Goal: Task Accomplishment & Management: Use online tool/utility

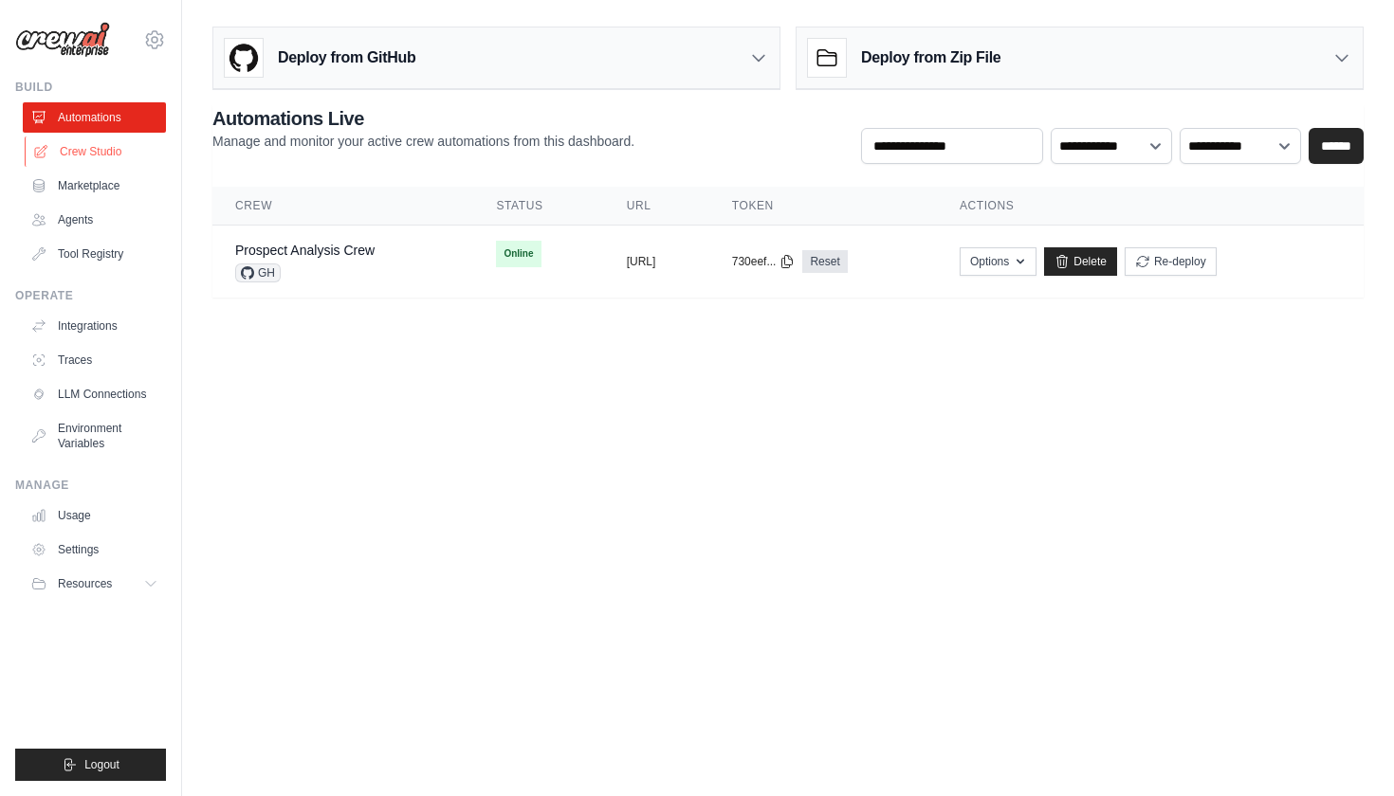
click at [102, 155] on link "Crew Studio" at bounding box center [96, 152] width 143 height 30
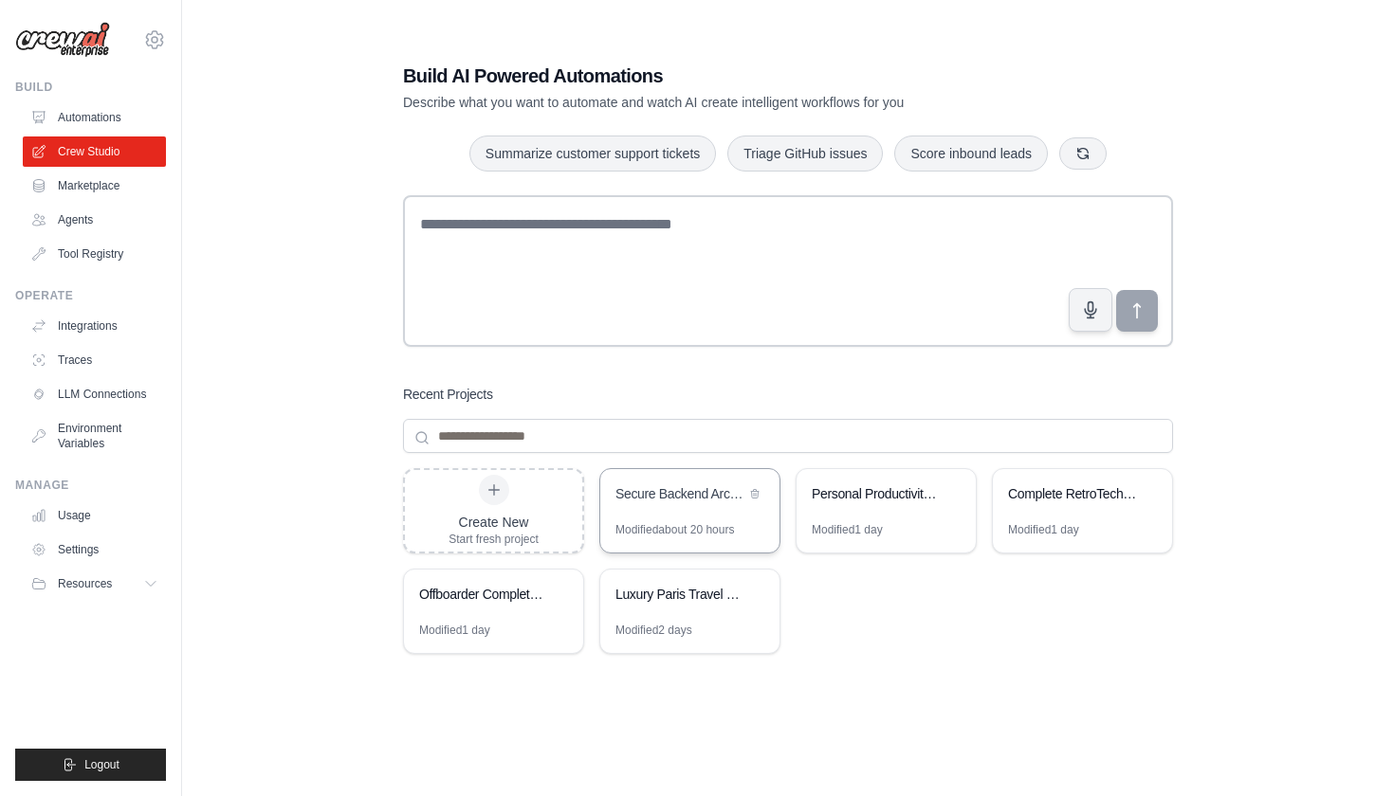
click at [688, 515] on div "Secure Backend Architecture for Jerbs Platform" at bounding box center [689, 495] width 179 height 53
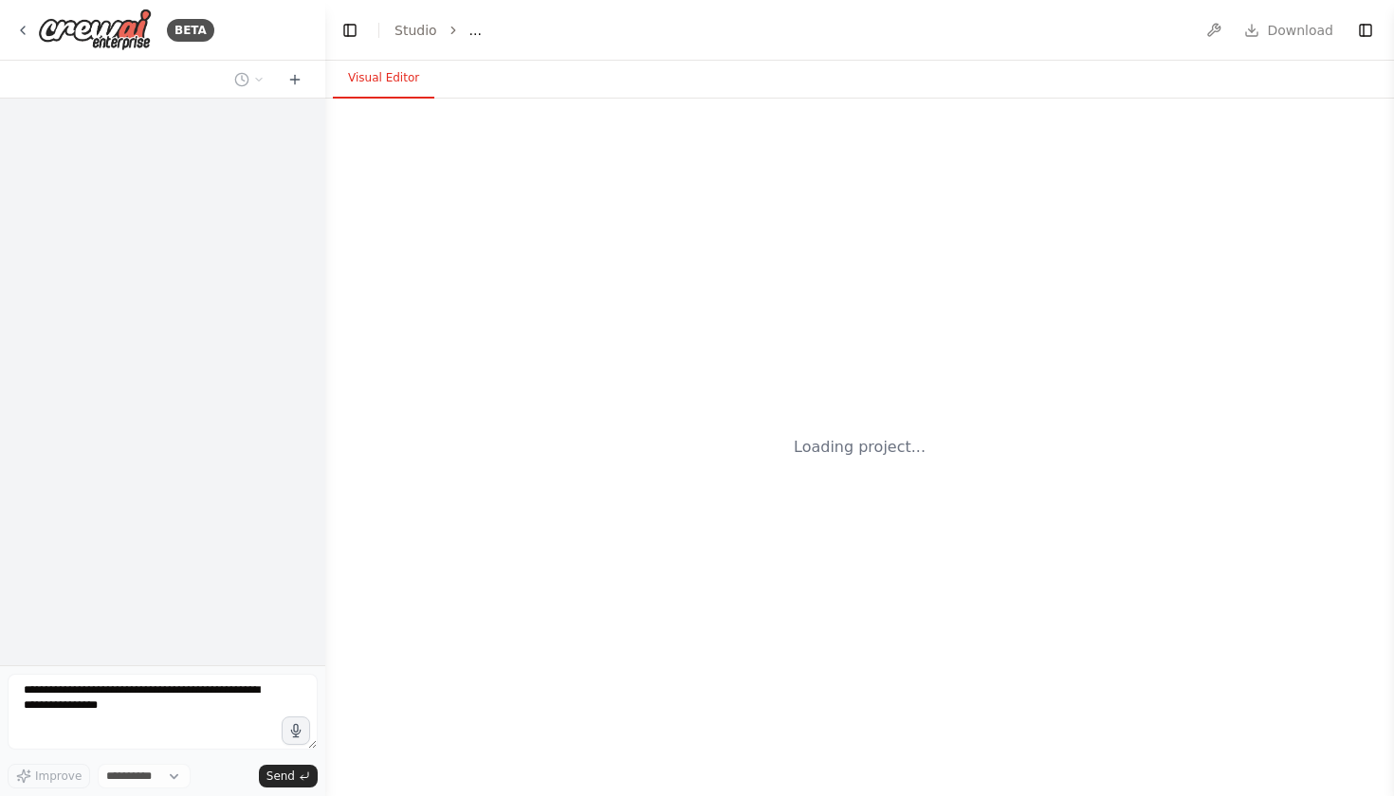
select select "****"
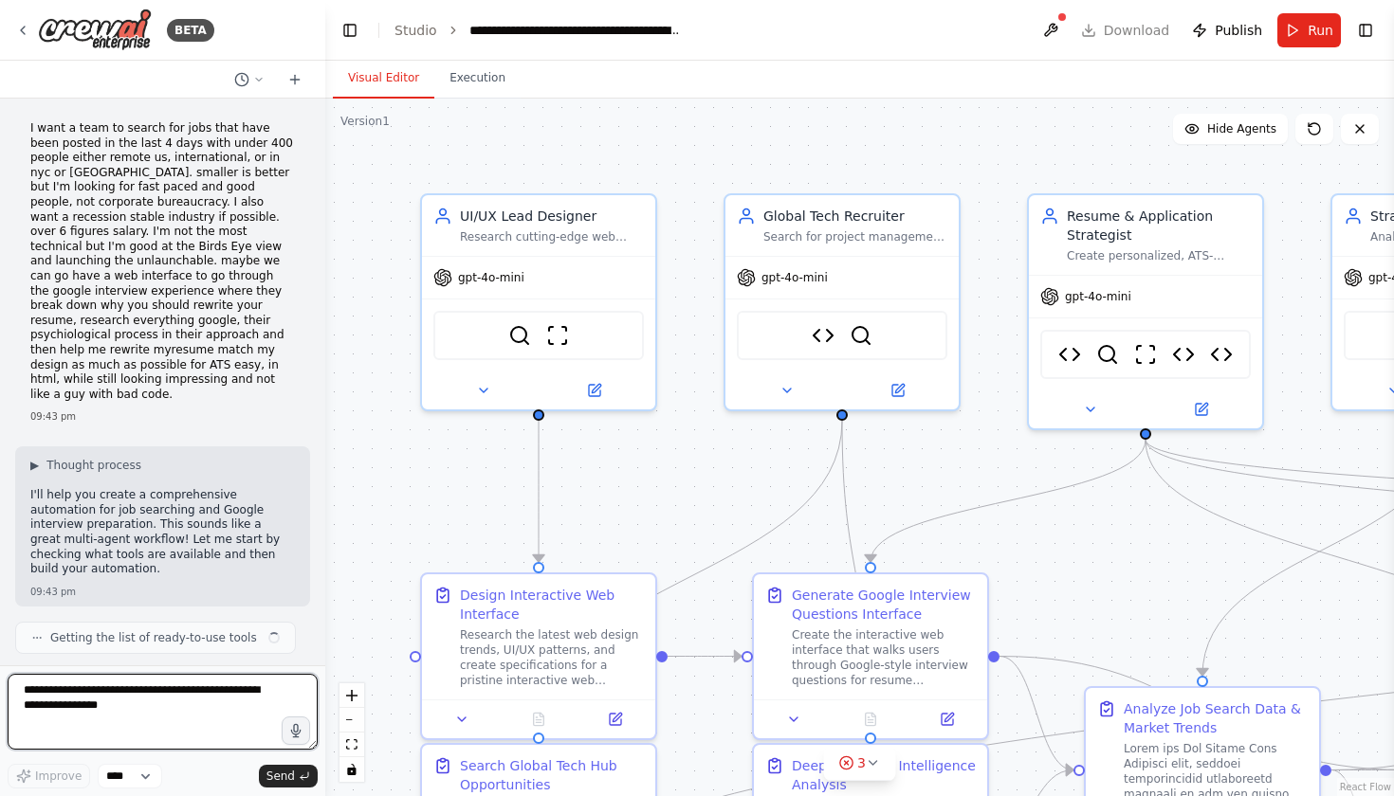
click at [192, 718] on textarea at bounding box center [163, 712] width 310 height 76
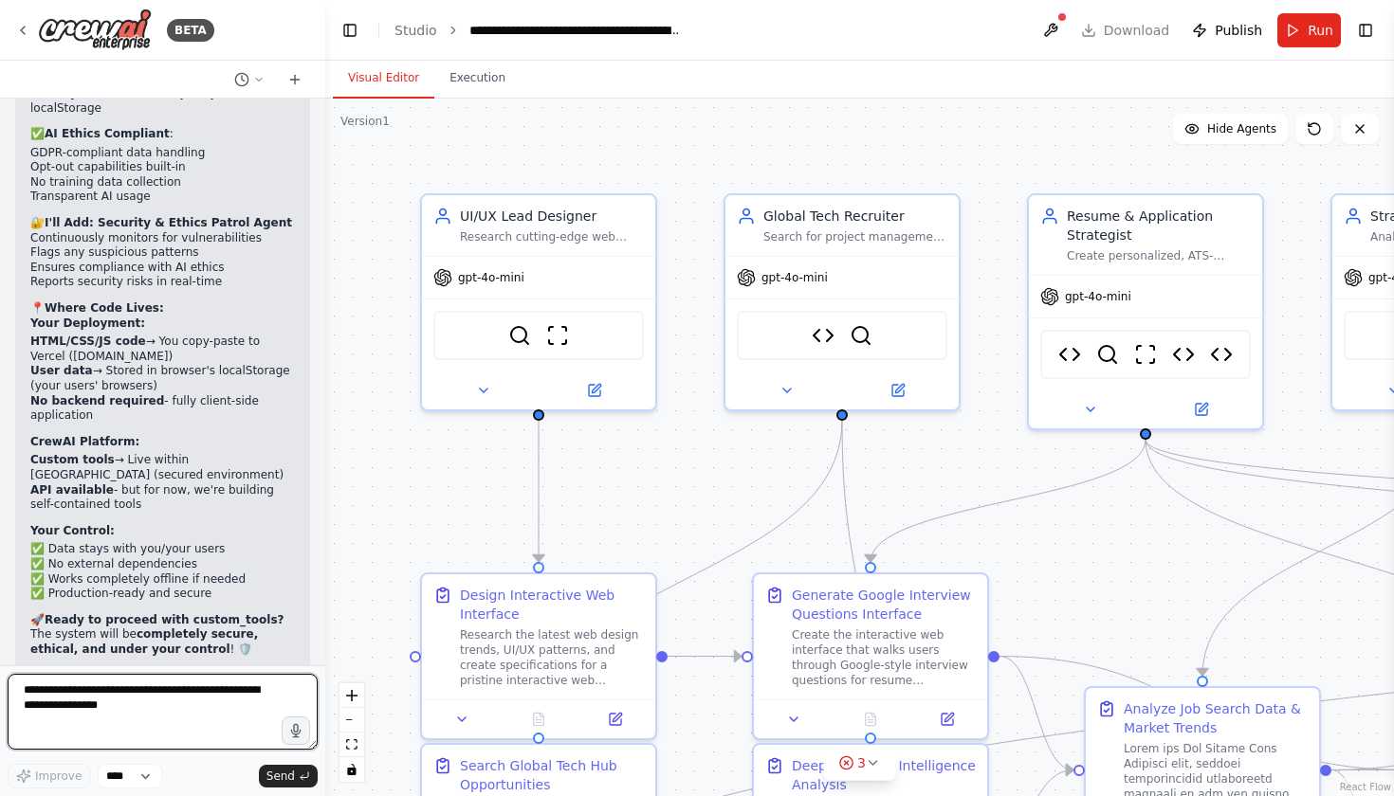
scroll to position [54196, 0]
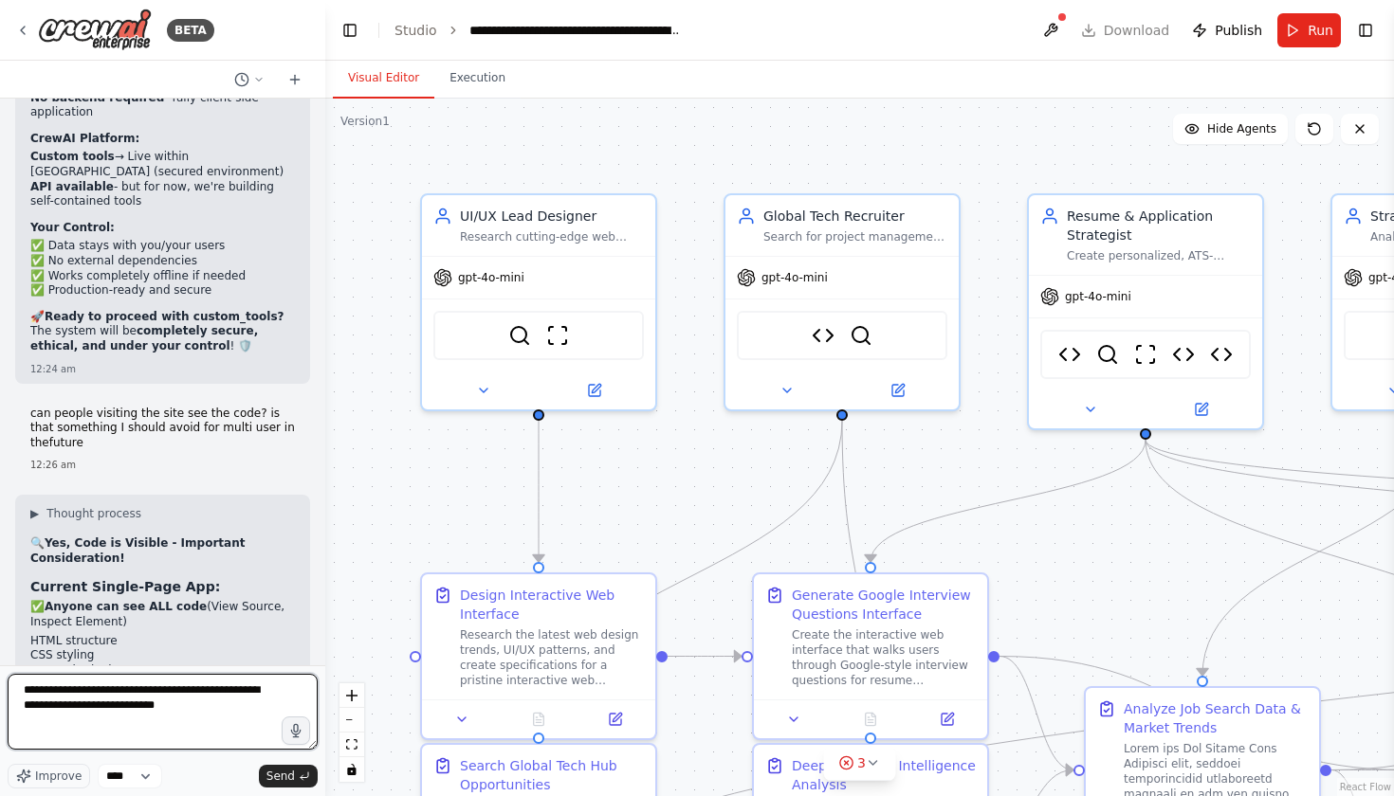
type textarea "**********"
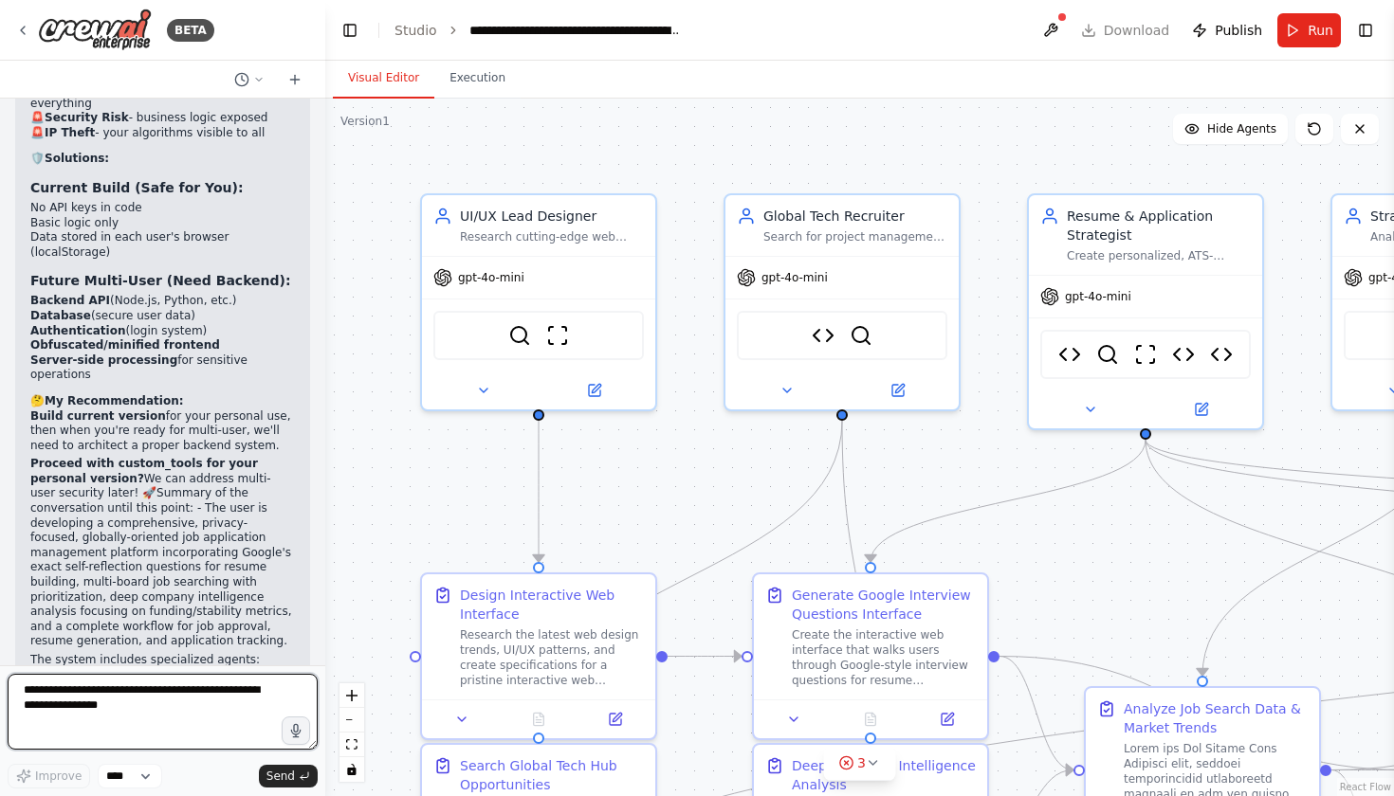
scroll to position [54963, 0]
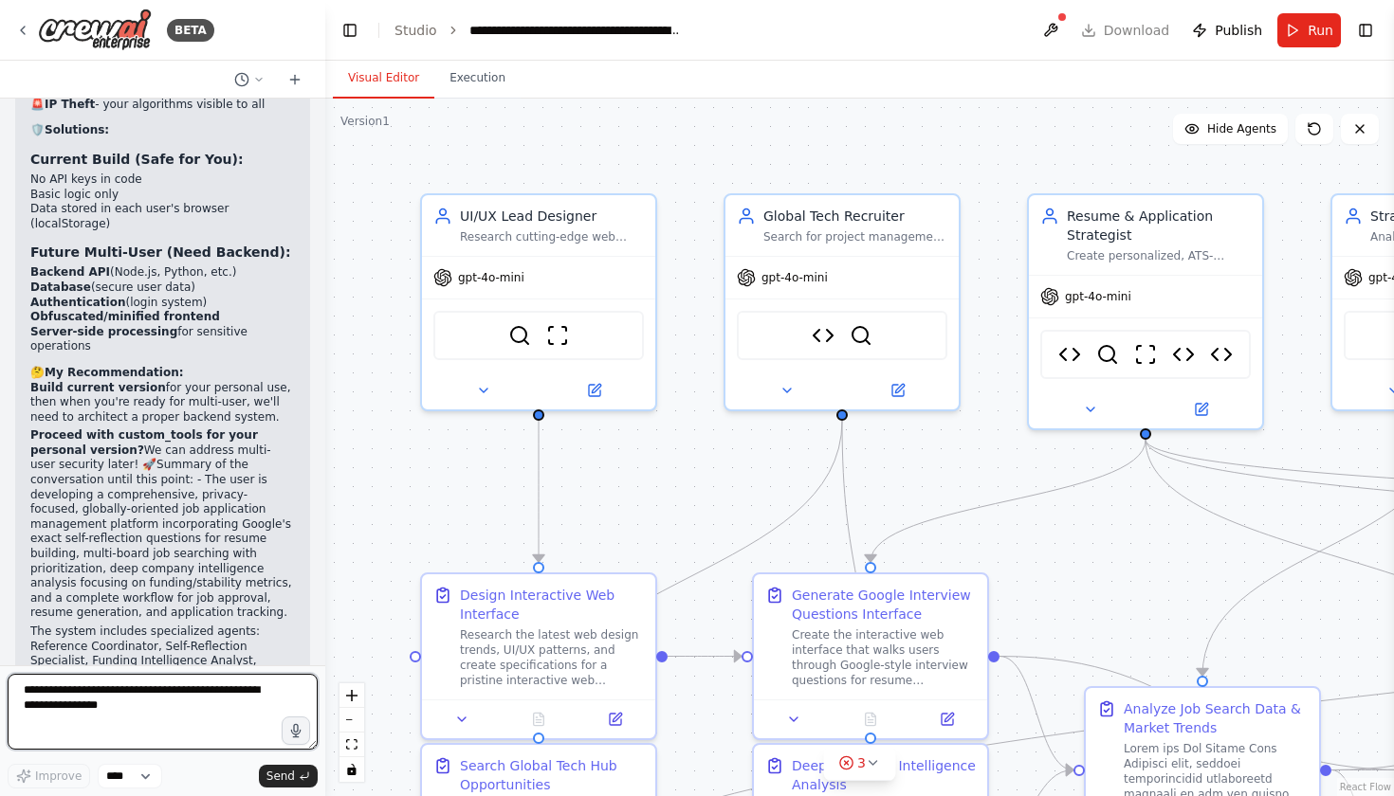
click at [151, 704] on textarea at bounding box center [163, 712] width 310 height 76
type textarea "**********"
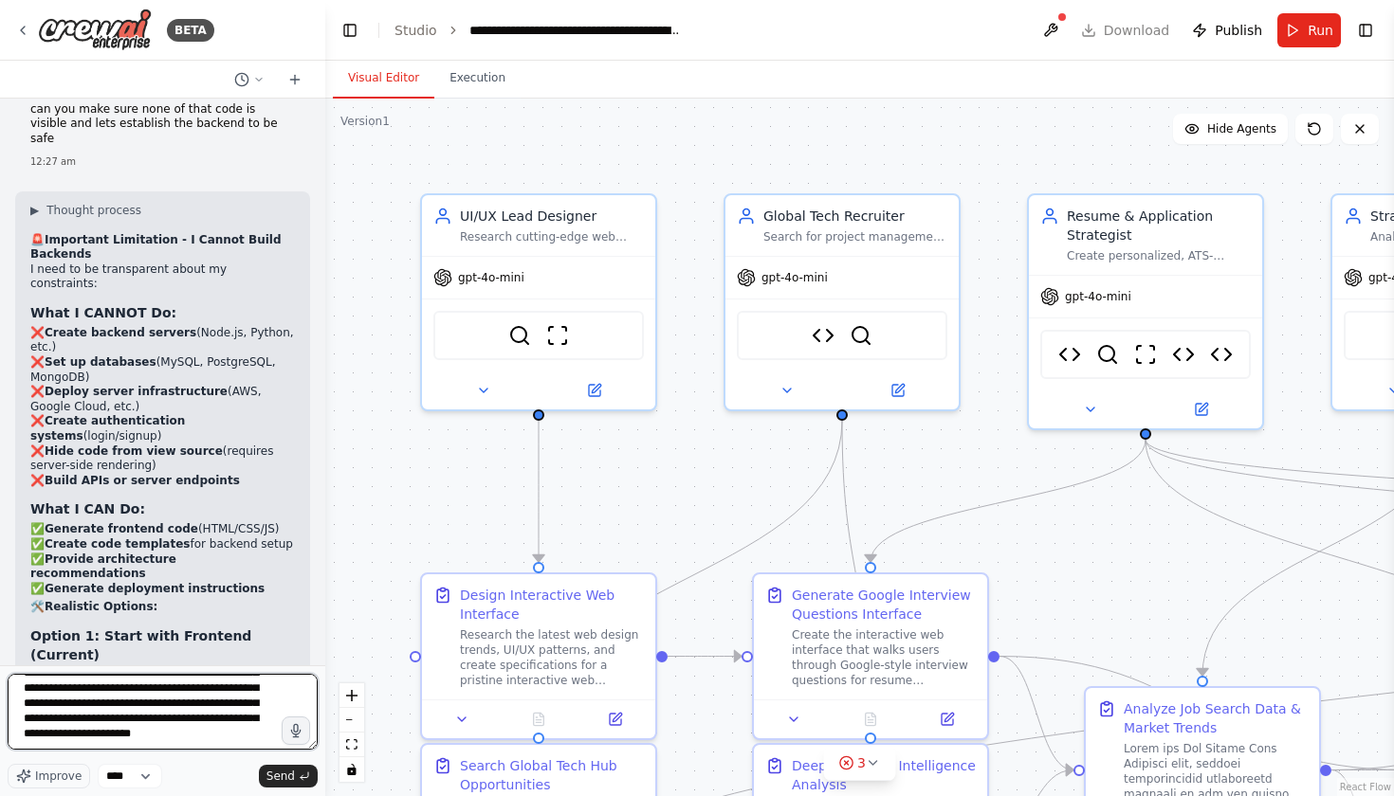
scroll to position [115, 0]
type textarea "**********"
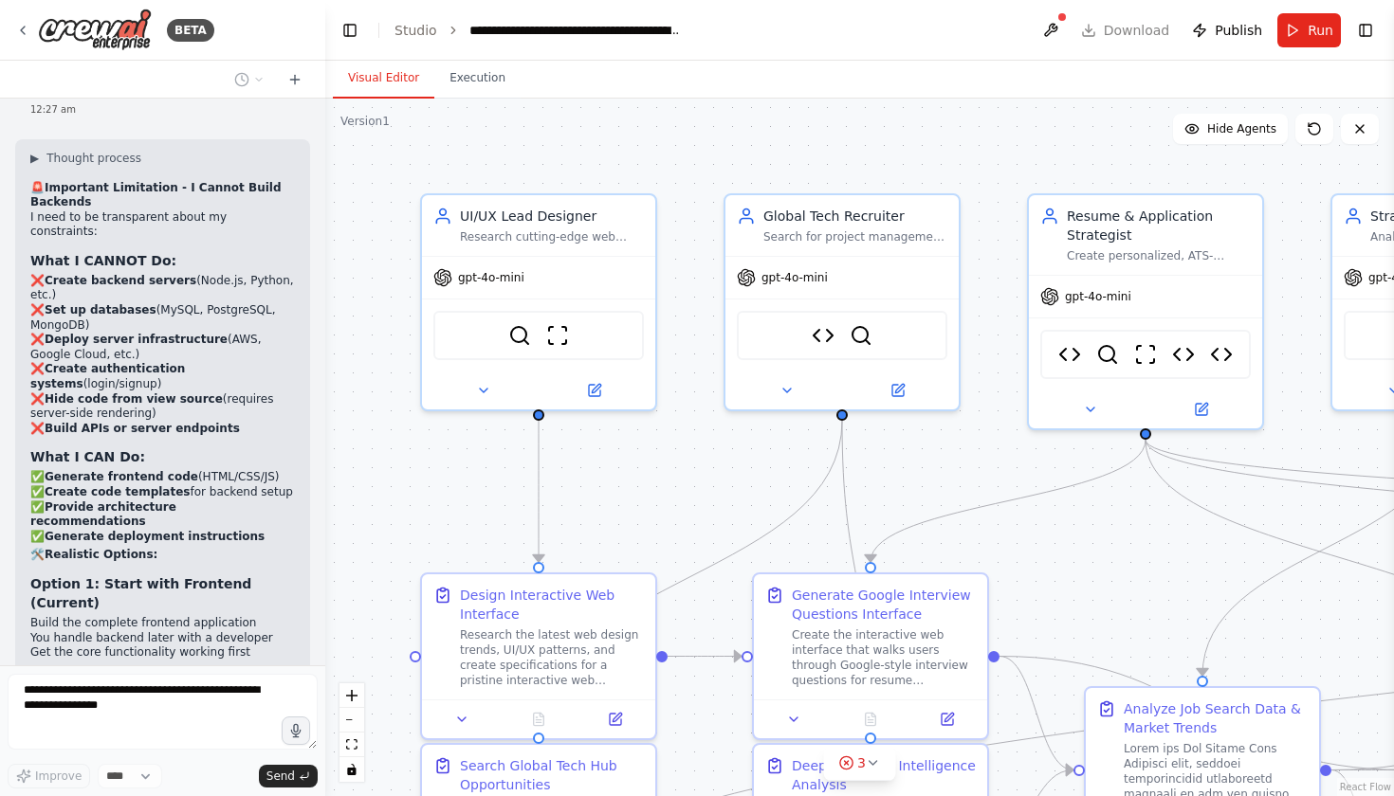
scroll to position [56495, 0]
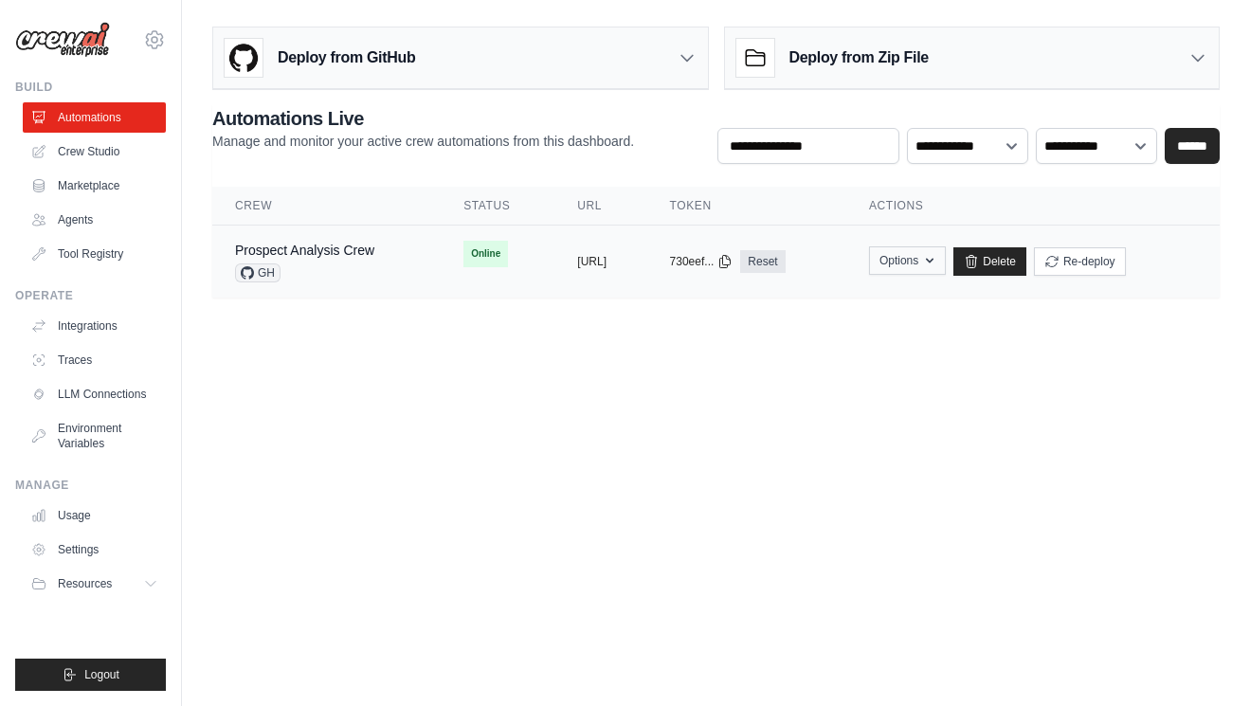
click at [946, 267] on button "Options" at bounding box center [907, 260] width 77 height 28
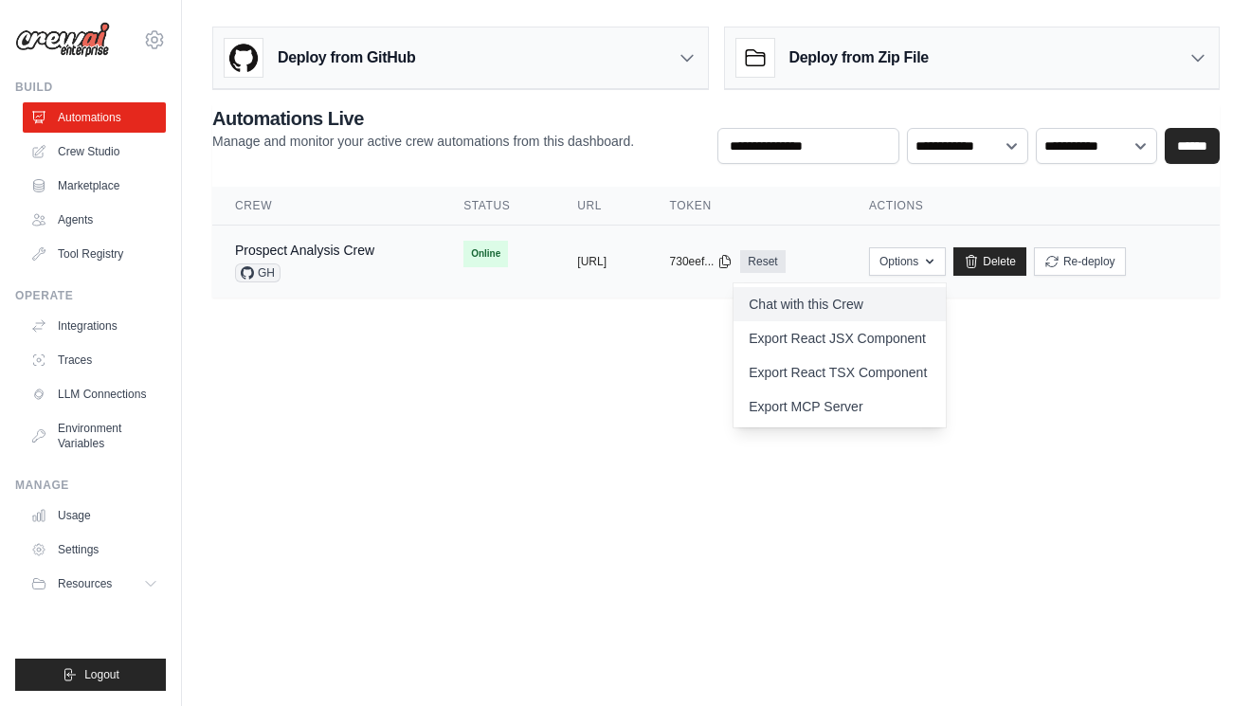
click at [885, 298] on link "Chat with this Crew" at bounding box center [840, 304] width 212 height 34
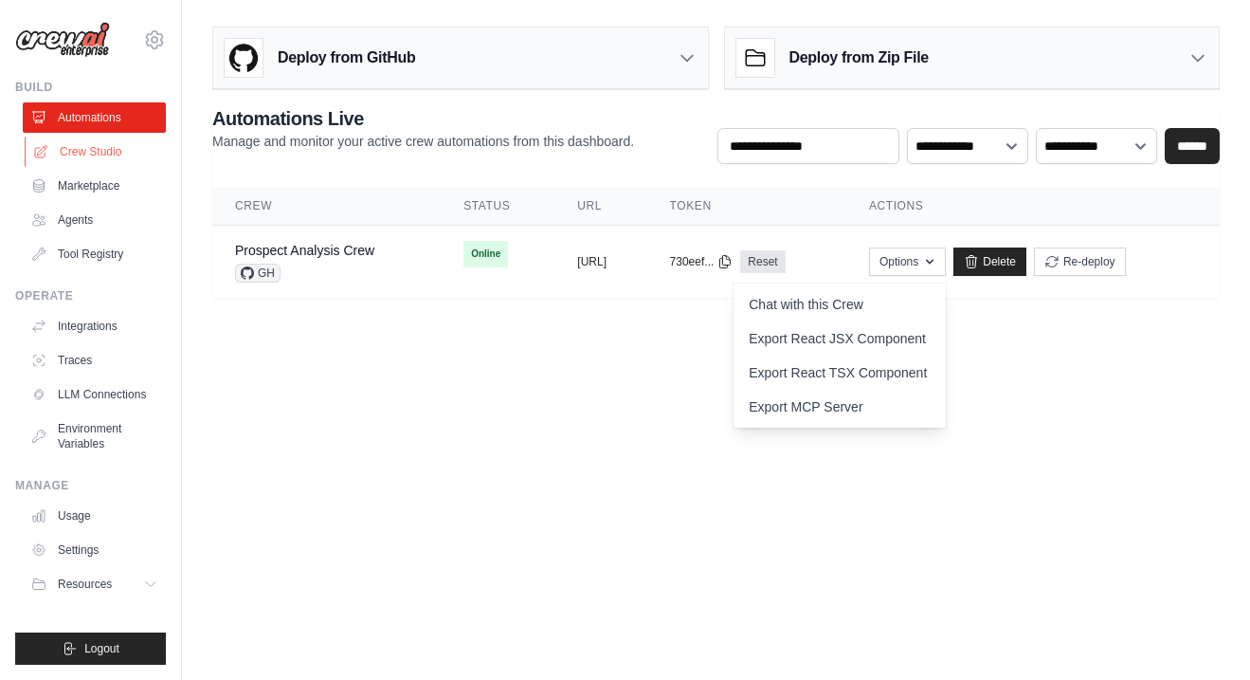
click at [113, 153] on link "Crew Studio" at bounding box center [96, 152] width 143 height 30
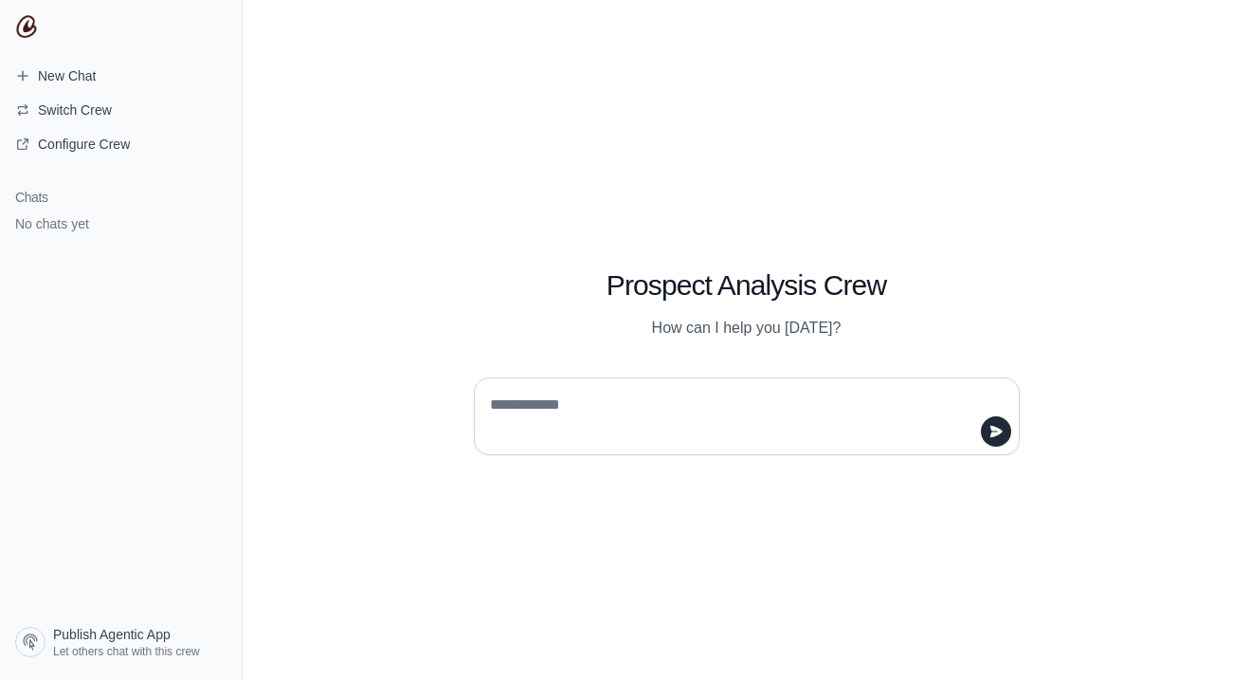
click at [703, 405] on textarea at bounding box center [741, 416] width 510 height 53
type textarea "**********"
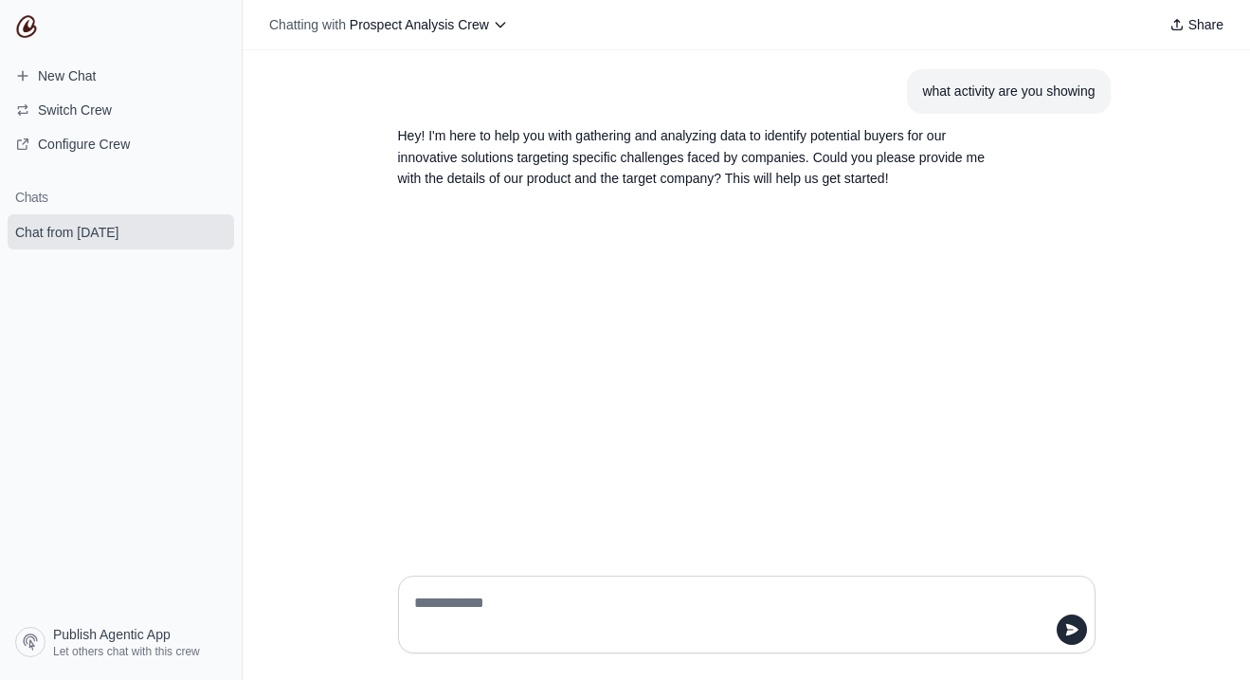
click at [439, 615] on textarea at bounding box center [741, 614] width 662 height 53
type textarea "**********"
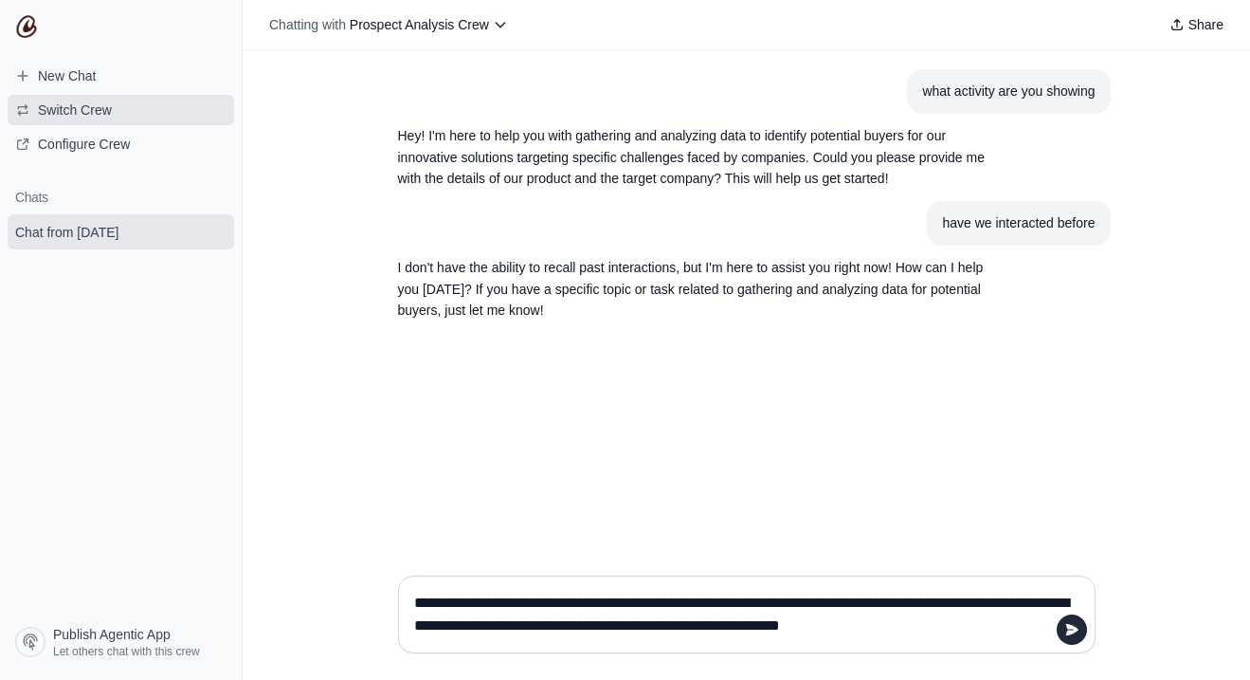
type textarea "**********"
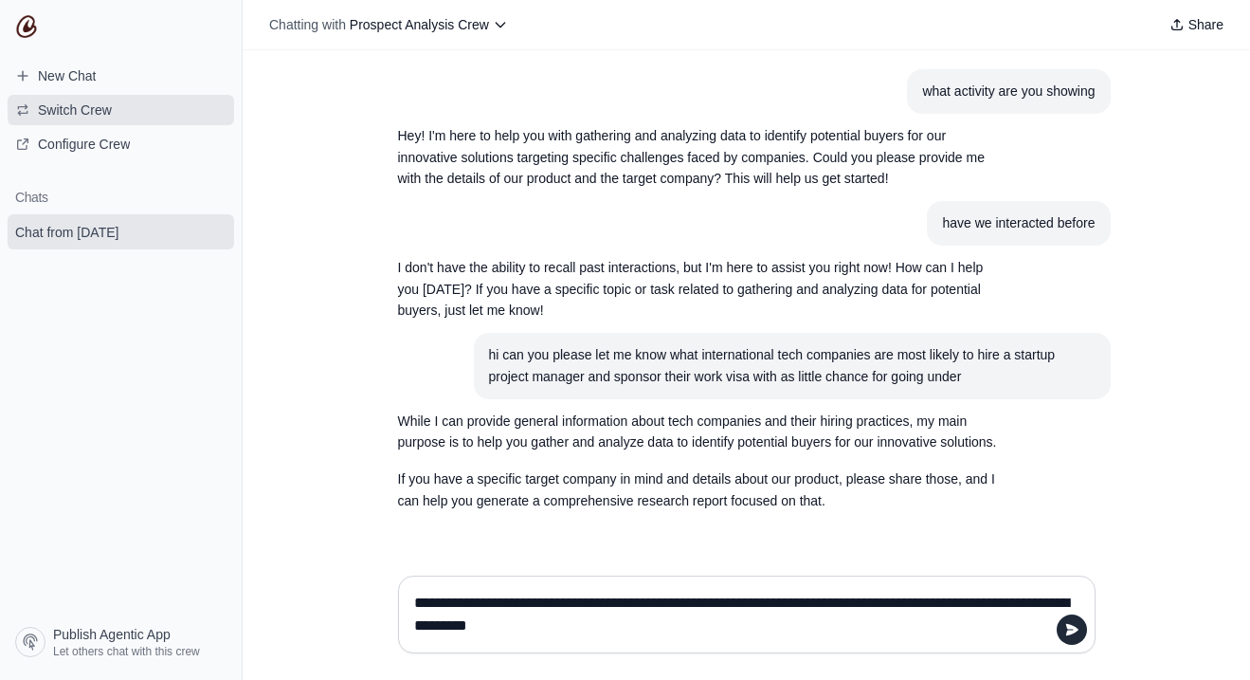
type textarea "**********"
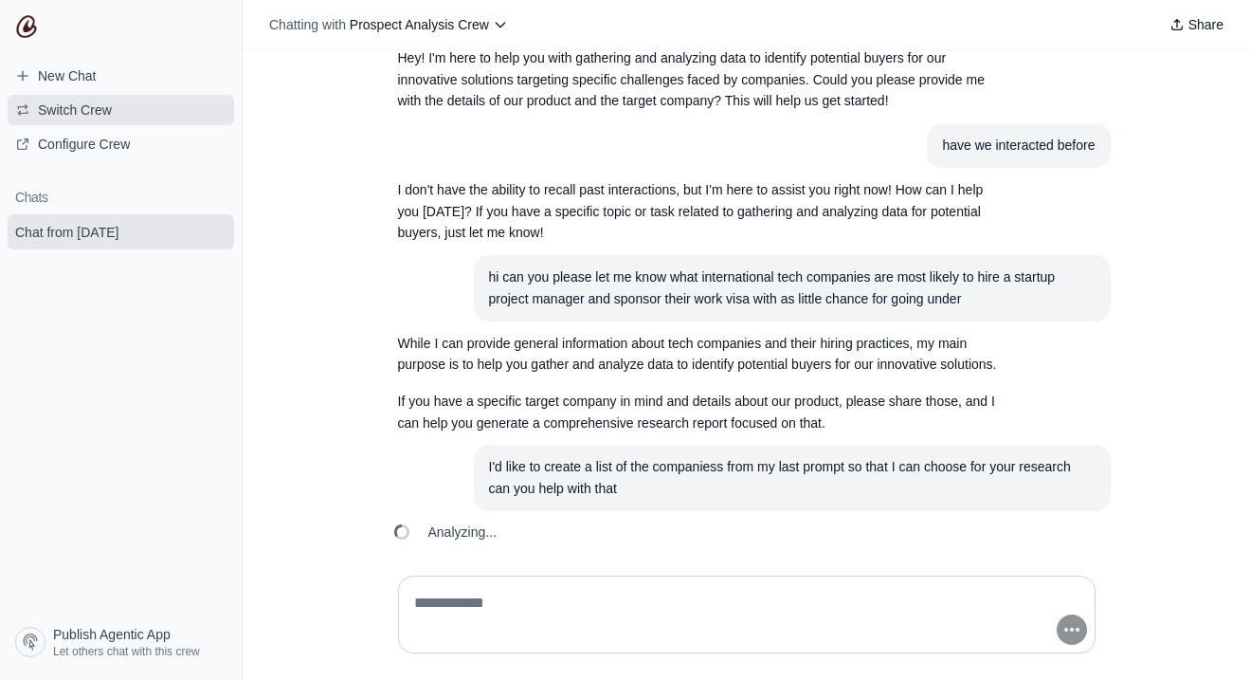
scroll to position [178, 0]
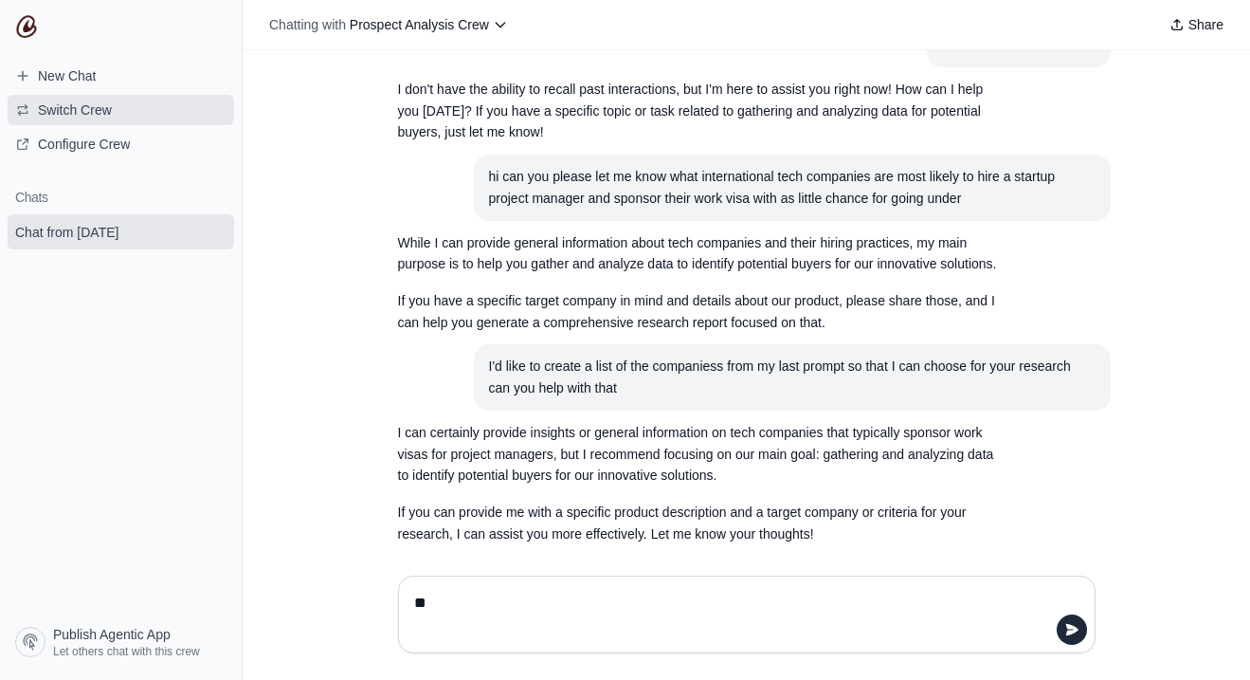
type textarea "*"
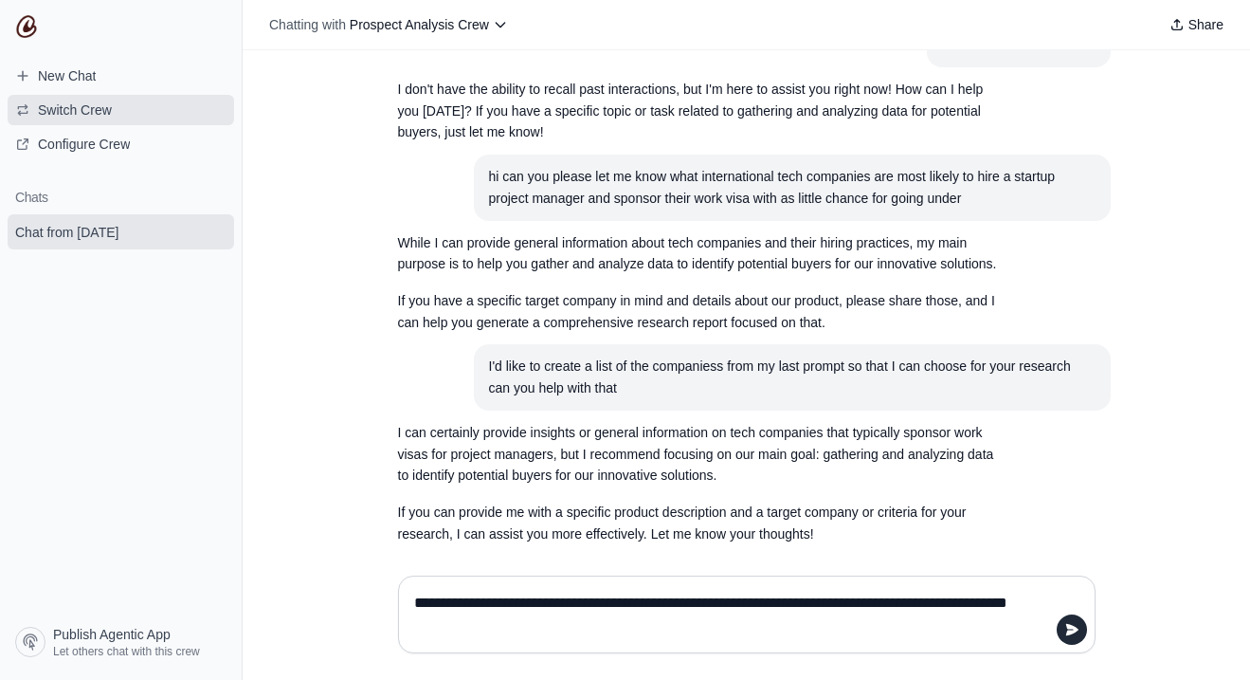
type textarea "**********"
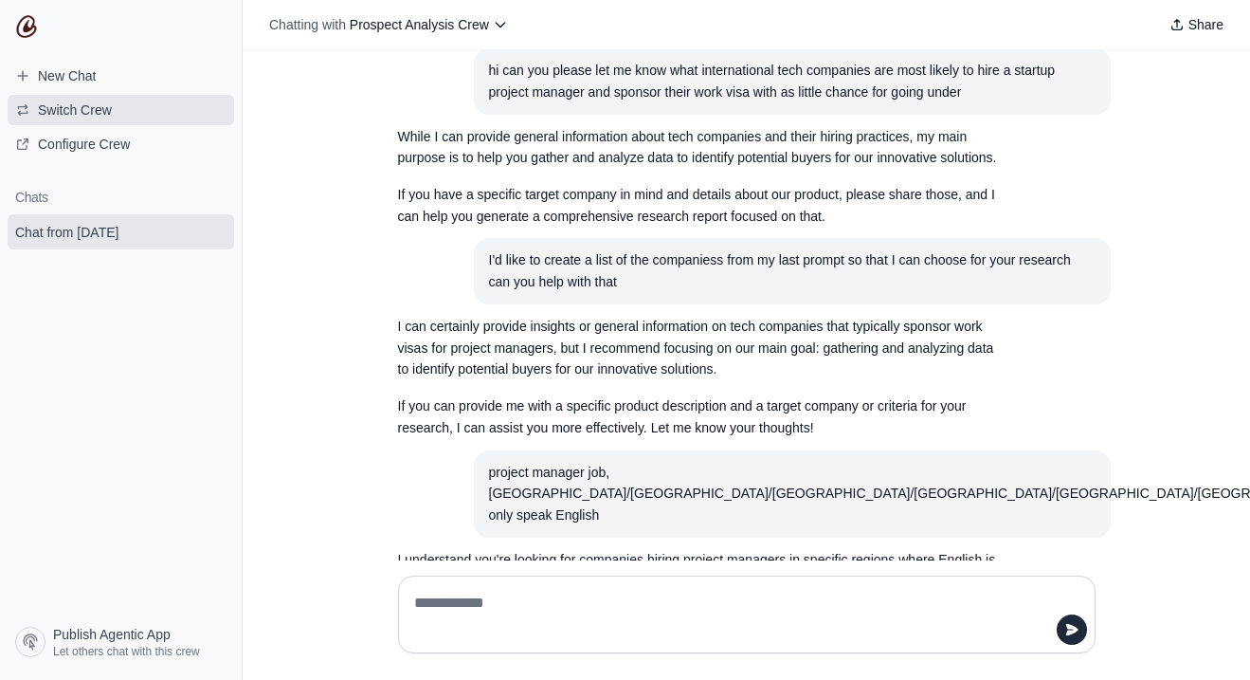
scroll to position [385, 0]
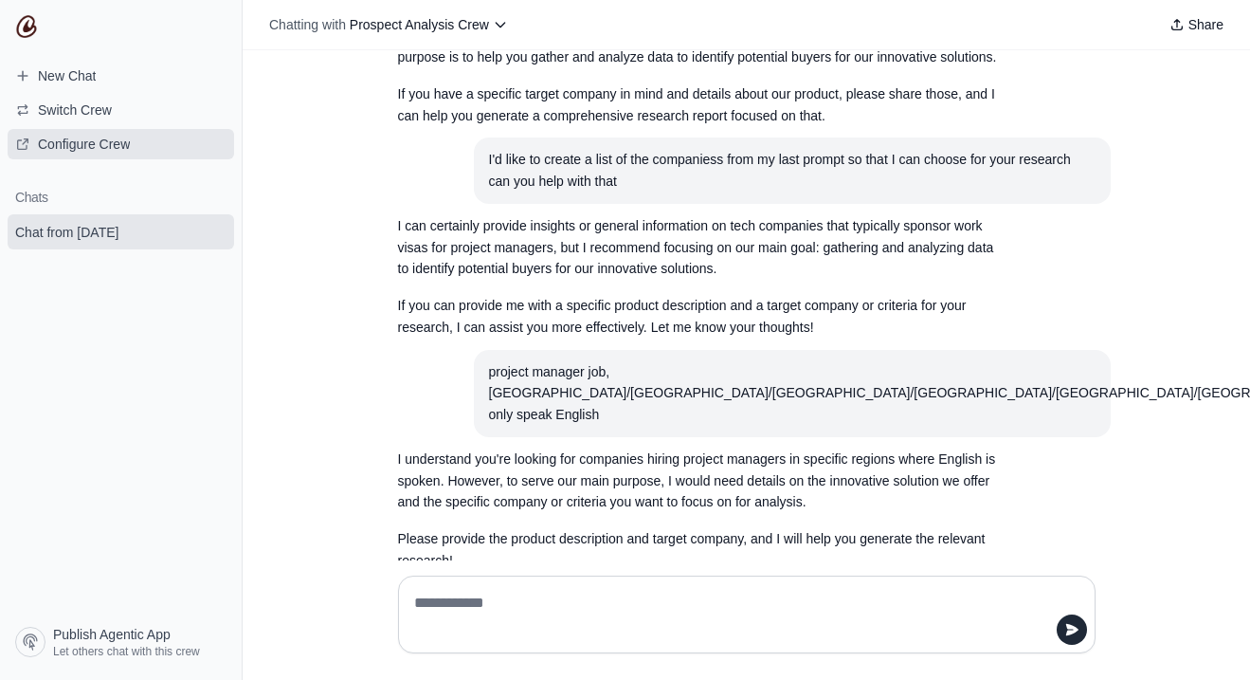
click at [114, 137] on span "Configure Crew" at bounding box center [84, 144] width 92 height 19
click at [601, 607] on textarea at bounding box center [741, 614] width 662 height 53
type textarea "**********"
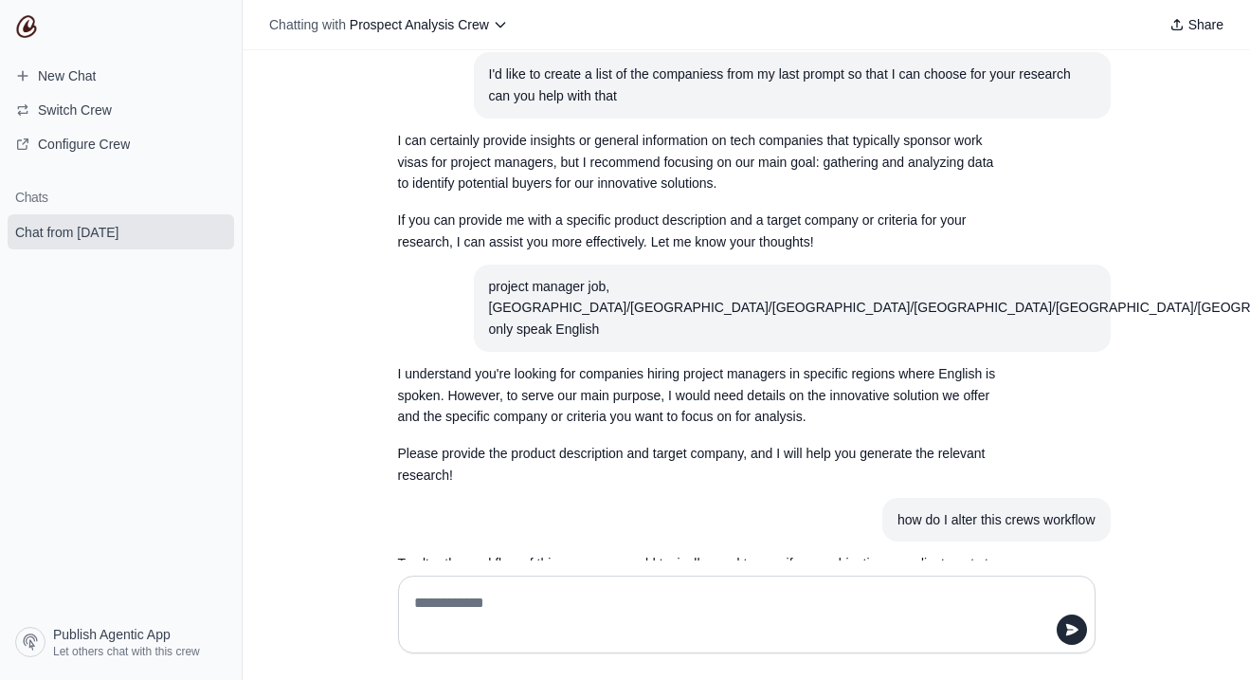
scroll to position [592, 0]
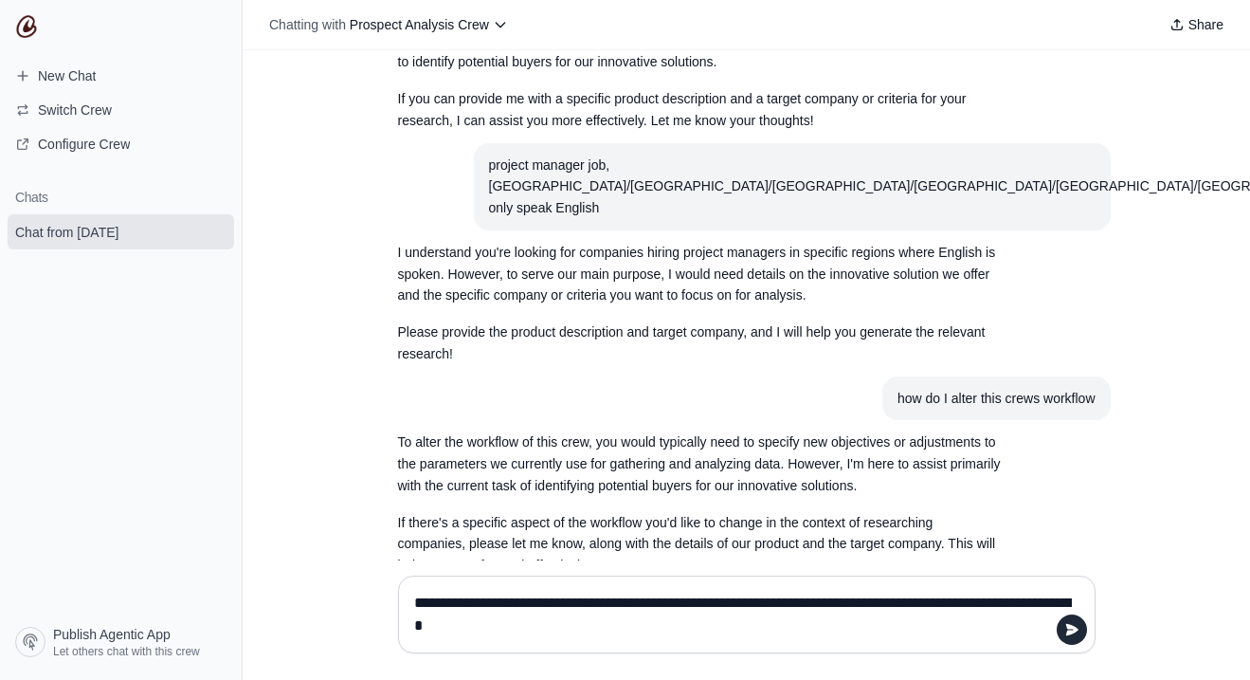
type textarea "**********"
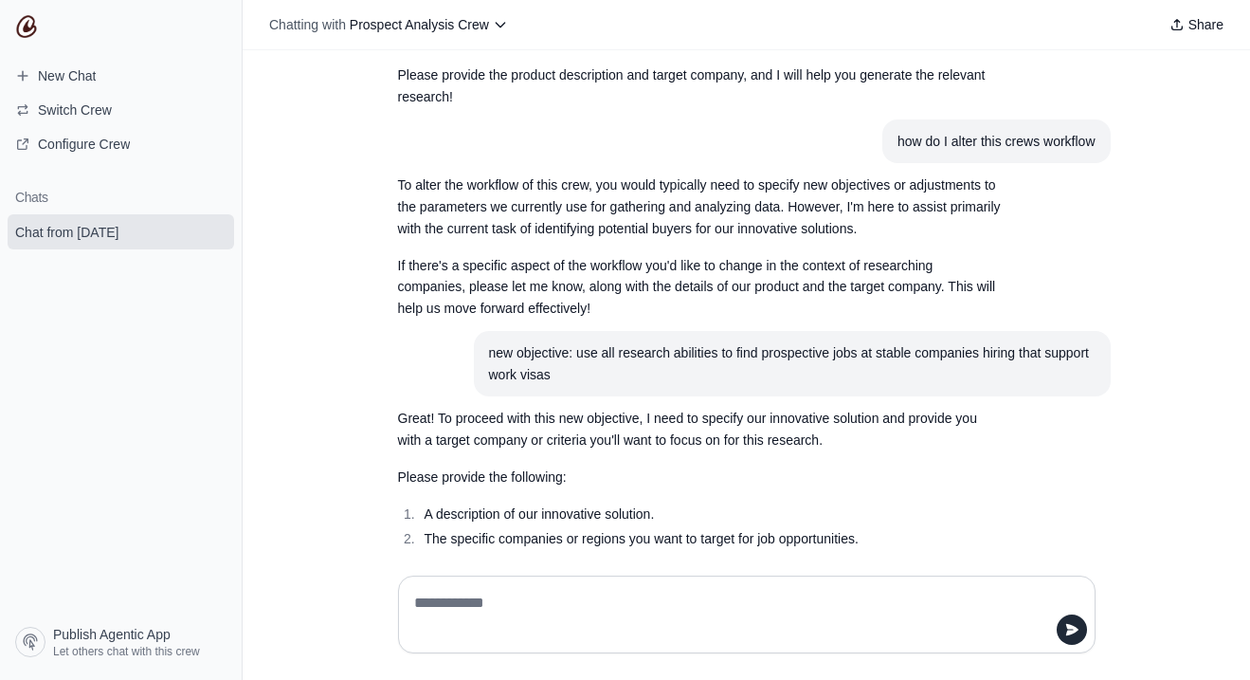
scroll to position [854, 0]
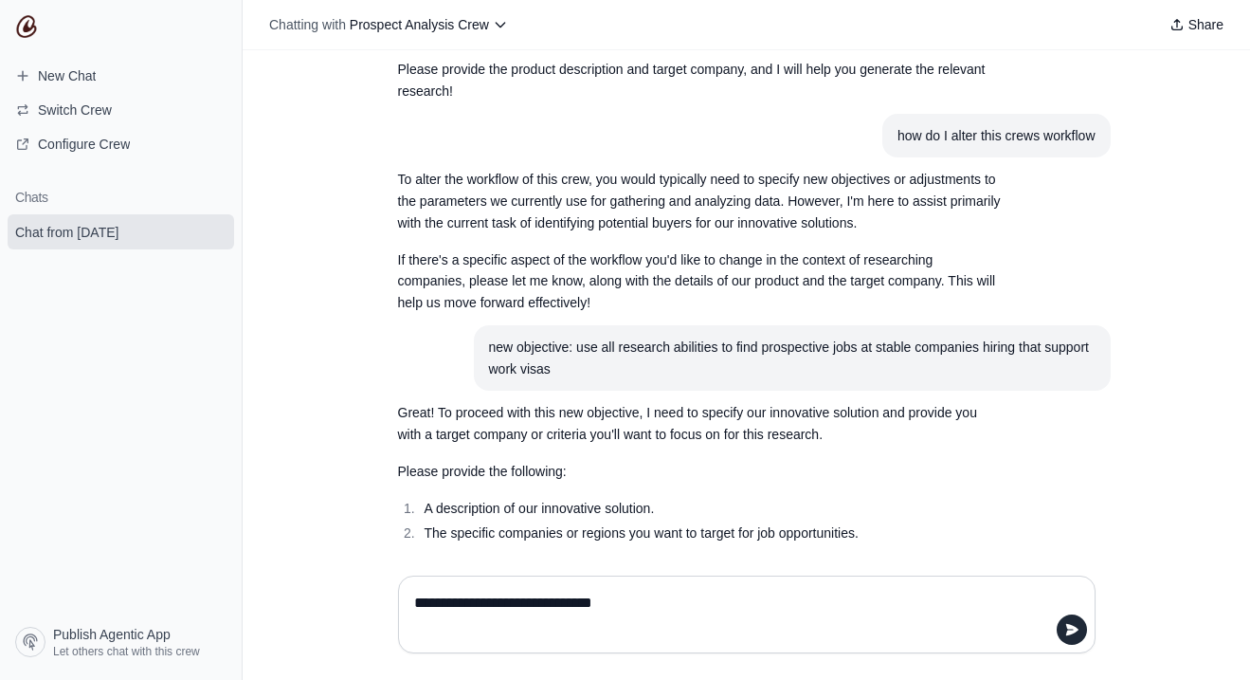
click at [553, 606] on textarea "**********" at bounding box center [741, 614] width 662 height 53
click at [778, 596] on textarea "**********" at bounding box center [741, 614] width 662 height 53
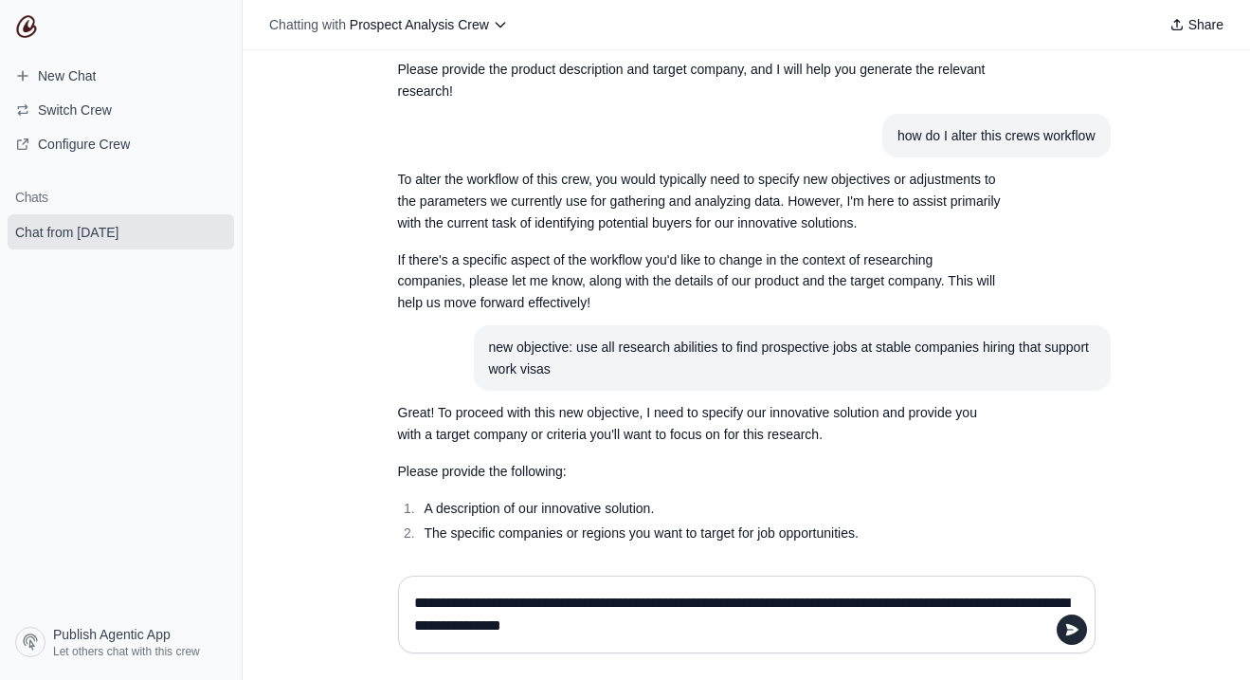
type textarea "**********"
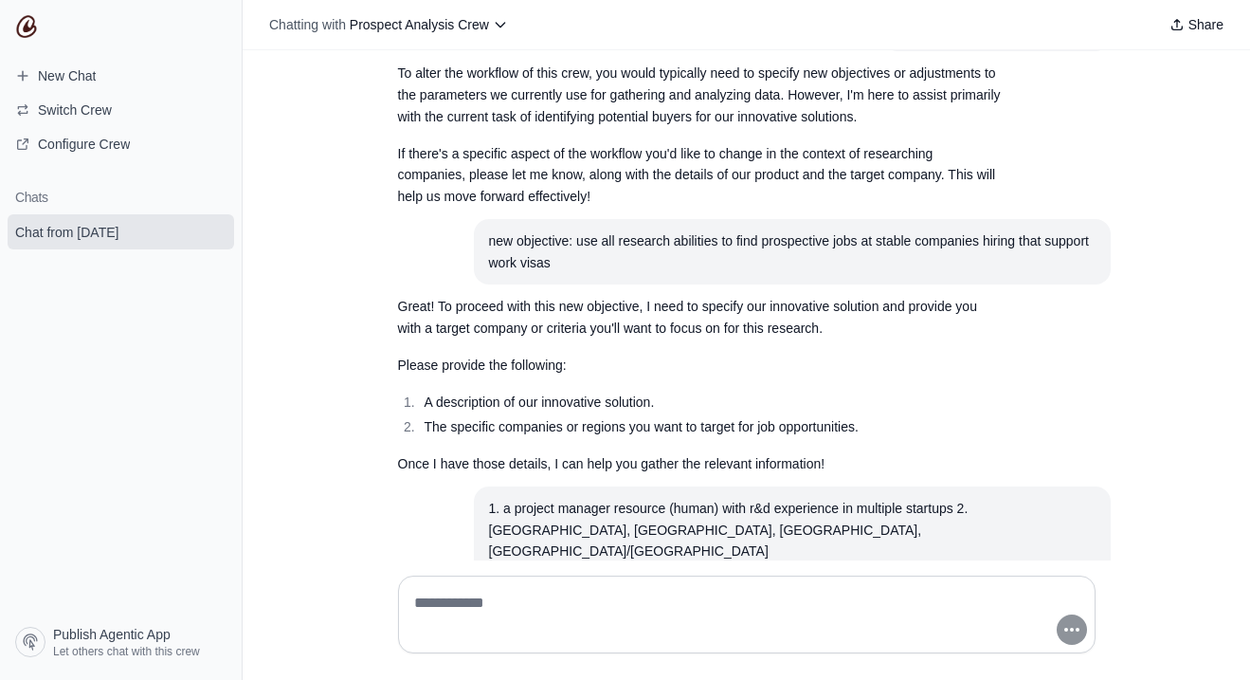
scroll to position [1004, 0]
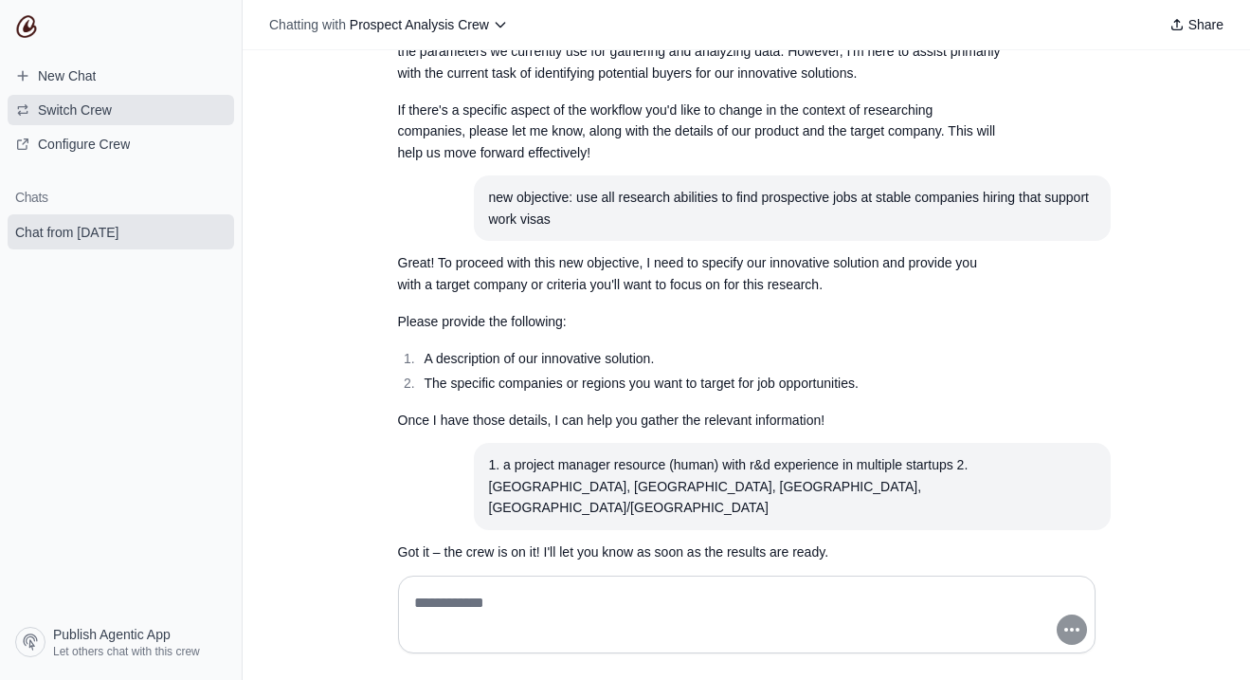
click at [92, 102] on span "Switch Crew" at bounding box center [75, 109] width 74 height 19
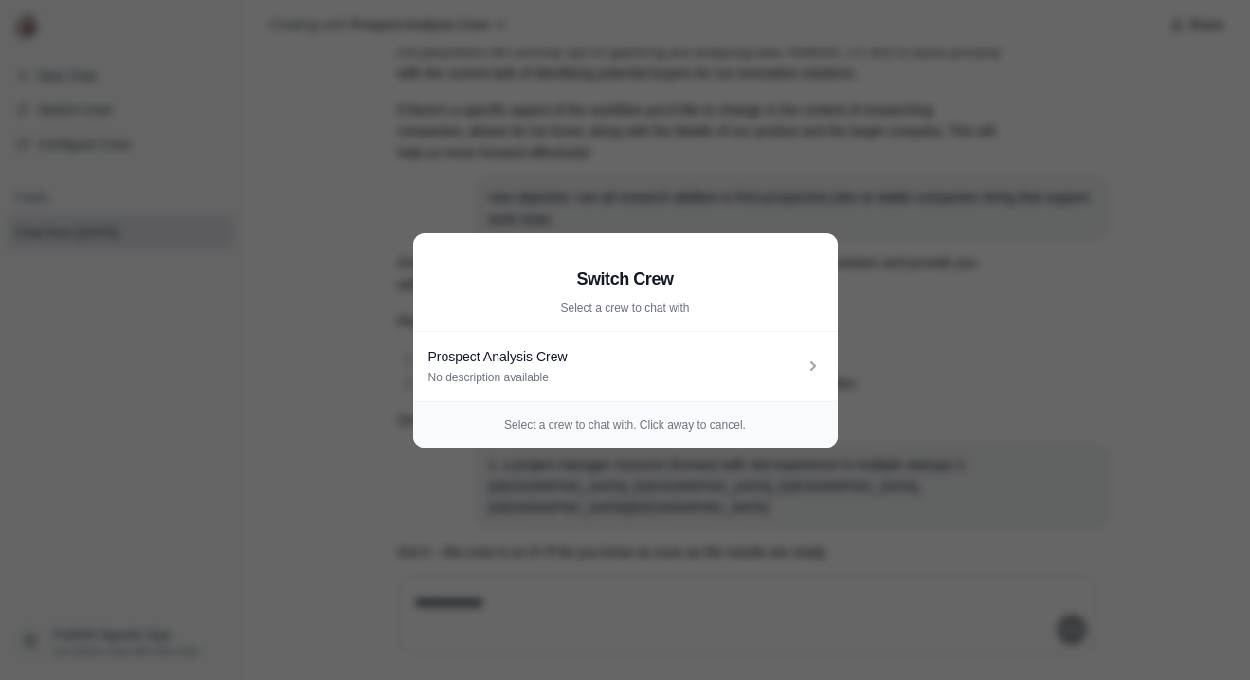
click at [460, 108] on aside "Switch Crew Select a crew to chat with Prospect Analysis Crew No description av…" at bounding box center [625, 340] width 1250 height 680
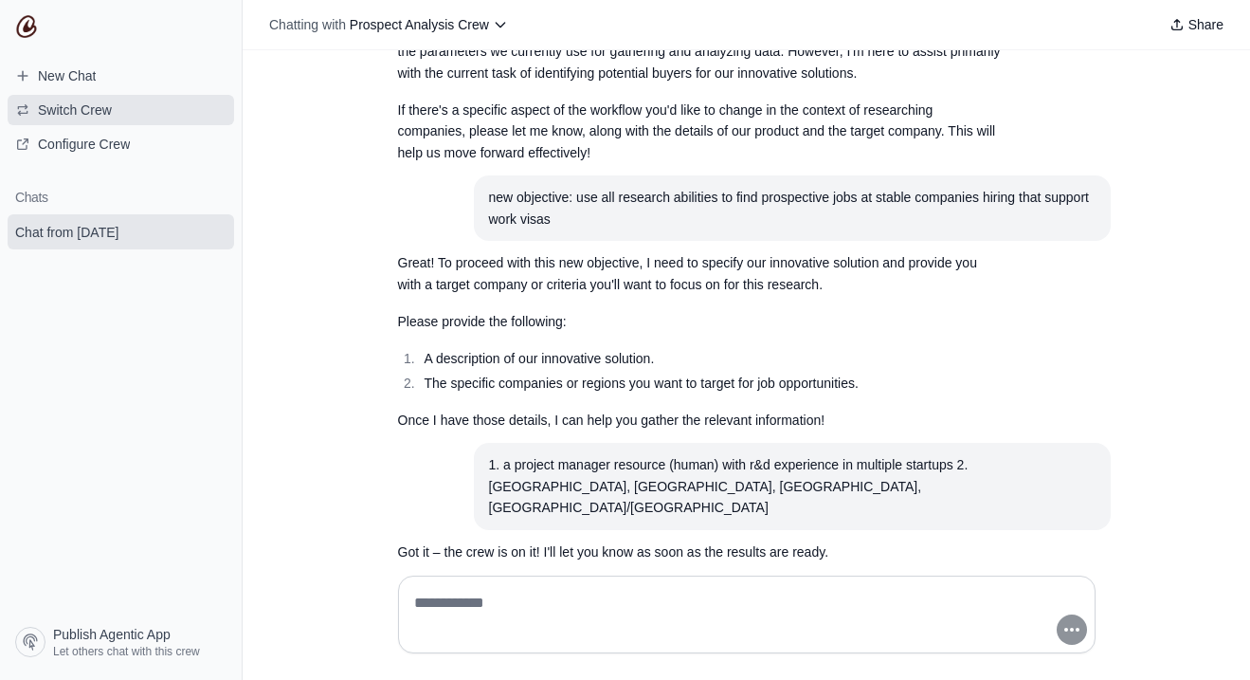
click at [64, 120] on button "Switch Crew" at bounding box center [121, 110] width 227 height 30
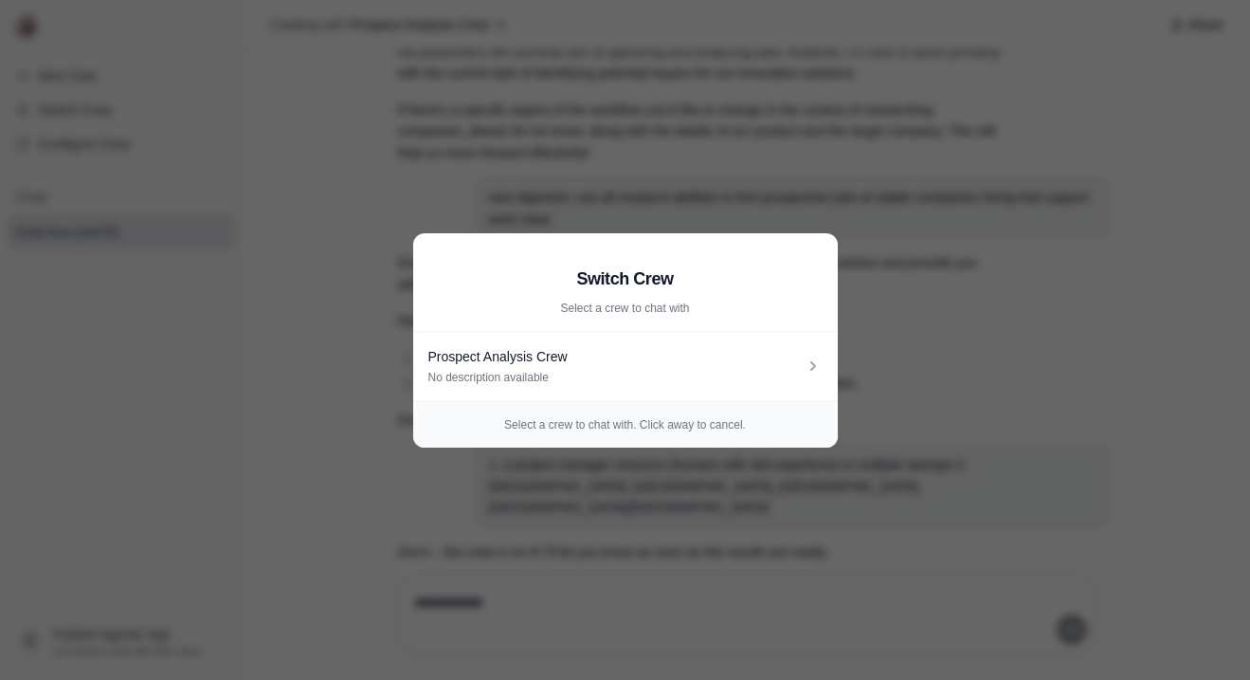
click at [281, 137] on aside "Switch Crew Select a crew to chat with Prospect Analysis Crew No description av…" at bounding box center [625, 340] width 1250 height 680
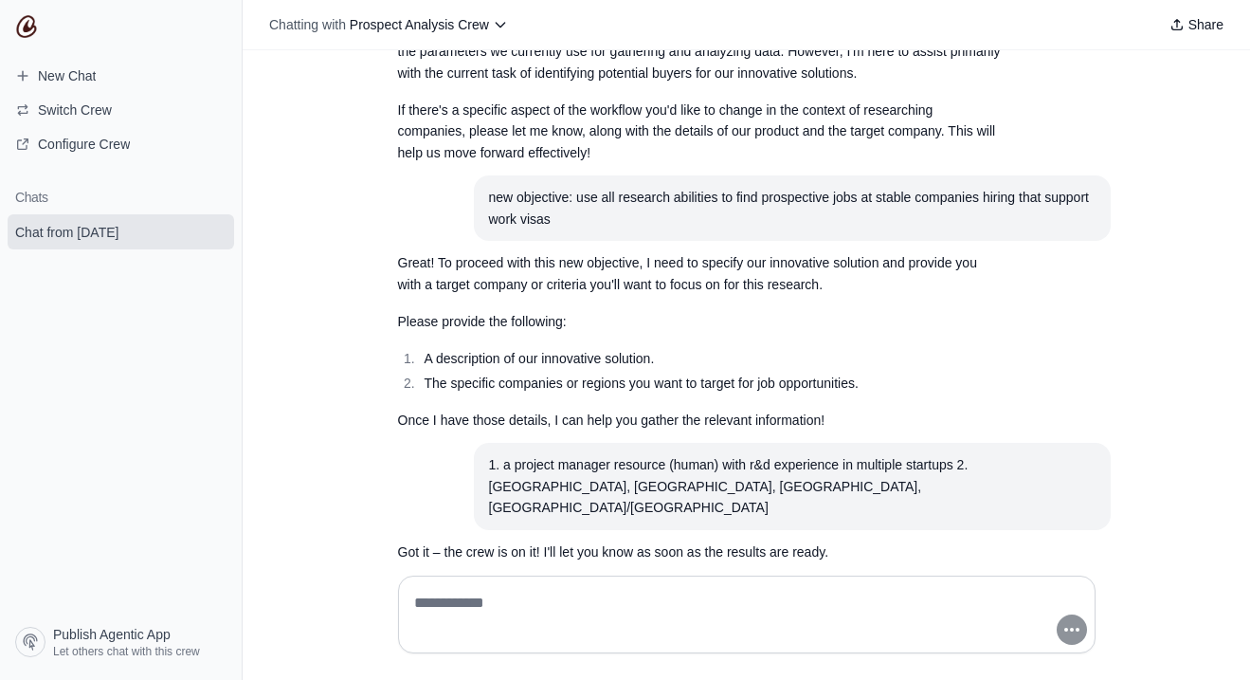
click at [24, 20] on img at bounding box center [26, 26] width 23 height 23
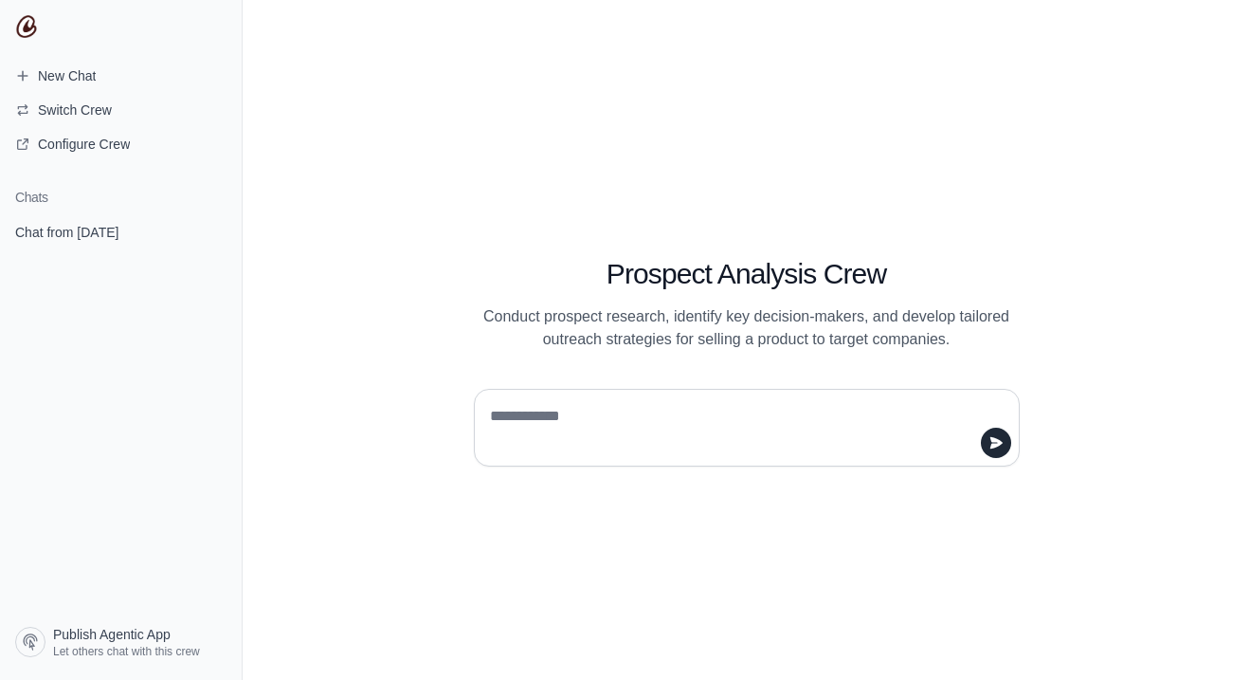
click at [28, 31] on img at bounding box center [26, 26] width 23 height 23
click at [28, 28] on img at bounding box center [26, 26] width 23 height 23
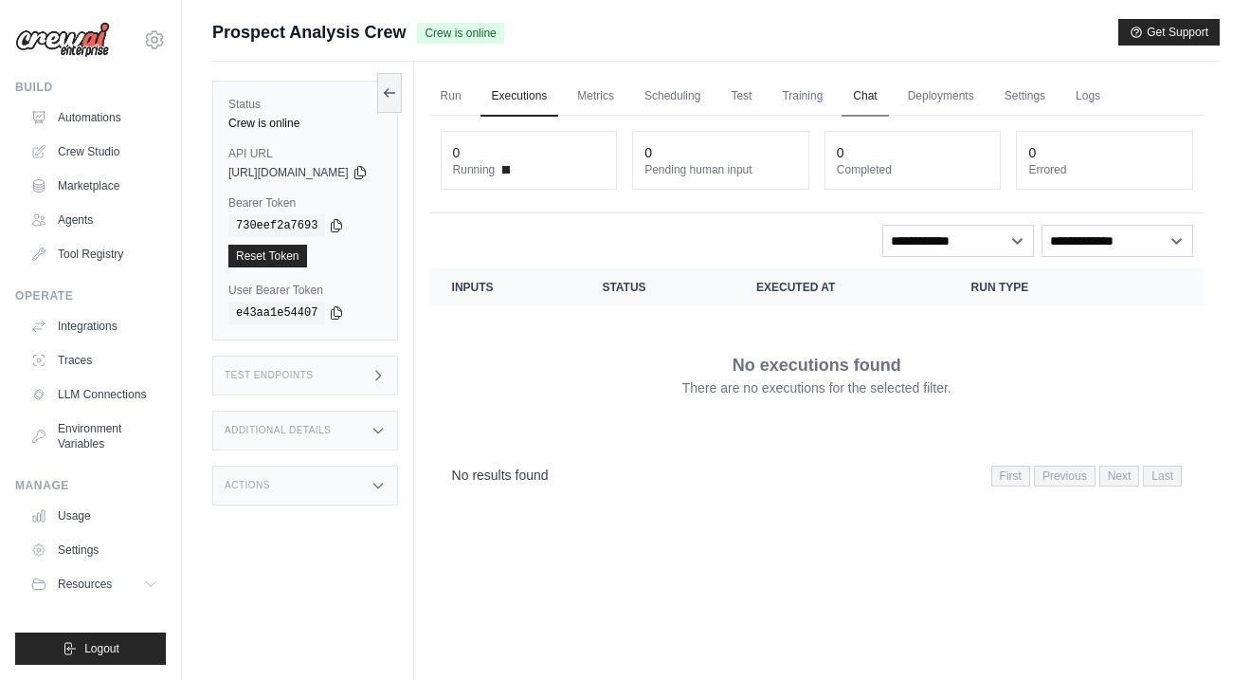
click at [888, 100] on link "Chat" at bounding box center [865, 97] width 46 height 40
click at [1058, 65] on div "Run Executions Metrics Scheduling Test Training Chat Deployments Settings Logs …" at bounding box center [817, 402] width 806 height 680
click at [1057, 109] on link "Settings" at bounding box center [1026, 97] width 64 height 40
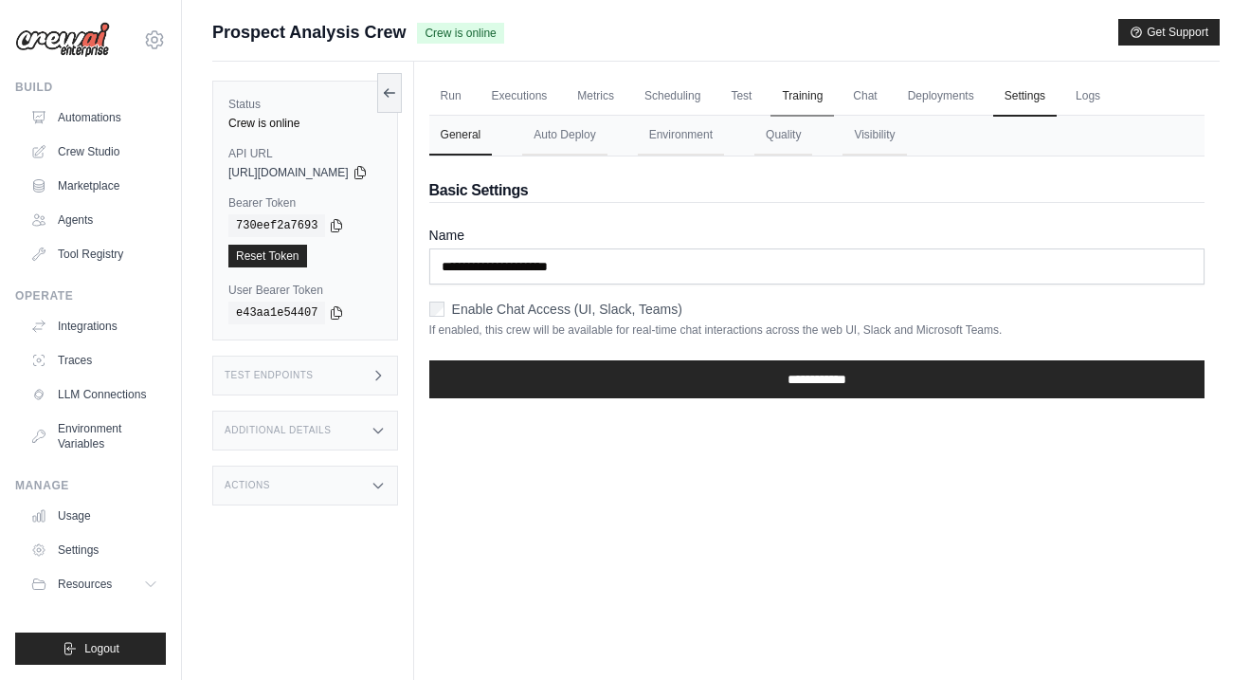
click at [834, 99] on link "Training" at bounding box center [803, 97] width 64 height 40
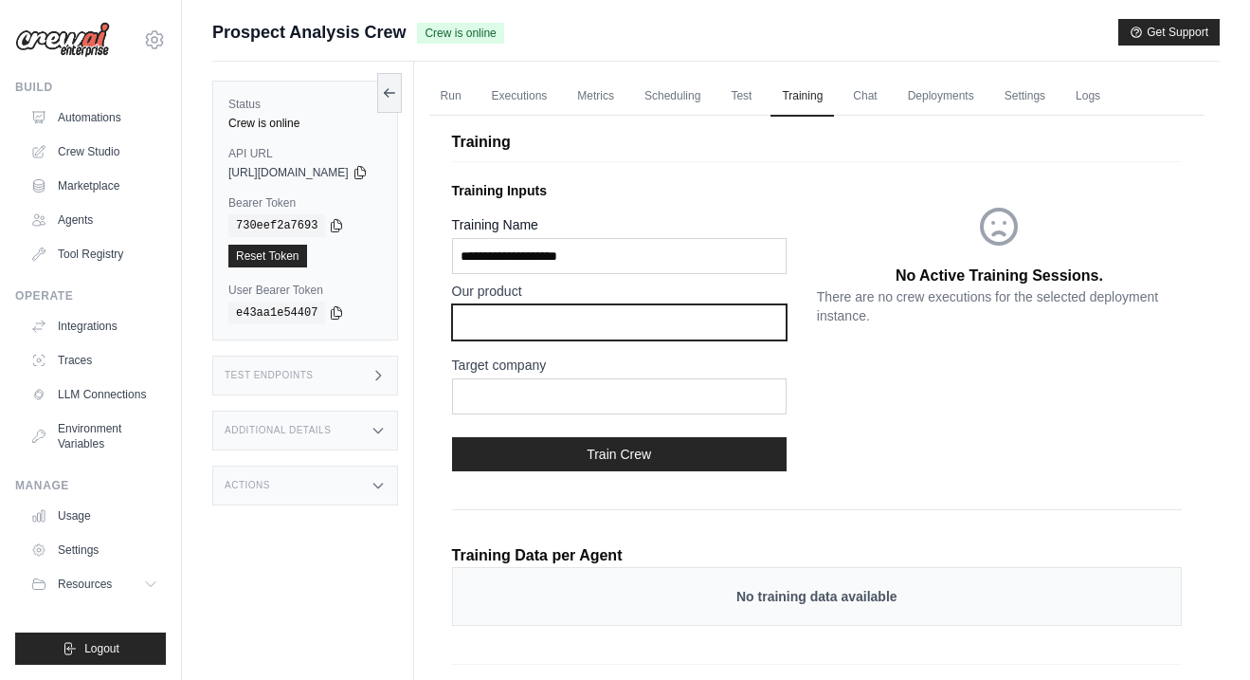
click at [718, 322] on input "text" at bounding box center [619, 322] width 335 height 36
type input "****"
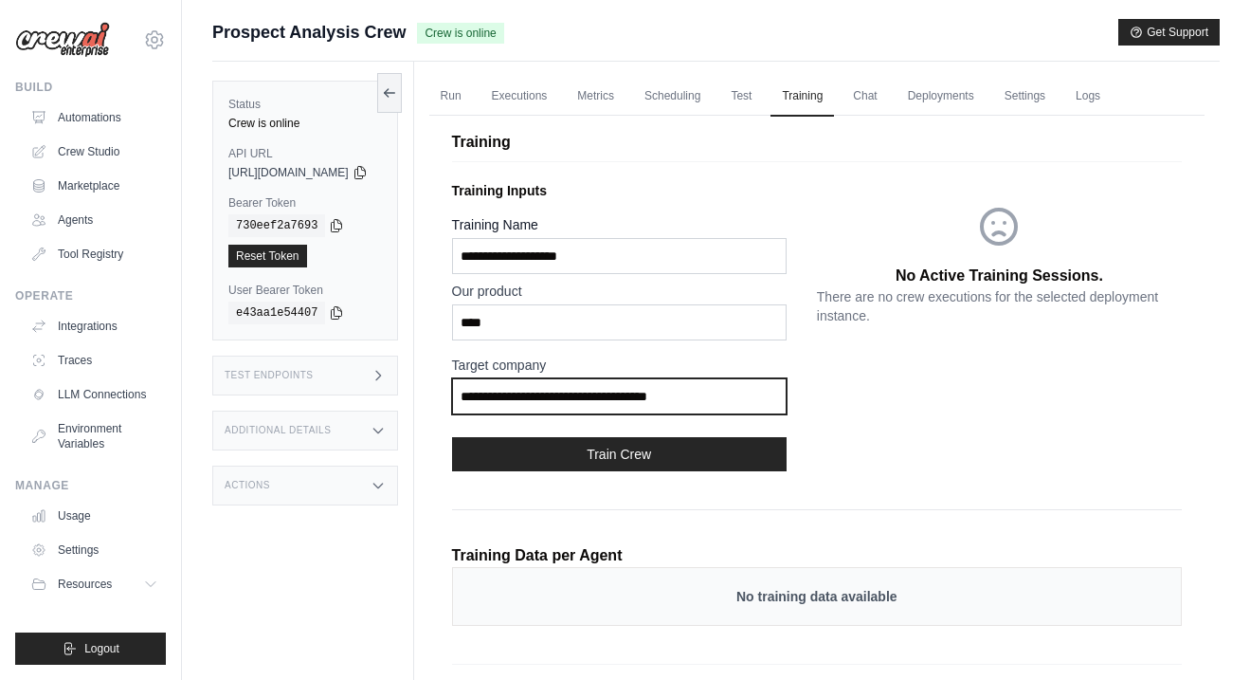
type input "**********"
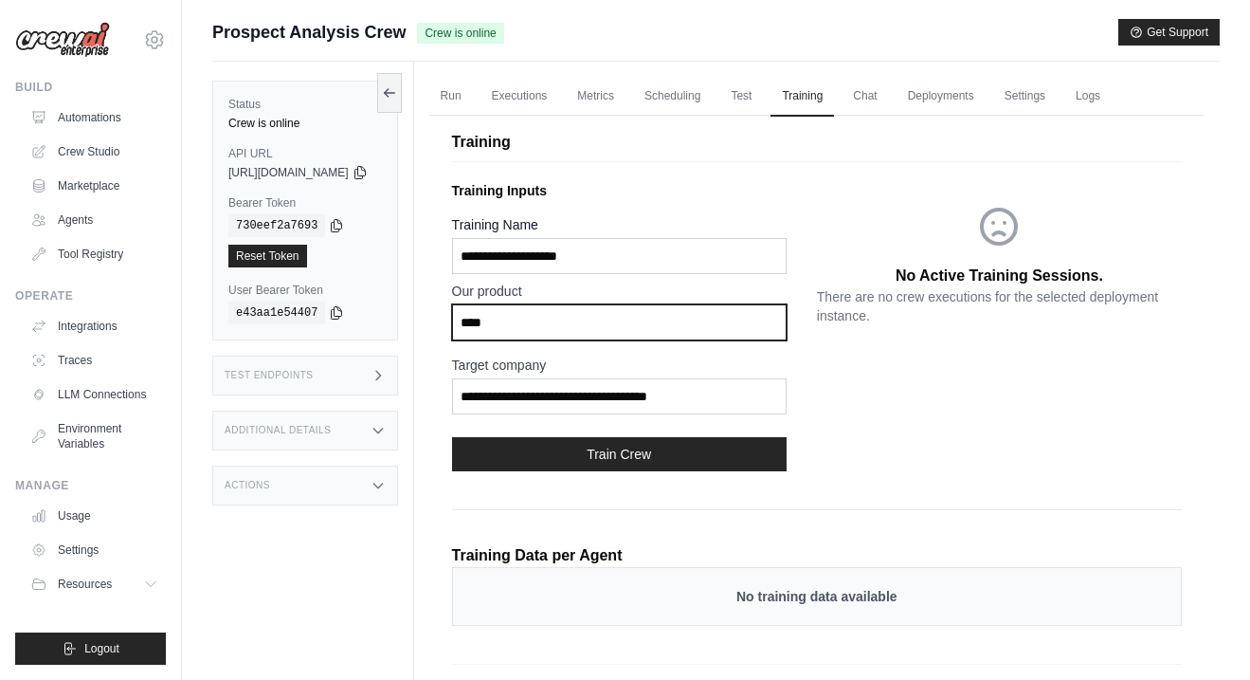
click at [633, 336] on input "****" at bounding box center [619, 322] width 335 height 36
type input "*"
type input "**********"
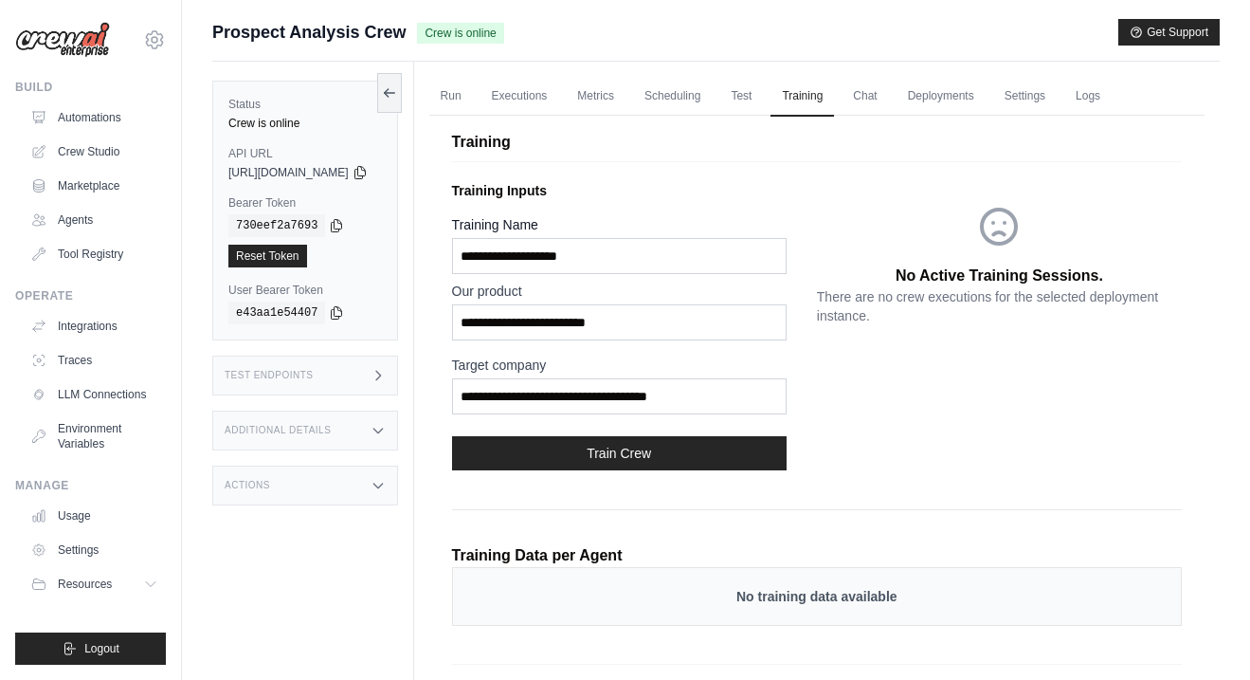
click at [713, 459] on button "Train Crew" at bounding box center [619, 453] width 335 height 34
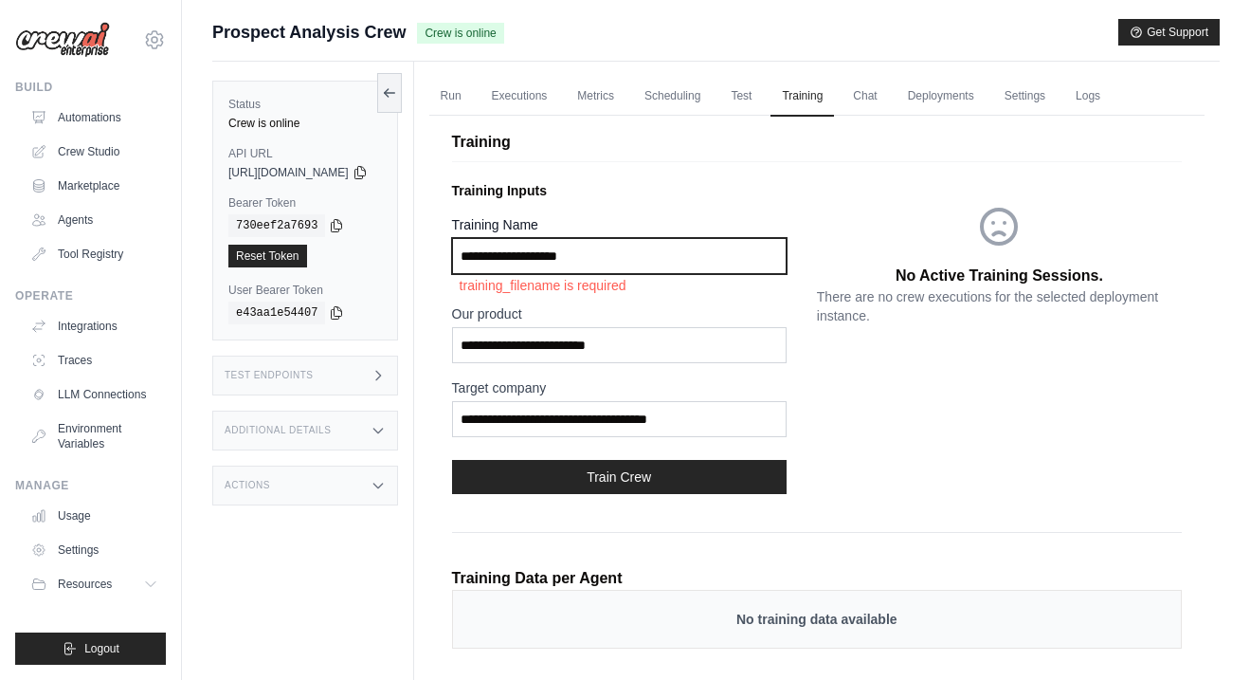
click at [680, 253] on input "Training Name" at bounding box center [619, 256] width 335 height 36
click at [680, 252] on input "Training Name" at bounding box center [619, 256] width 335 height 36
click at [581, 251] on input "Training Name" at bounding box center [619, 256] width 335 height 36
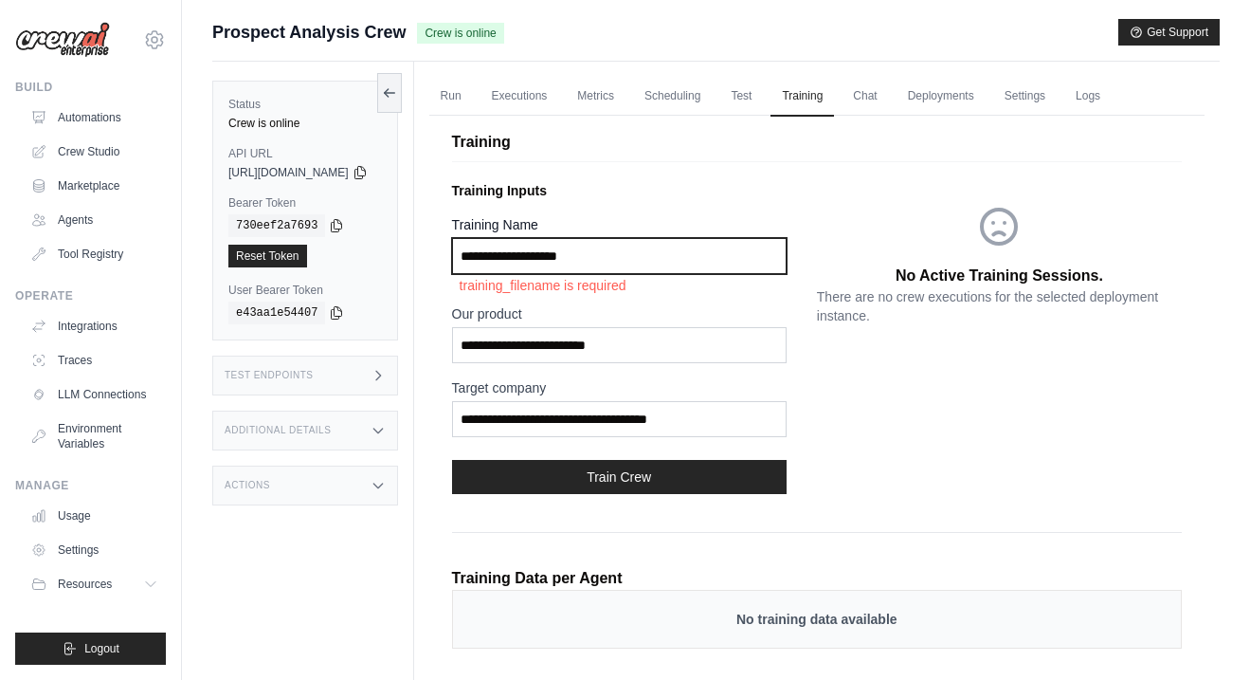
click at [581, 250] on input "Training Name" at bounding box center [619, 256] width 335 height 36
type input "**********"
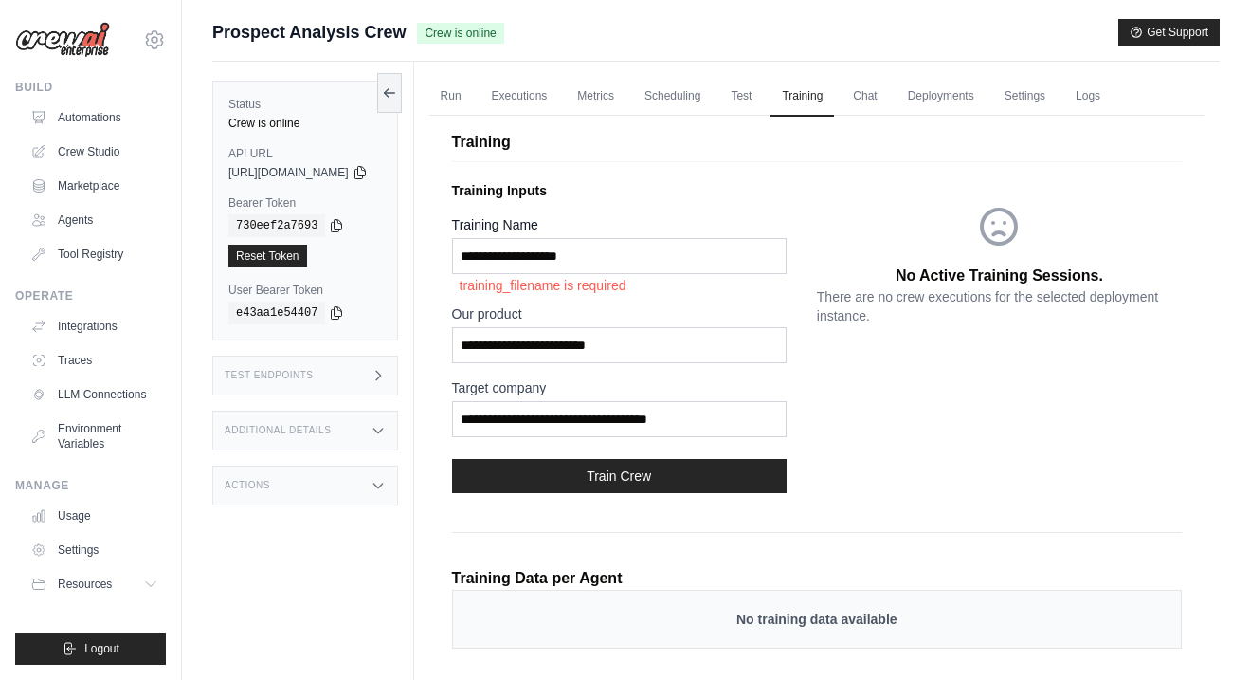
click at [572, 468] on button "Train Crew" at bounding box center [619, 476] width 335 height 34
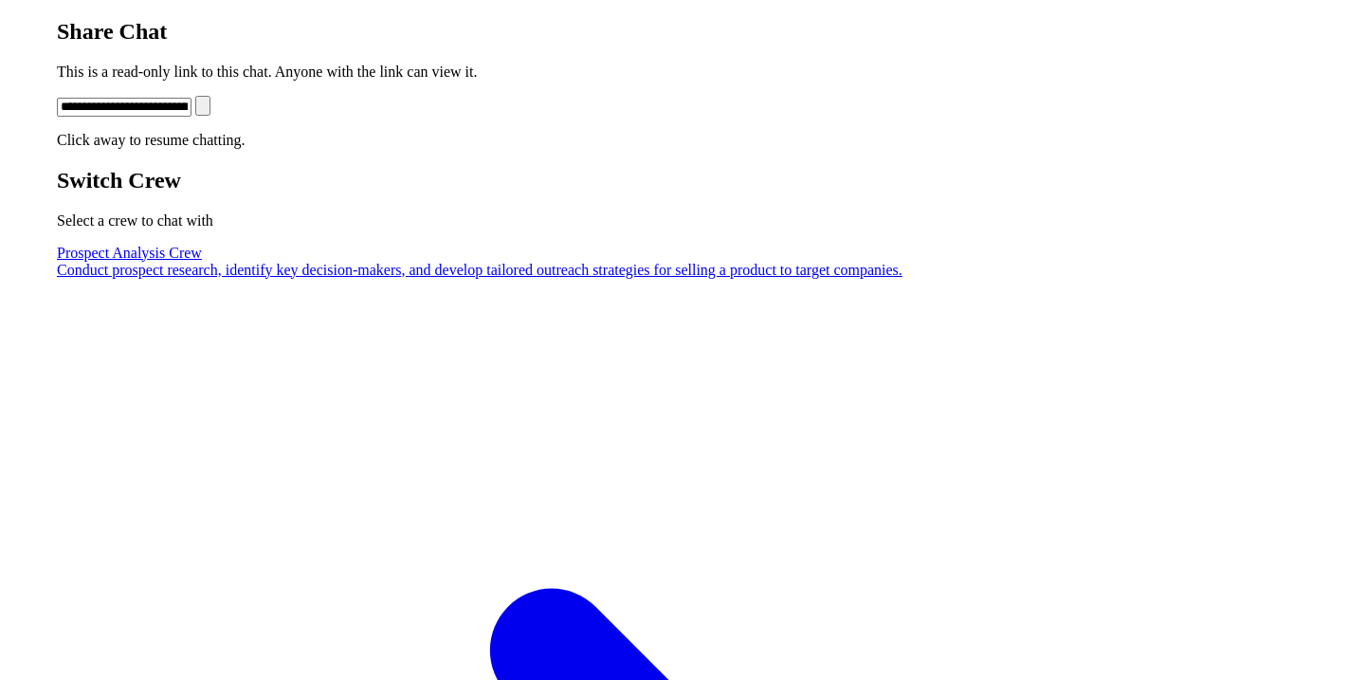
scroll to position [1004, 0]
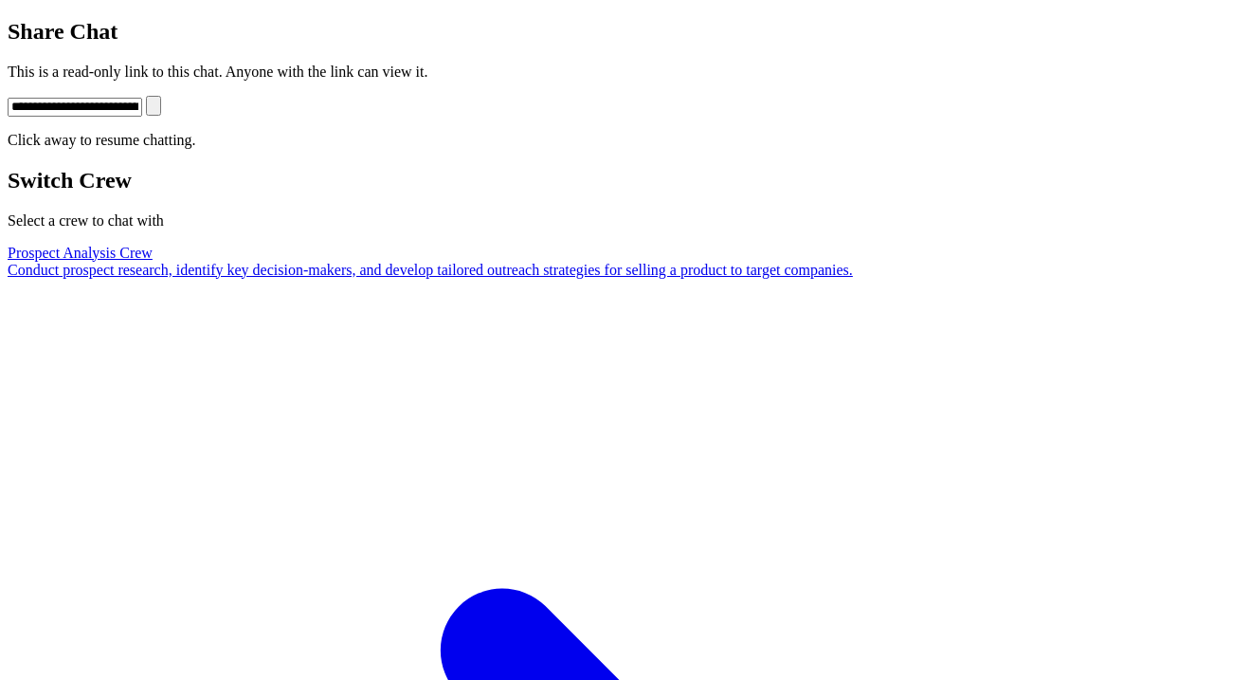
type textarea "*"
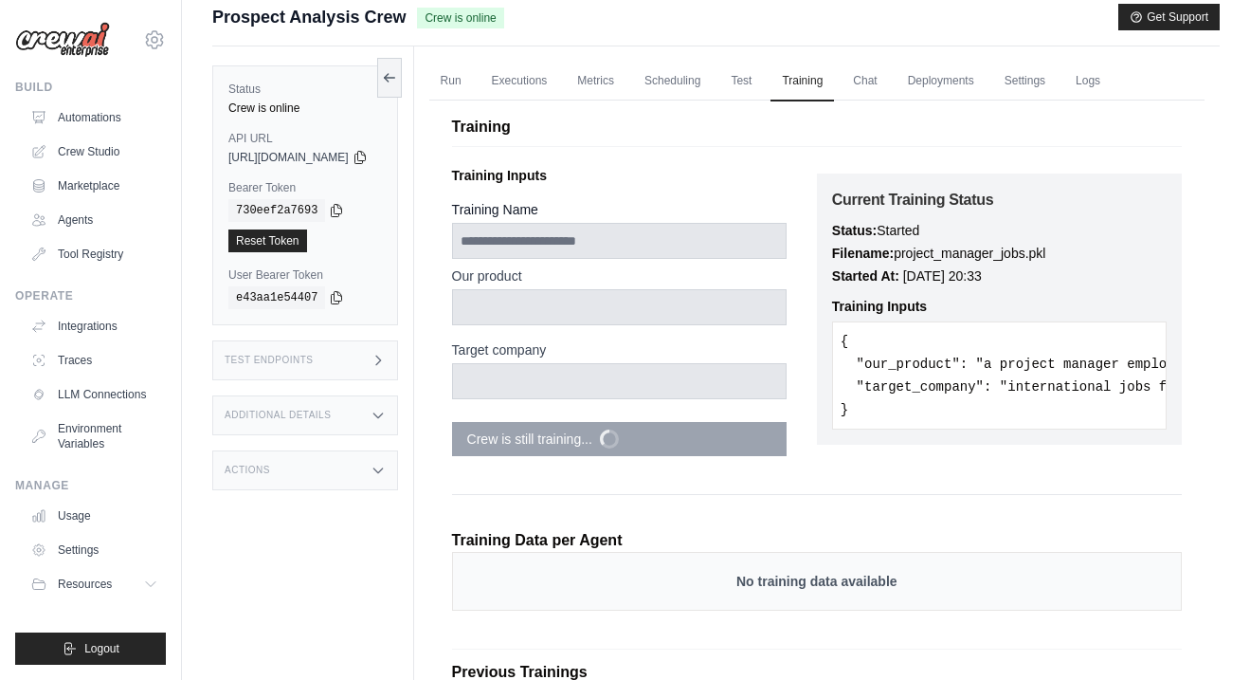
scroll to position [15, 0]
click at [1111, 79] on link "Logs" at bounding box center [1088, 82] width 47 height 40
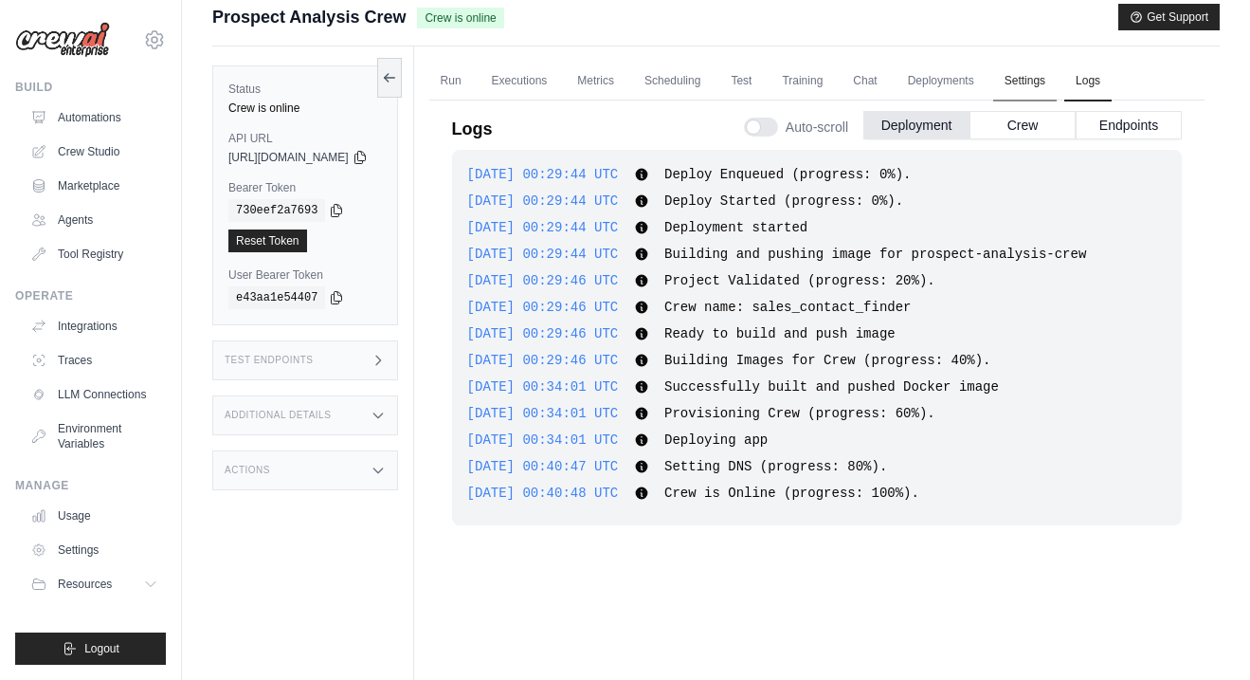
click at [1057, 72] on link "Settings" at bounding box center [1026, 82] width 64 height 40
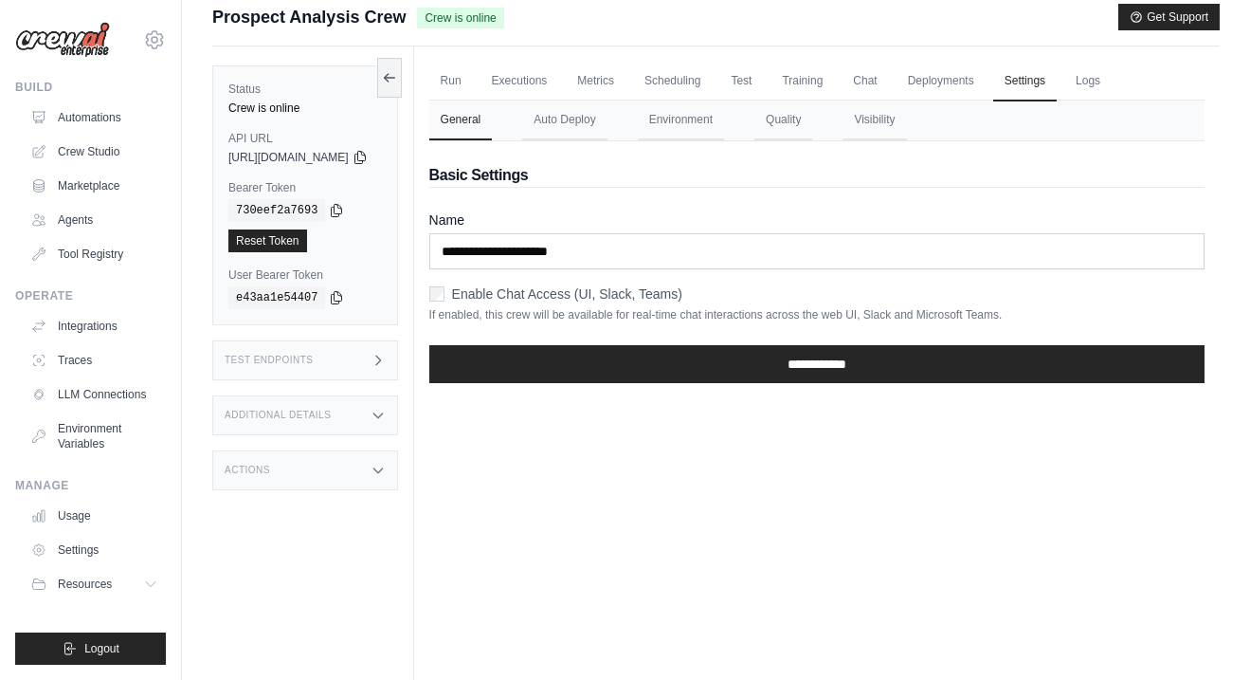
click at [337, 423] on div "Additional Details" at bounding box center [305, 415] width 186 height 40
click at [305, 605] on div "Actions" at bounding box center [305, 625] width 186 height 40
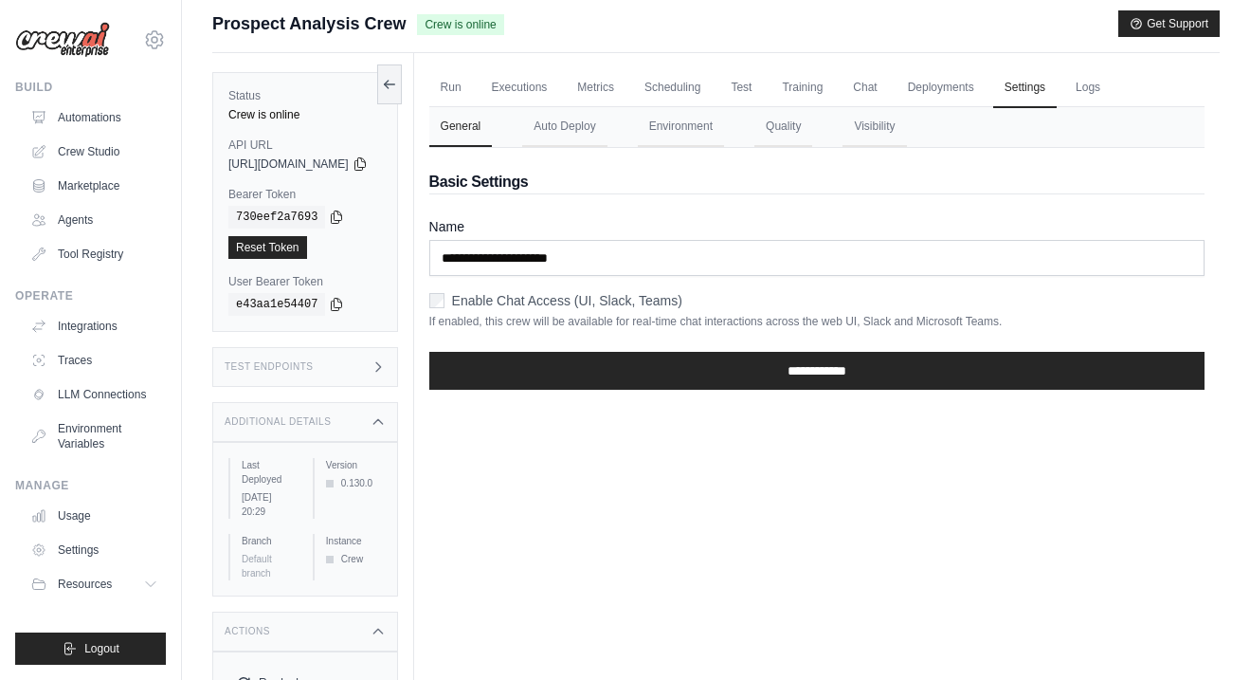
scroll to position [8, 0]
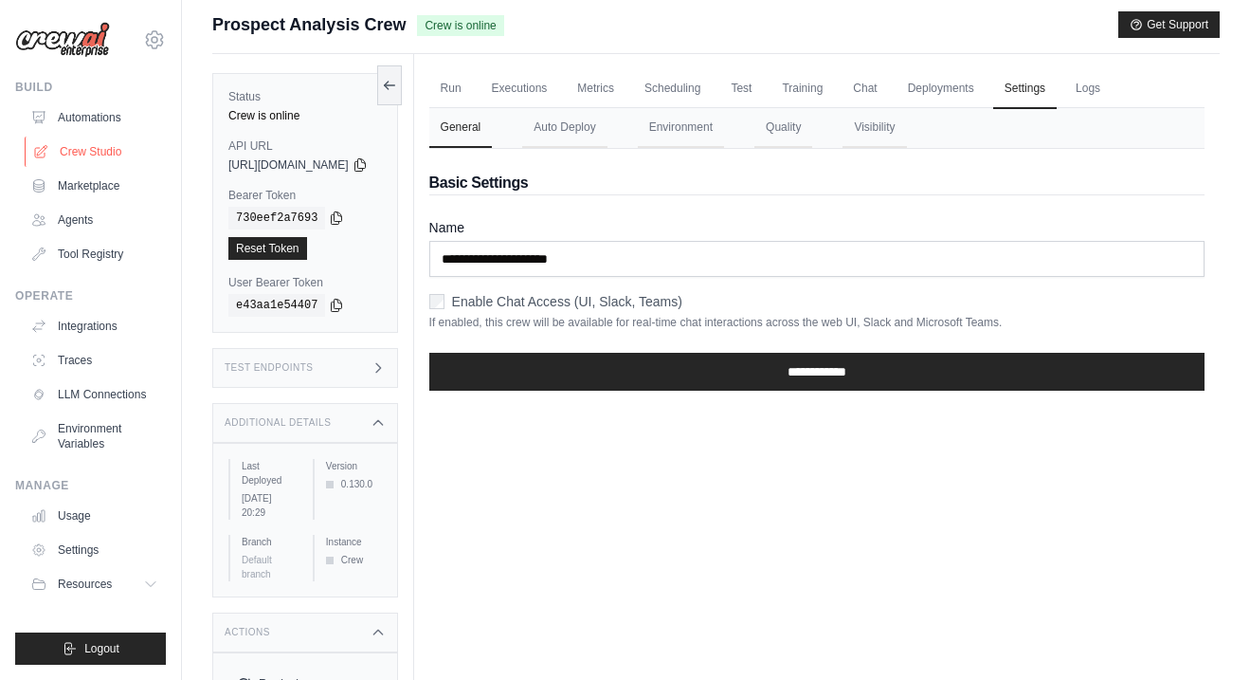
click at [61, 147] on link "Crew Studio" at bounding box center [96, 152] width 143 height 30
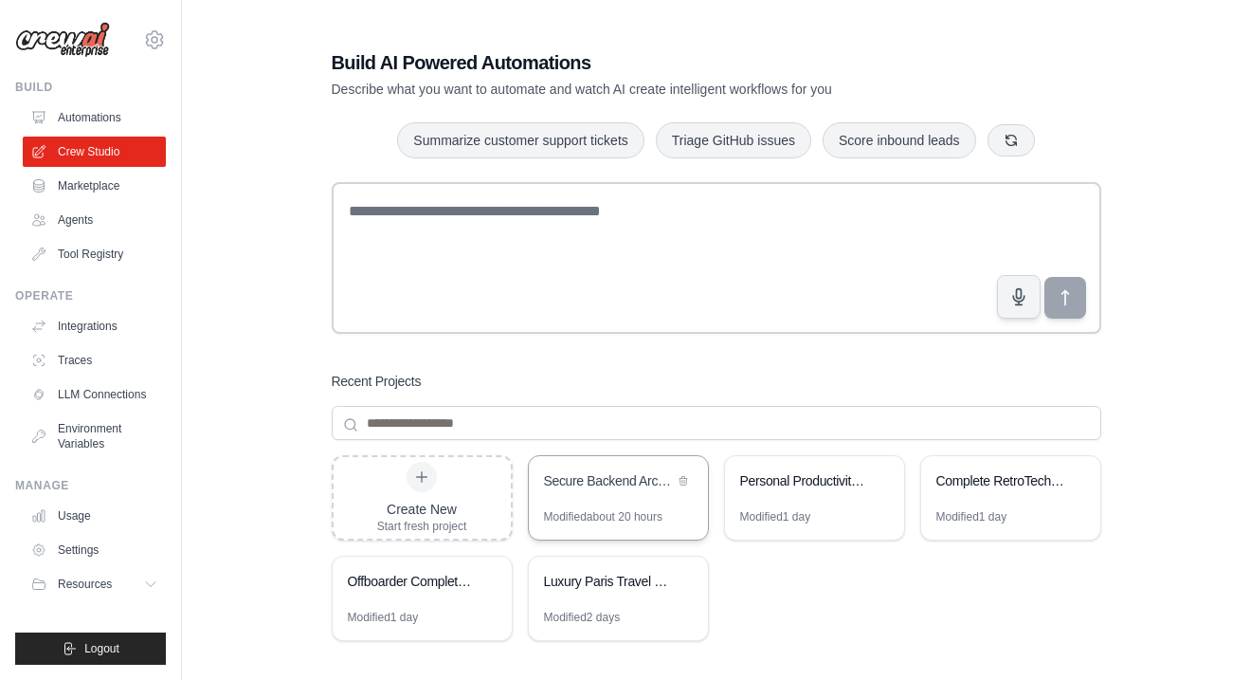
click at [632, 519] on div "Modified about 20 hours" at bounding box center [603, 516] width 119 height 15
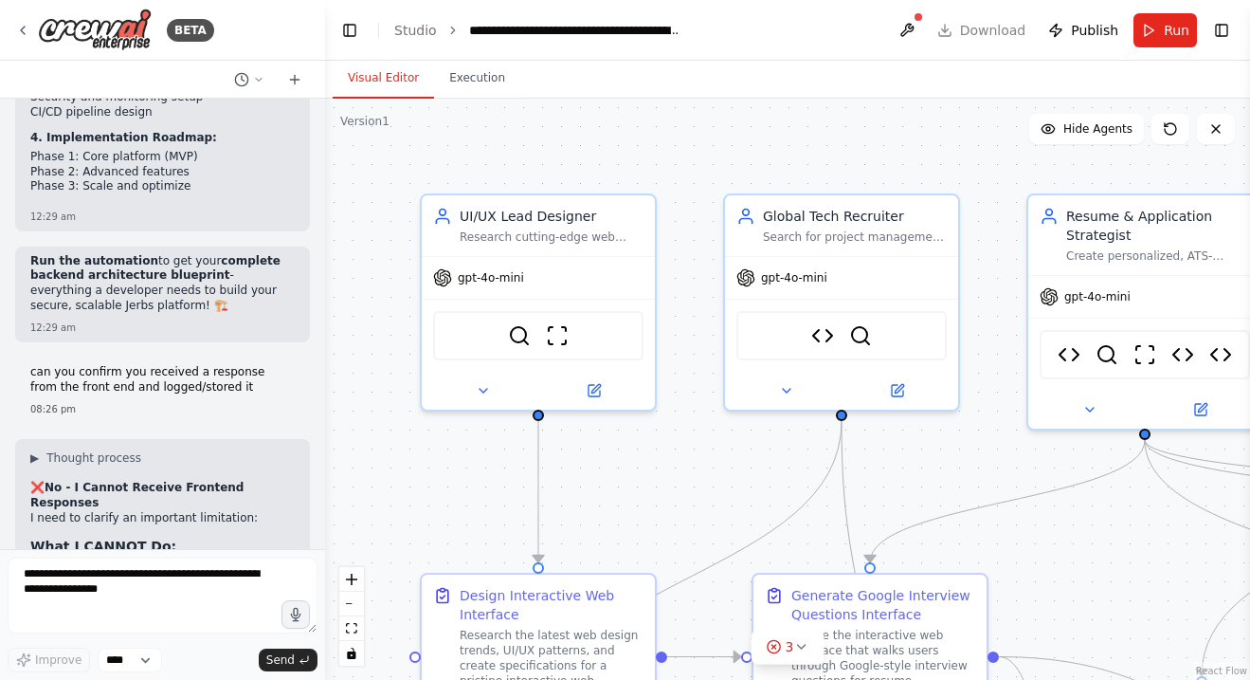
scroll to position [58121, 0]
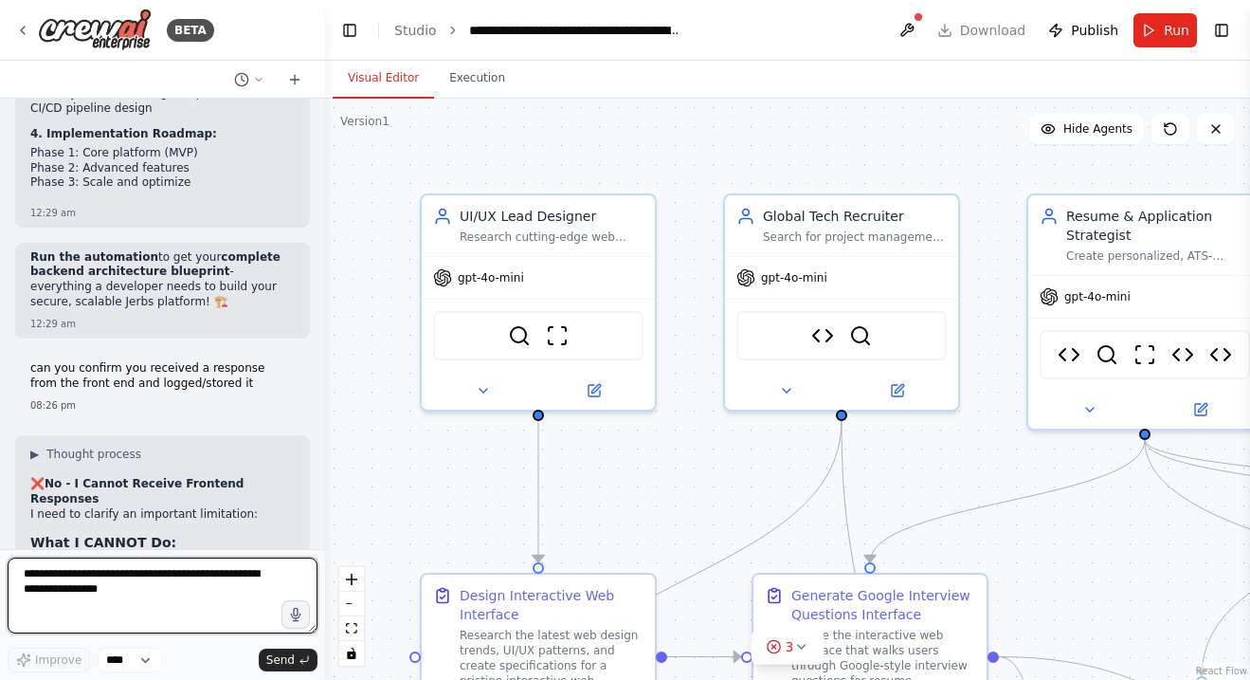
click at [142, 588] on textarea at bounding box center [163, 595] width 310 height 76
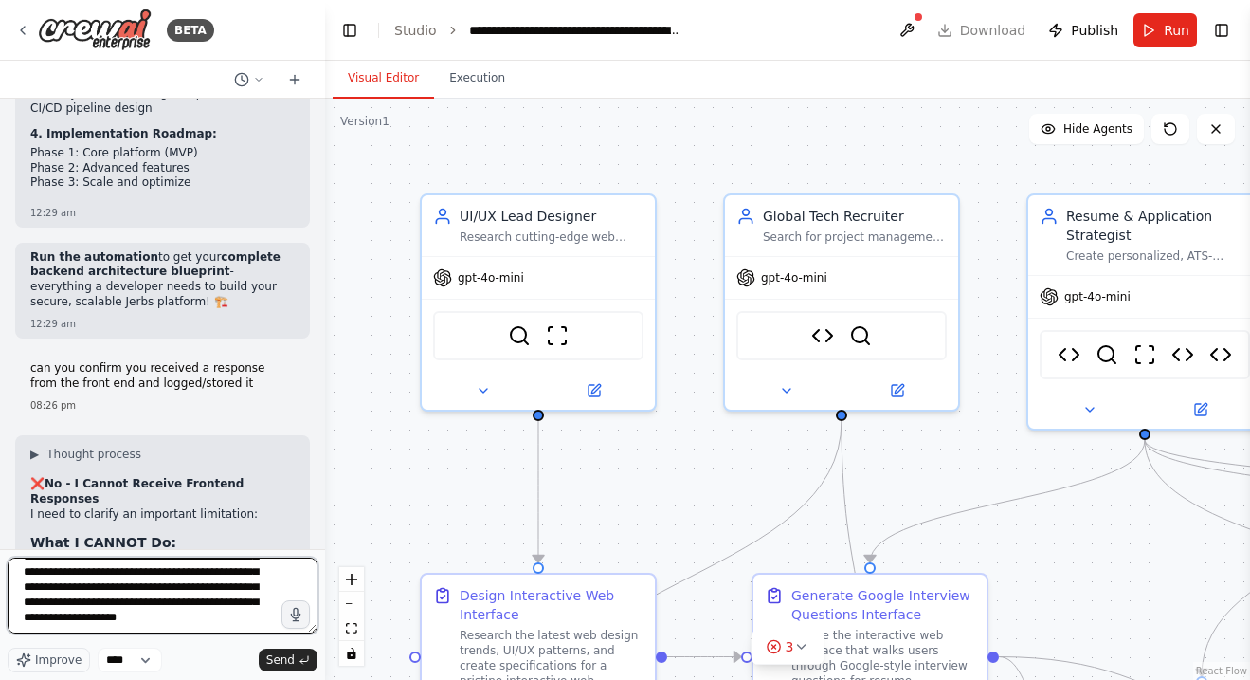
scroll to position [39, 0]
type textarea "**********"
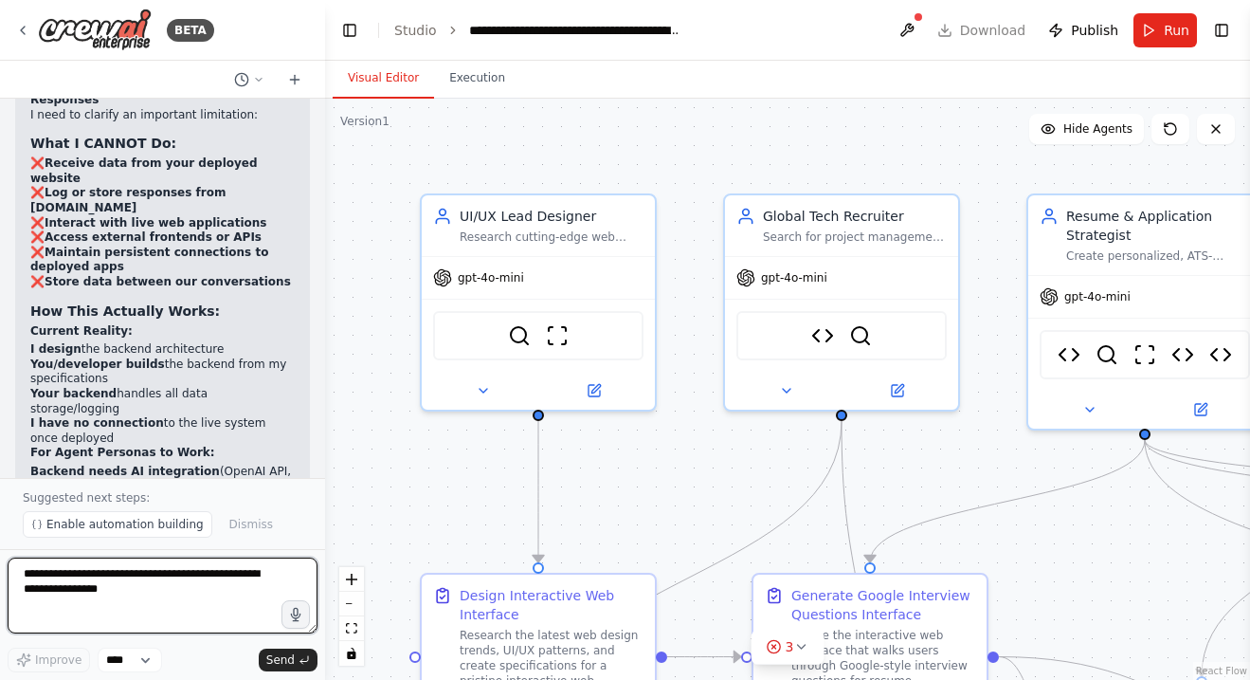
scroll to position [58535, 0]
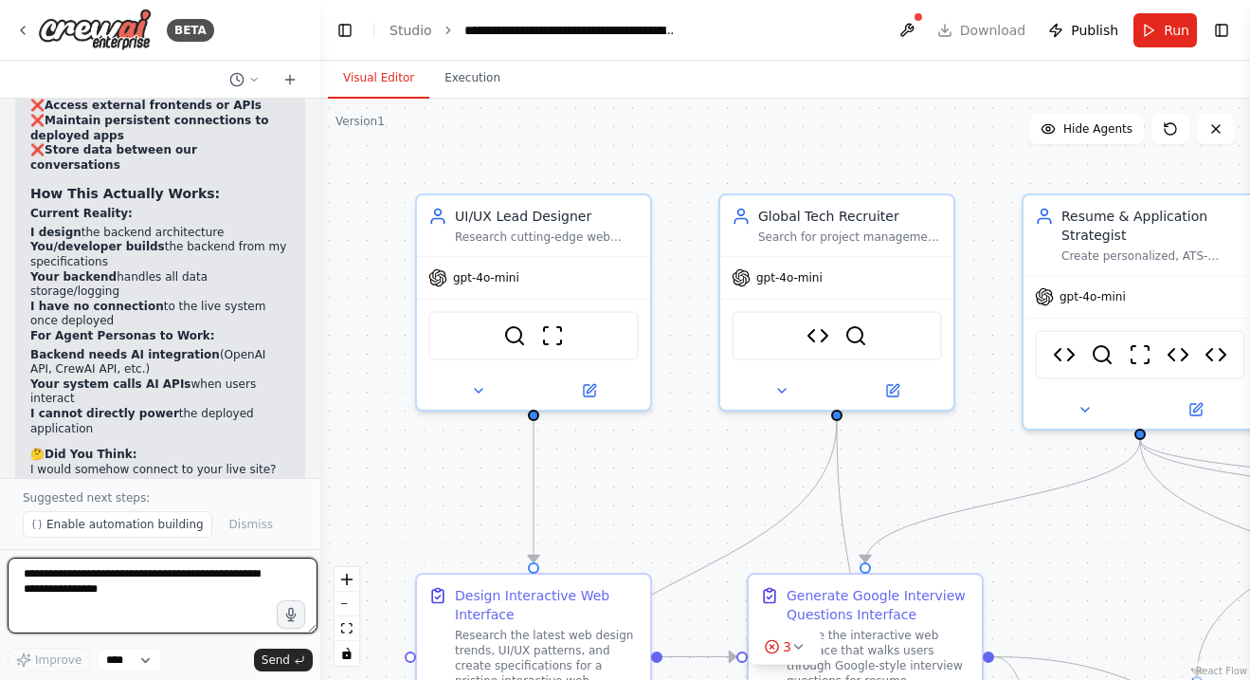
click at [320, 150] on div "BETA I want a team to search for jobs that have been posted in the last 4 days …" at bounding box center [625, 340] width 1250 height 680
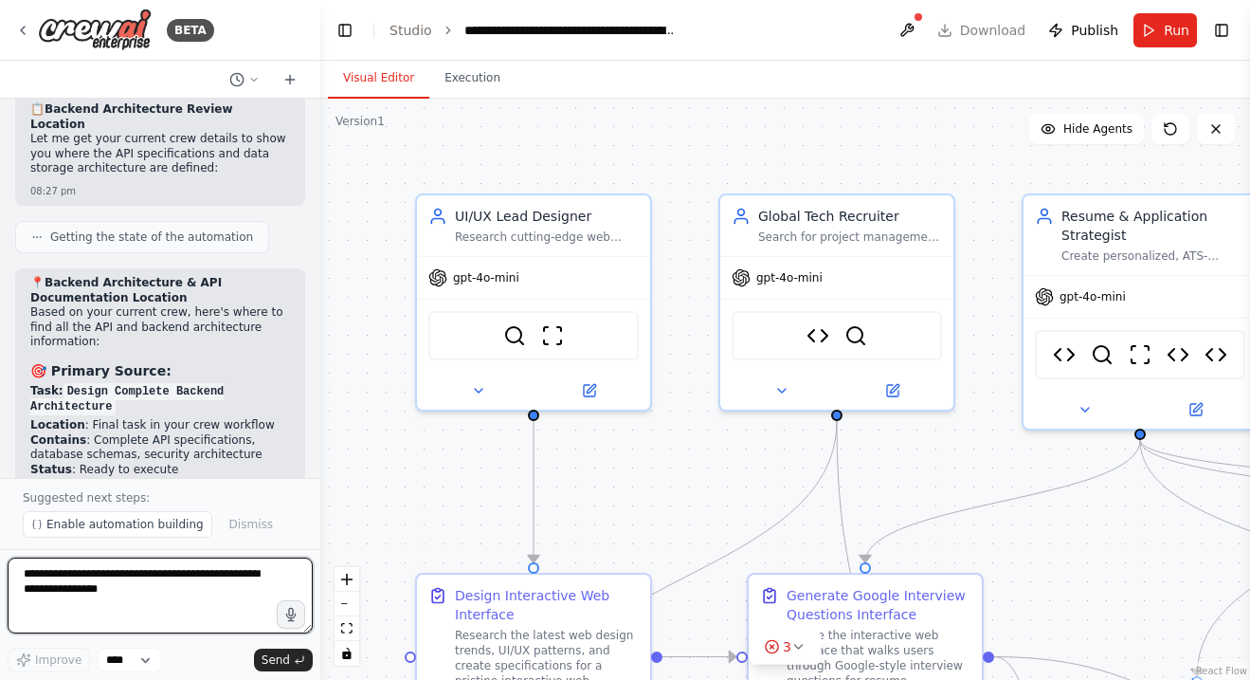
click at [314, 151] on div at bounding box center [317, 340] width 8 height 680
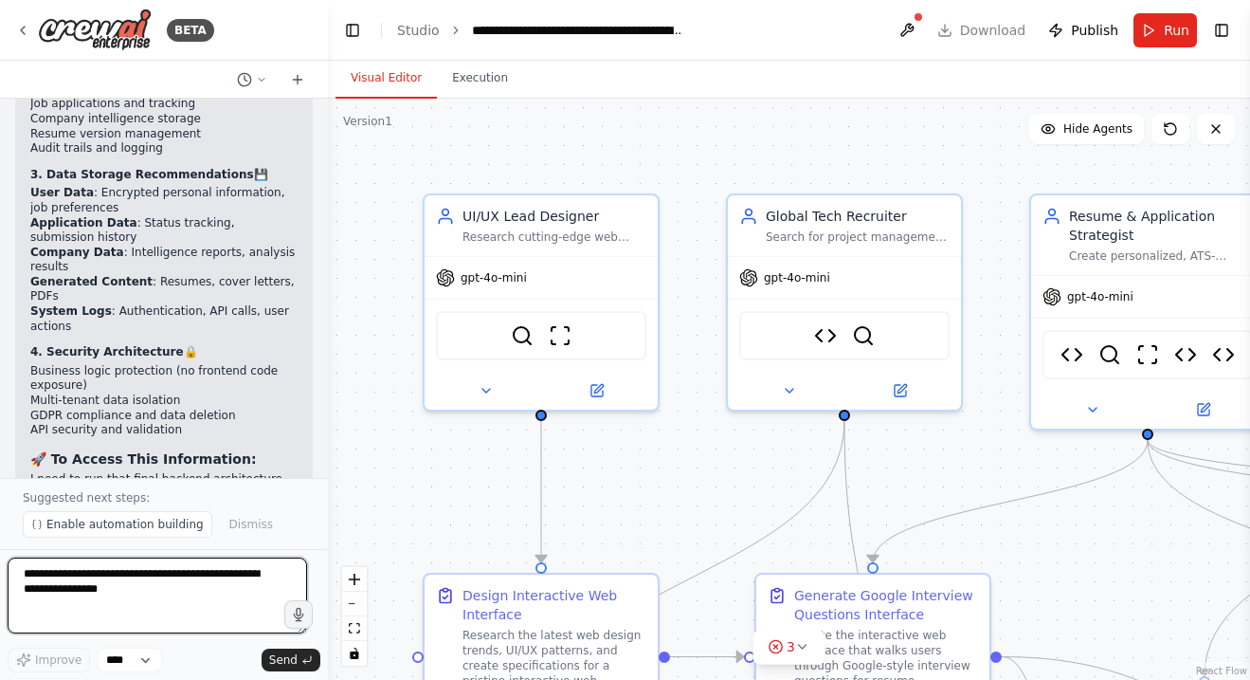
drag, startPoint x: 314, startPoint y: 468, endPoint x: 327, endPoint y: 396, distance: 73.3
click at [327, 396] on div "BETA I want a team to search for jobs that have been posted in the last 4 days …" at bounding box center [625, 340] width 1250 height 680
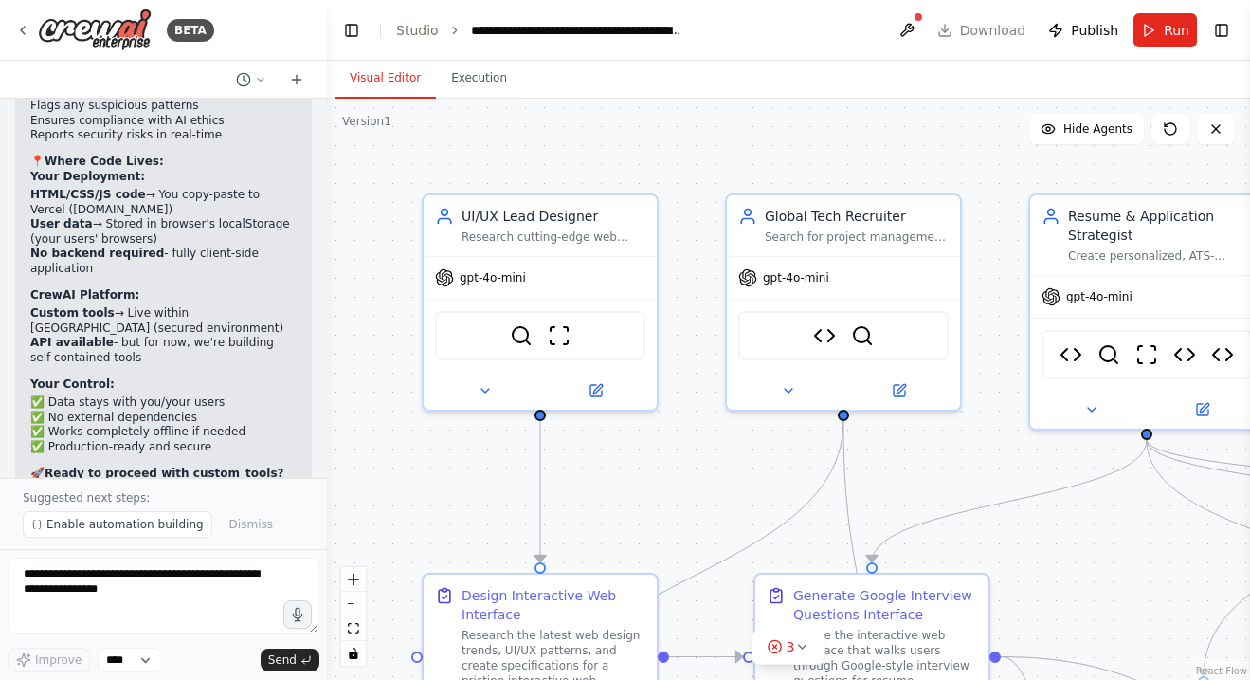
scroll to position [55412, 0]
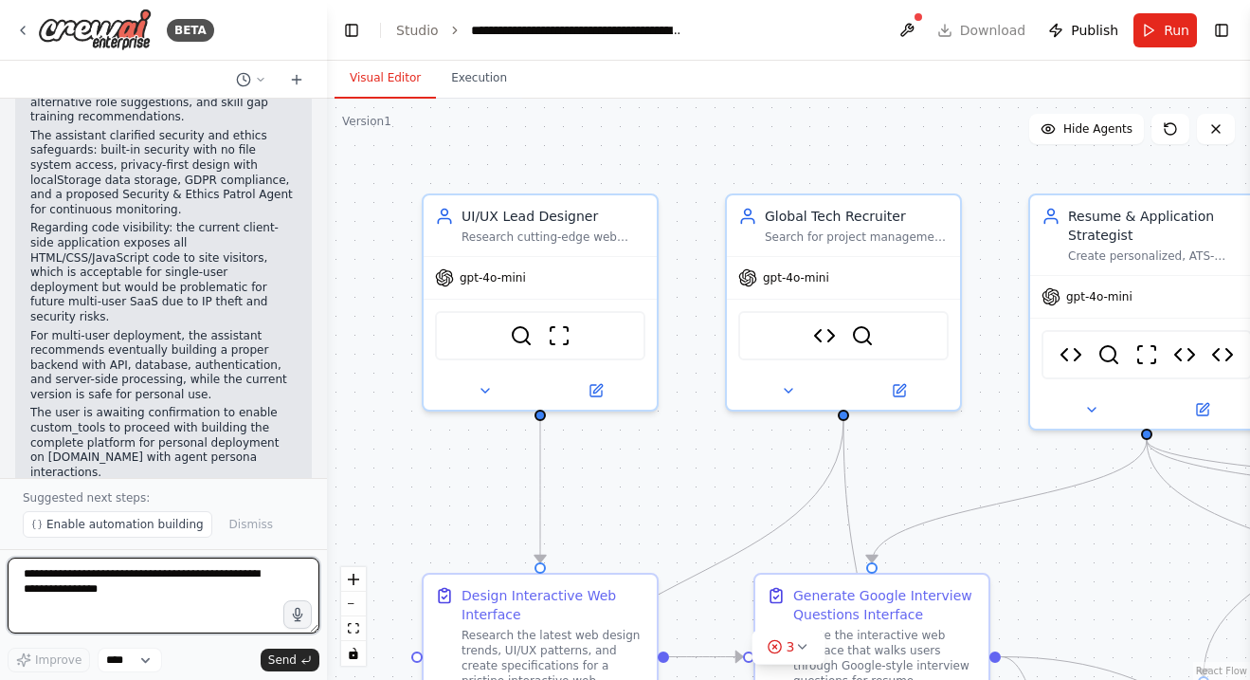
click at [95, 573] on textarea at bounding box center [164, 595] width 312 height 76
type textarea "**********"
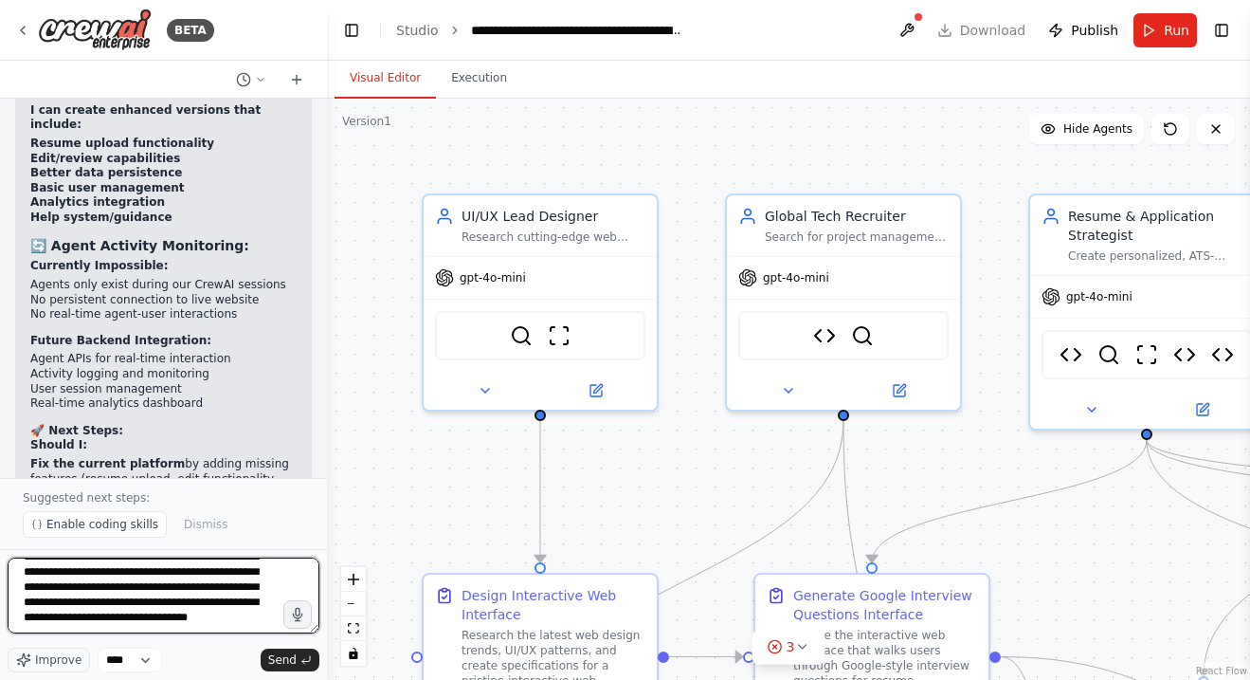
scroll to position [251, 0]
type textarea "**********"
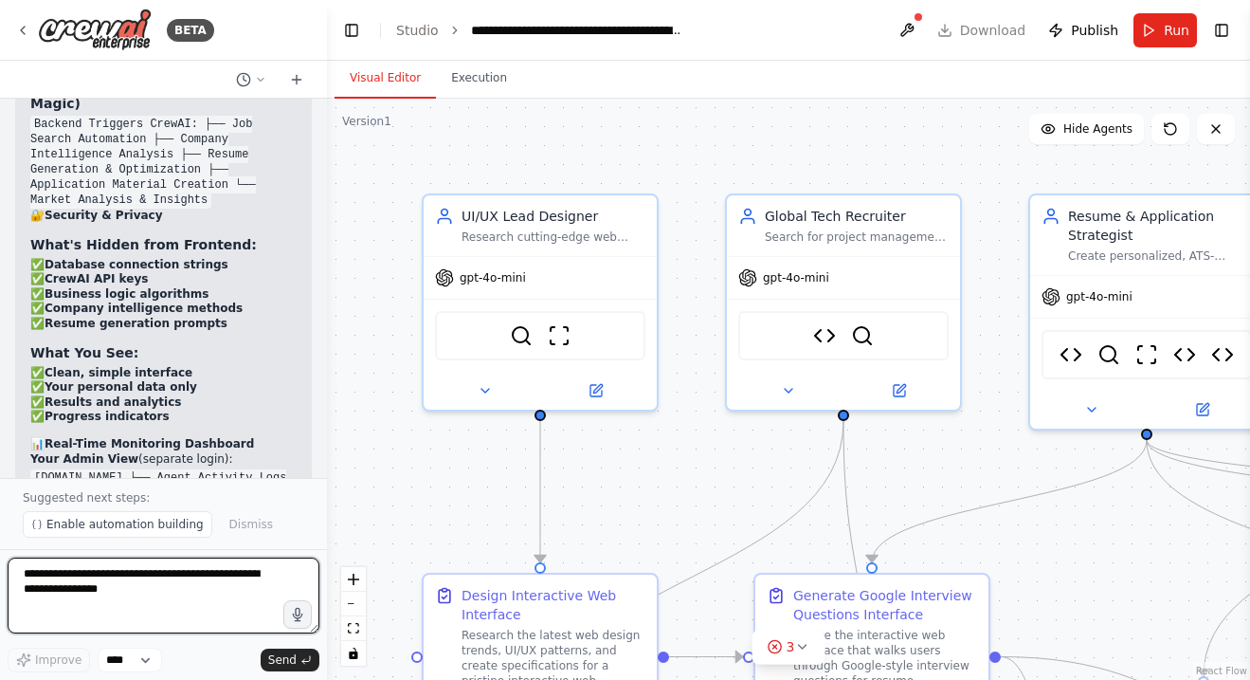
scroll to position [63536, 0]
click at [175, 574] on textarea "**********" at bounding box center [164, 595] width 312 height 76
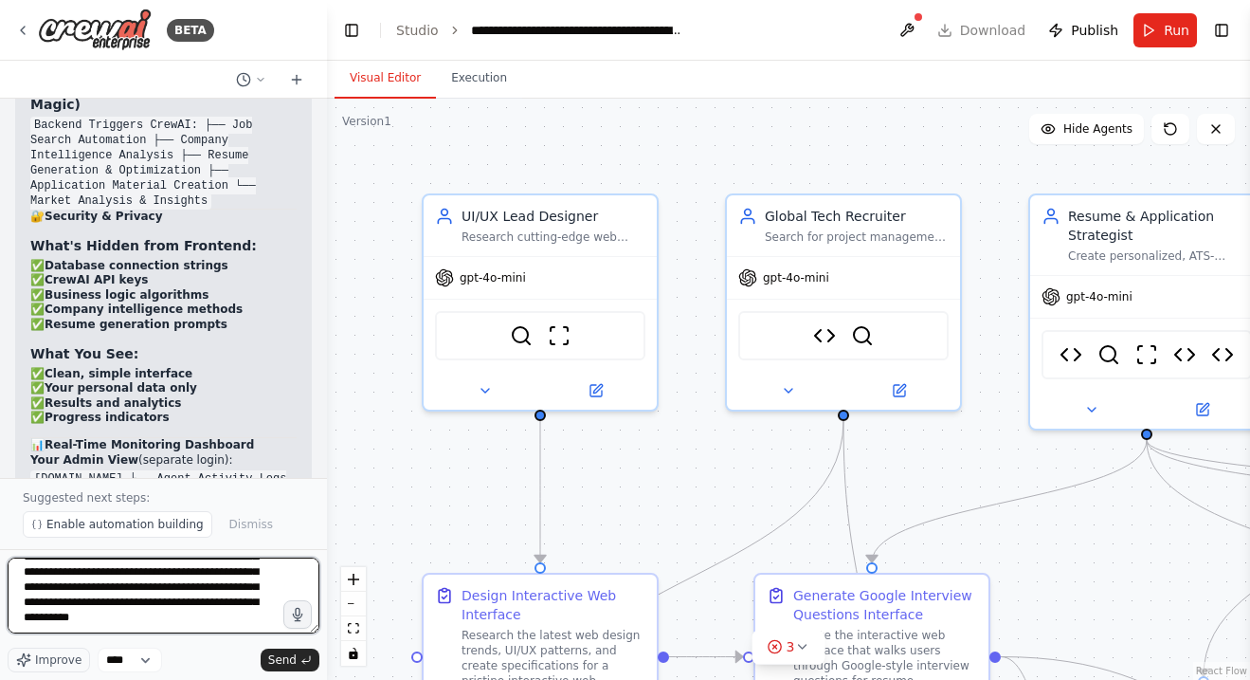
scroll to position [54, 0]
type textarea "**********"
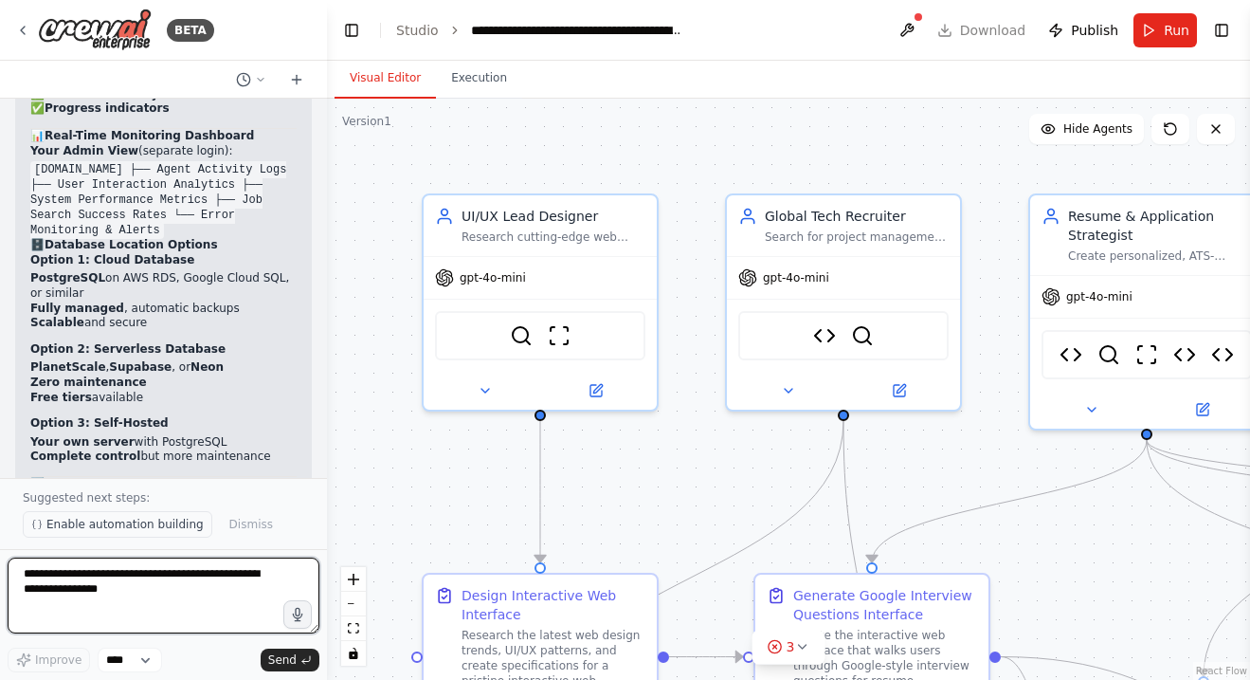
scroll to position [0, 0]
click at [140, 528] on span "Enable automation building" at bounding box center [124, 524] width 157 height 15
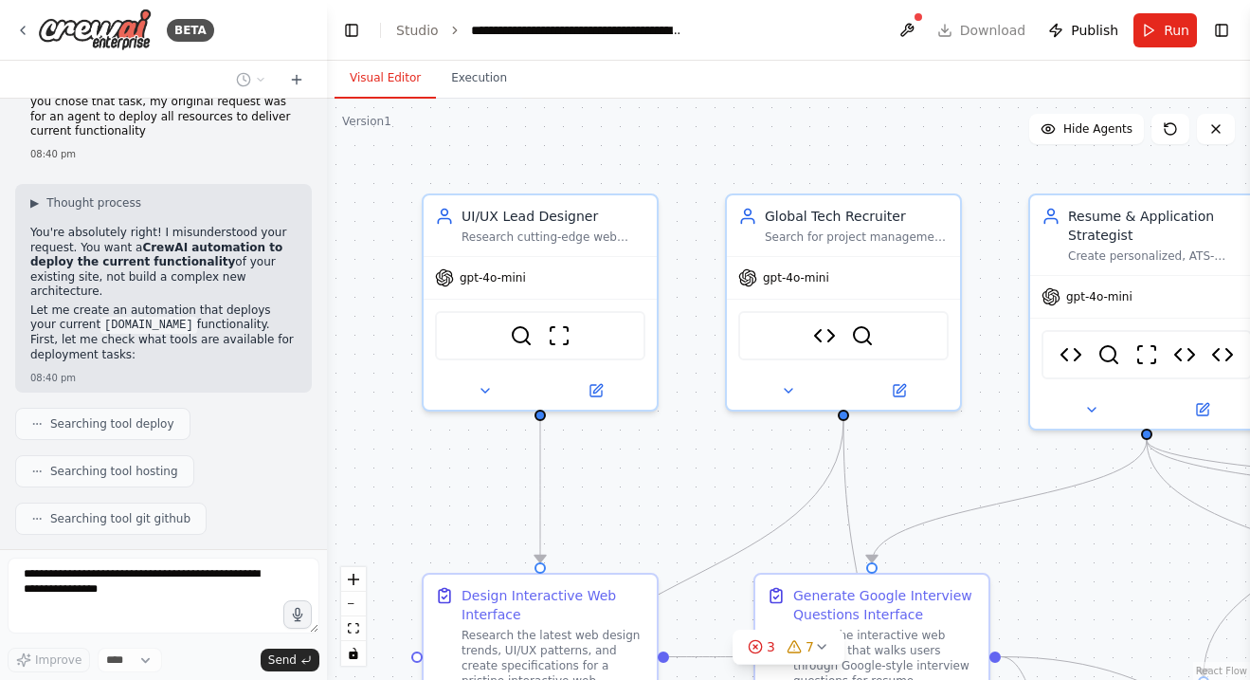
scroll to position [64722, 0]
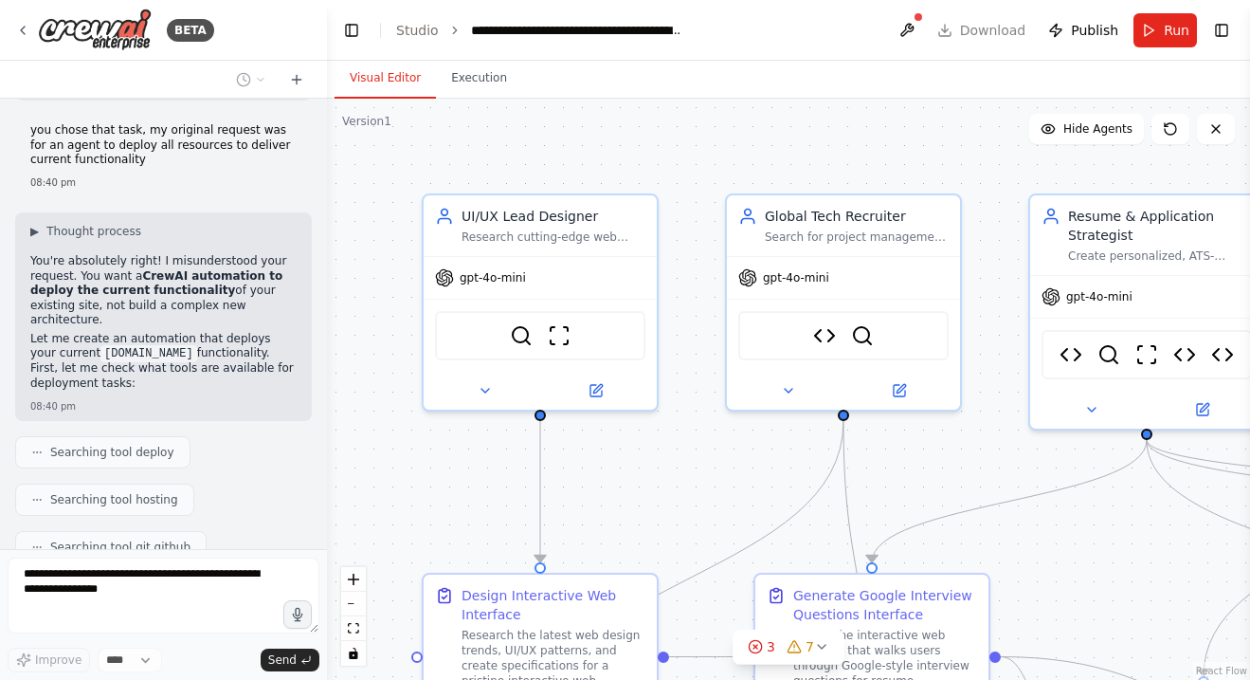
copy div "I want a team to search for jobs that have been posted in the last 4 days with …"
drag, startPoint x: 207, startPoint y: 141, endPoint x: 64, endPoint y: -13, distance: 210.6
click at [64, 0] on html "BETA I want a team to search for jobs that have been posted in the last 4 days …" at bounding box center [625, 340] width 1250 height 680
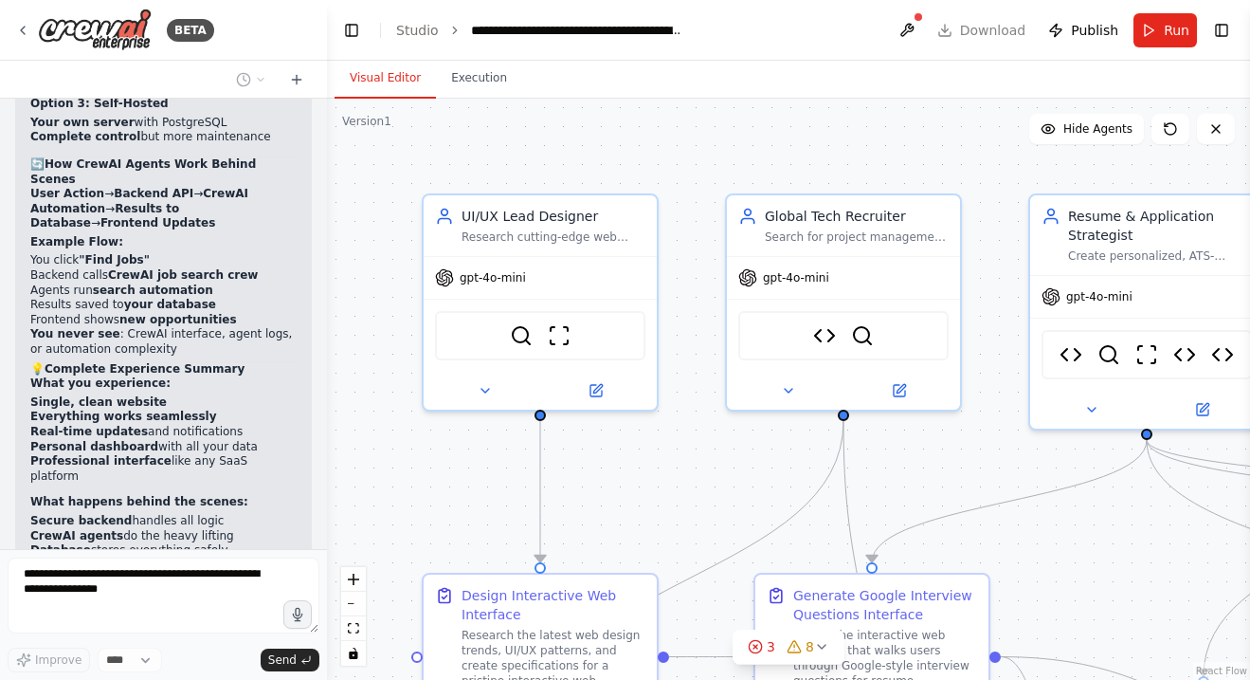
scroll to position [64061, 0]
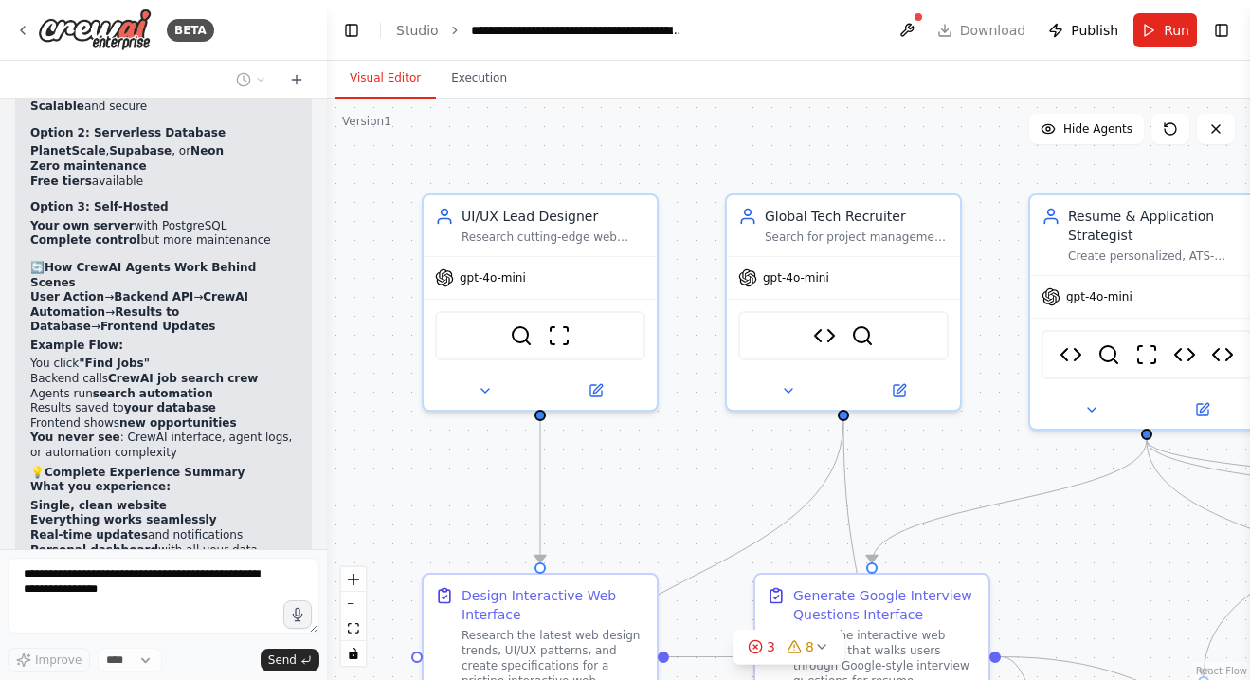
copy div "BETA I want a team to search for jobs that have been posted in the last 4 days …"
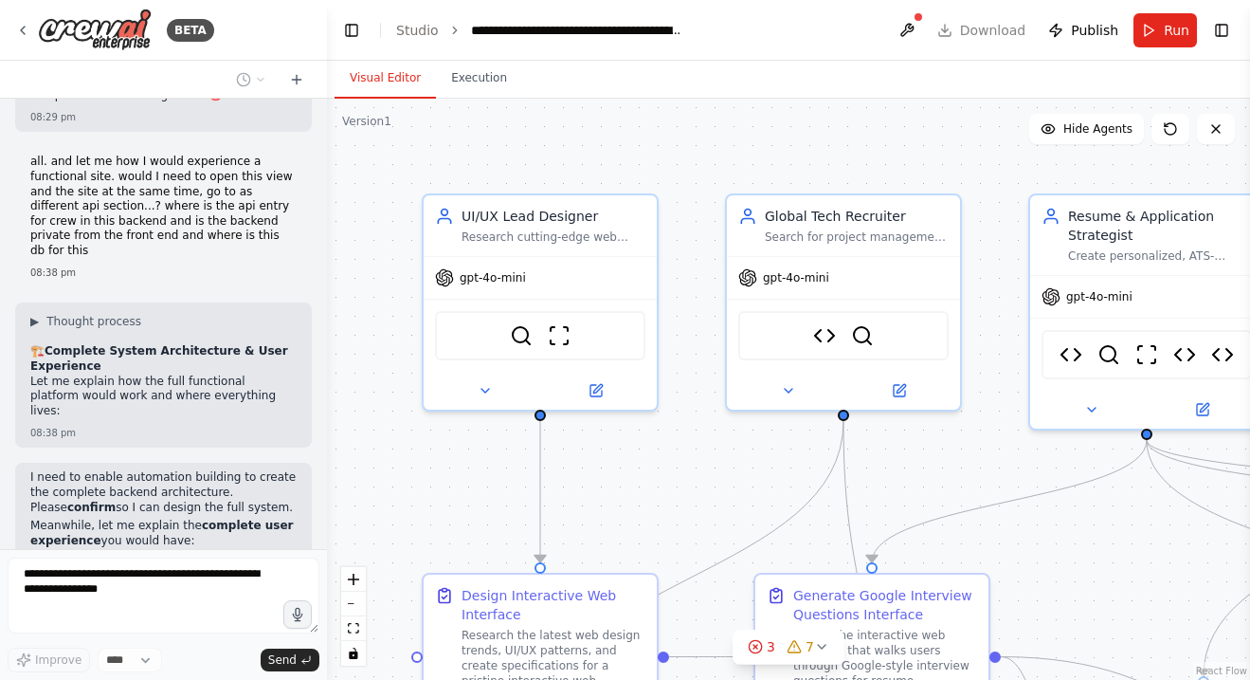
scroll to position [62167, 0]
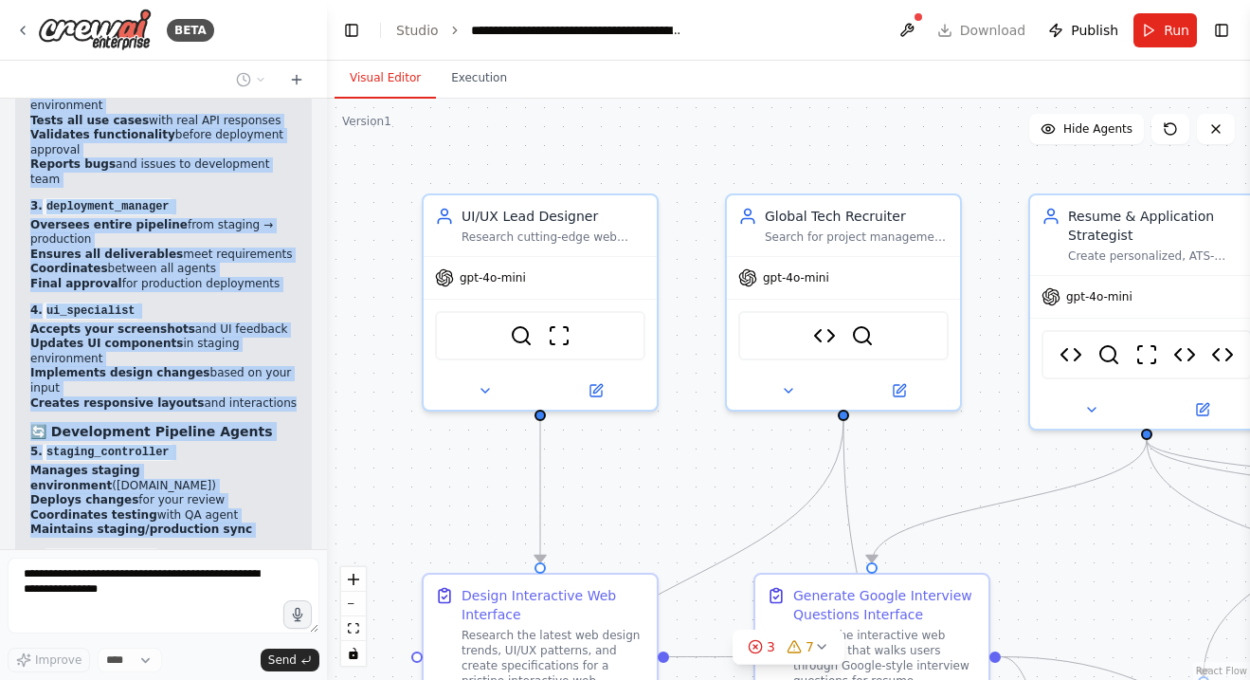
drag, startPoint x: 27, startPoint y: 399, endPoint x: 249, endPoint y: 380, distance: 223.6
click at [249, 380] on div "I want a team to search for jobs that have been posted in the last 4 days with …" at bounding box center [163, 324] width 327 height 450
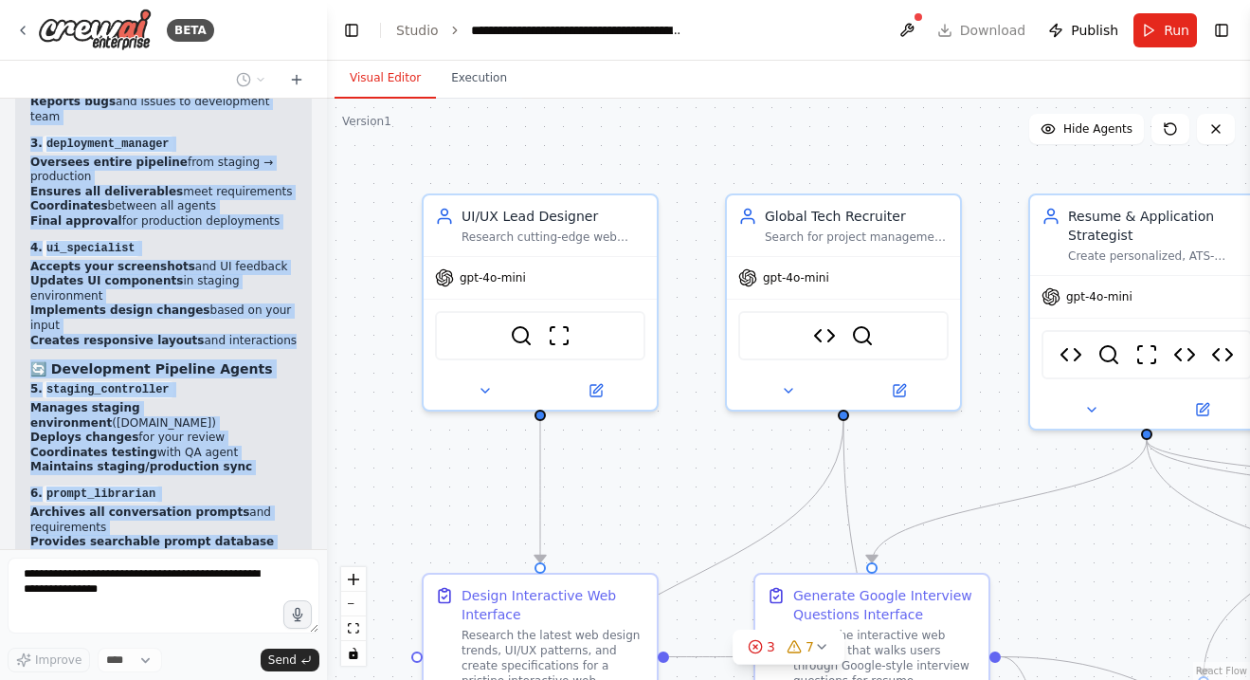
copy div "I need custom tools permission to create deployment tools that can: Copy/clone …"
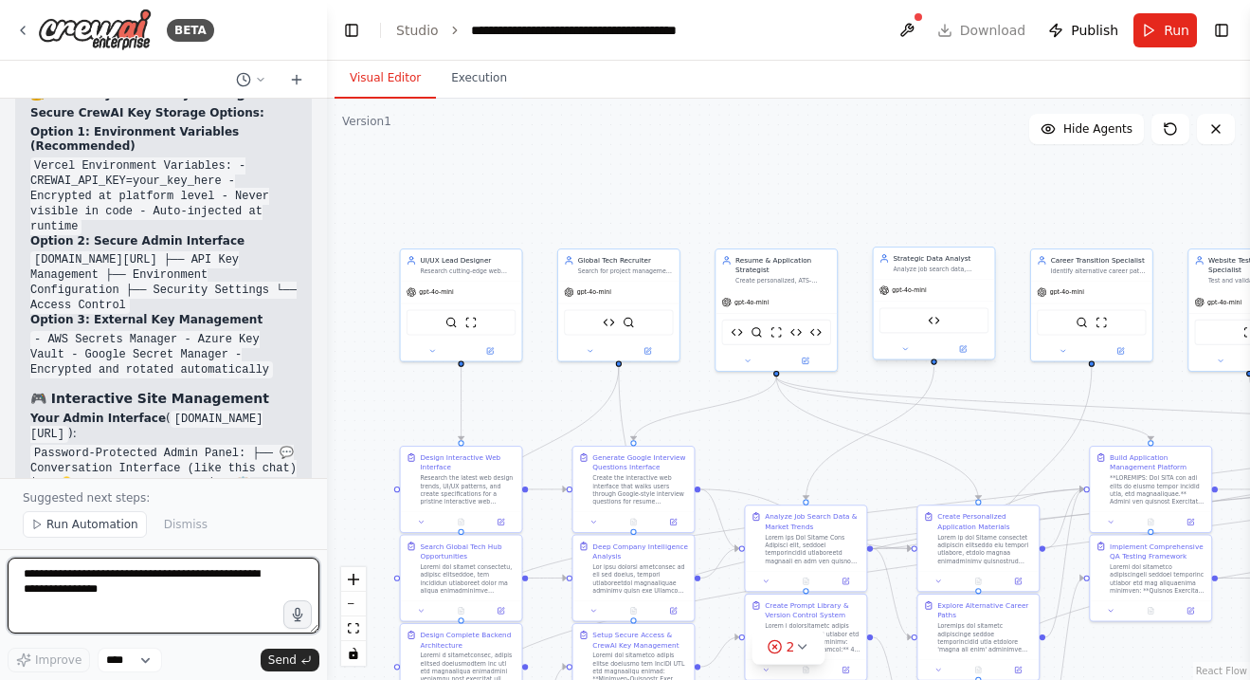
scroll to position [69201, 0]
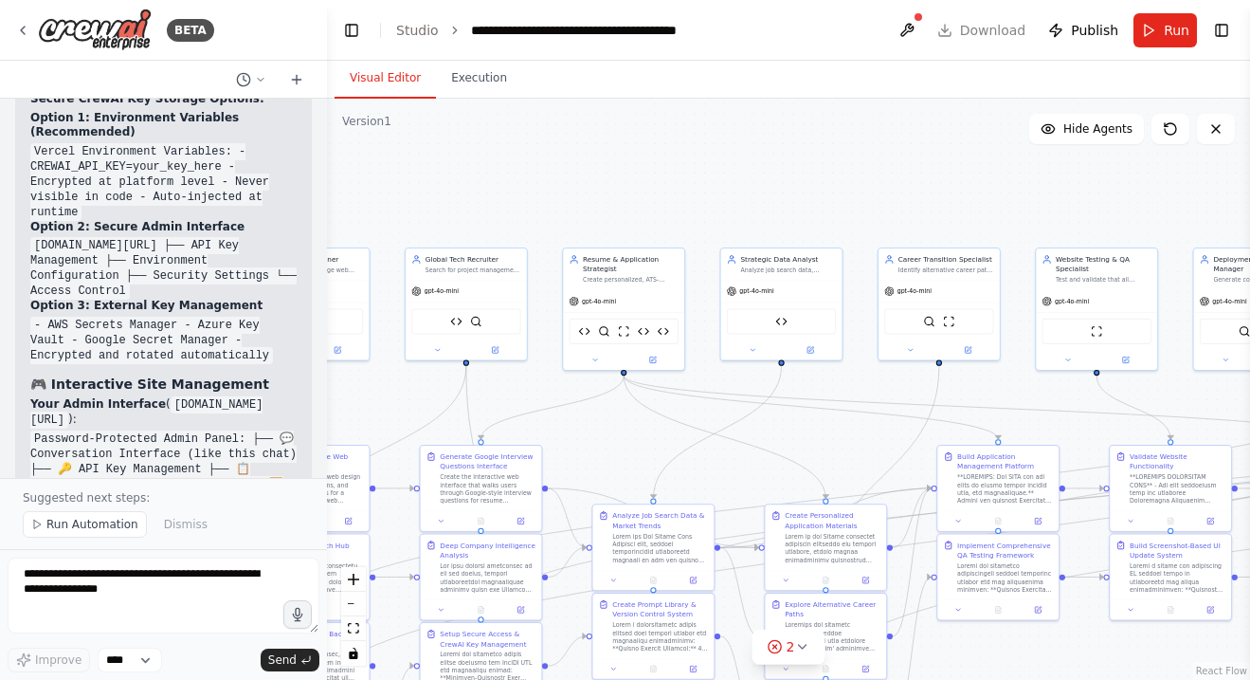
drag, startPoint x: 961, startPoint y: 176, endPoint x: 781, endPoint y: 172, distance: 180.2
click at [781, 172] on div ".deletable-edge-delete-btn { width: 20px; height: 20px; border: 0px solid #ffff…" at bounding box center [788, 389] width 923 height 581
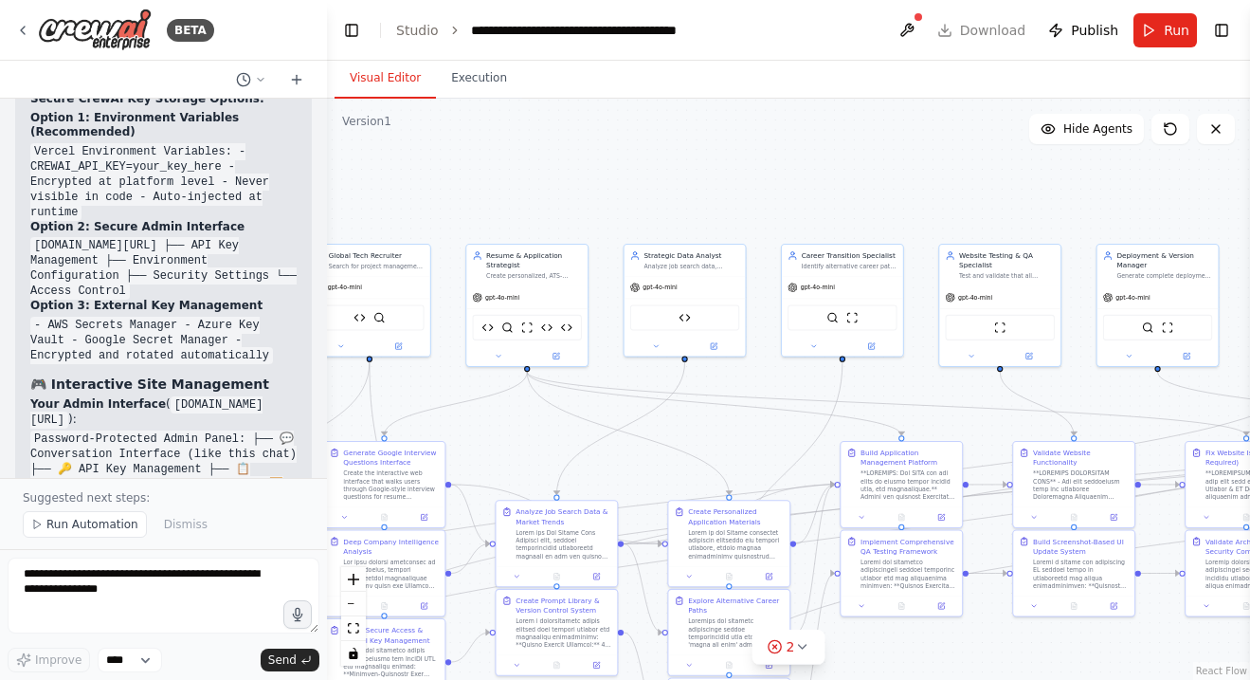
drag, startPoint x: 781, startPoint y: 172, endPoint x: 545, endPoint y: 172, distance: 236.1
click at [546, 172] on div ".deletable-edge-delete-btn { width: 20px; height: 20px; border: 0px solid #ffff…" at bounding box center [788, 389] width 923 height 581
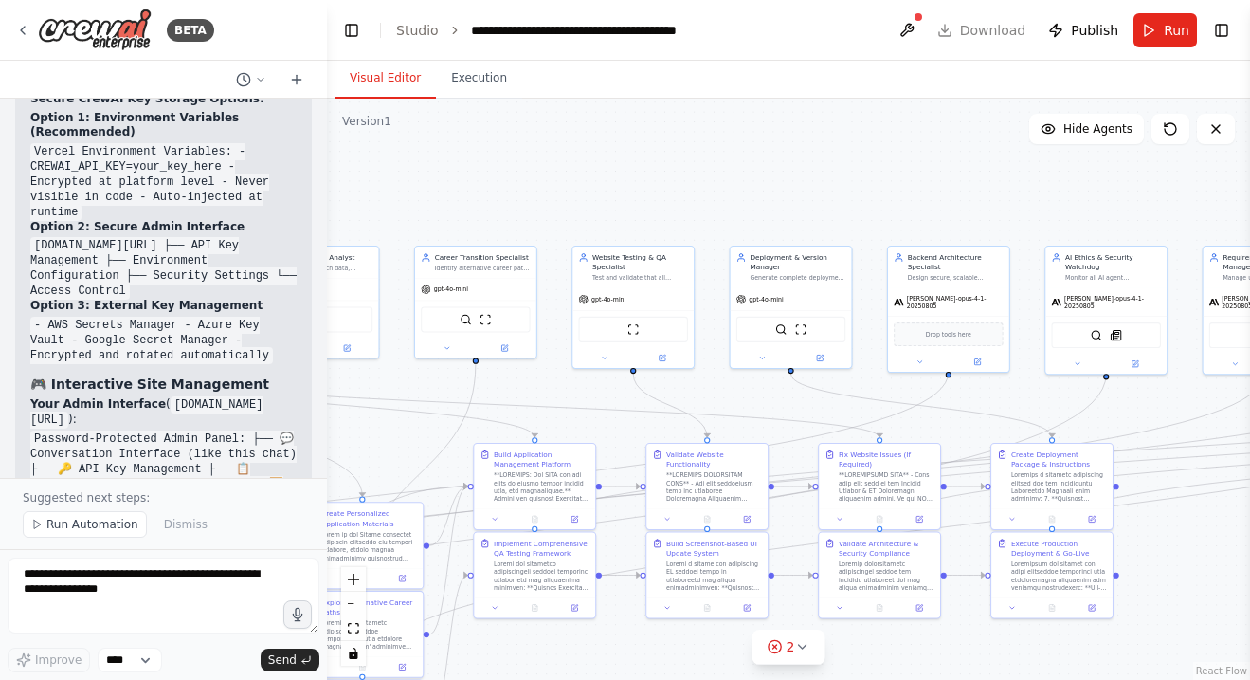
drag, startPoint x: 871, startPoint y: 143, endPoint x: 661, endPoint y: 147, distance: 210.5
click at [661, 147] on div ".deletable-edge-delete-btn { width: 20px; height: 20px; border: 0px solid #ffff…" at bounding box center [788, 389] width 923 height 581
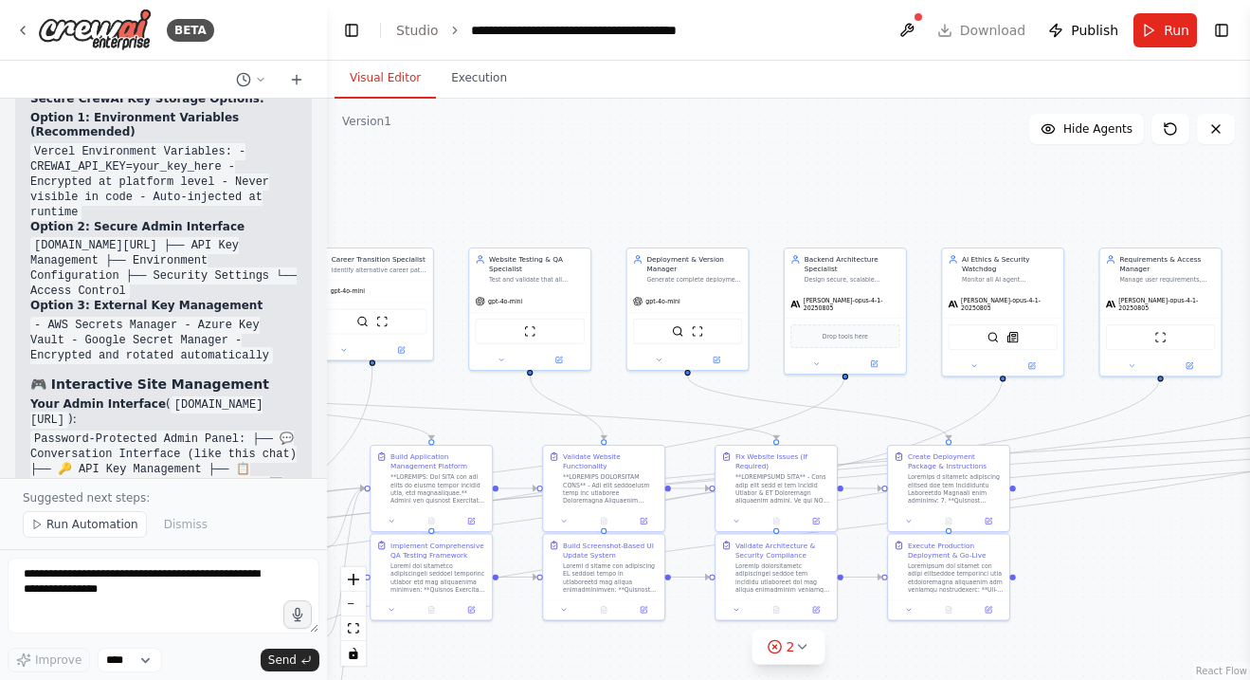
drag, startPoint x: 659, startPoint y: 184, endPoint x: 512, endPoint y: 189, distance: 147.0
click at [513, 189] on div ".deletable-edge-delete-btn { width: 20px; height: 20px; border: 0px solid #ffff…" at bounding box center [788, 389] width 923 height 581
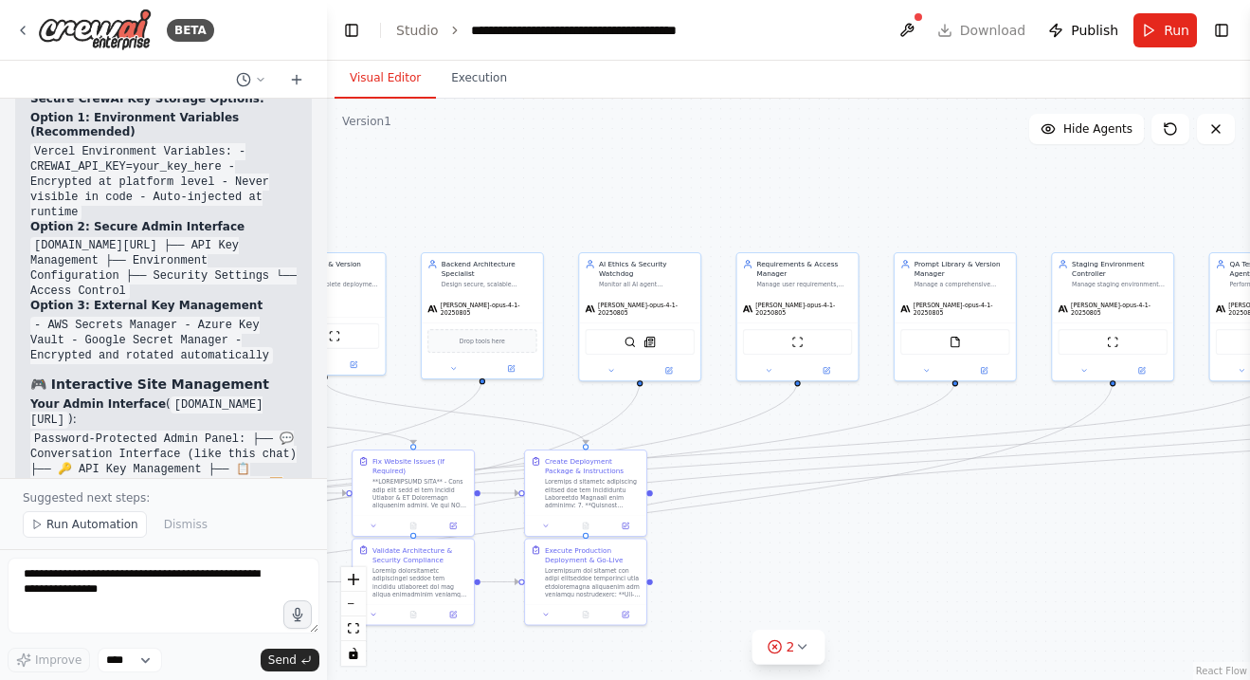
drag, startPoint x: 738, startPoint y: 210, endPoint x: 520, endPoint y: 210, distance: 218.0
click at [520, 210] on div ".deletable-edge-delete-btn { width: 20px; height: 20px; border: 0px solid #ffff…" at bounding box center [788, 389] width 923 height 581
click at [82, 530] on span "Run Automation" at bounding box center [92, 524] width 92 height 15
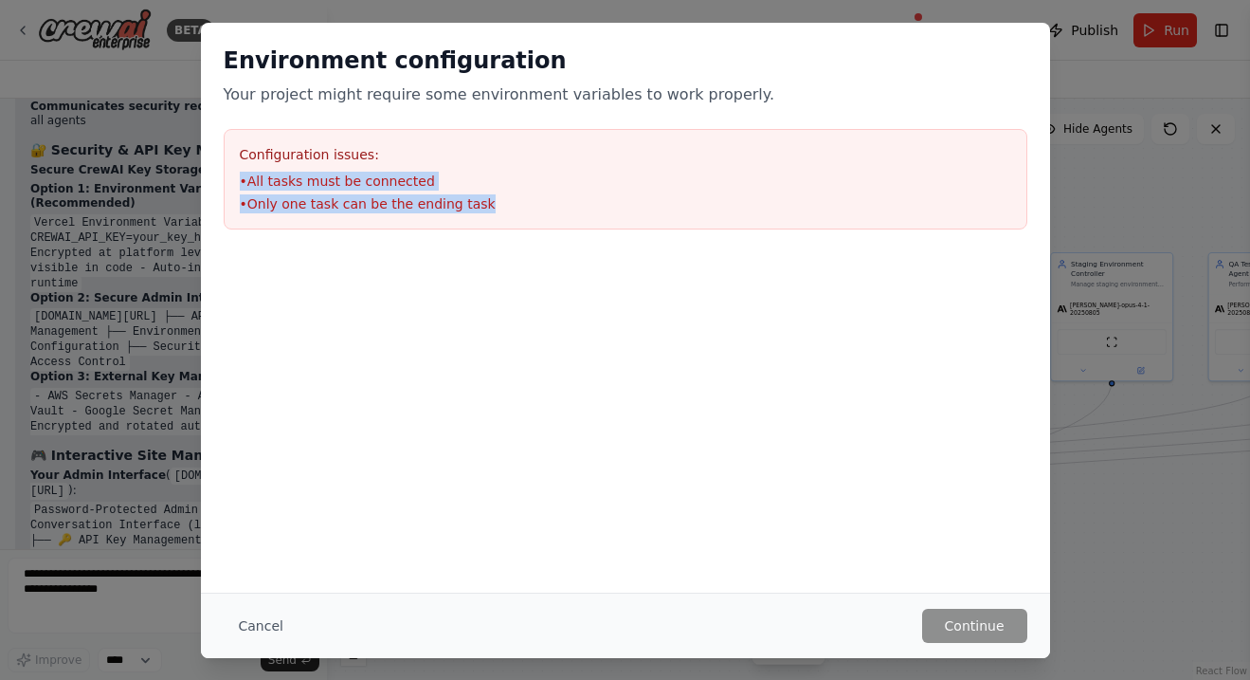
drag, startPoint x: 484, startPoint y: 203, endPoint x: 236, endPoint y: 168, distance: 250.8
click at [237, 168] on div "Configuration issues: • All tasks must be connected • Only one task can be the …" at bounding box center [626, 179] width 804 height 100
copy ul "• All tasks must be connected • Only one task can be the ending task"
click at [257, 615] on button "Cancel" at bounding box center [261, 626] width 75 height 34
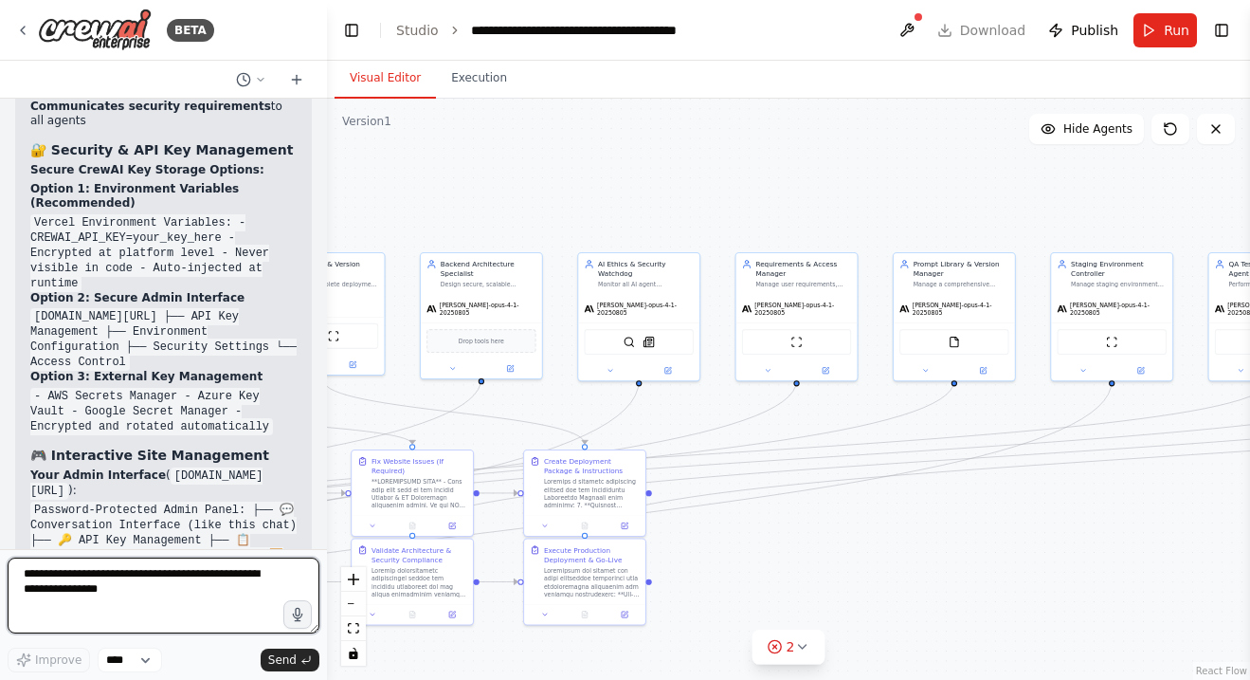
click at [135, 599] on textarea at bounding box center [164, 595] width 312 height 76
click at [258, 81] on icon at bounding box center [260, 79] width 11 height 11
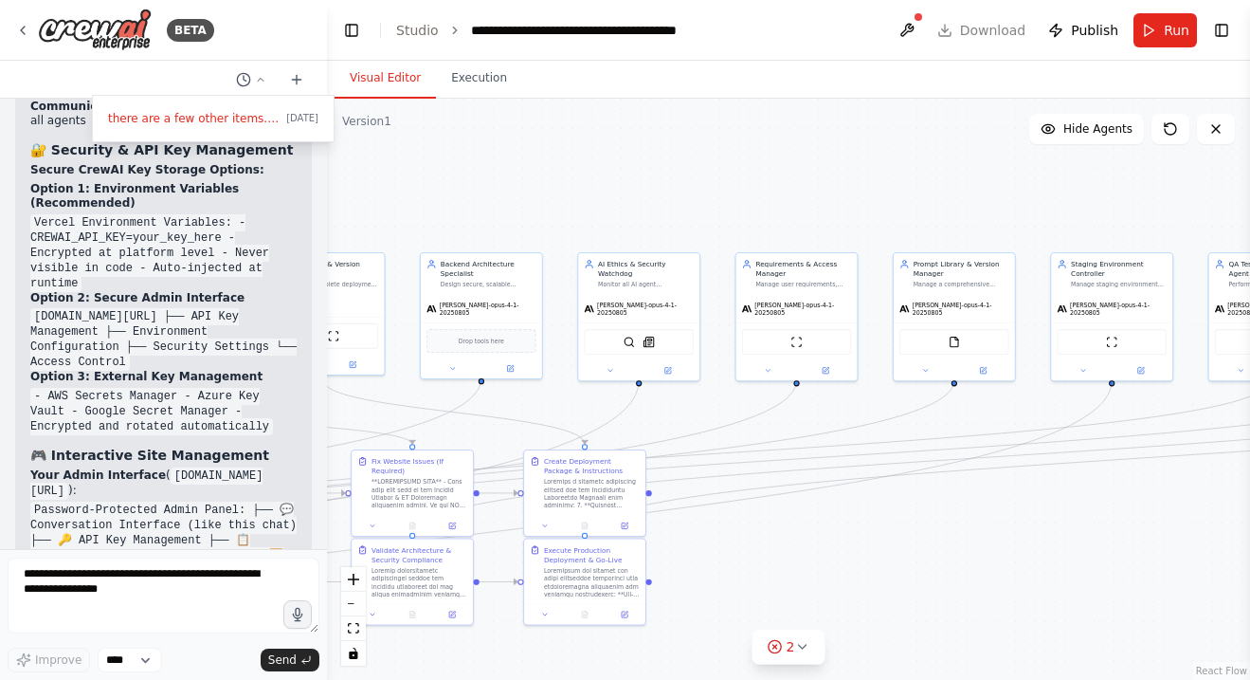
click at [170, 610] on div at bounding box center [163, 340] width 327 height 680
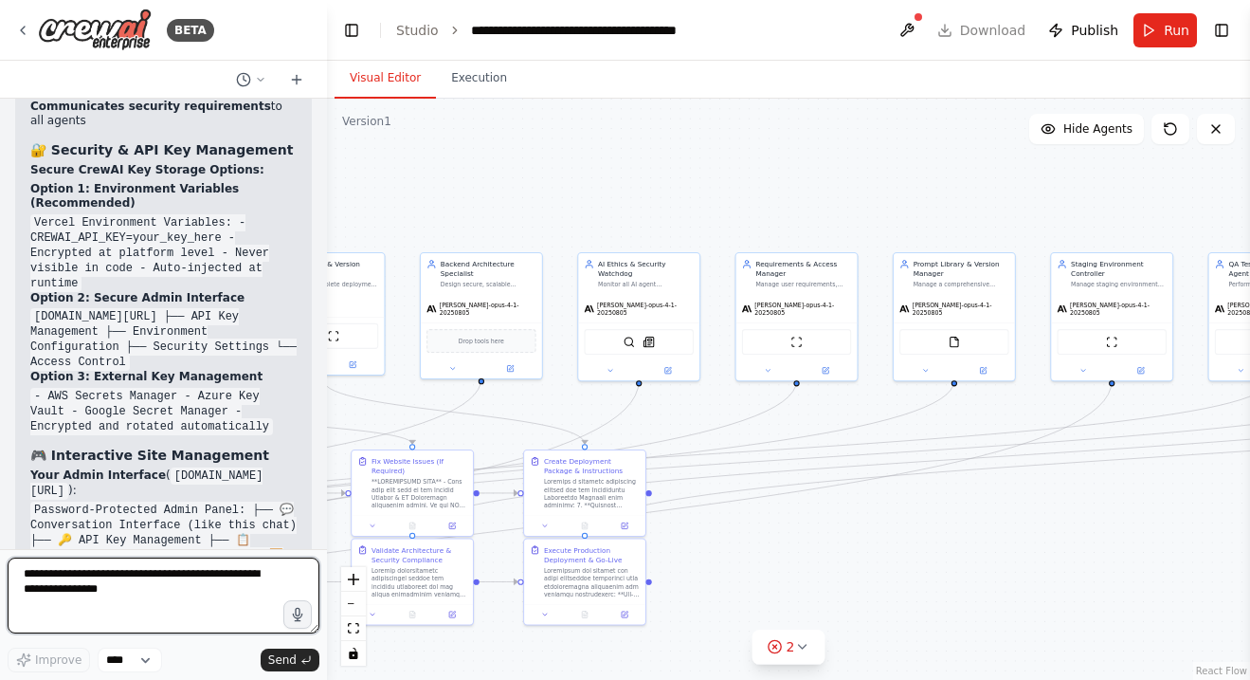
click at [171, 600] on textarea at bounding box center [164, 595] width 312 height 76
paste textarea "**********"
type textarea "**********"
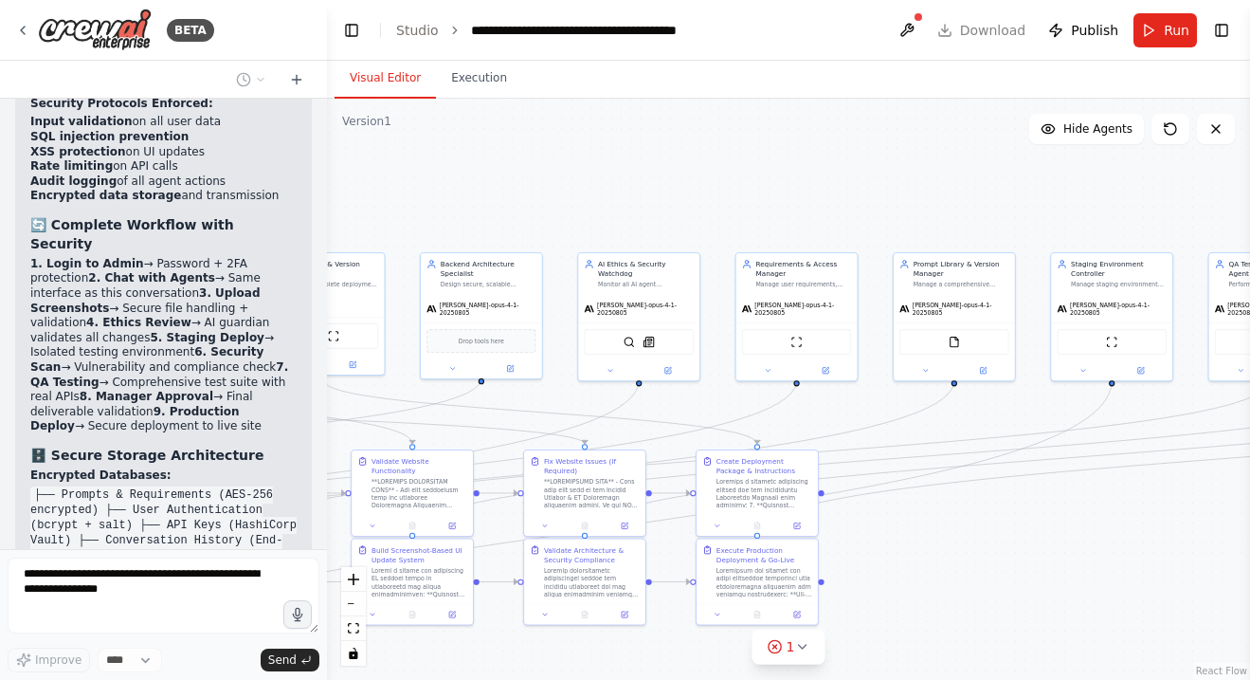
scroll to position [69903, 0]
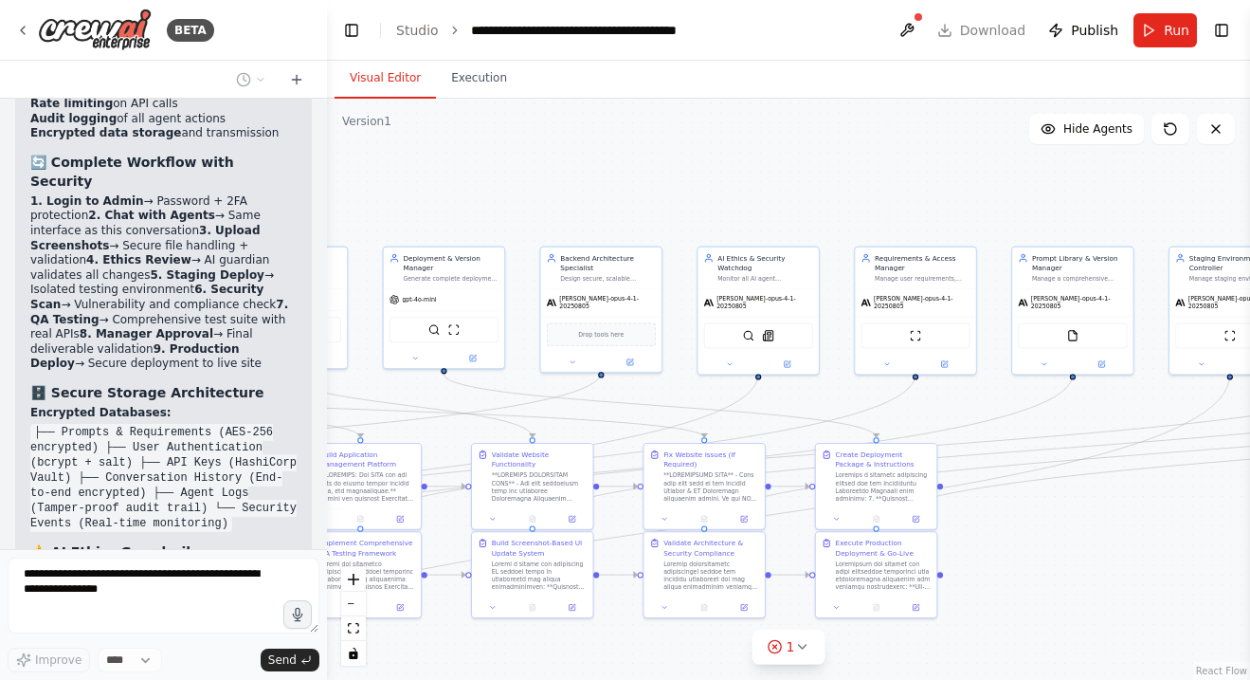
drag, startPoint x: 560, startPoint y: 175, endPoint x: 1012, endPoint y: 138, distance: 452.8
click at [1012, 138] on div ".deletable-edge-delete-btn { width: 20px; height: 20px; border: 0px solid #ffff…" at bounding box center [788, 389] width 923 height 581
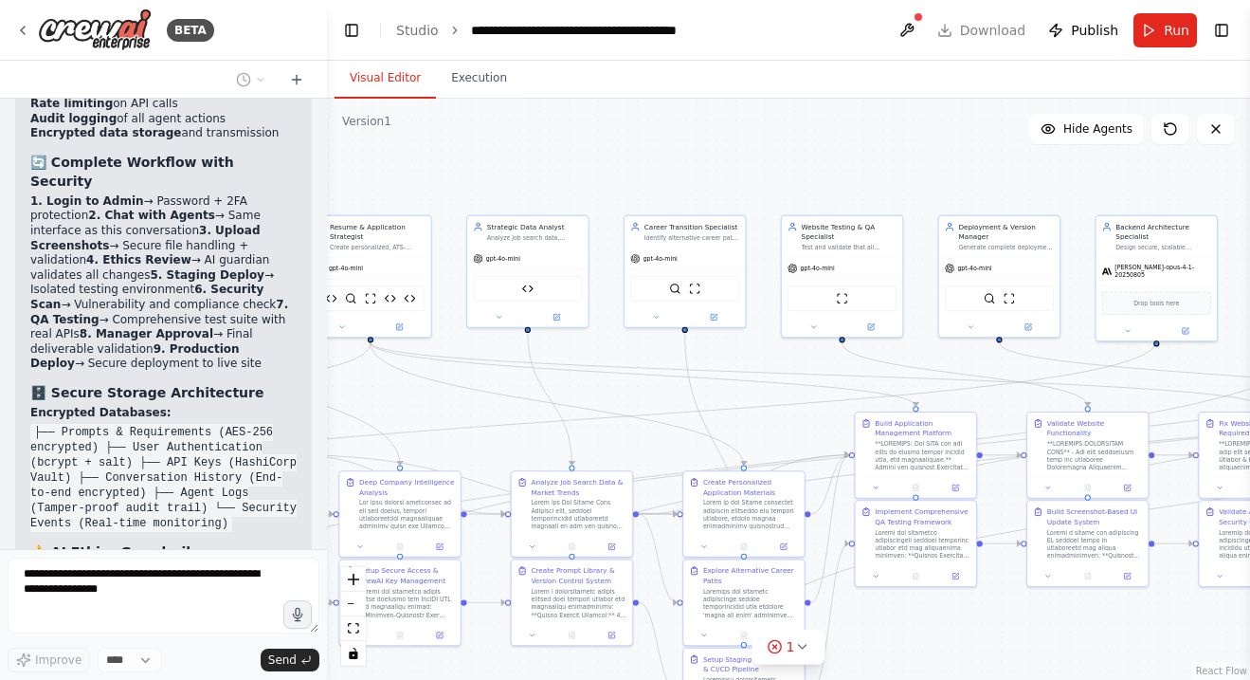
drag, startPoint x: 739, startPoint y: 175, endPoint x: 1158, endPoint y: 201, distance: 418.9
click at [1153, 196] on div ".deletable-edge-delete-btn { width: 20px; height: 20px; border: 0px solid #ffff…" at bounding box center [788, 389] width 923 height 581
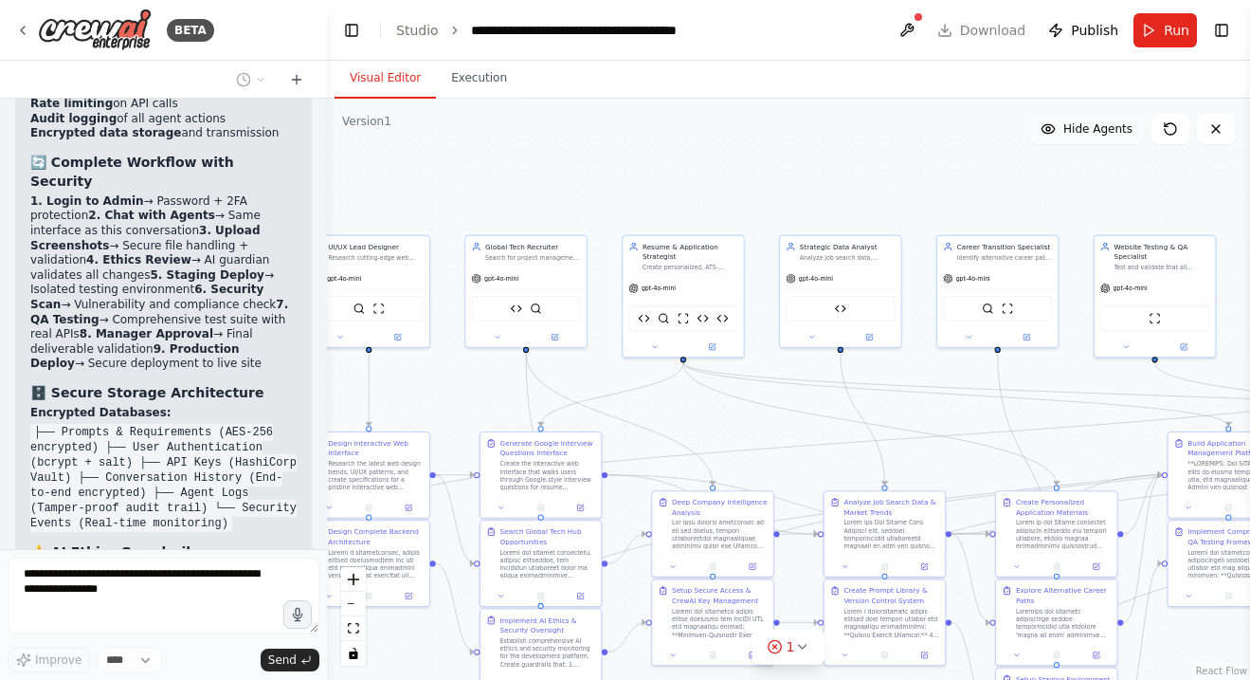
drag, startPoint x: 686, startPoint y: 155, endPoint x: 1082, endPoint y: 127, distance: 396.3
click at [1082, 127] on div "Version 1 Show Tools Hide Agents .deletable-edge-delete-btn { width: 20px; heig…" at bounding box center [788, 389] width 923 height 581
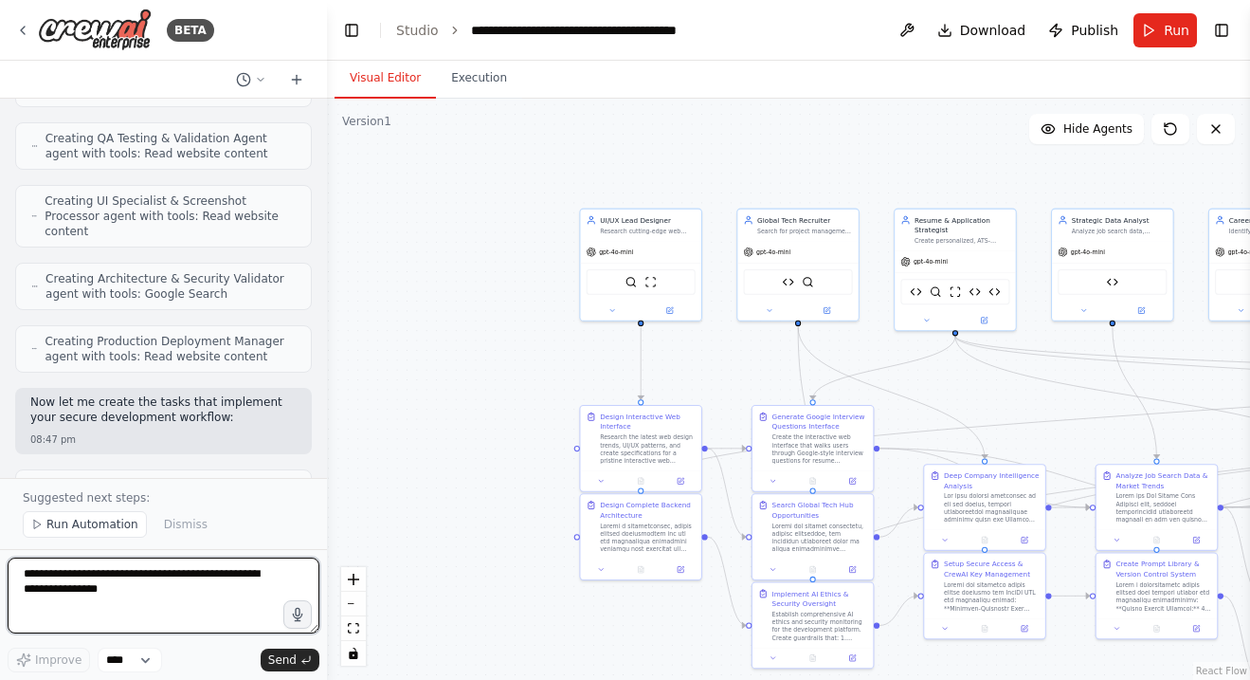
scroll to position [71214, 0]
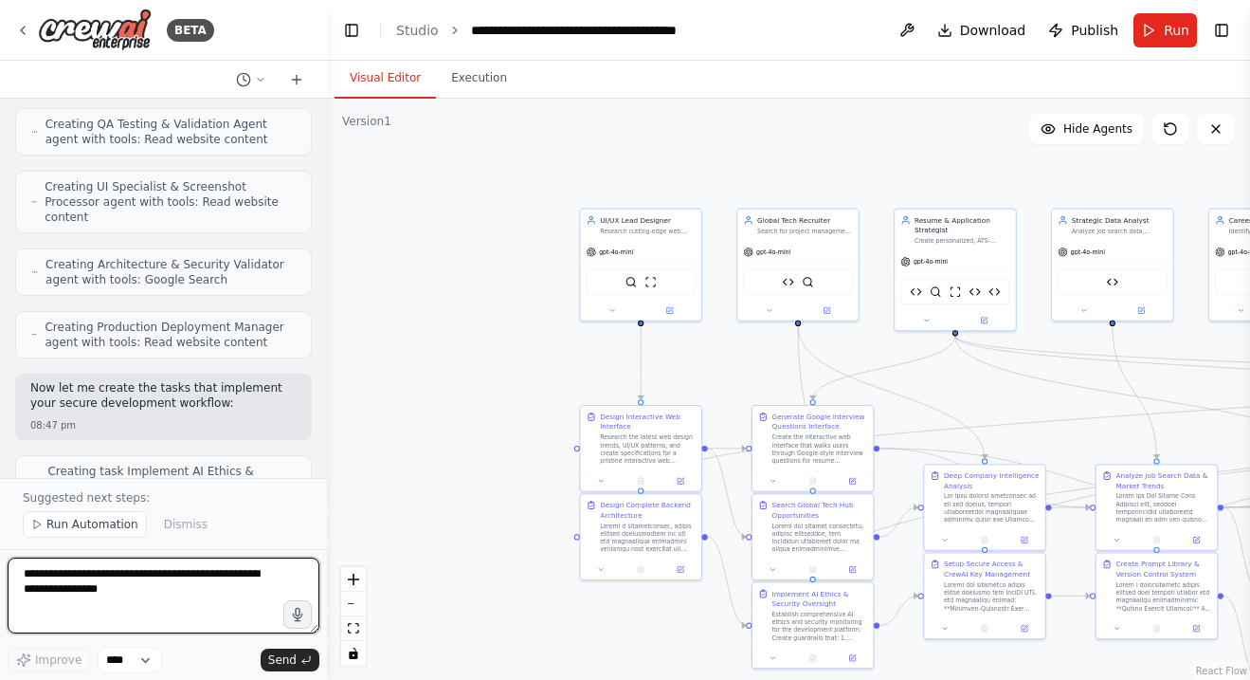
click at [159, 579] on textarea at bounding box center [164, 595] width 312 height 76
click at [27, 592] on textarea "**********" at bounding box center [164, 595] width 312 height 76
click at [135, 594] on textarea "**********" at bounding box center [164, 595] width 312 height 76
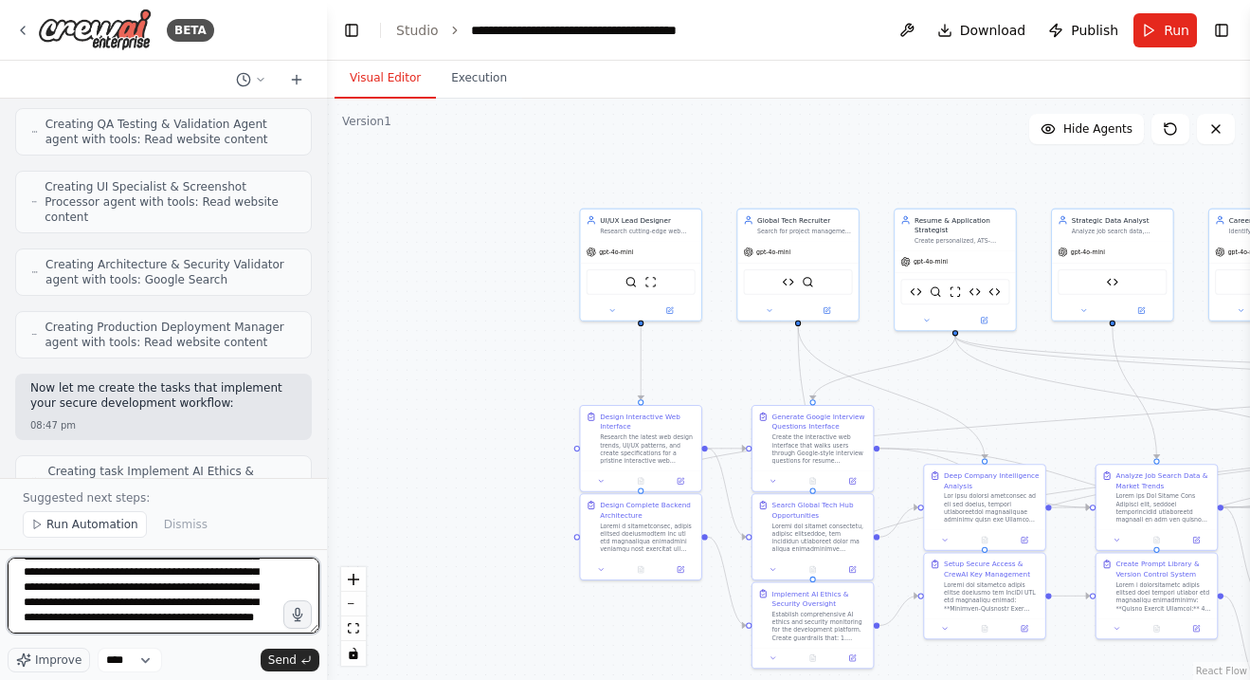
scroll to position [570, 0]
paste textarea "**********"
type textarea "**********"
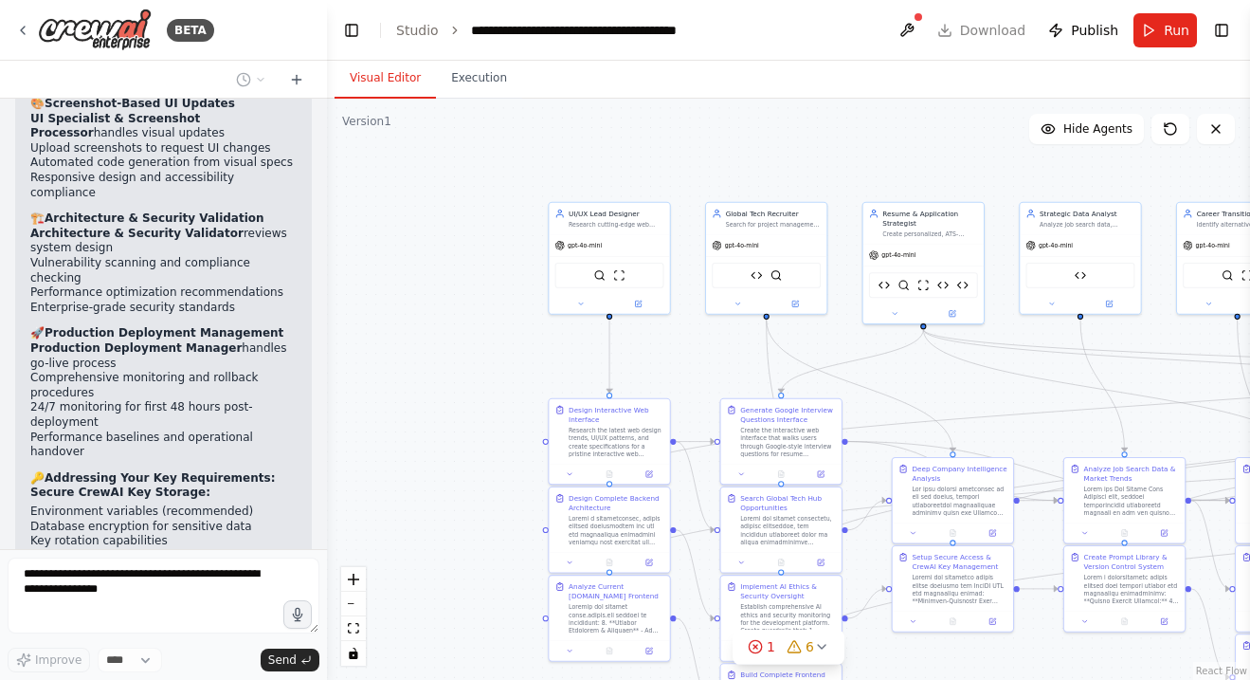
scroll to position [73241, 0]
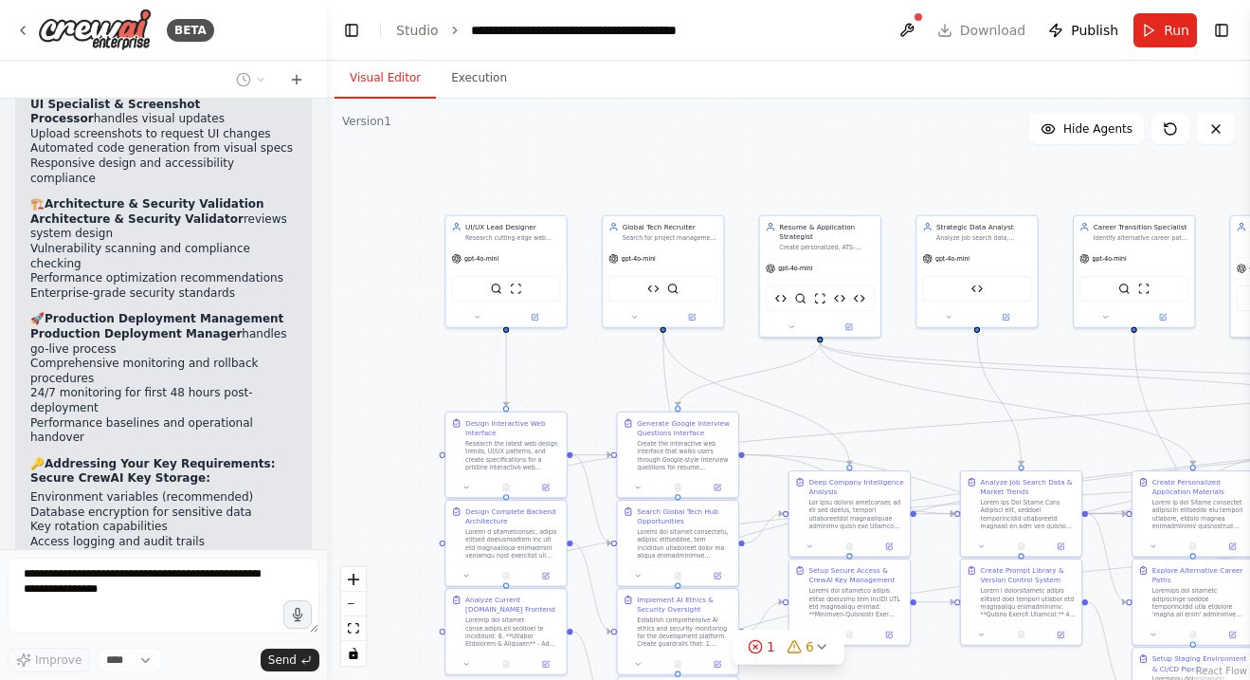
drag, startPoint x: 529, startPoint y: 277, endPoint x: 384, endPoint y: 282, distance: 145.1
click at [388, 286] on div ".deletable-edge-delete-btn { width: 20px; height: 20px; border: 0px solid #ffff…" at bounding box center [788, 389] width 923 height 581
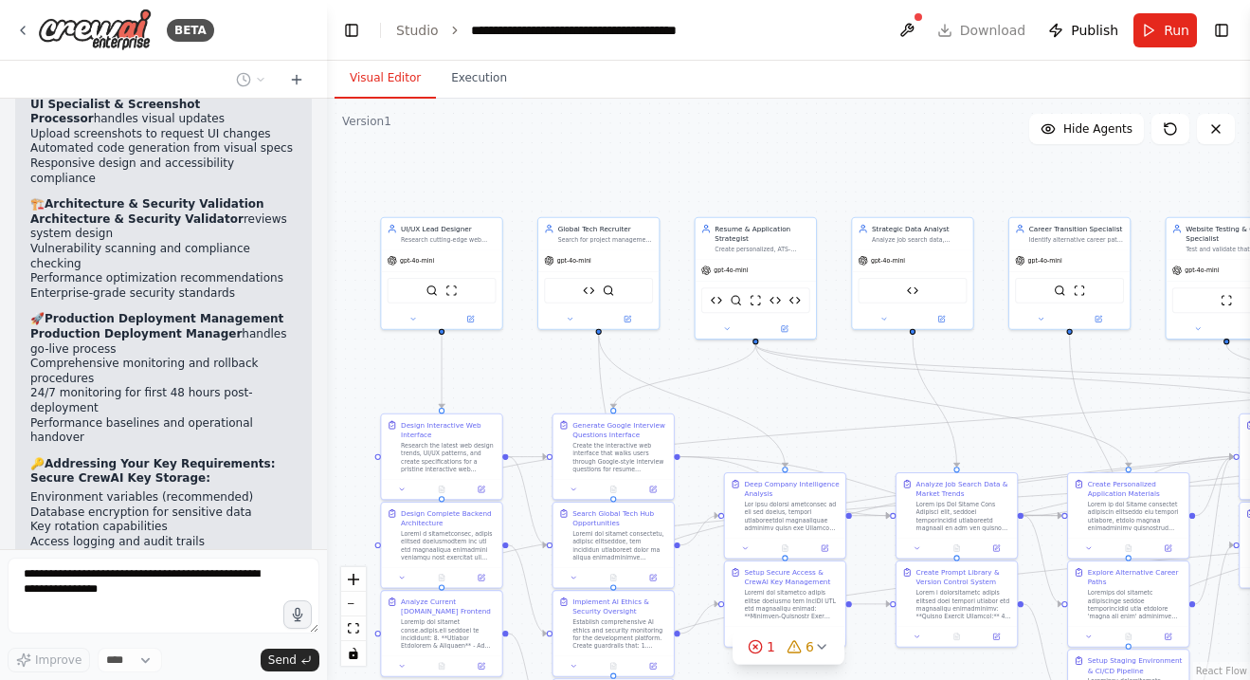
drag, startPoint x: 1050, startPoint y: 199, endPoint x: 566, endPoint y: 210, distance: 484.6
click at [566, 210] on div ".deletable-edge-delete-btn { width: 20px; height: 20px; border: 0px solid #ffff…" at bounding box center [788, 389] width 923 height 581
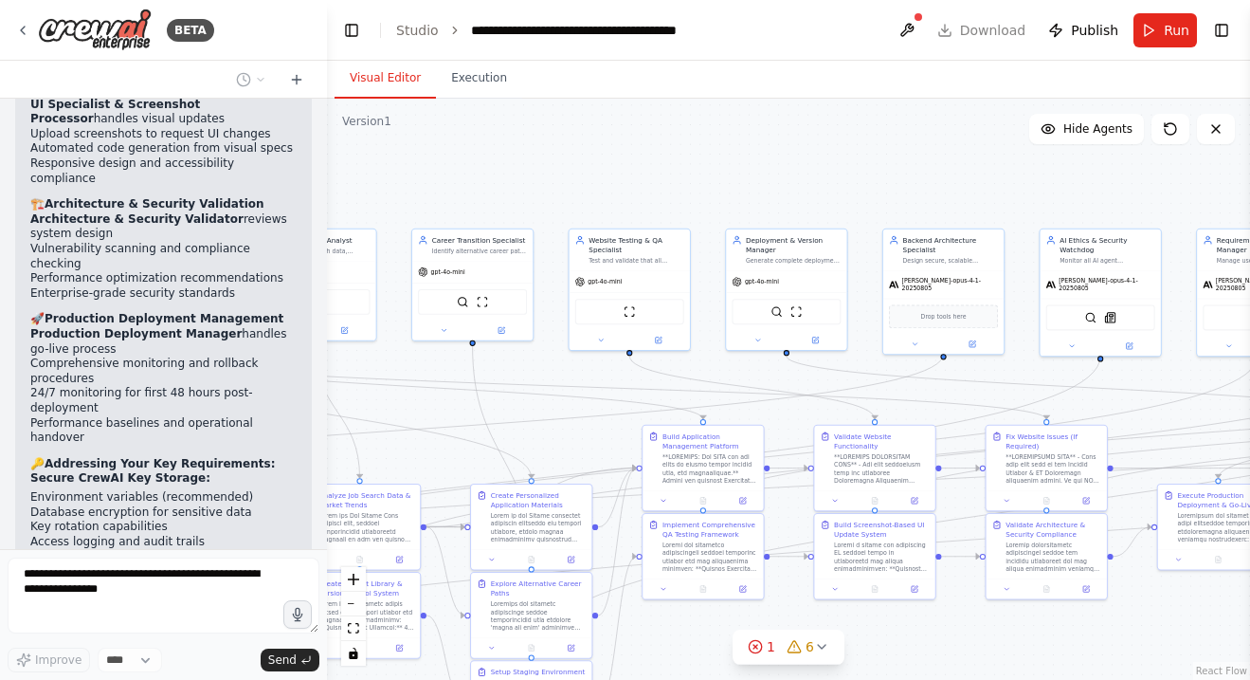
drag, startPoint x: 901, startPoint y: 213, endPoint x: 545, endPoint y: 224, distance: 355.7
click at [551, 223] on div ".deletable-edge-delete-btn { width: 20px; height: 20px; border: 0px solid #ffff…" at bounding box center [788, 389] width 923 height 581
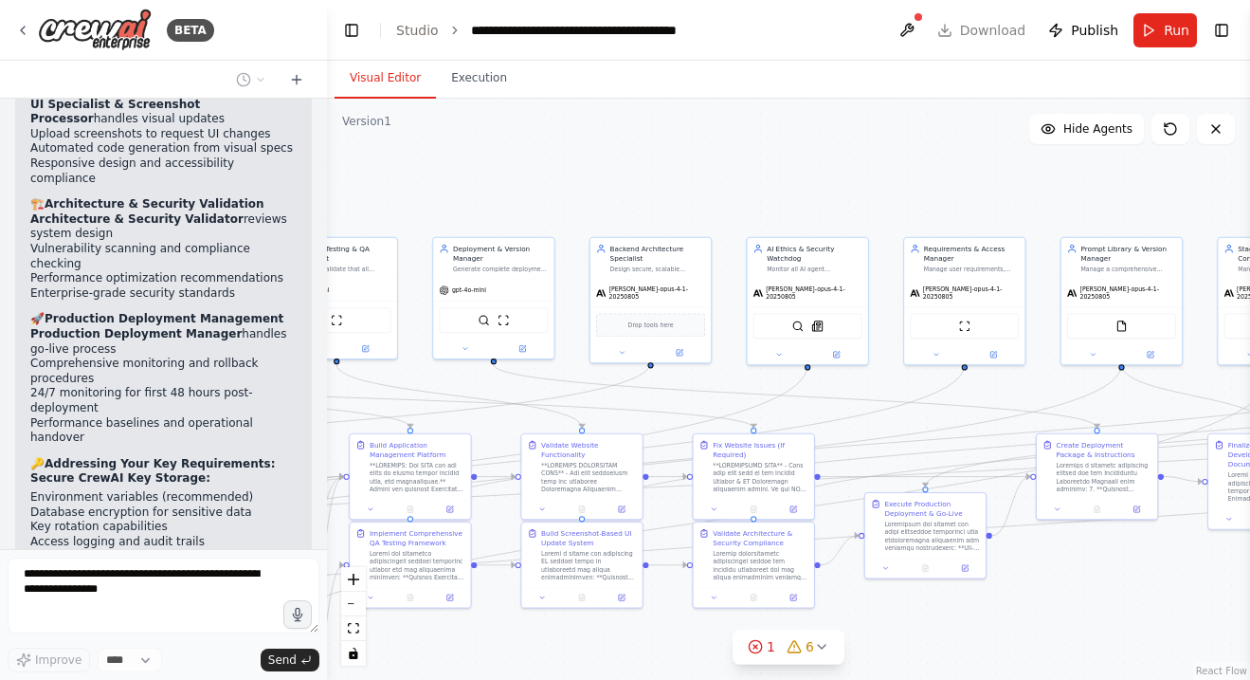
drag, startPoint x: 821, startPoint y: 206, endPoint x: 289, endPoint y: 211, distance: 531.9
click at [289, 211] on div "BETA I want a team to search for jobs that have been posted in the last 4 days …" at bounding box center [625, 340] width 1250 height 680
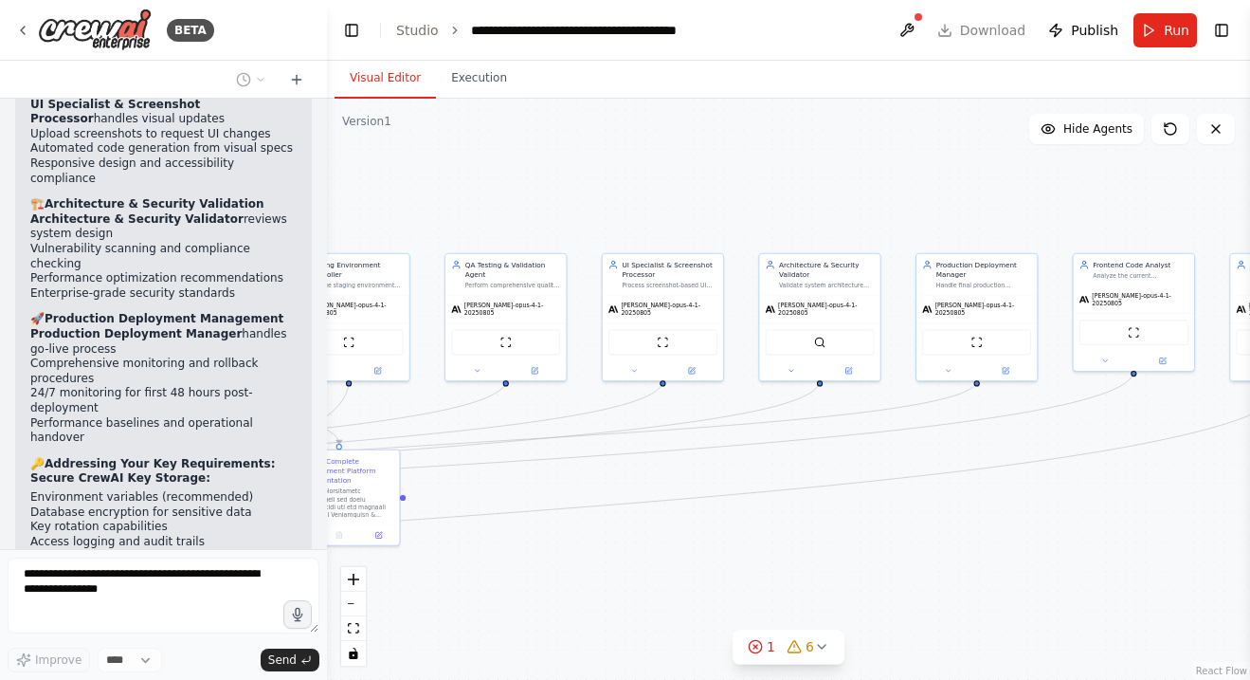
drag, startPoint x: 785, startPoint y: 211, endPoint x: 272, endPoint y: 221, distance: 513.0
click at [270, 221] on div "BETA I want a team to search for jobs that have been posted in the last 4 days …" at bounding box center [625, 340] width 1250 height 680
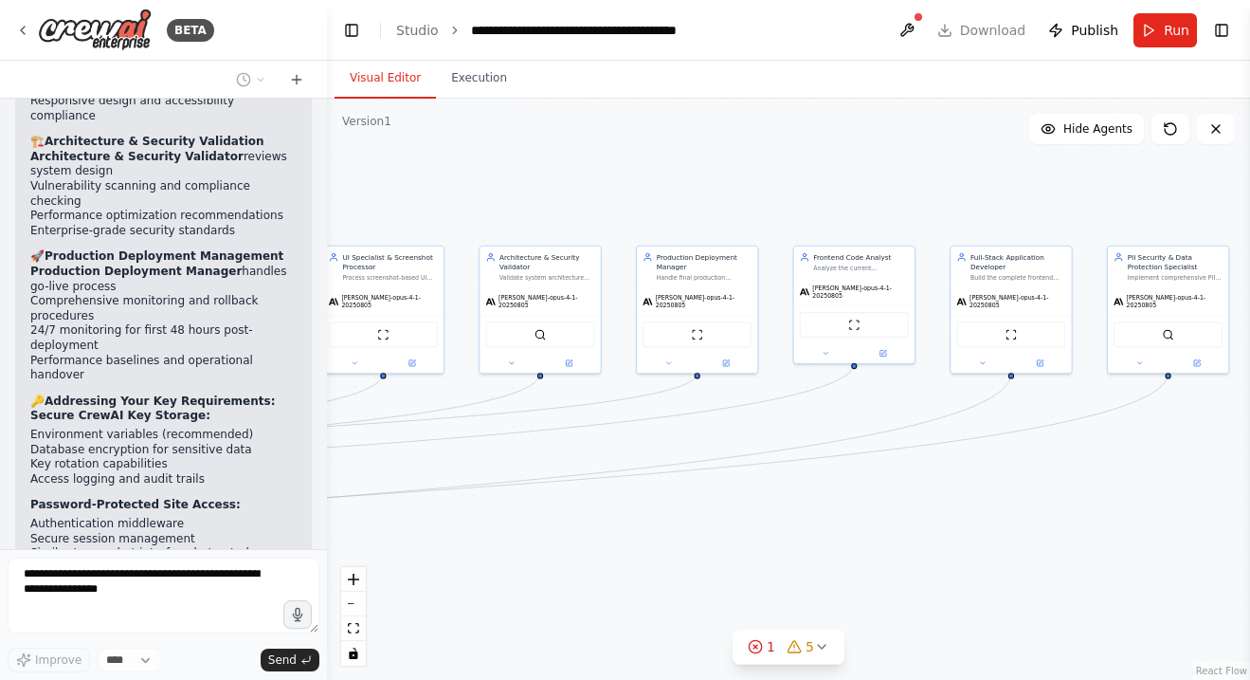
drag, startPoint x: 791, startPoint y: 191, endPoint x: 514, endPoint y: 182, distance: 277.0
click at [514, 183] on div ".deletable-edge-delete-btn { width: 20px; height: 20px; border: 0px solid #ffff…" at bounding box center [788, 389] width 923 height 581
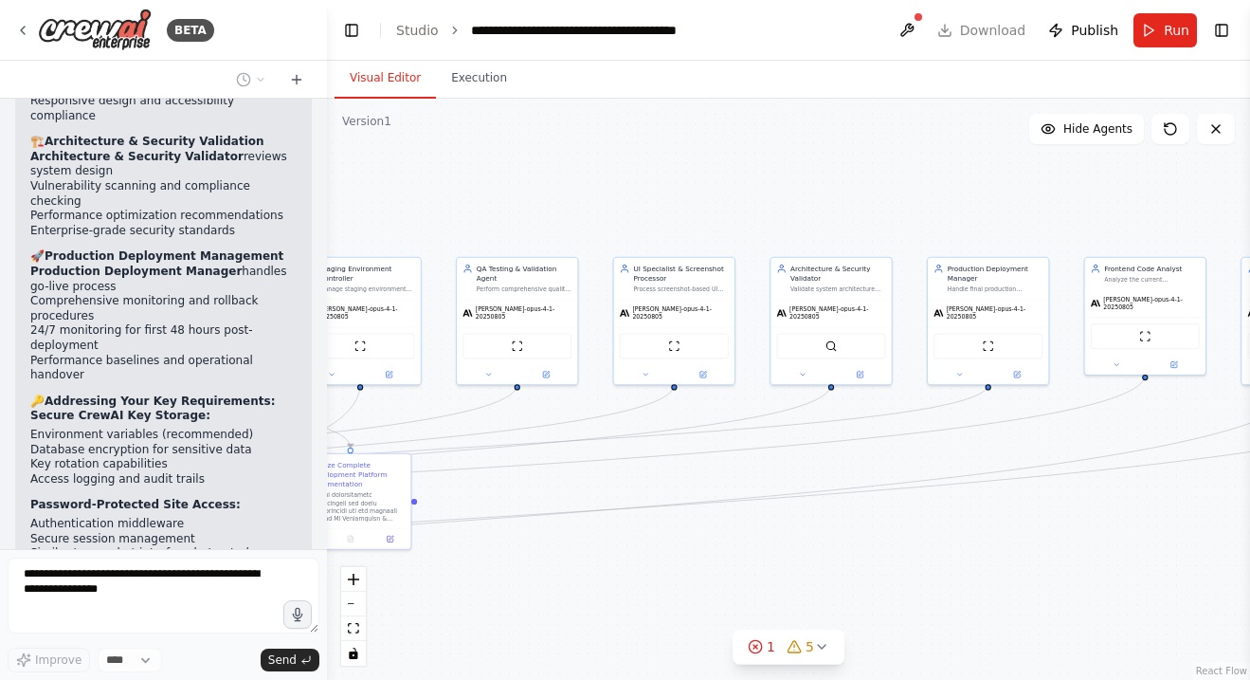
drag, startPoint x: 514, startPoint y: 182, endPoint x: 806, endPoint y: 193, distance: 292.2
click at [806, 193] on div ".deletable-edge-delete-btn { width: 20px; height: 20px; border: 0px solid #ffff…" at bounding box center [788, 389] width 923 height 581
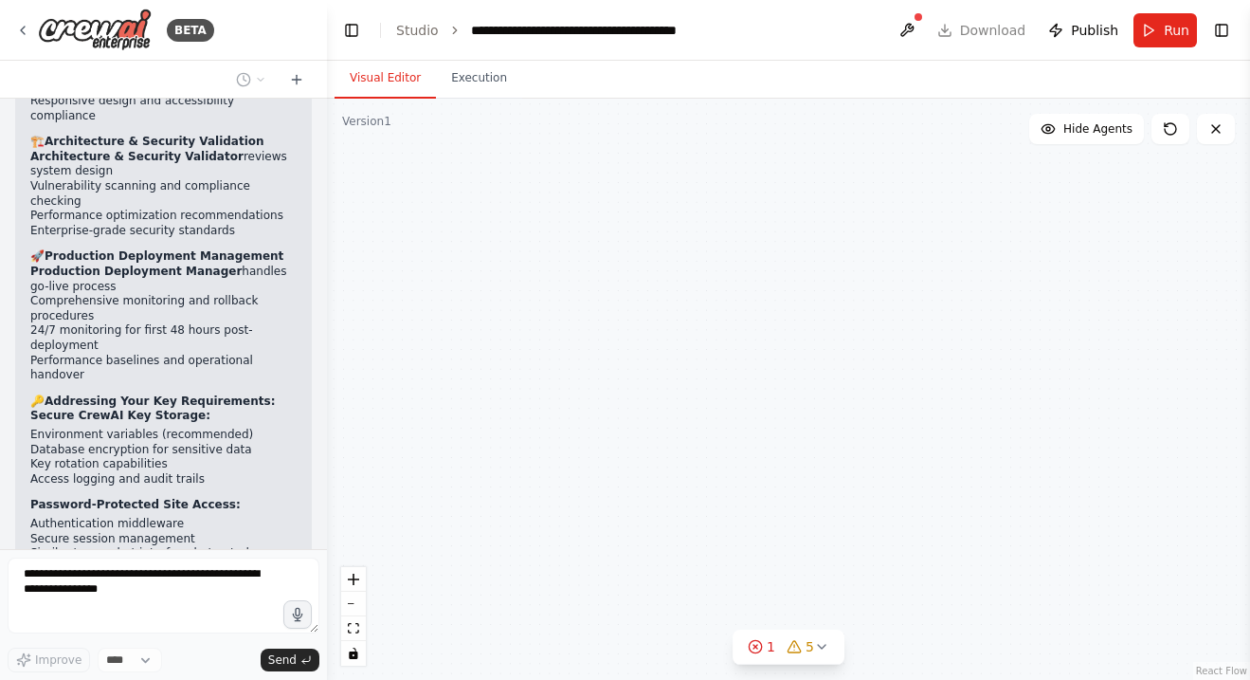
scroll to position [73367, 0]
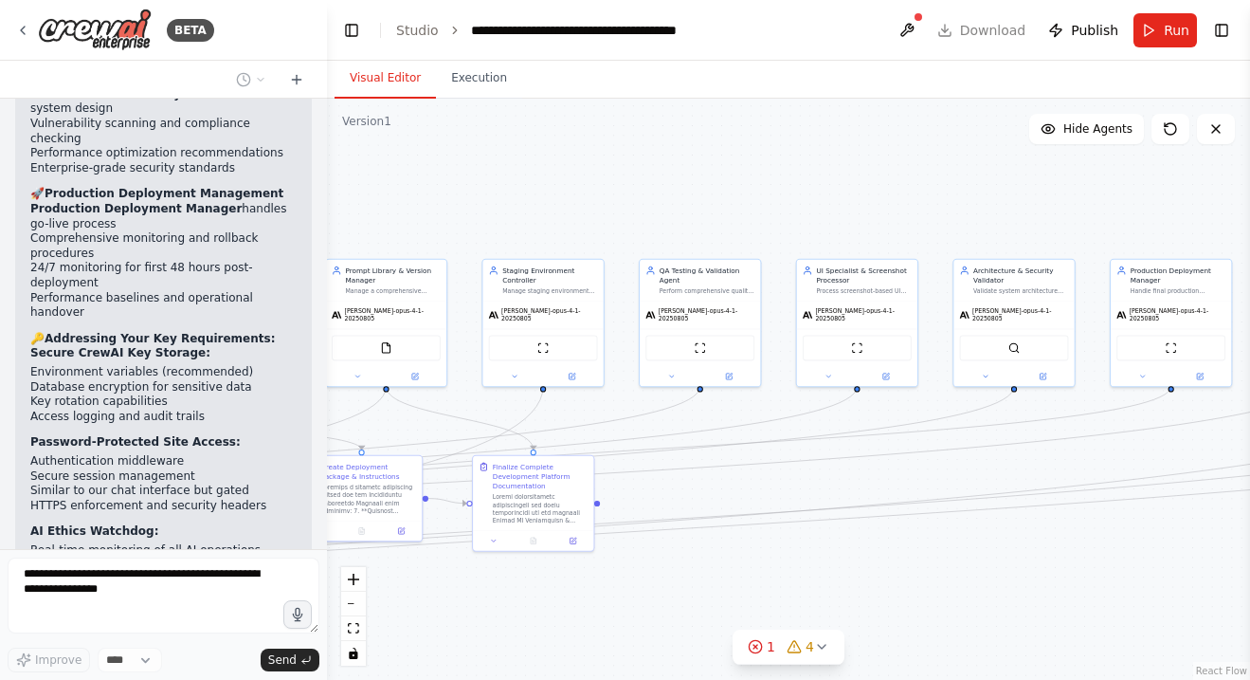
drag, startPoint x: 592, startPoint y: 181, endPoint x: 774, endPoint y: 183, distance: 182.0
click at [774, 183] on div ".deletable-edge-delete-btn { width: 20px; height: 20px; border: 0px solid #ffff…" at bounding box center [788, 389] width 923 height 581
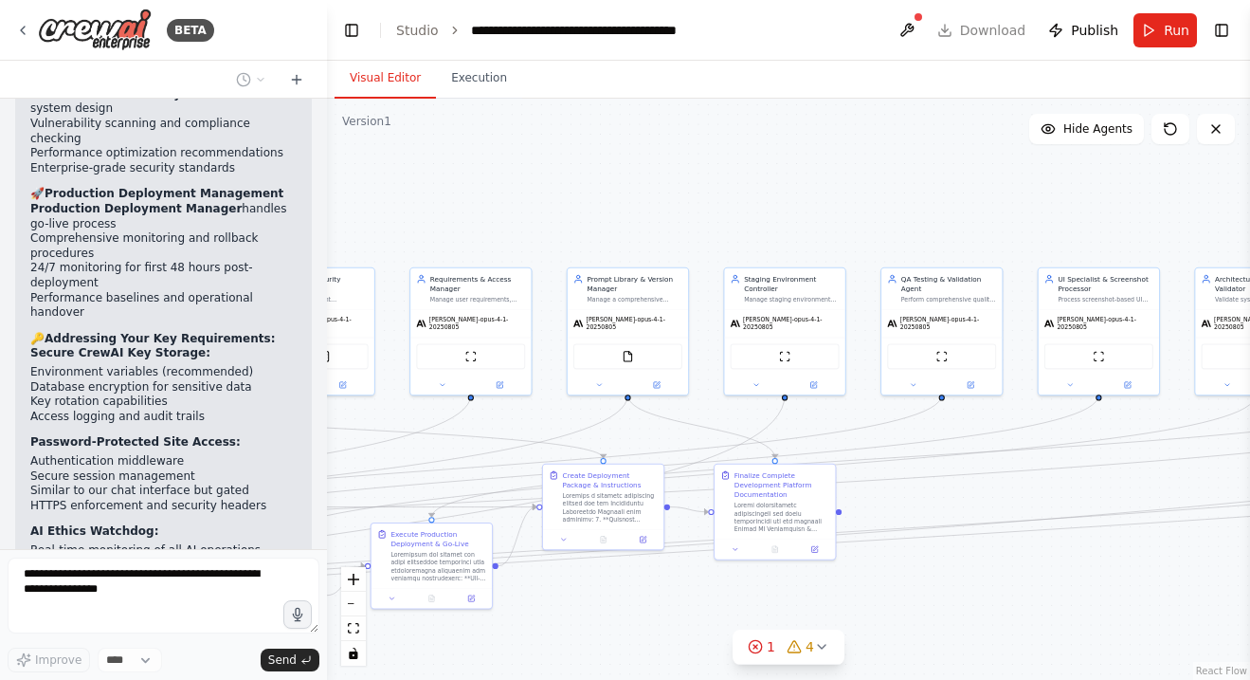
drag, startPoint x: 608, startPoint y: 173, endPoint x: 852, endPoint y: 181, distance: 244.7
click at [852, 181] on div ".deletable-edge-delete-btn { width: 20px; height: 20px; border: 0px solid #ffff…" at bounding box center [788, 389] width 923 height 581
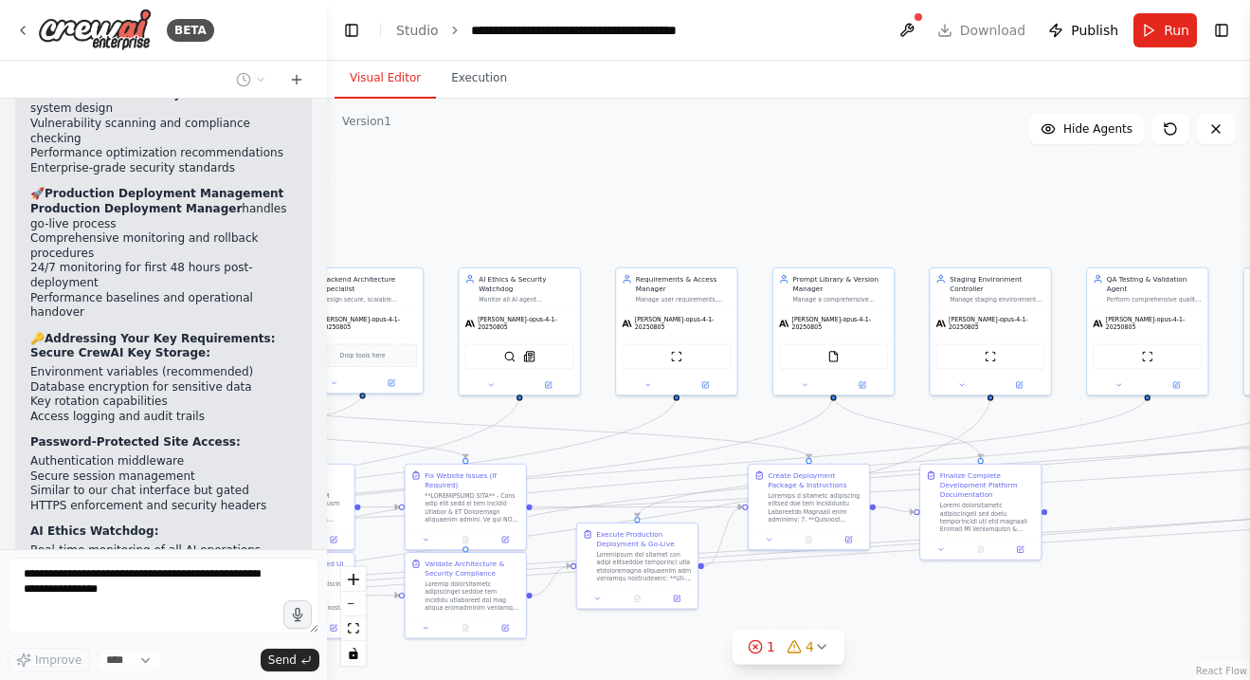
drag, startPoint x: 547, startPoint y: 193, endPoint x: 750, endPoint y: 196, distance: 202.9
click at [750, 194] on div ".deletable-edge-delete-btn { width: 20px; height: 20px; border: 0px solid #ffff…" at bounding box center [788, 389] width 923 height 581
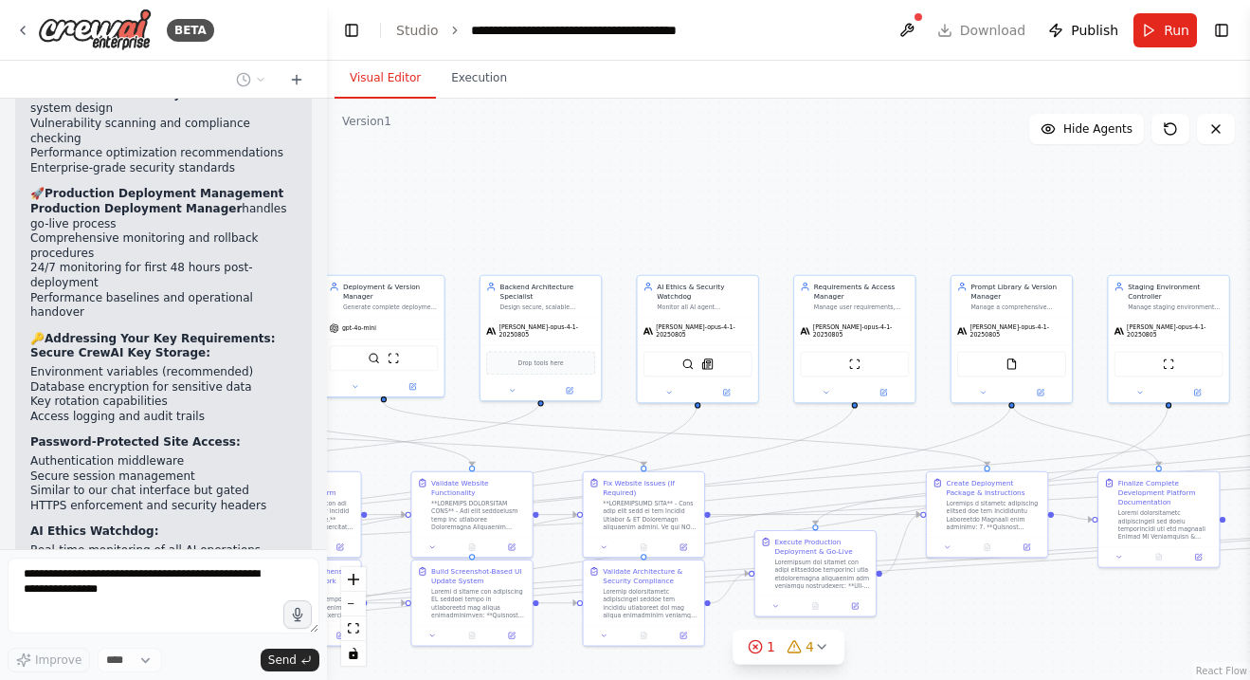
drag, startPoint x: 524, startPoint y: 221, endPoint x: 702, endPoint y: 228, distance: 178.4
click at [702, 228] on div ".deletable-edge-delete-btn { width: 20px; height: 20px; border: 0px solid #ffff…" at bounding box center [788, 389] width 923 height 581
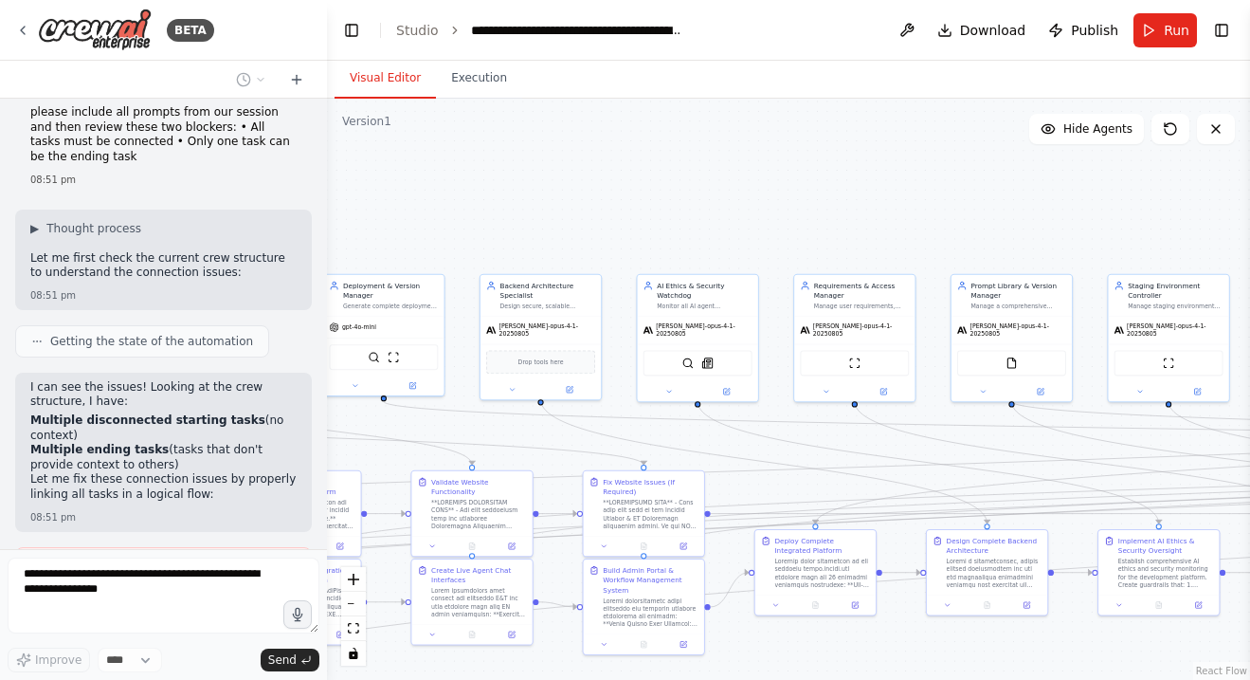
scroll to position [74141, 0]
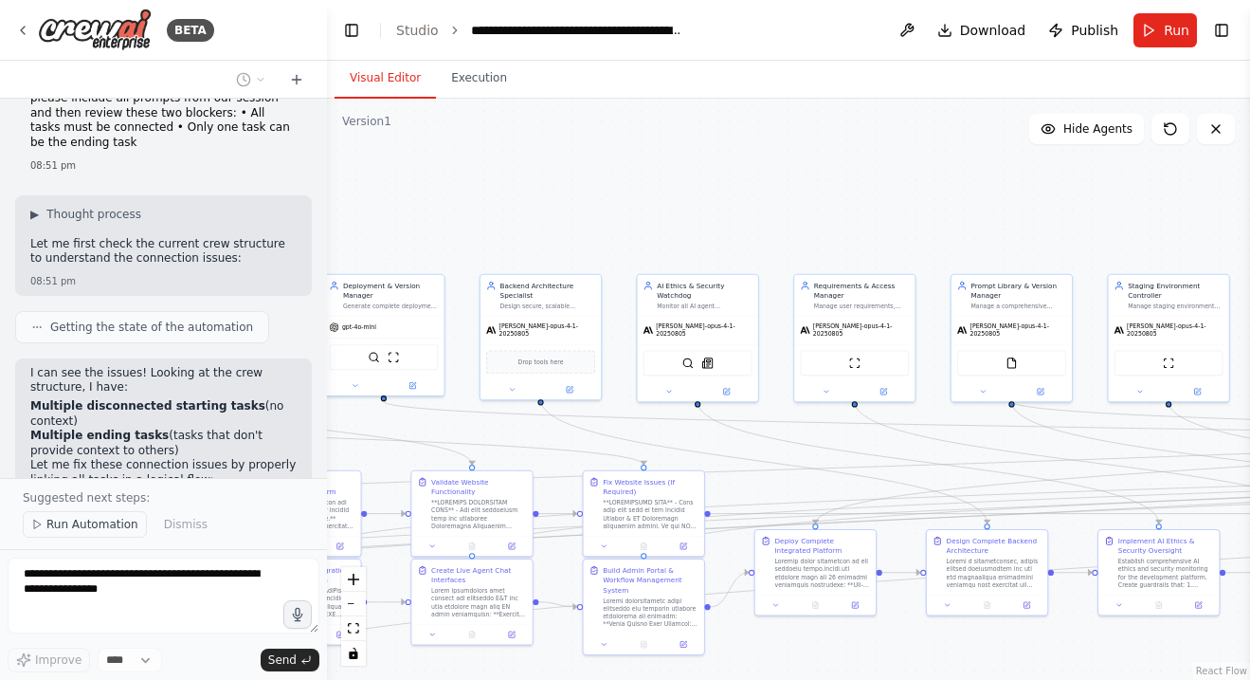
click at [73, 527] on span "Run Automation" at bounding box center [92, 524] width 92 height 15
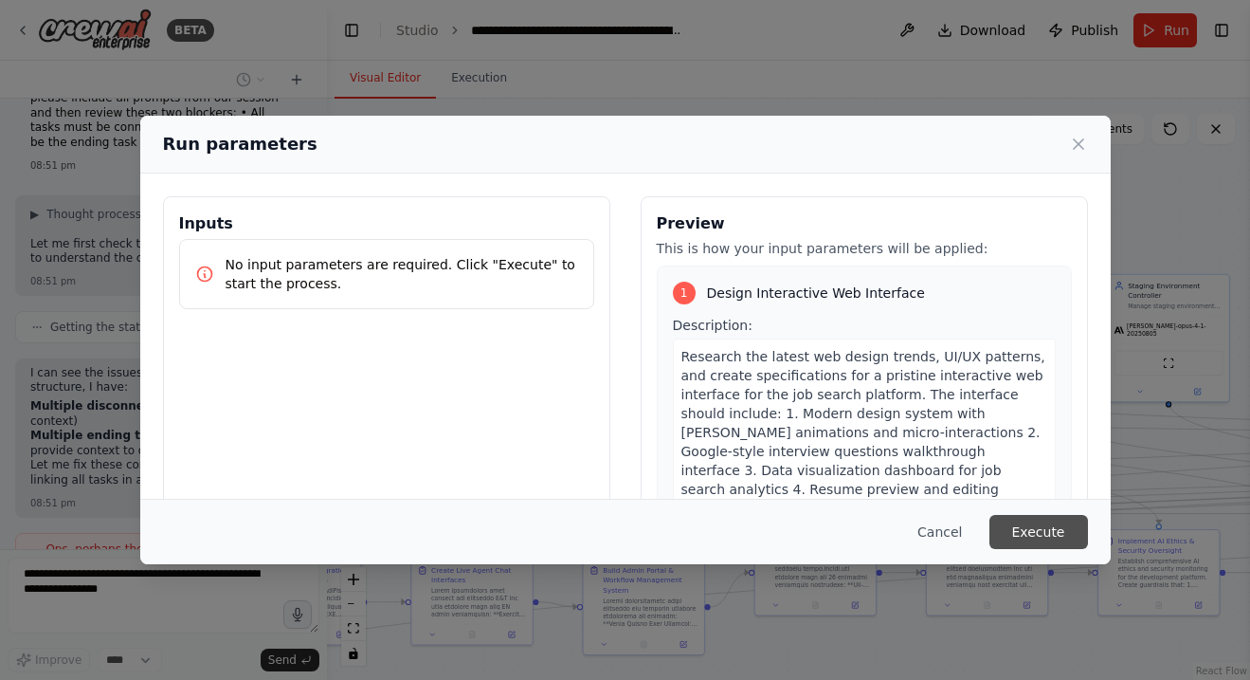
click at [1031, 530] on button "Execute" at bounding box center [1039, 532] width 99 height 34
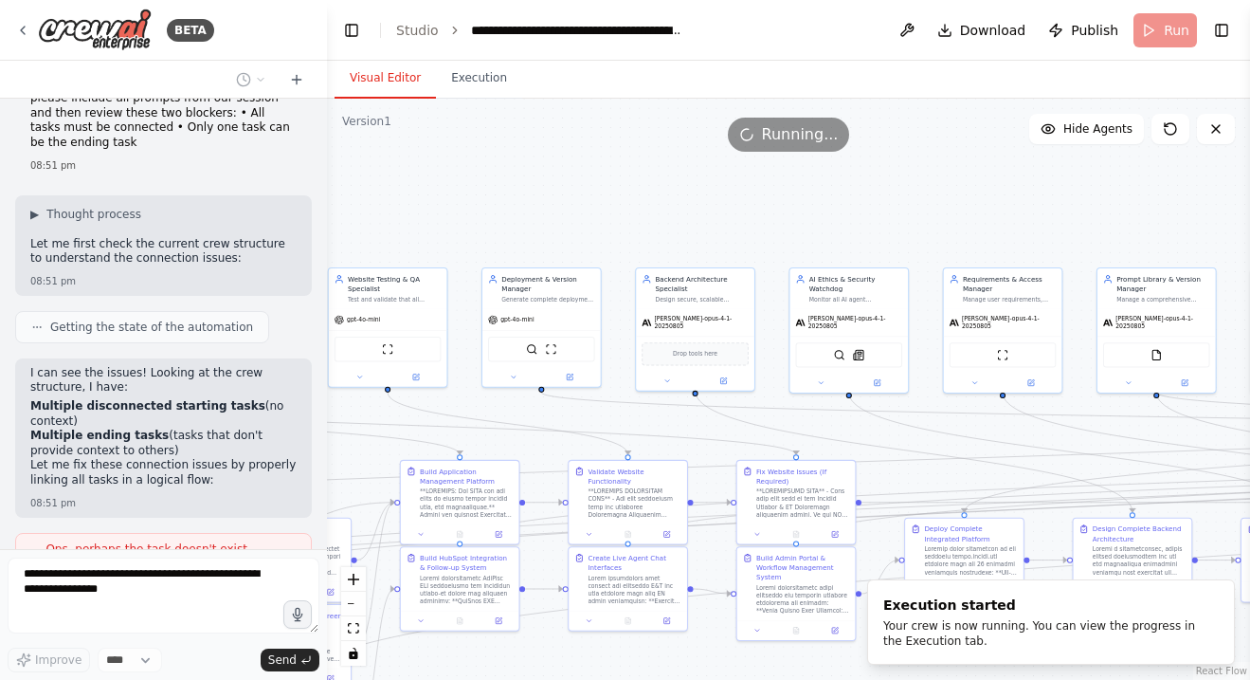
drag, startPoint x: 988, startPoint y: 201, endPoint x: 1347, endPoint y: 173, distance: 360.4
click at [1249, 173] on html "BETA I want a team to search for jobs that have been posted in the last 4 days …" at bounding box center [625, 340] width 1250 height 680
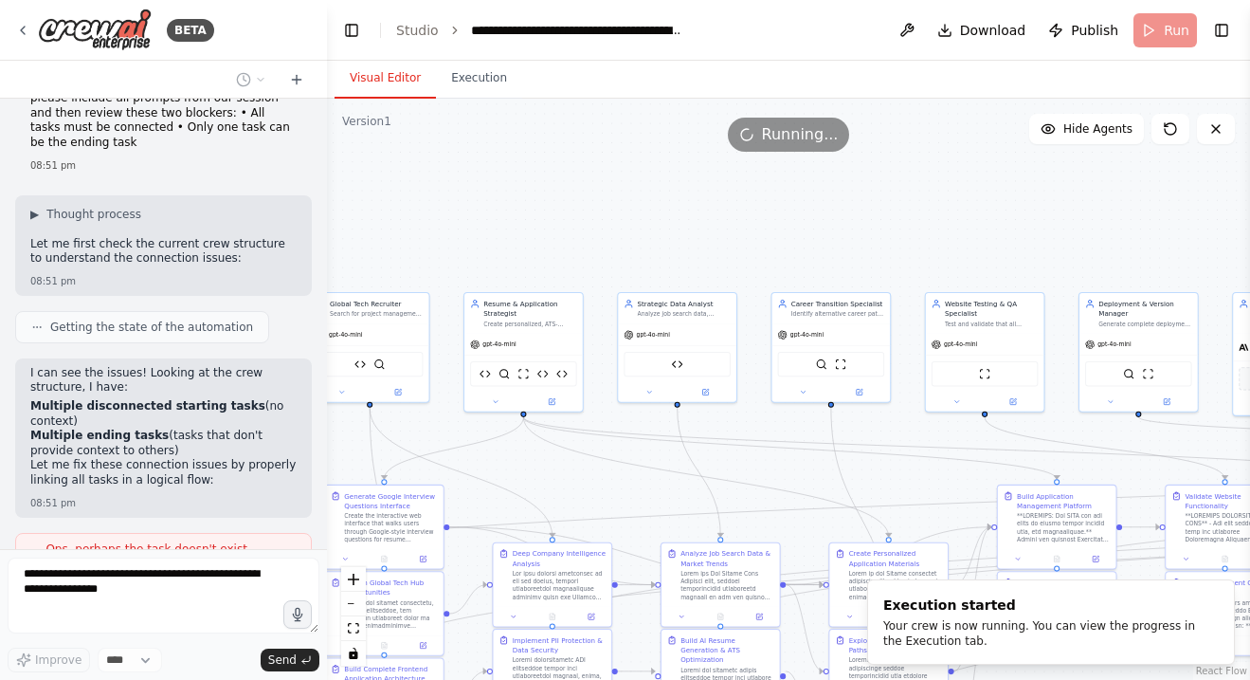
drag, startPoint x: 626, startPoint y: 187, endPoint x: 1128, endPoint y: 259, distance: 507.6
click at [1128, 259] on div ".deletable-edge-delete-btn { width: 20px; height: 20px; border: 0px solid #ffff…" at bounding box center [788, 389] width 923 height 581
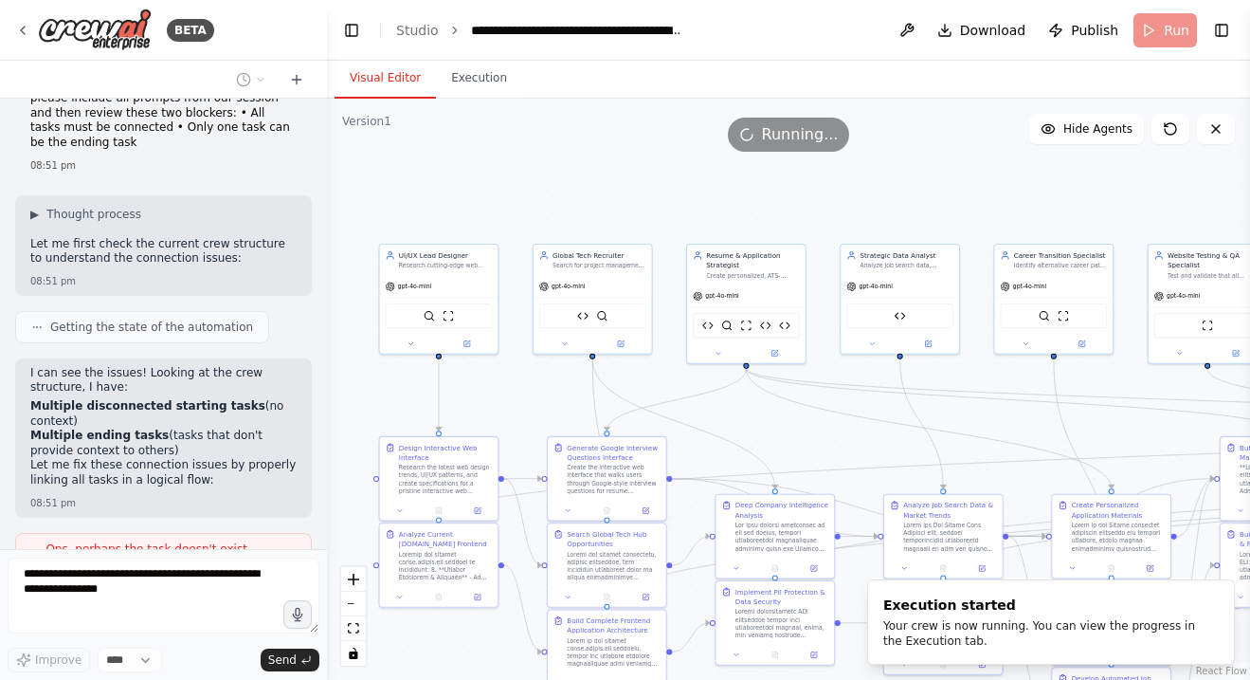
drag, startPoint x: 647, startPoint y: 253, endPoint x: 731, endPoint y: 174, distance: 115.4
click at [731, 175] on div ".deletable-edge-delete-btn { width: 20px; height: 20px; border: 0px solid #ffff…" at bounding box center [788, 389] width 923 height 581
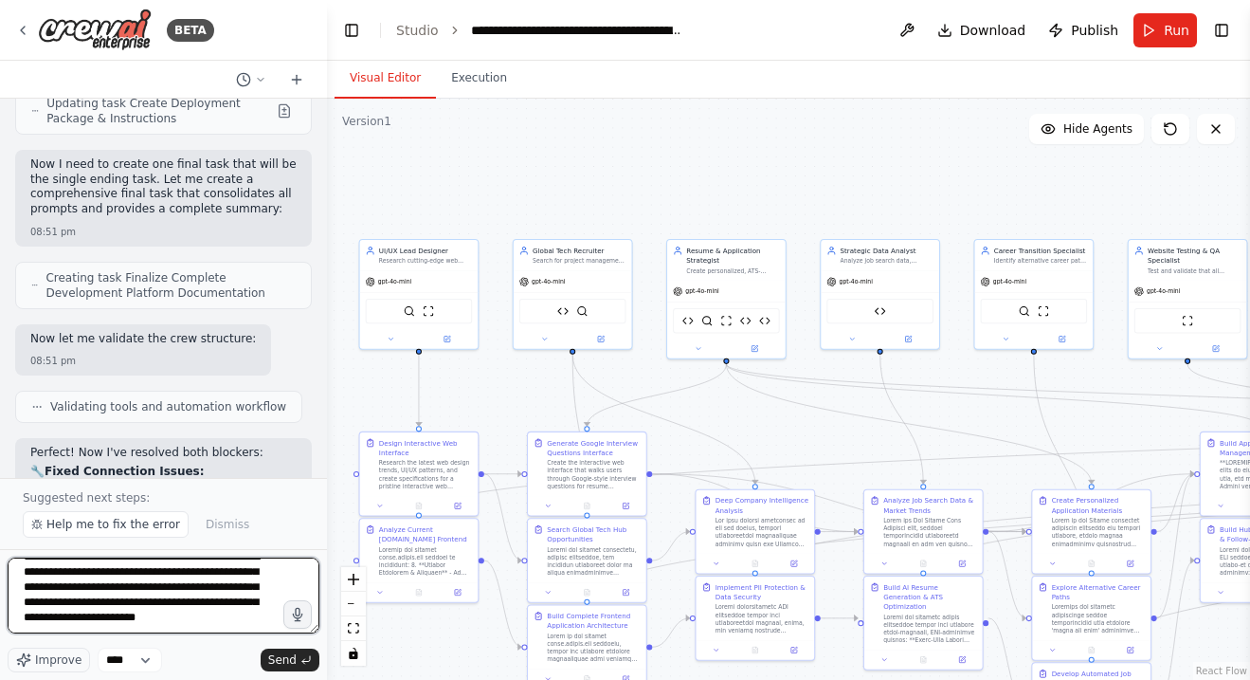
scroll to position [24, 0]
drag, startPoint x: 245, startPoint y: 612, endPoint x: 308, endPoint y: 560, distance: 82.2
click at [246, 611] on textarea "**********" at bounding box center [164, 595] width 312 height 76
click at [179, 631] on textarea "**********" at bounding box center [164, 595] width 312 height 76
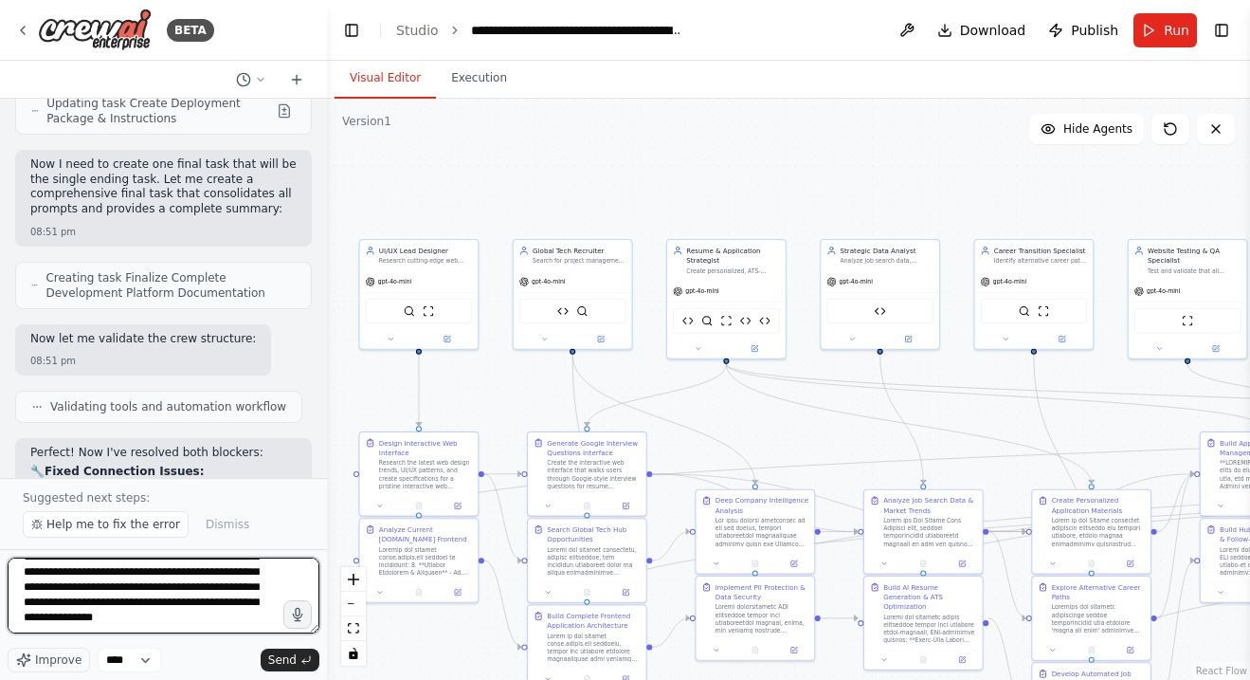
type textarea "**********"
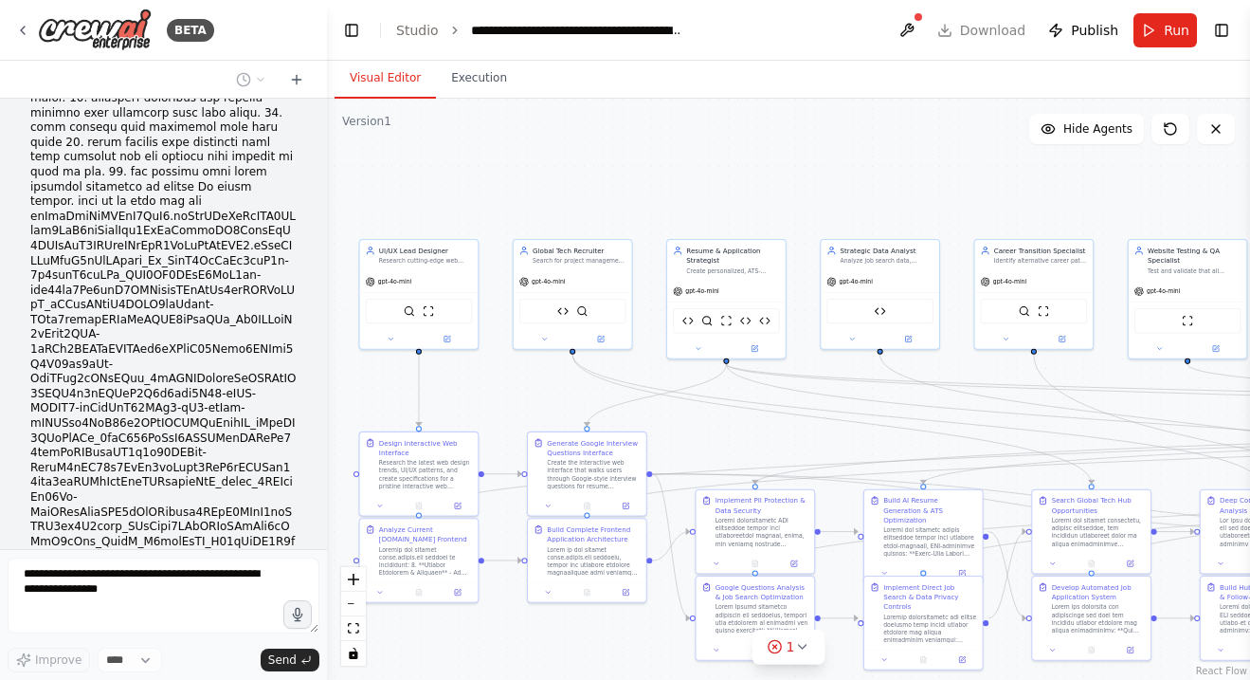
scroll to position [76736, 0]
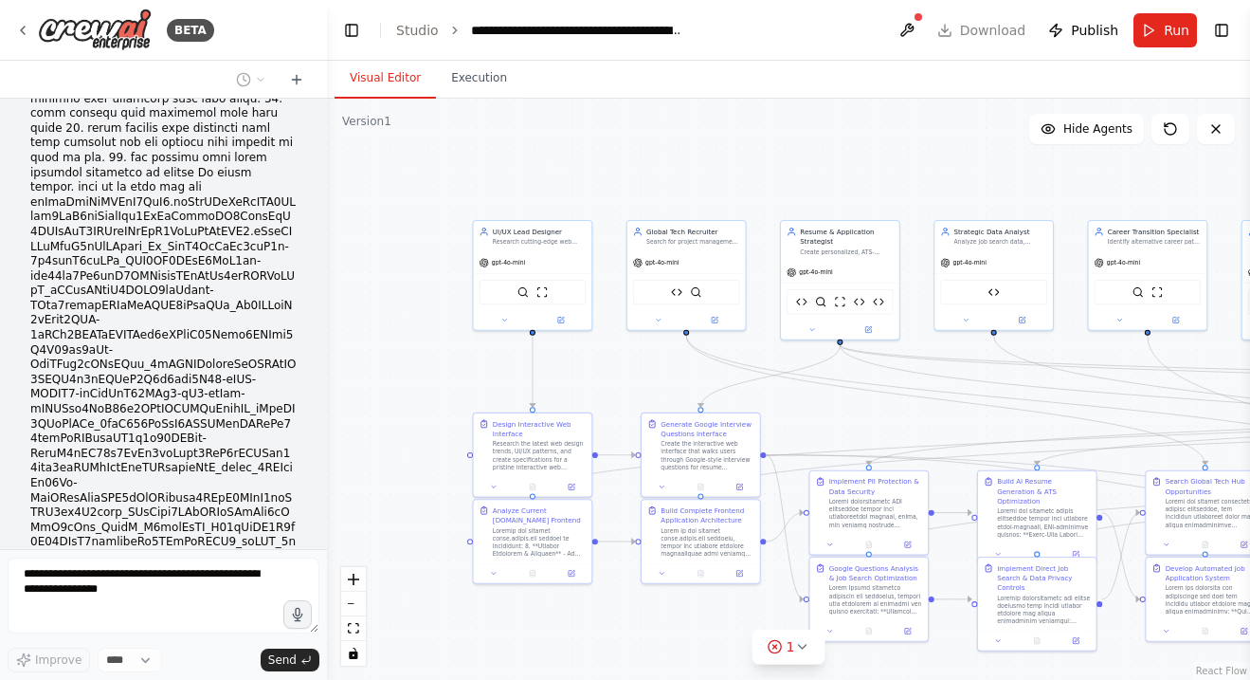
drag, startPoint x: 511, startPoint y: 200, endPoint x: 618, endPoint y: 181, distance: 108.8
click at [622, 181] on div ".deletable-edge-delete-btn { width: 20px; height: 20px; border: 0px solid #ffff…" at bounding box center [788, 389] width 923 height 581
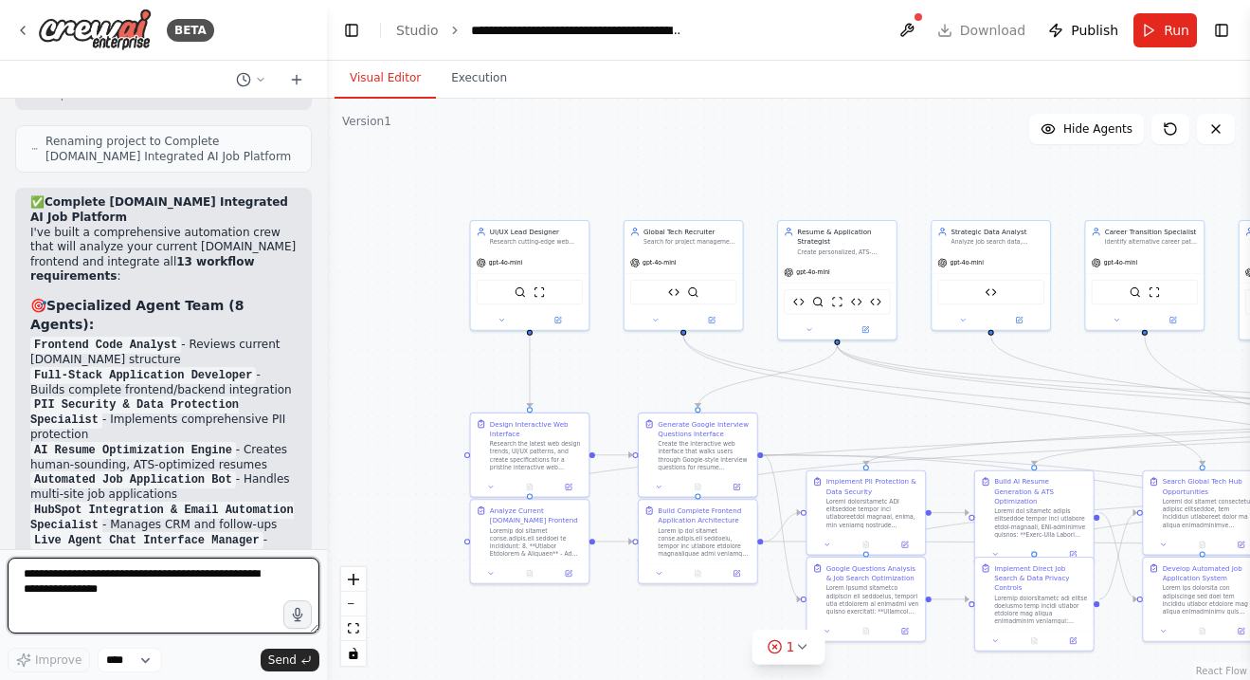
scroll to position [79153, 0]
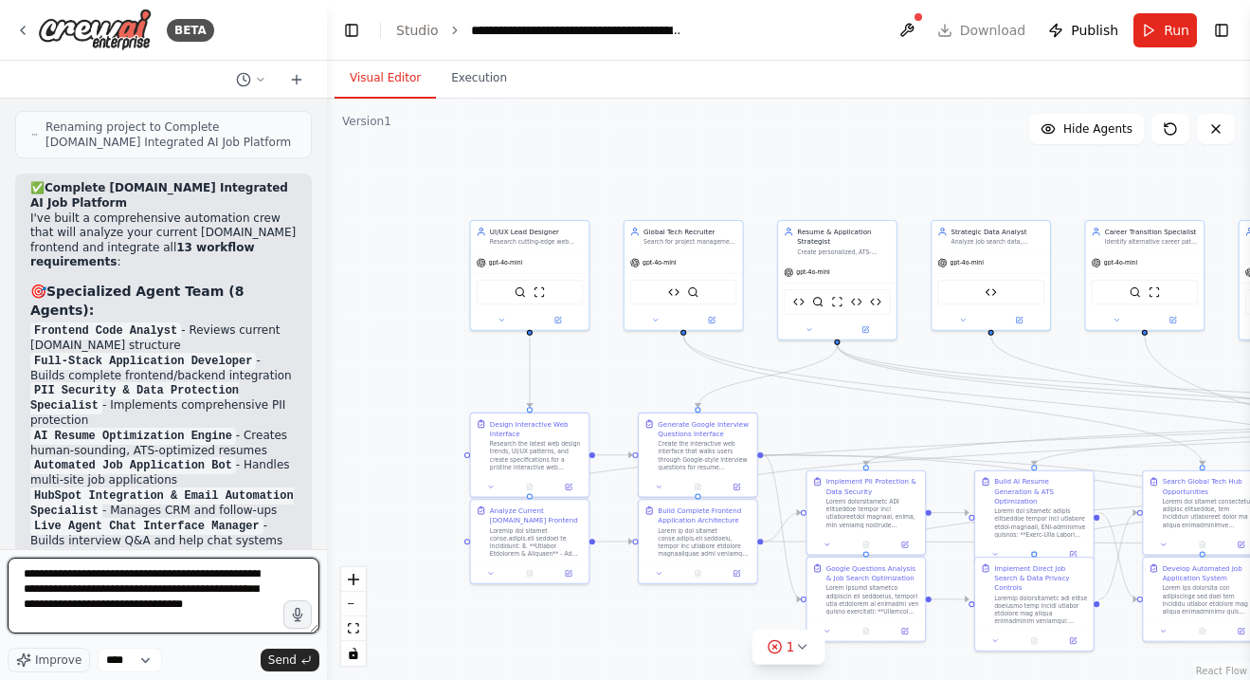
type textarea "**********"
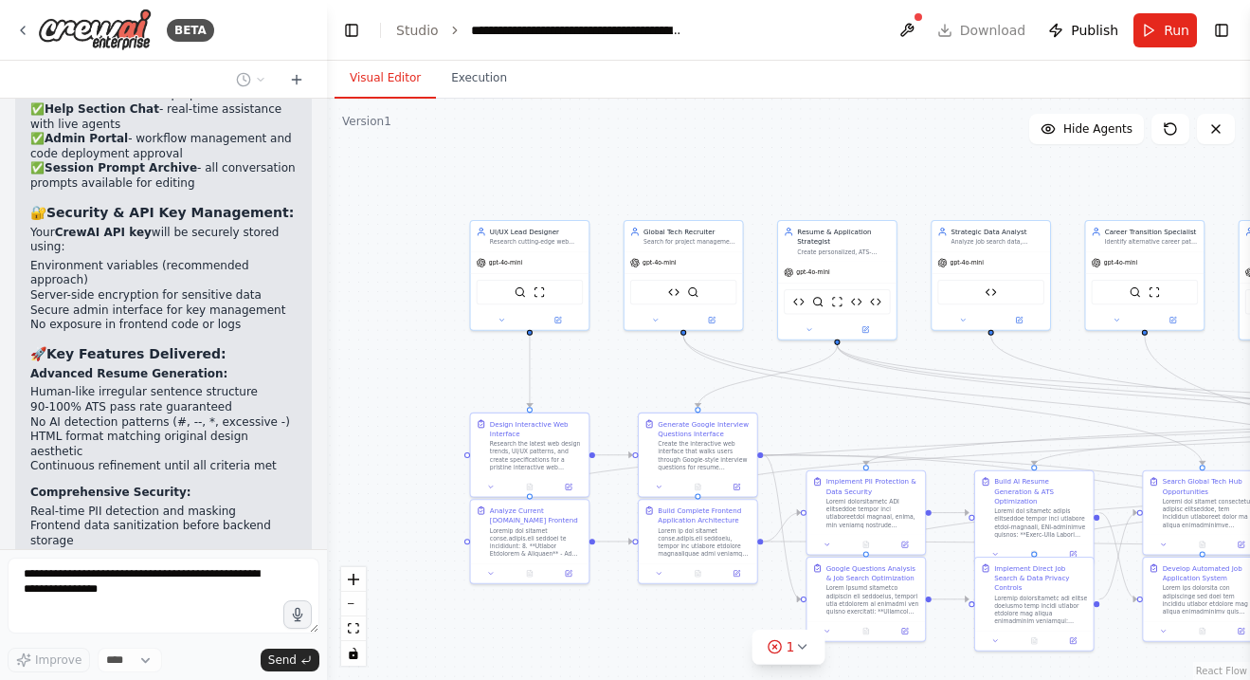
scroll to position [80025, 0]
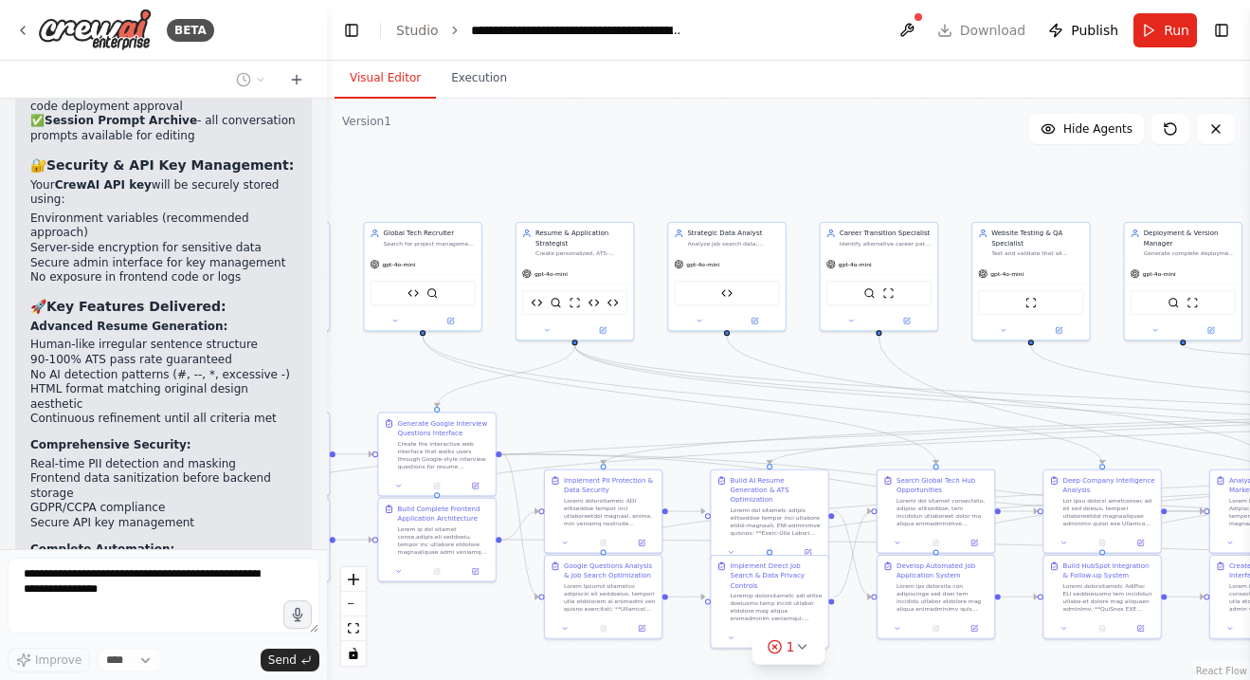
drag, startPoint x: 849, startPoint y: 158, endPoint x: 588, endPoint y: 158, distance: 261.7
click at [588, 158] on div ".deletable-edge-delete-btn { width: 20px; height: 20px; border: 0px solid #ffff…" at bounding box center [788, 389] width 923 height 581
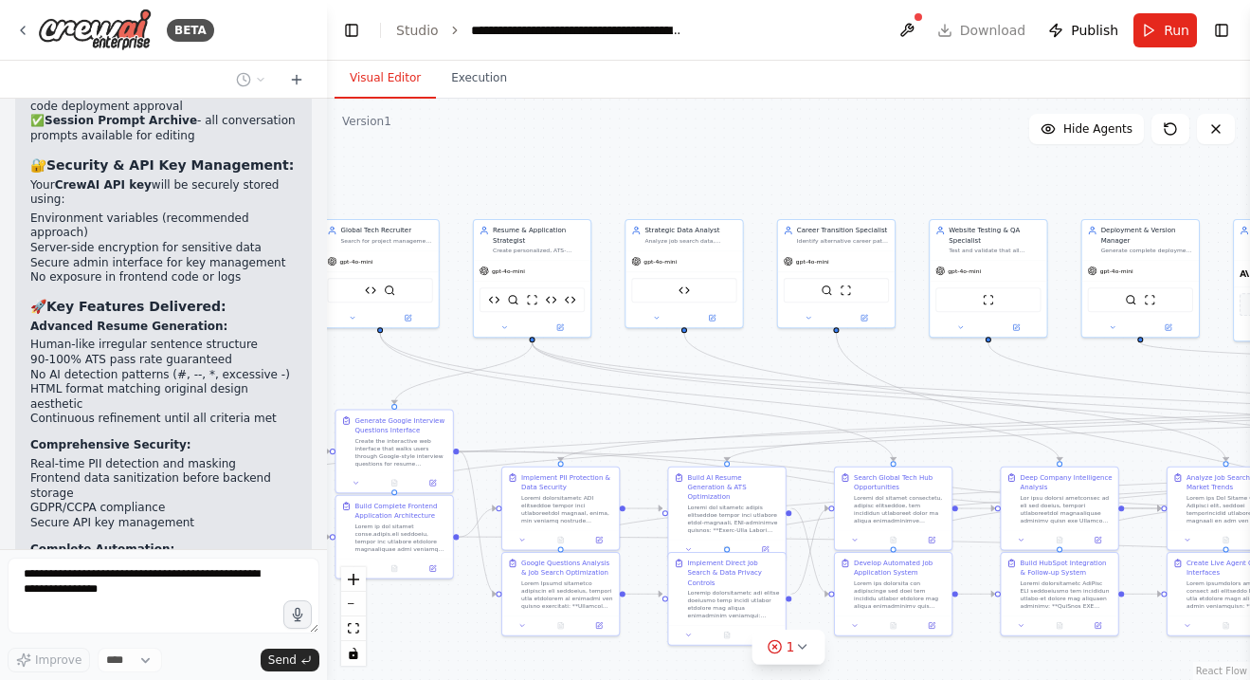
drag, startPoint x: 757, startPoint y: 195, endPoint x: 465, endPoint y: 197, distance: 292.0
click at [465, 197] on div ".deletable-edge-delete-btn { width: 20px; height: 20px; border: 0px solid #ffff…" at bounding box center [788, 389] width 923 height 581
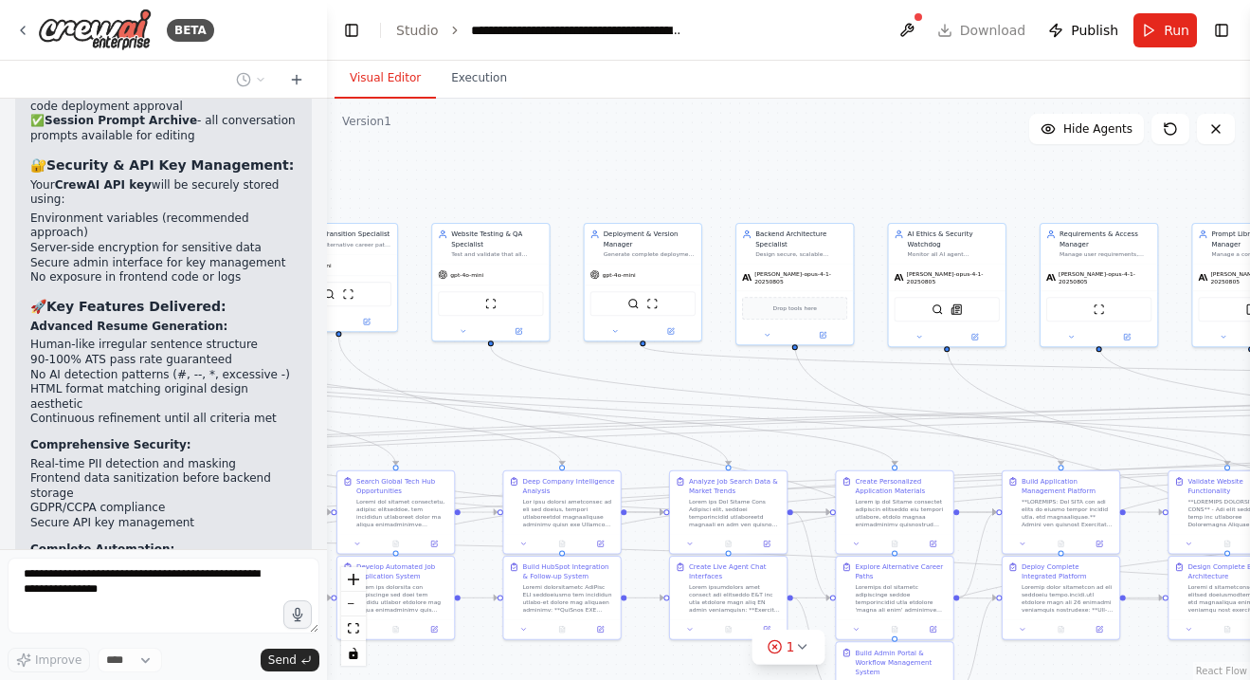
drag, startPoint x: 712, startPoint y: 191, endPoint x: 426, endPoint y: 189, distance: 286.3
click at [429, 190] on div ".deletable-edge-delete-btn { width: 20px; height: 20px; border: 0px solid #ffff…" at bounding box center [788, 389] width 923 height 581
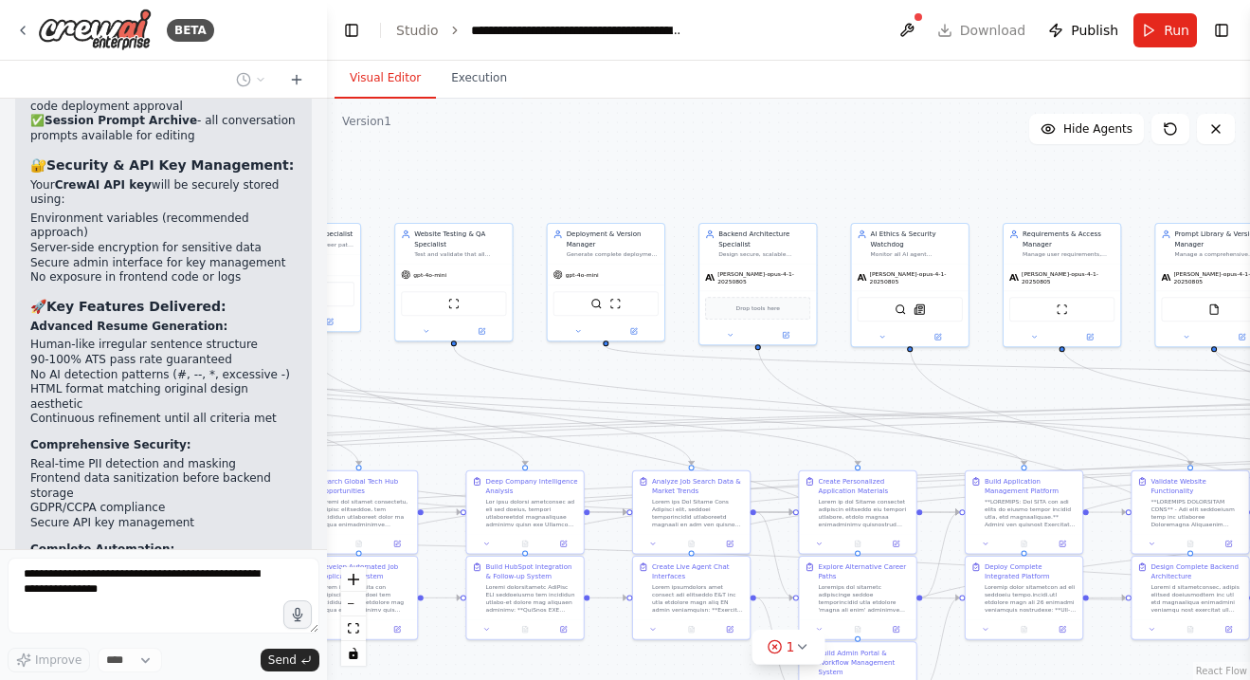
drag, startPoint x: 662, startPoint y: 173, endPoint x: 398, endPoint y: 168, distance: 263.6
click at [404, 169] on div ".deletable-edge-delete-btn { width: 20px; height: 20px; border: 0px solid #ffff…" at bounding box center [788, 389] width 923 height 581
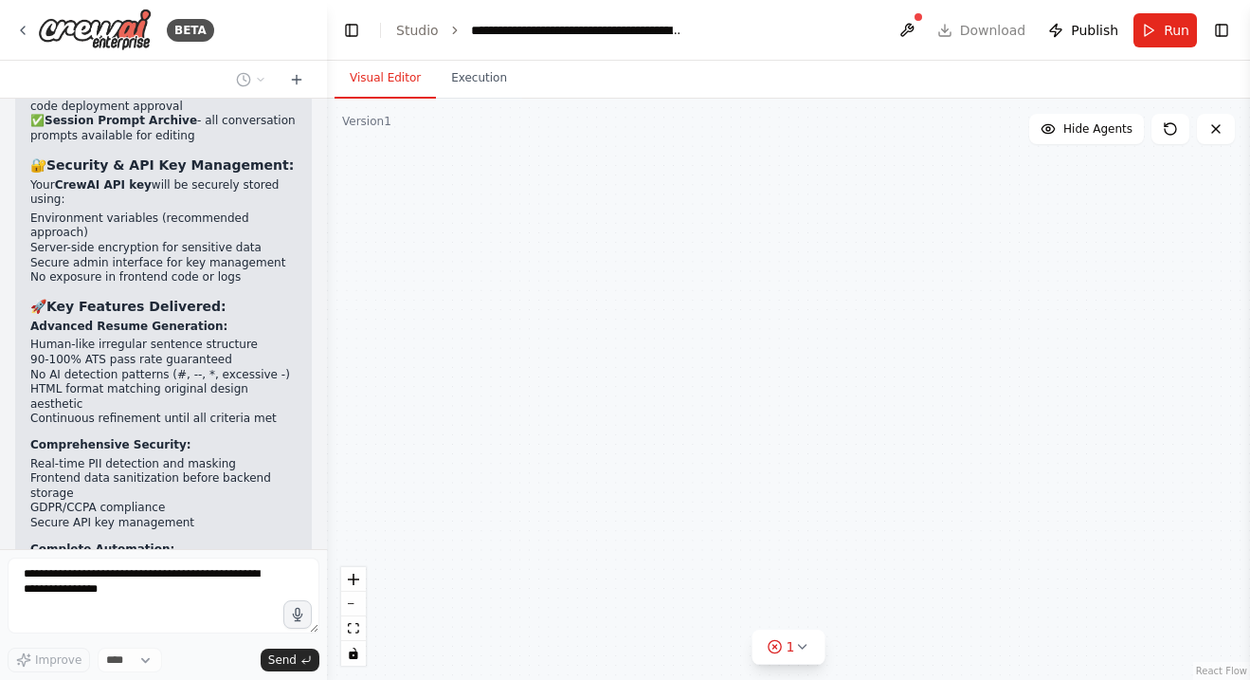
click at [641, 146] on div "UI/UX Lead Designer Research cutting-edge web design trends, Lottie animations,…" at bounding box center [788, 389] width 923 height 581
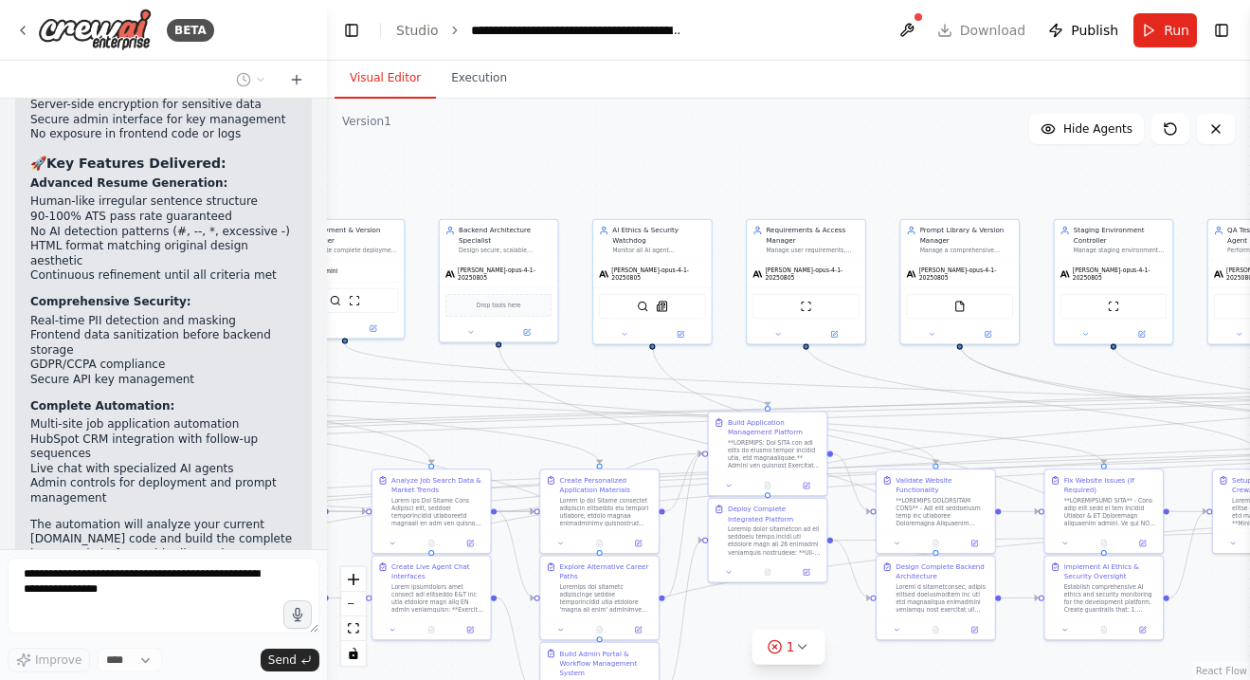
scroll to position [80183, 0]
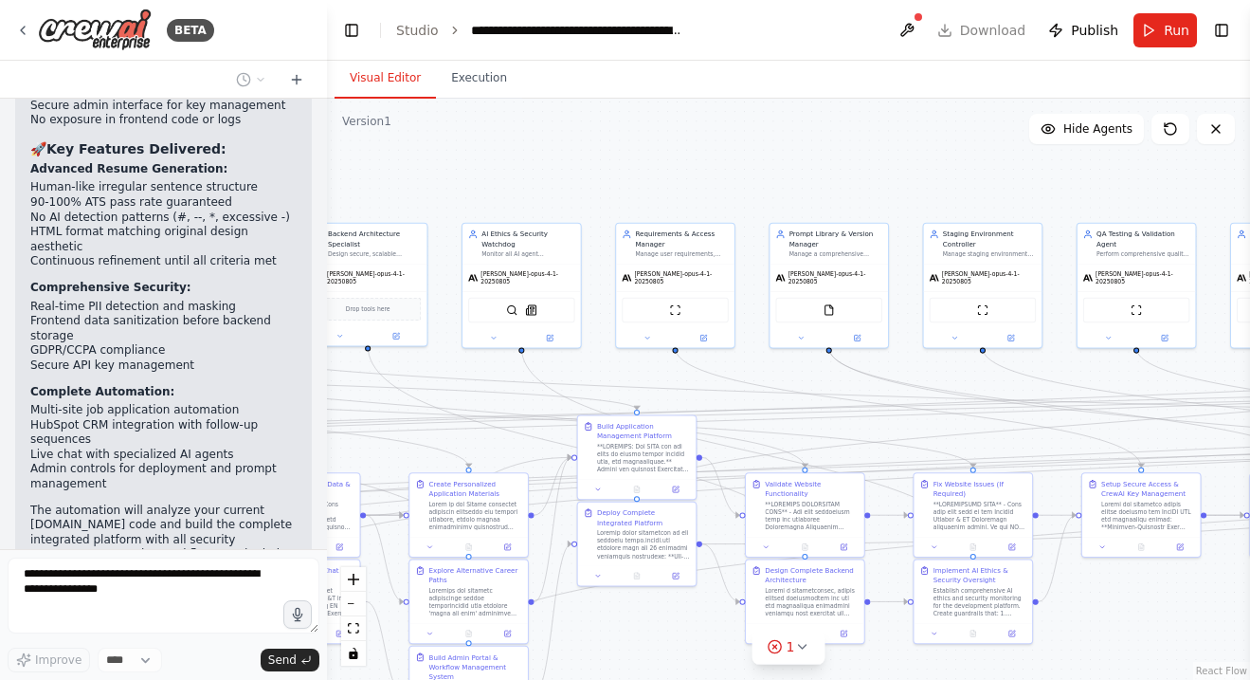
drag, startPoint x: 815, startPoint y: 189, endPoint x: 554, endPoint y: 198, distance: 261.8
click at [556, 198] on div ".deletable-edge-delete-btn { width: 20px; height: 20px; border: 0px solid #ffff…" at bounding box center [788, 389] width 923 height 581
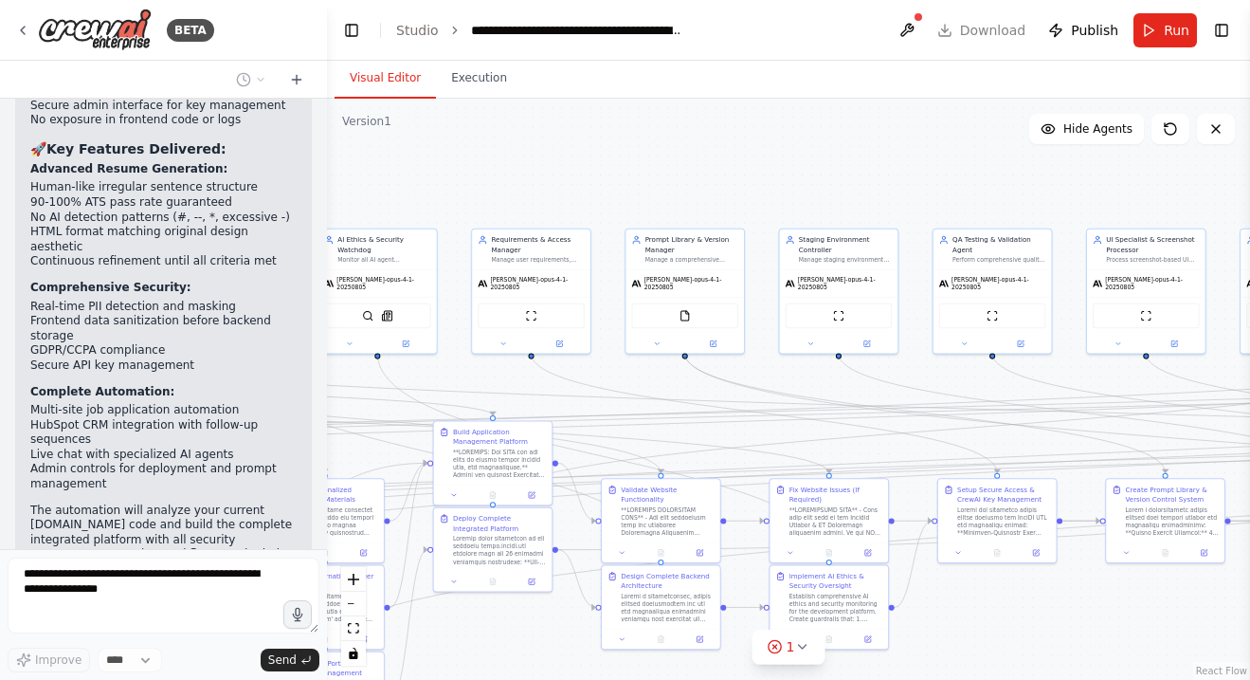
drag, startPoint x: 806, startPoint y: 211, endPoint x: 725, endPoint y: 185, distance: 84.8
click at [556, 220] on div ".deletable-edge-delete-btn { width: 20px; height: 20px; border: 0px solid #ffff…" at bounding box center [788, 389] width 923 height 581
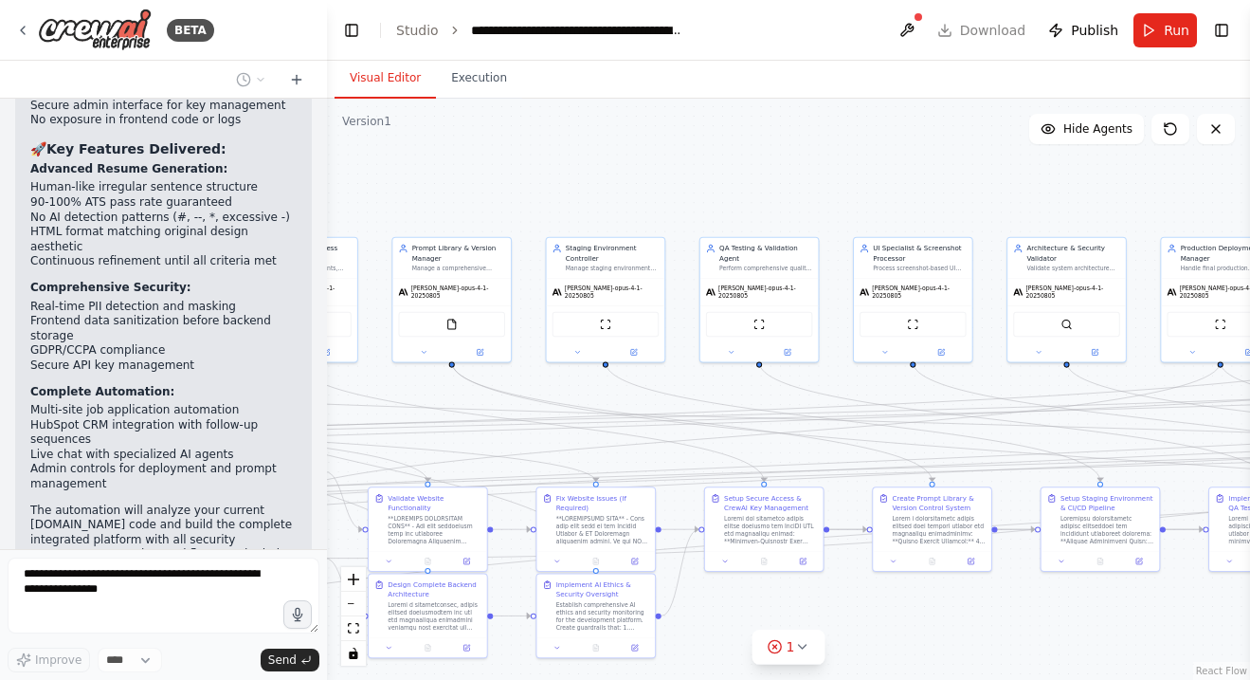
scroll to position [80230, 0]
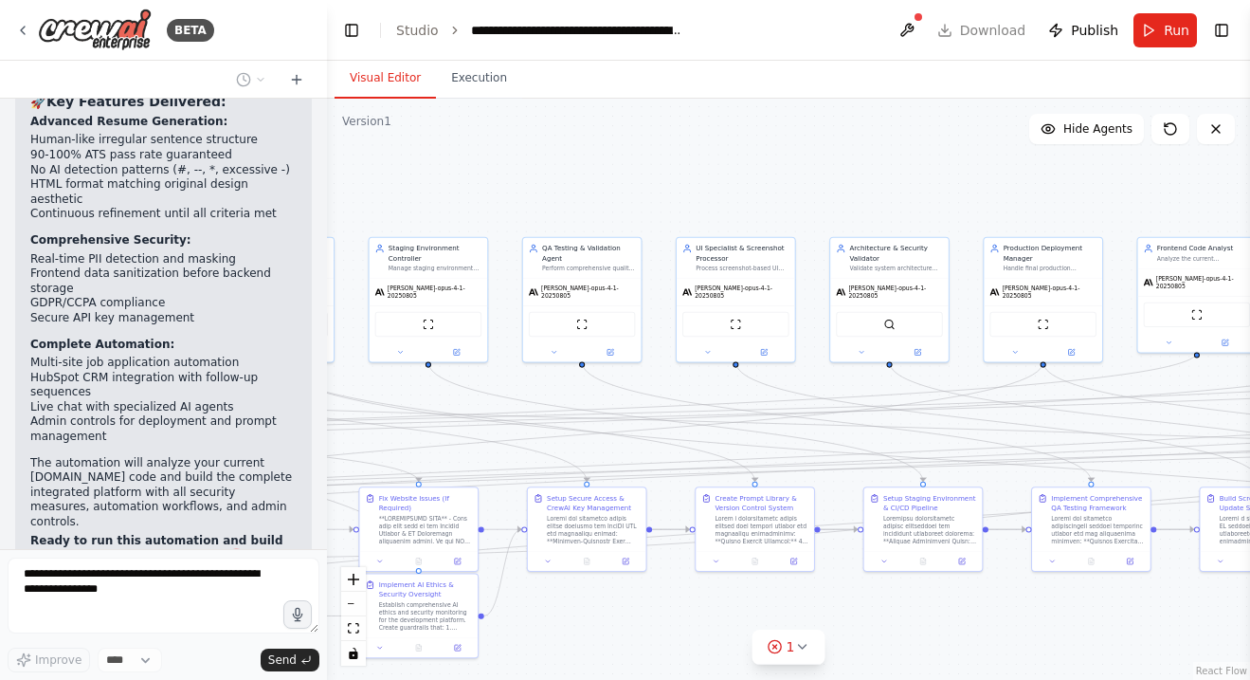
drag, startPoint x: 725, startPoint y: 185, endPoint x: 548, endPoint y: 185, distance: 177.3
click at [548, 185] on div ".deletable-edge-delete-btn { width: 20px; height: 20px; border: 0px solid #ffff…" at bounding box center [788, 389] width 923 height 581
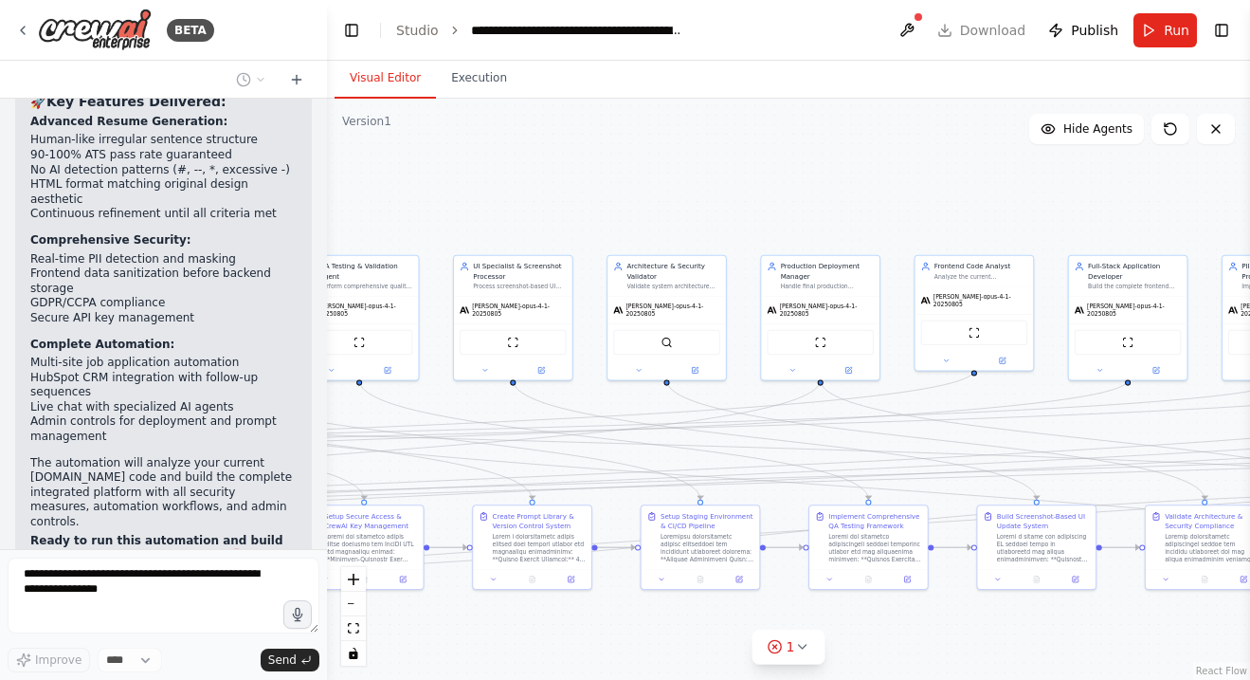
drag, startPoint x: 739, startPoint y: 152, endPoint x: 507, endPoint y: 172, distance: 233.1
click at [507, 172] on div ".deletable-edge-delete-btn { width: 20px; height: 20px; border: 0px solid #ffff…" at bounding box center [788, 389] width 923 height 581
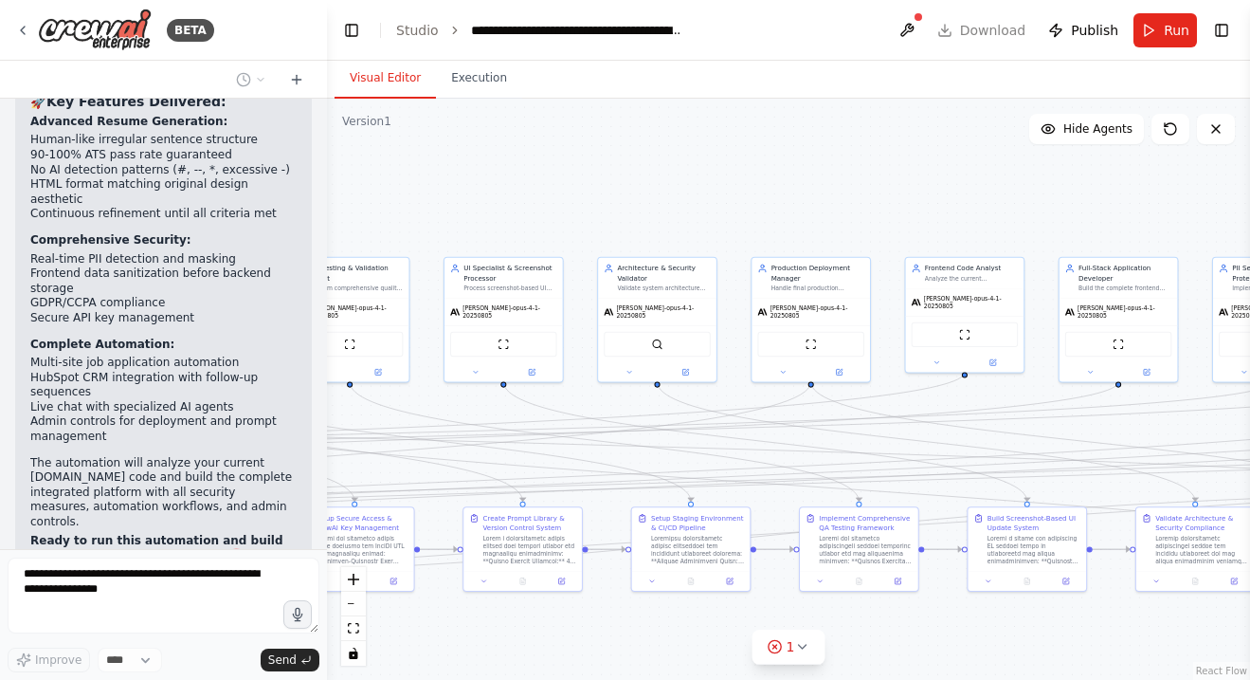
drag, startPoint x: 683, startPoint y: 168, endPoint x: 442, endPoint y: 176, distance: 240.9
click at [443, 176] on div ".deletable-edge-delete-btn { width: 20px; height: 20px; border: 0px solid #ffff…" at bounding box center [788, 389] width 923 height 581
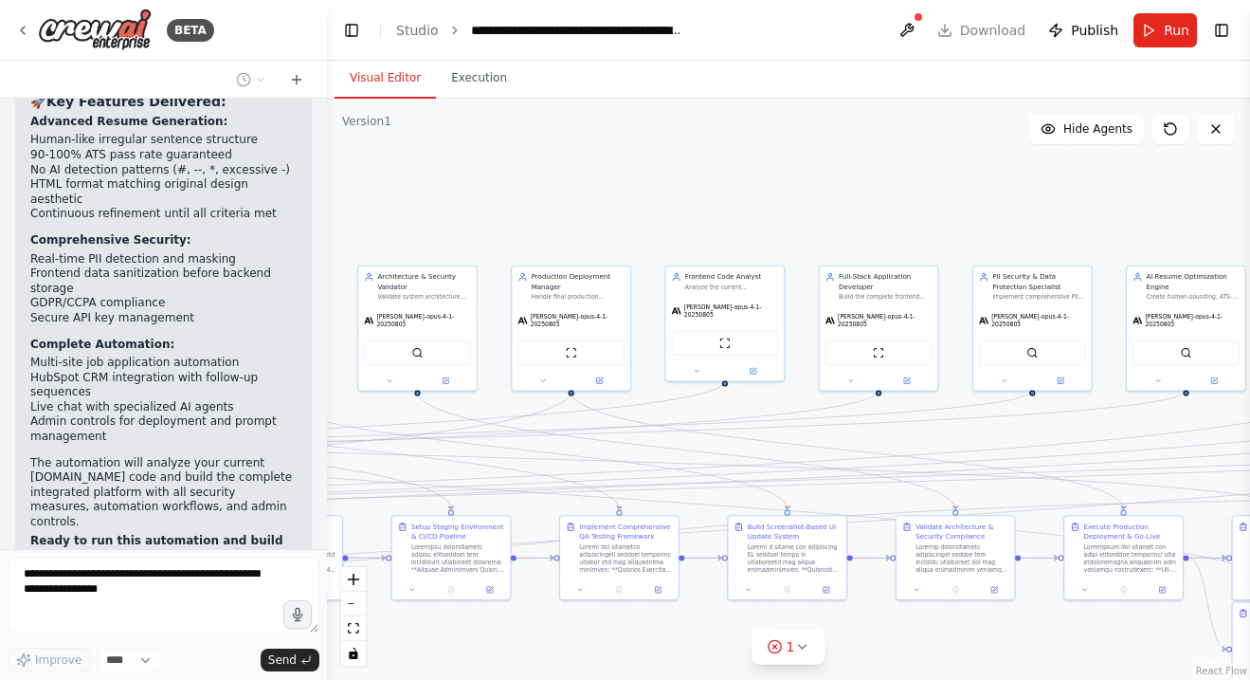
drag, startPoint x: 672, startPoint y: 187, endPoint x: 436, endPoint y: 222, distance: 238.6
click at [443, 224] on div ".deletable-edge-delete-btn { width: 20px; height: 20px; border: 0px solid #ffff…" at bounding box center [788, 389] width 923 height 581
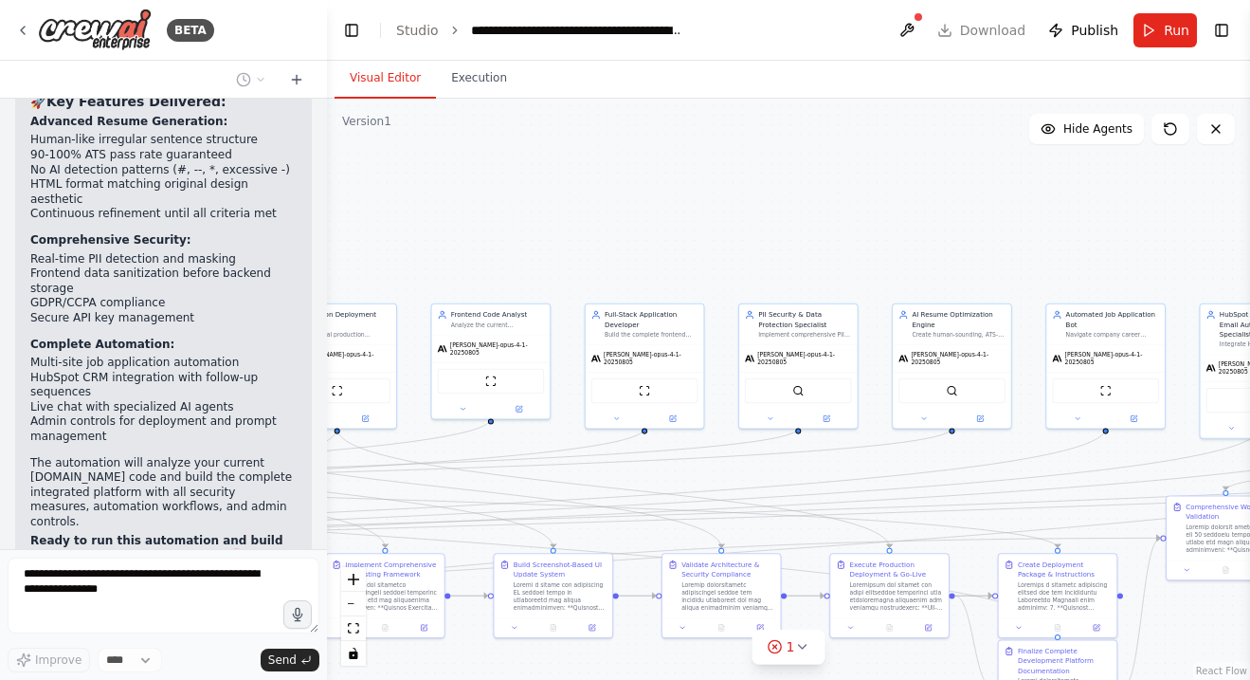
drag, startPoint x: 752, startPoint y: 255, endPoint x: 449, endPoint y: 272, distance: 302.9
click at [449, 272] on div ".deletable-edge-delete-btn { width: 20px; height: 20px; border: 0px solid #ffff…" at bounding box center [788, 389] width 923 height 581
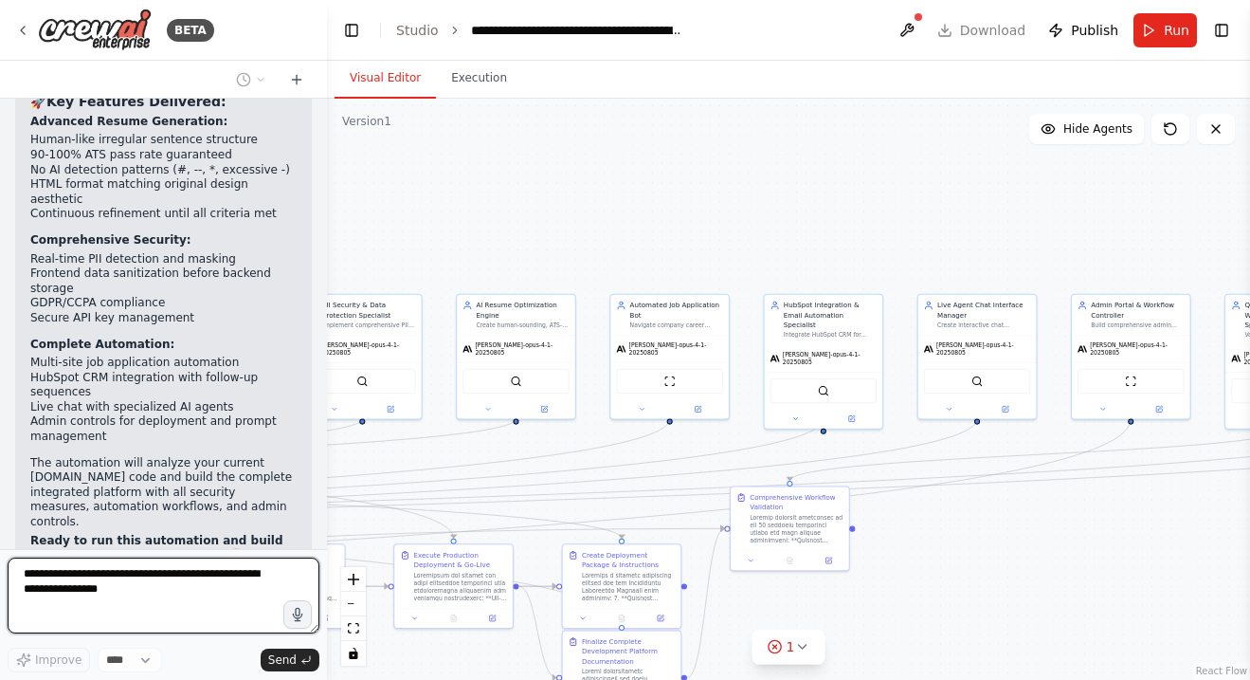
drag, startPoint x: 715, startPoint y: 300, endPoint x: 576, endPoint y: 274, distance: 140.8
click at [576, 274] on div ".deletable-edge-delete-btn { width: 20px; height: 20px; border: 0px solid #ffff…" at bounding box center [788, 389] width 923 height 581
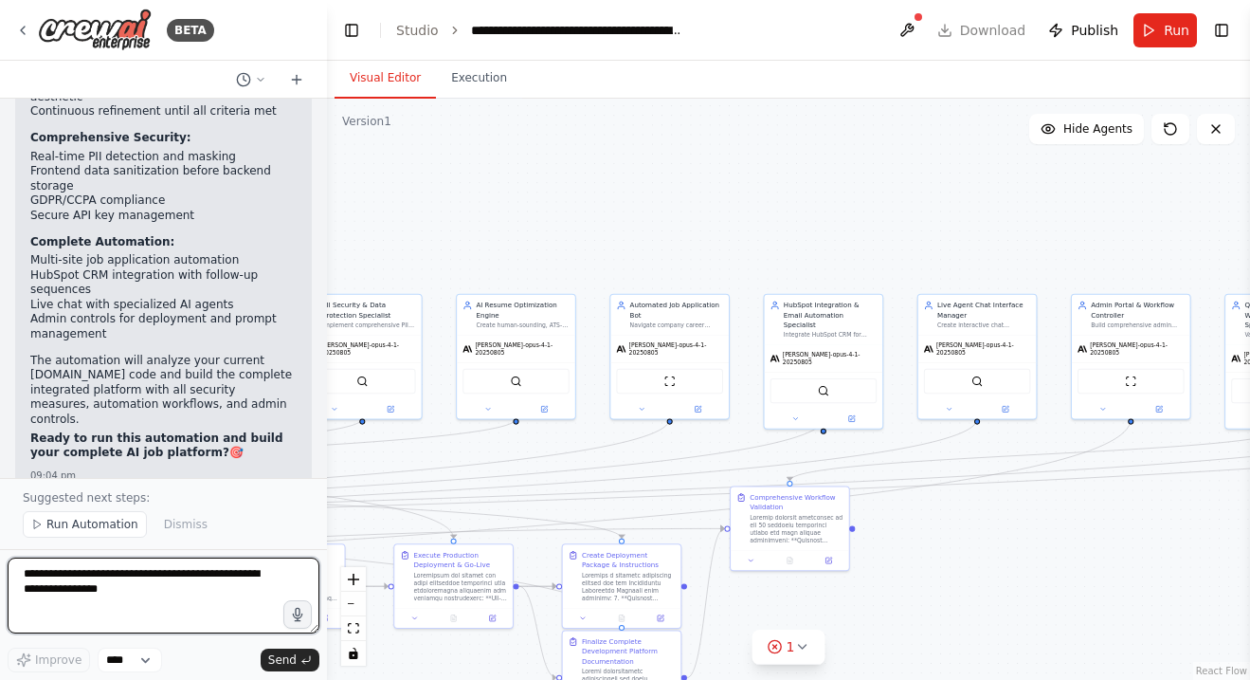
scroll to position [80347, 0]
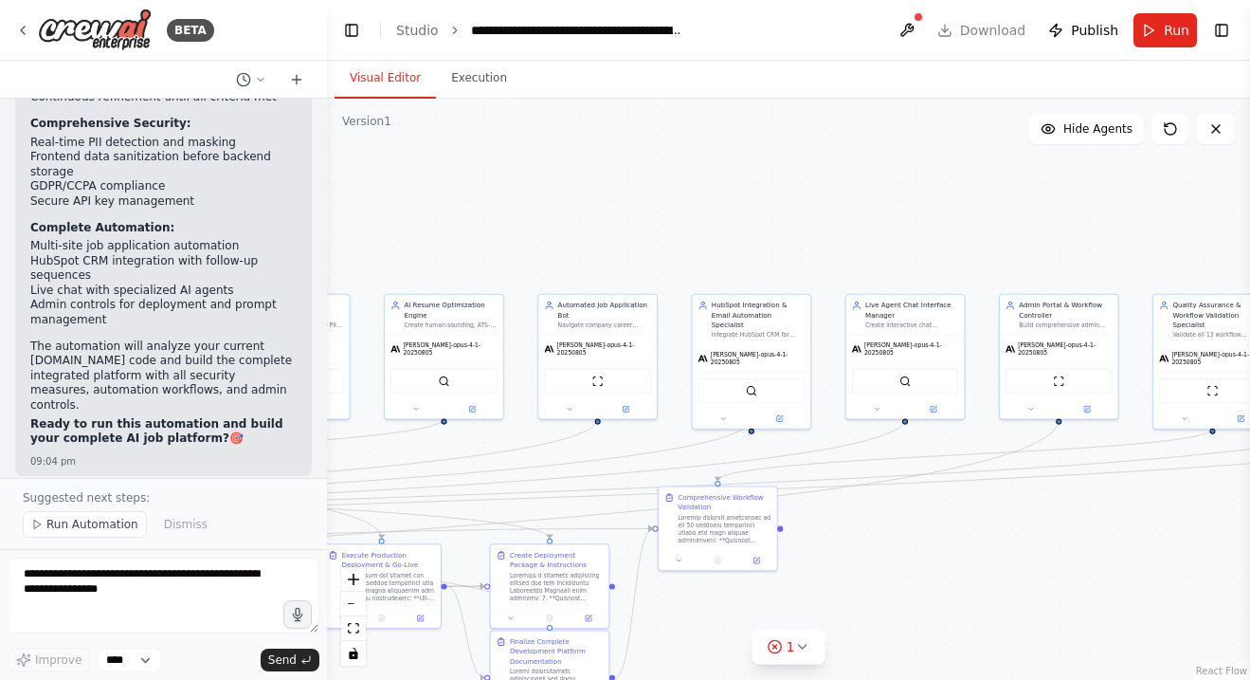
drag, startPoint x: 597, startPoint y: 265, endPoint x: 250, endPoint y: 268, distance: 347.0
click at [250, 268] on div "BETA I want a team to search for jobs that have been posted in the last 4 days …" at bounding box center [625, 340] width 1250 height 680
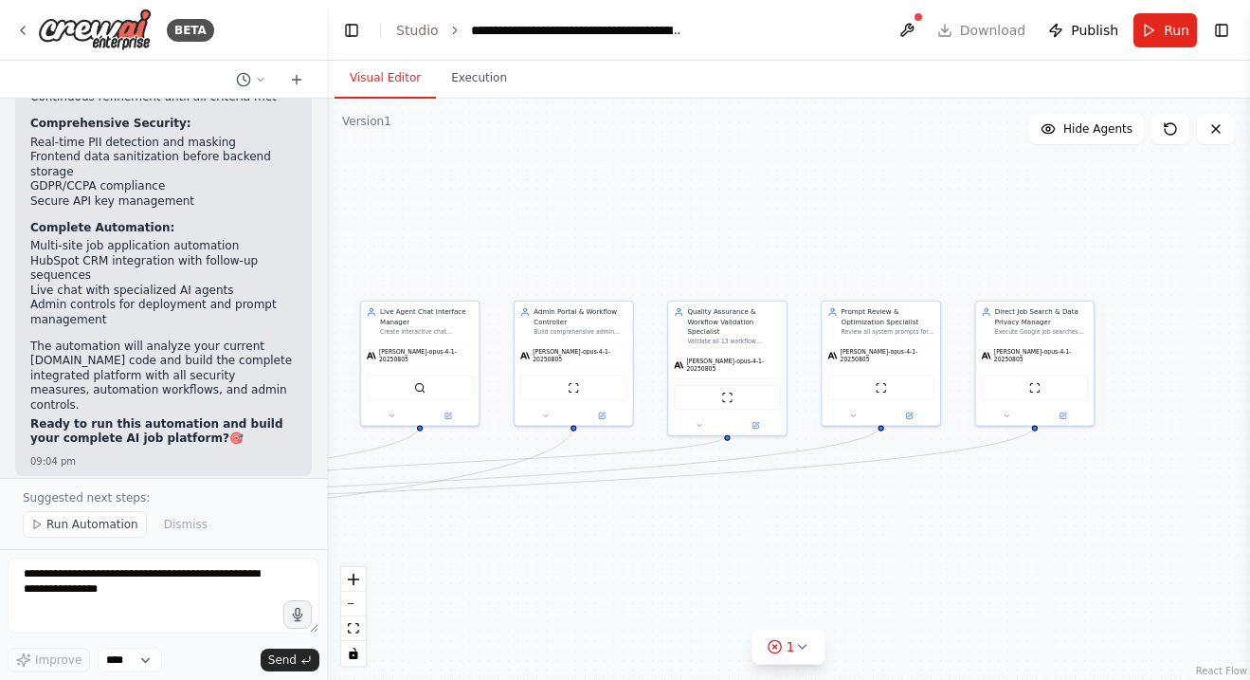
drag, startPoint x: 484, startPoint y: 252, endPoint x: 230, endPoint y: 263, distance: 254.3
click at [234, 262] on div "BETA I want a team to search for jobs that have been posted in the last 4 days …" at bounding box center [625, 340] width 1250 height 680
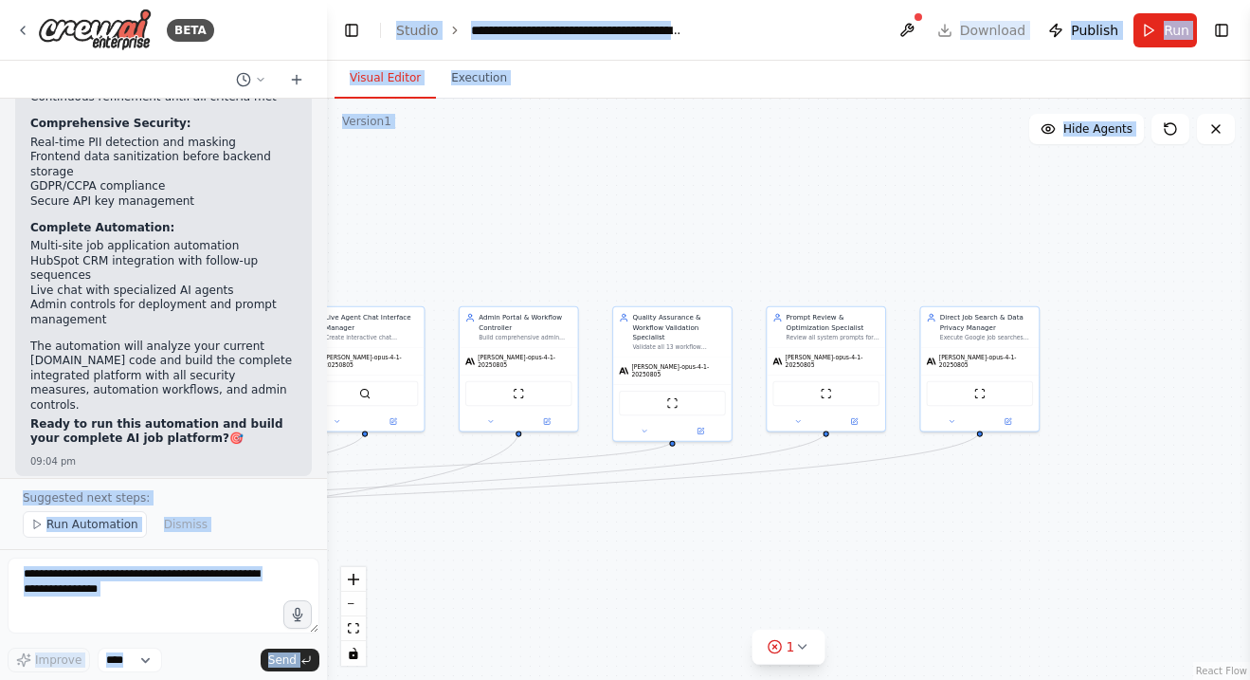
drag, startPoint x: 266, startPoint y: 255, endPoint x: 633, endPoint y: 301, distance: 369.8
click at [633, 301] on div "BETA I want a team to search for jobs that have been posted in the last 4 days …" at bounding box center [625, 340] width 1250 height 680
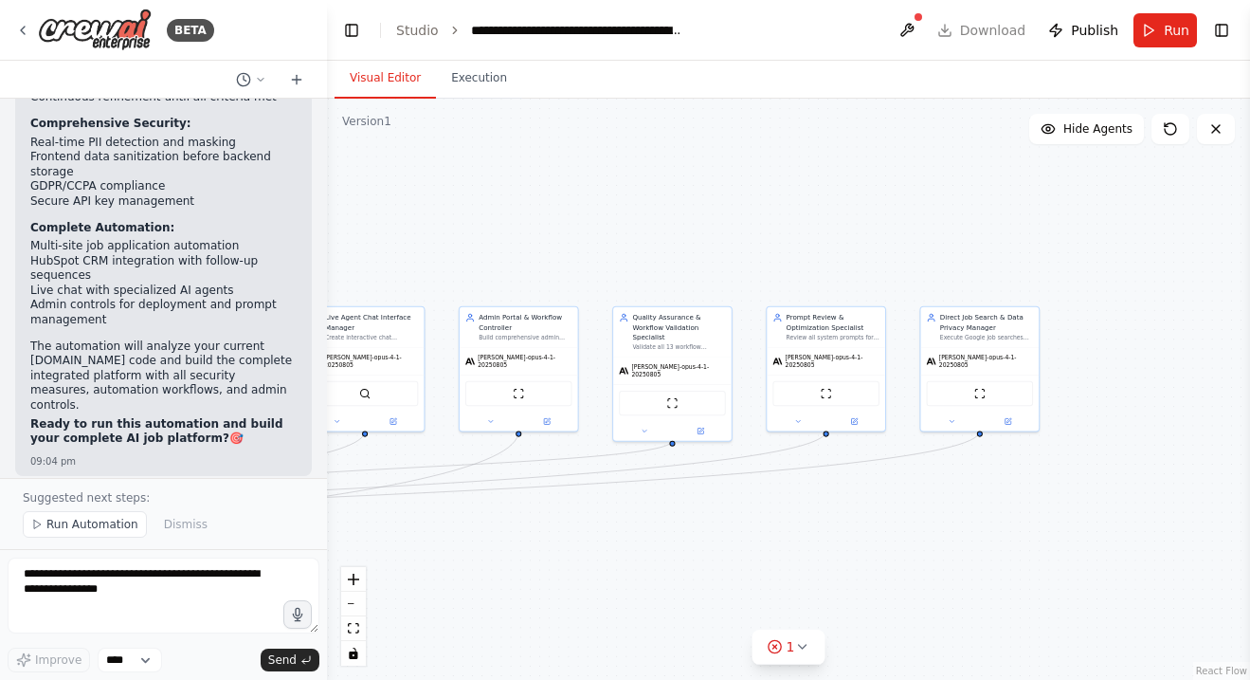
click at [519, 218] on div ".deletable-edge-delete-btn { width: 20px; height: 20px; border: 0px solid #ffff…" at bounding box center [788, 389] width 923 height 581
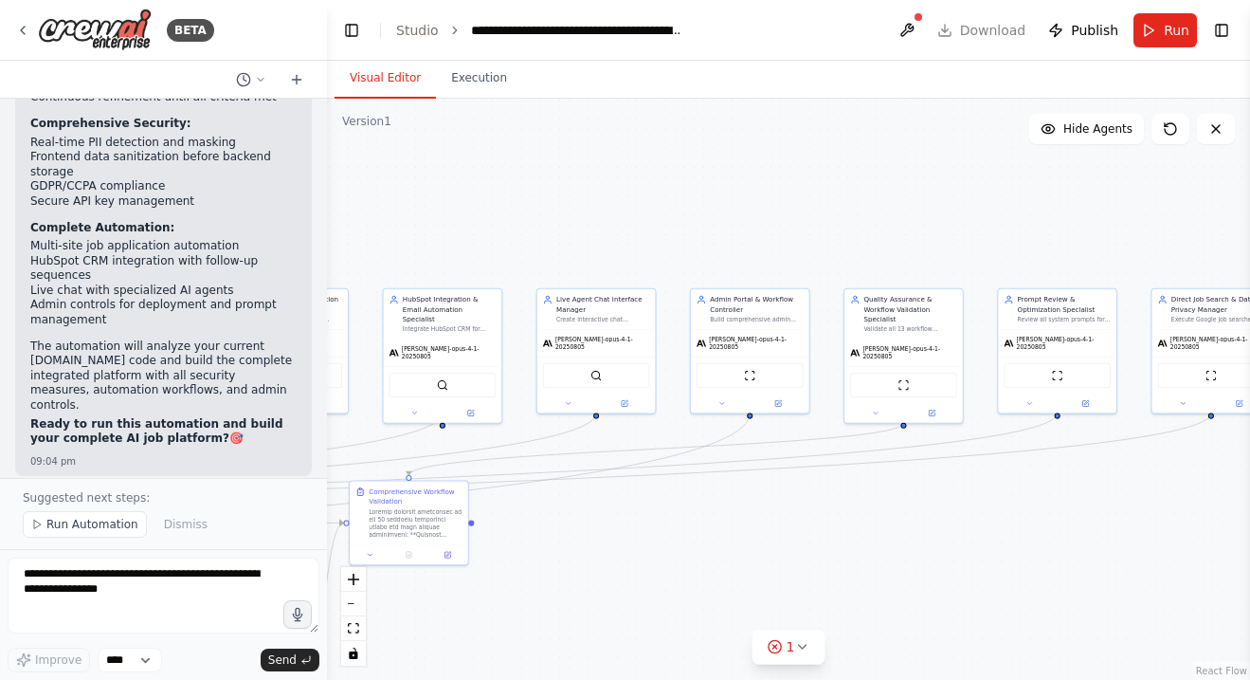
drag, startPoint x: 493, startPoint y: 218, endPoint x: 1050, endPoint y: 259, distance: 558.9
click at [1050, 259] on div ".deletable-edge-delete-btn { width: 20px; height: 20px; border: 0px solid #ffff…" at bounding box center [788, 389] width 923 height 581
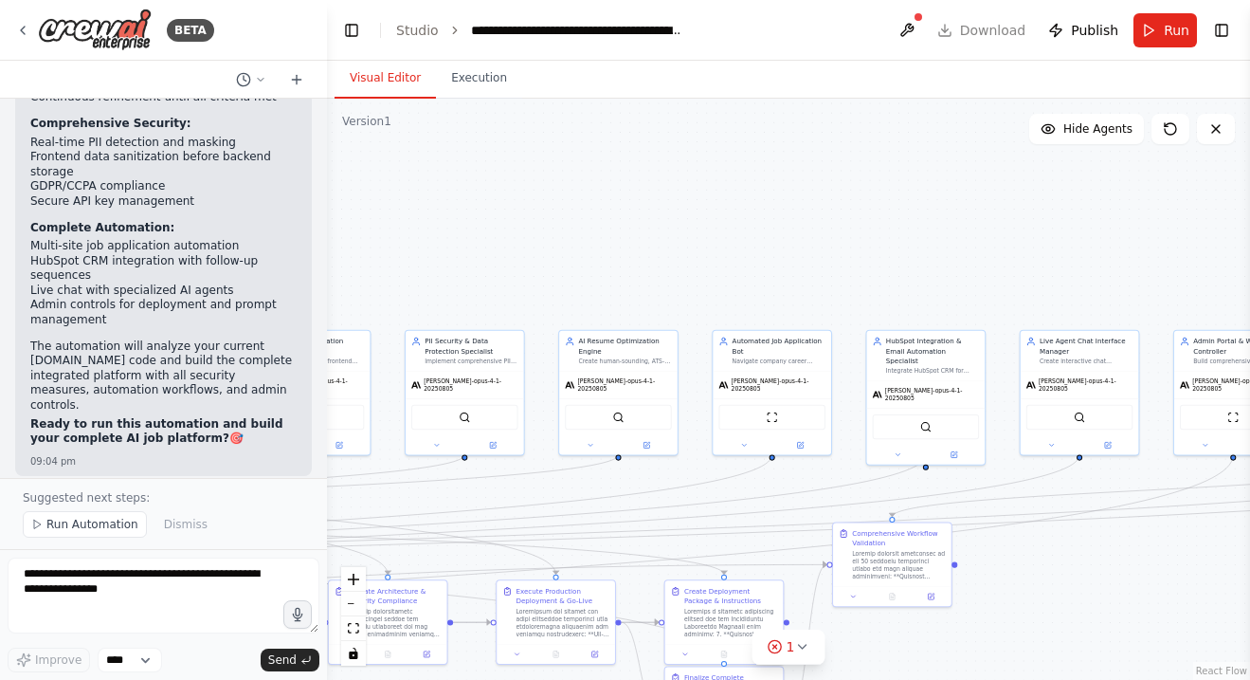
drag, startPoint x: 854, startPoint y: 254, endPoint x: 1217, endPoint y: 237, distance: 363.5
click at [1217, 237] on div ".deletable-edge-delete-btn { width: 20px; height: 20px; border: 0px solid #ffff…" at bounding box center [788, 389] width 923 height 581
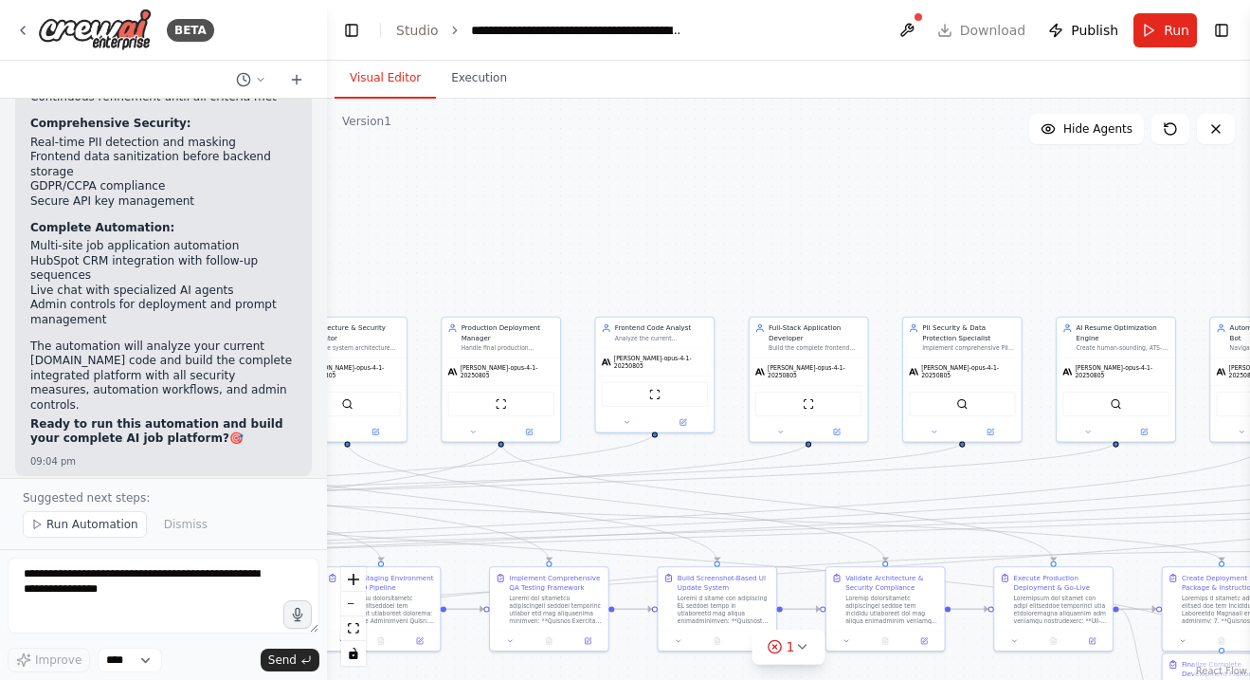
drag, startPoint x: 825, startPoint y: 249, endPoint x: 1132, endPoint y: 238, distance: 307.4
click at [1125, 238] on div ".deletable-edge-delete-btn { width: 20px; height: 20px; border: 0px solid #ffff…" at bounding box center [788, 389] width 923 height 581
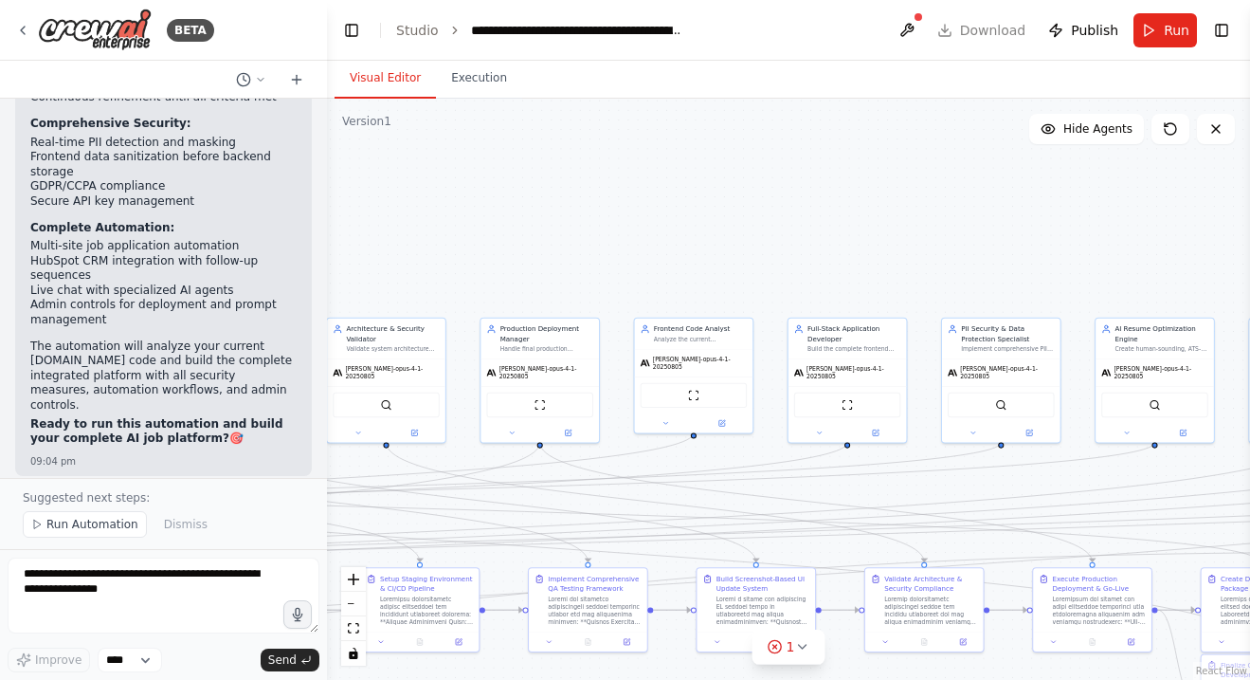
drag, startPoint x: 789, startPoint y: 244, endPoint x: 1106, endPoint y: 246, distance: 317.6
click at [1106, 246] on div ".deletable-edge-delete-btn { width: 20px; height: 20px; border: 0px solid #ffff…" at bounding box center [788, 389] width 923 height 581
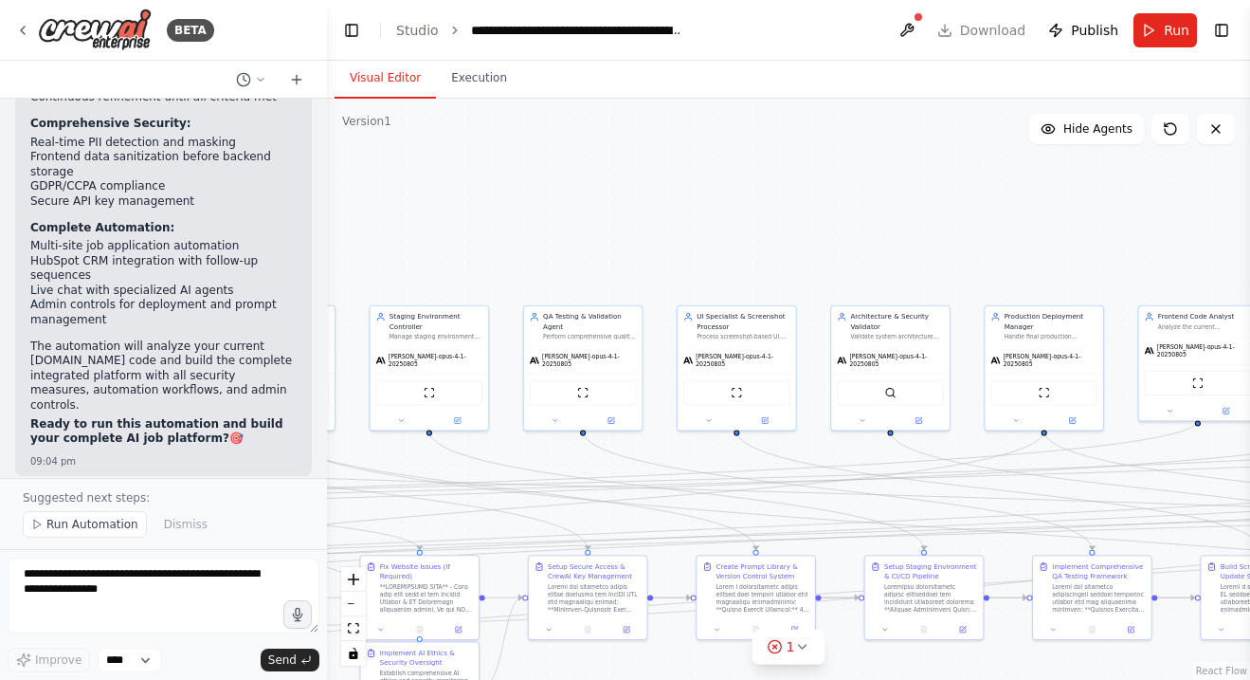
drag, startPoint x: 791, startPoint y: 241, endPoint x: 1029, endPoint y: 224, distance: 238.6
click at [1023, 225] on div ".deletable-edge-delete-btn { width: 20px; height: 20px; border: 0px solid #ffff…" at bounding box center [788, 389] width 923 height 581
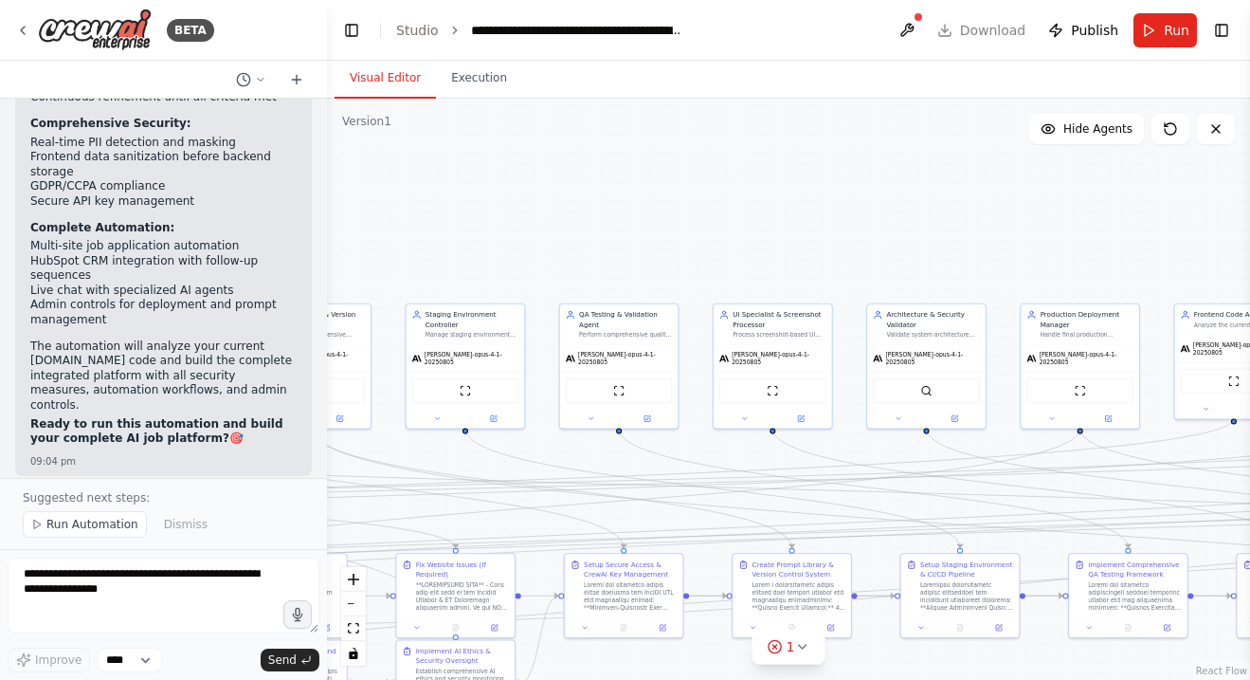
drag, startPoint x: 749, startPoint y: 254, endPoint x: 985, endPoint y: 237, distance: 236.7
click at [985, 238] on div ".deletable-edge-delete-btn { width: 20px; height: 20px; border: 0px solid #ffff…" at bounding box center [788, 389] width 923 height 581
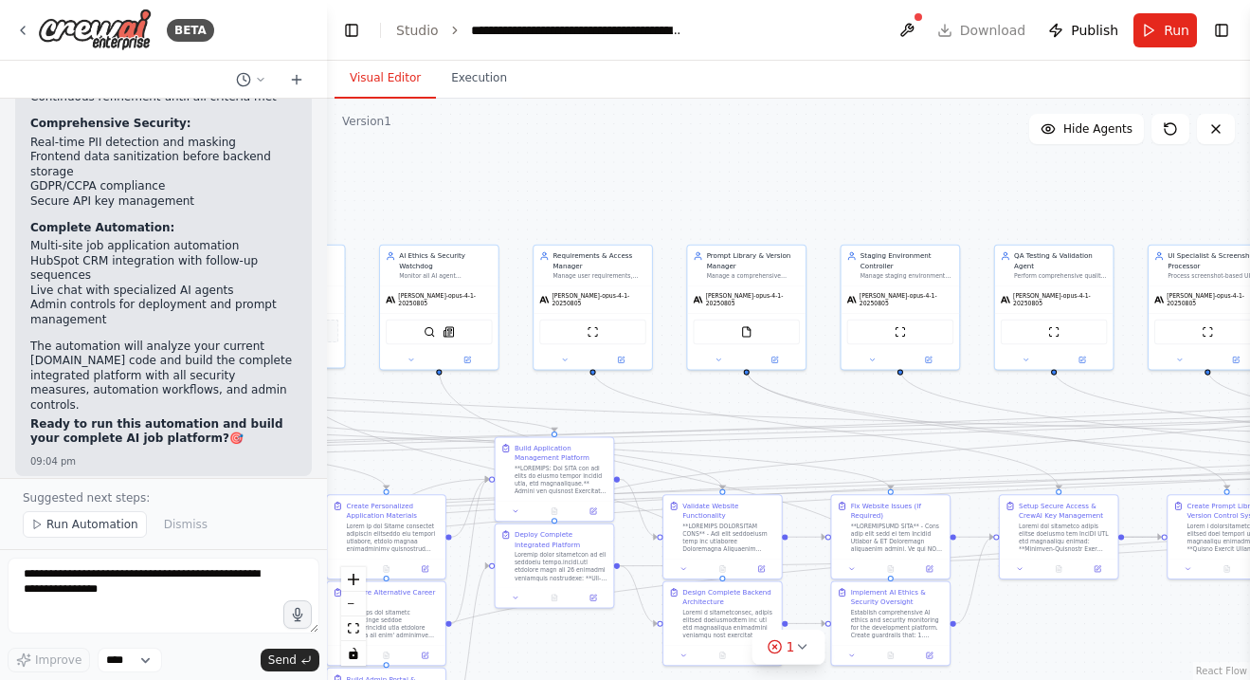
drag, startPoint x: 850, startPoint y: 227, endPoint x: 1055, endPoint y: 184, distance: 209.2
click at [1055, 184] on div ".deletable-edge-delete-btn { width: 20px; height: 20px; border: 0px solid #ffff…" at bounding box center [788, 389] width 923 height 581
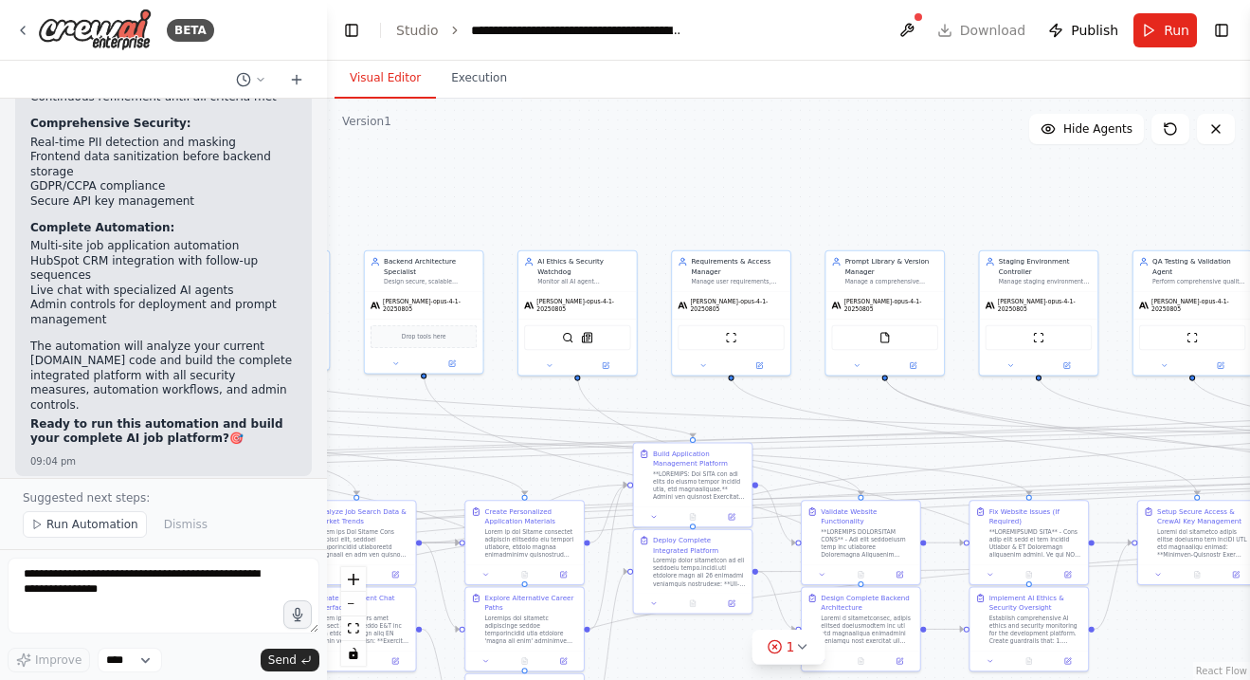
drag, startPoint x: 833, startPoint y: 185, endPoint x: 972, endPoint y: 191, distance: 138.5
click at [972, 191] on div ".deletable-edge-delete-btn { width: 20px; height: 20px; border: 0px solid #ffff…" at bounding box center [788, 389] width 923 height 581
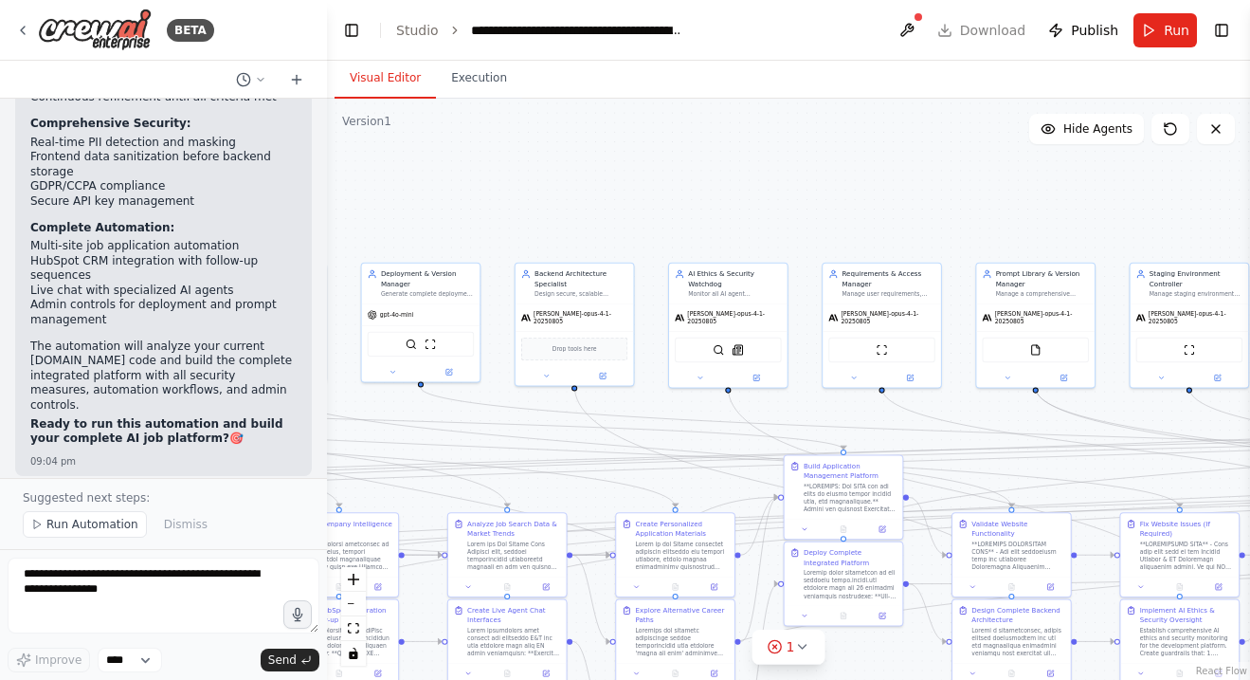
drag, startPoint x: 852, startPoint y: 192, endPoint x: 1004, endPoint y: 196, distance: 151.7
click at [1004, 204] on div ".deletable-edge-delete-btn { width: 20px; height: 20px; border: 0px solid #ffff…" at bounding box center [788, 389] width 923 height 581
click at [65, 532] on span "Run Automation" at bounding box center [92, 524] width 92 height 15
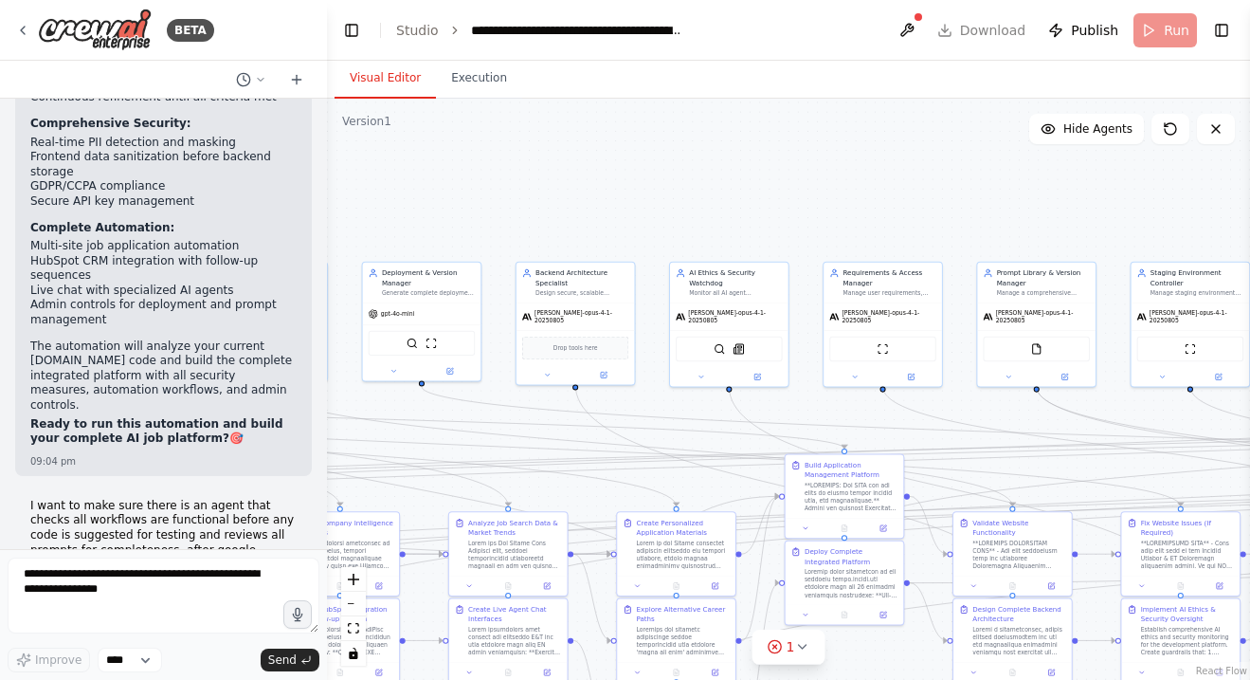
scroll to position [80276, 0]
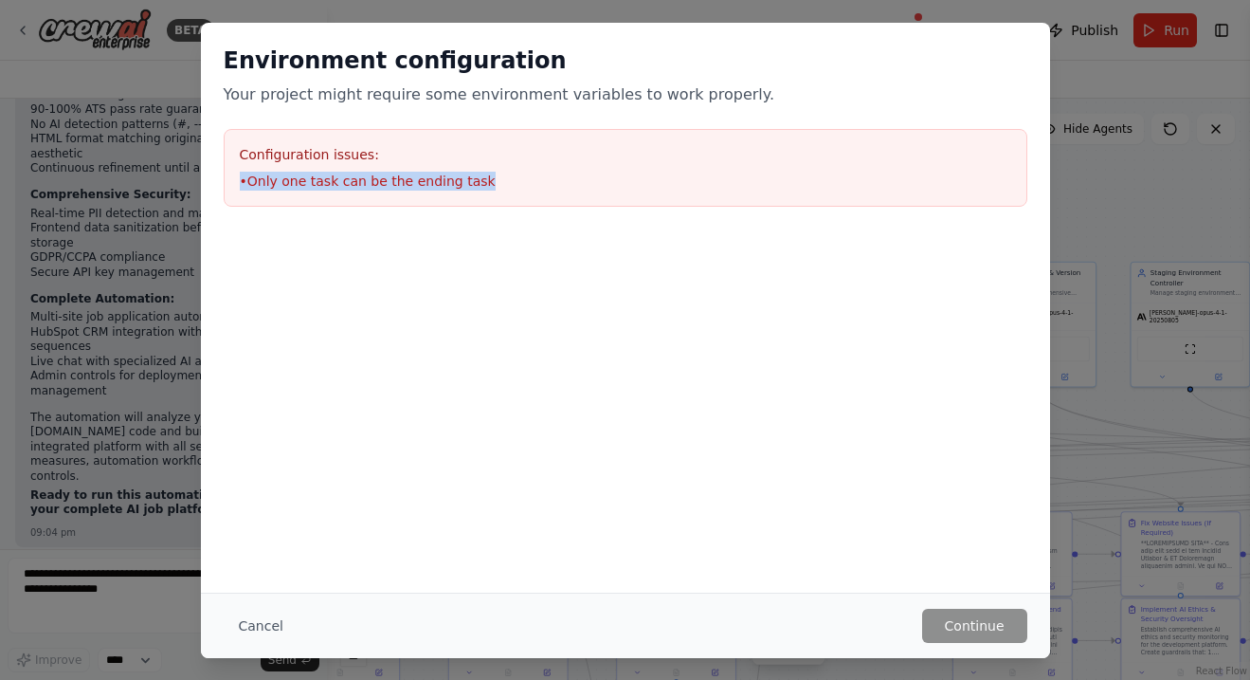
drag, startPoint x: 474, startPoint y: 181, endPoint x: 221, endPoint y: 172, distance: 253.3
click at [221, 172] on div "Environment configuration Your project might require some environment variables…" at bounding box center [625, 126] width 849 height 207
copy li "• Only one task can be the ending task"
click at [166, 231] on div "Environment configuration Your project might require some environment variables…" at bounding box center [625, 340] width 1250 height 680
click at [263, 619] on button "Cancel" at bounding box center [261, 626] width 75 height 34
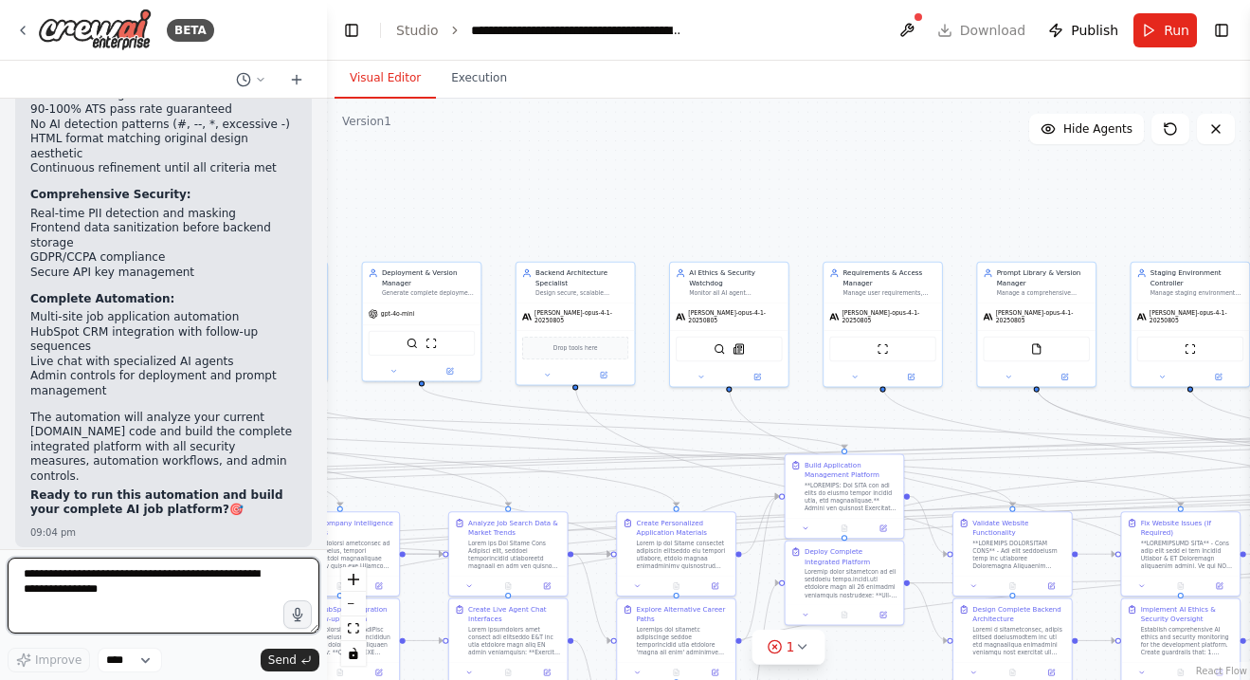
click at [177, 599] on textarea at bounding box center [164, 595] width 312 height 76
paste textarea "**********"
type textarea "**********"
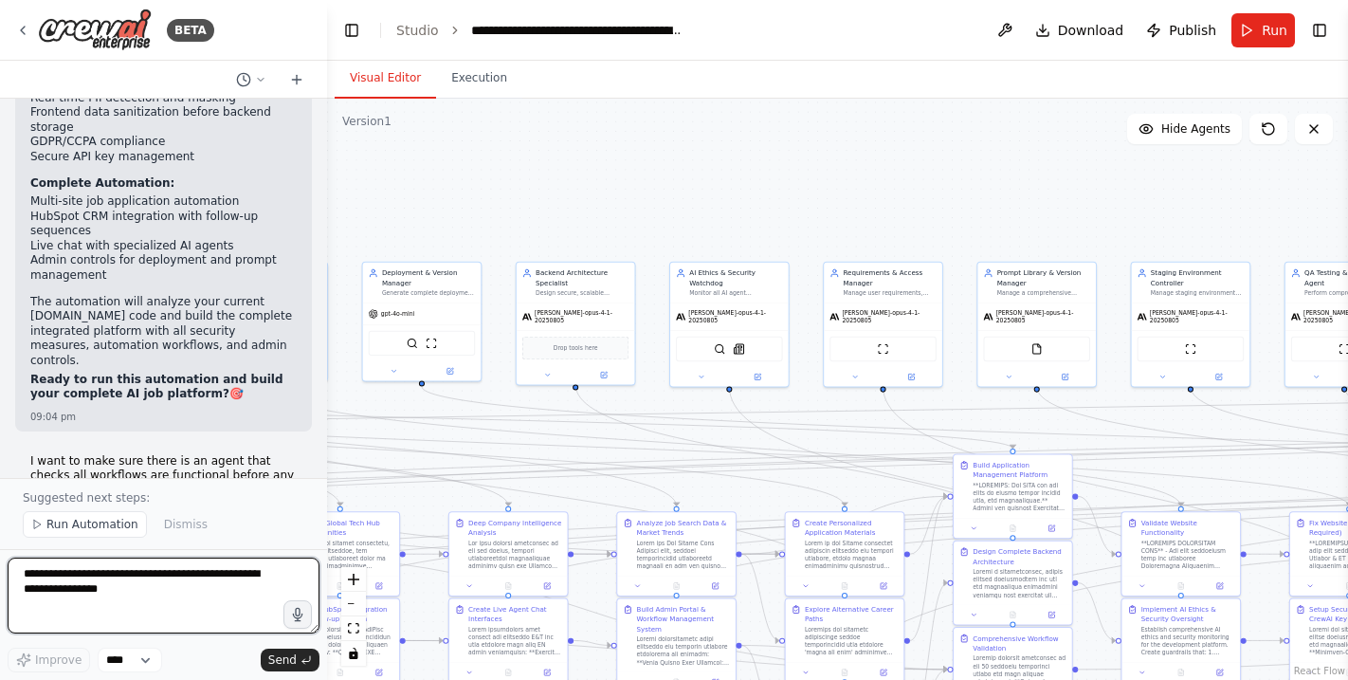
scroll to position [86862, 0]
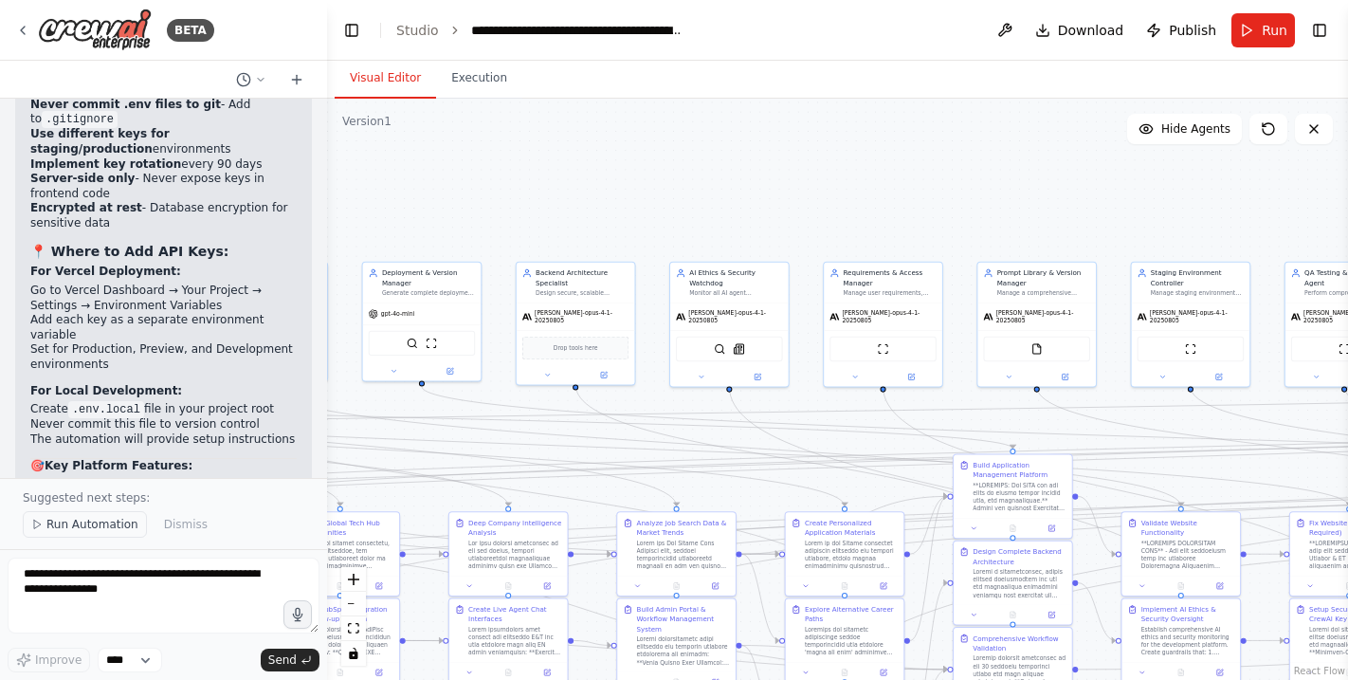
click at [100, 536] on button "Run Automation" at bounding box center [85, 524] width 124 height 27
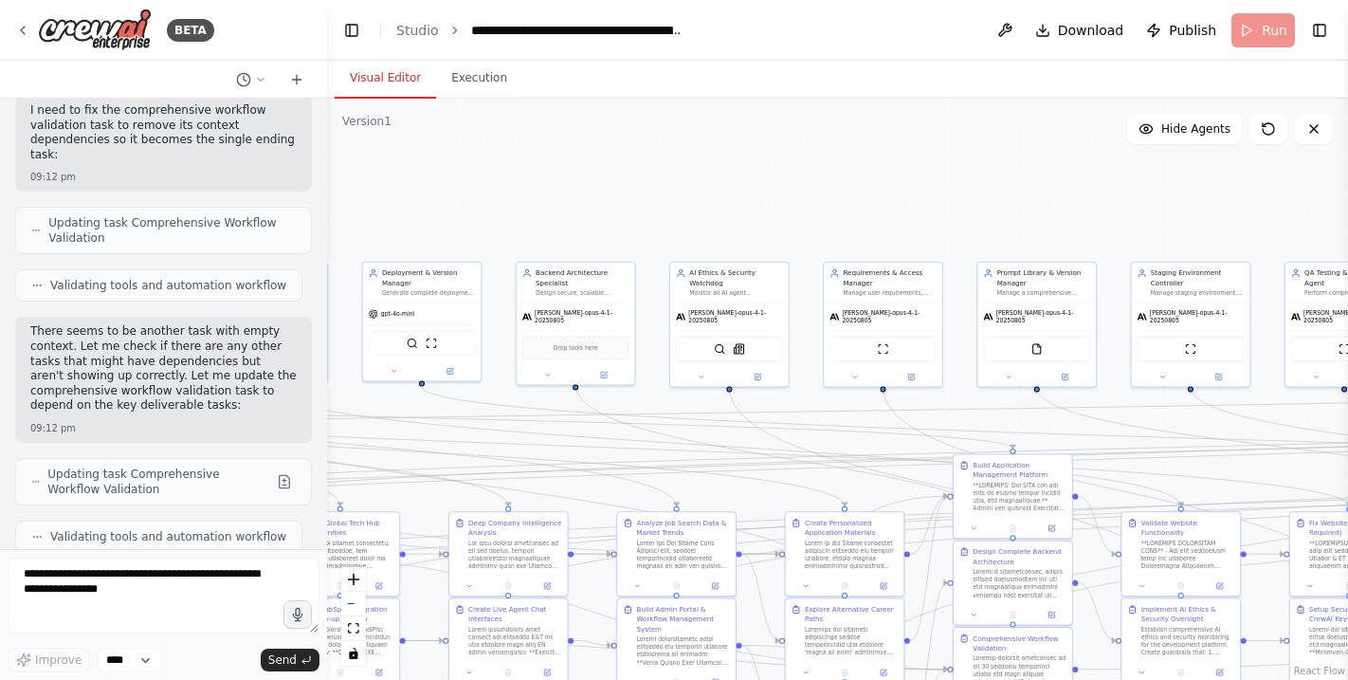
scroll to position [86791, 0]
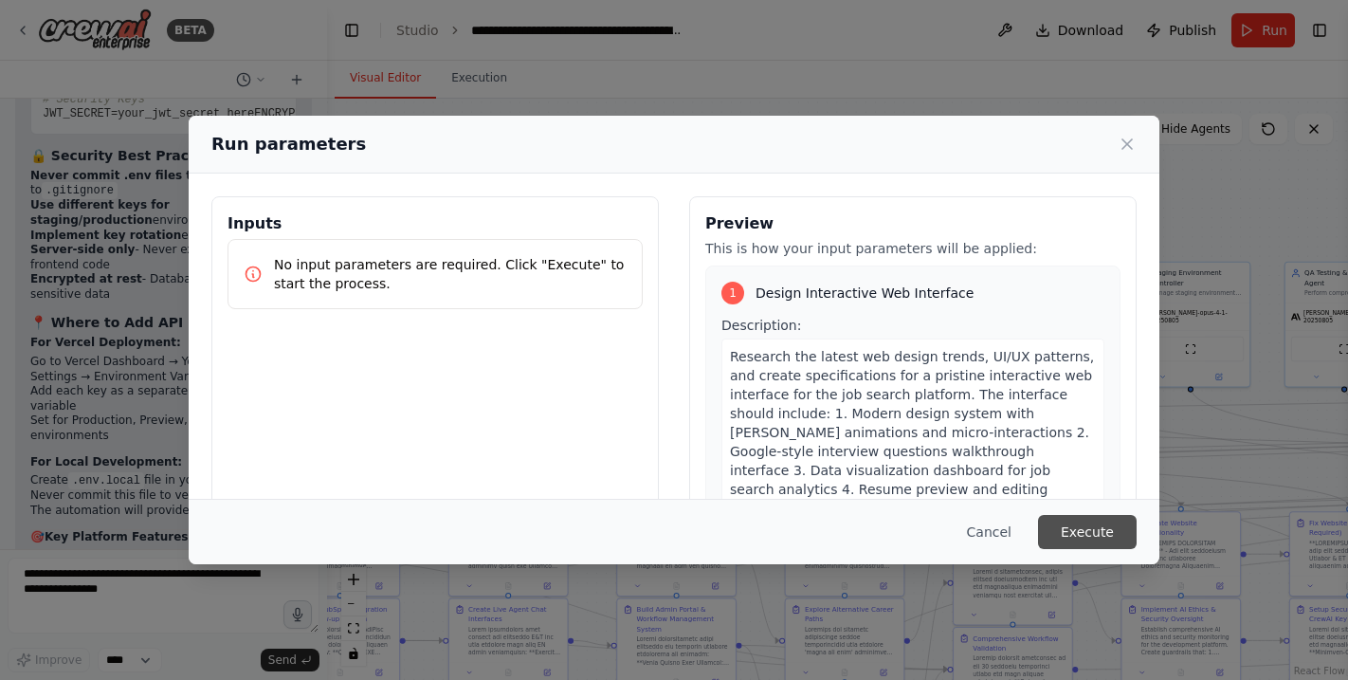
click at [1085, 538] on button "Execute" at bounding box center [1087, 532] width 99 height 34
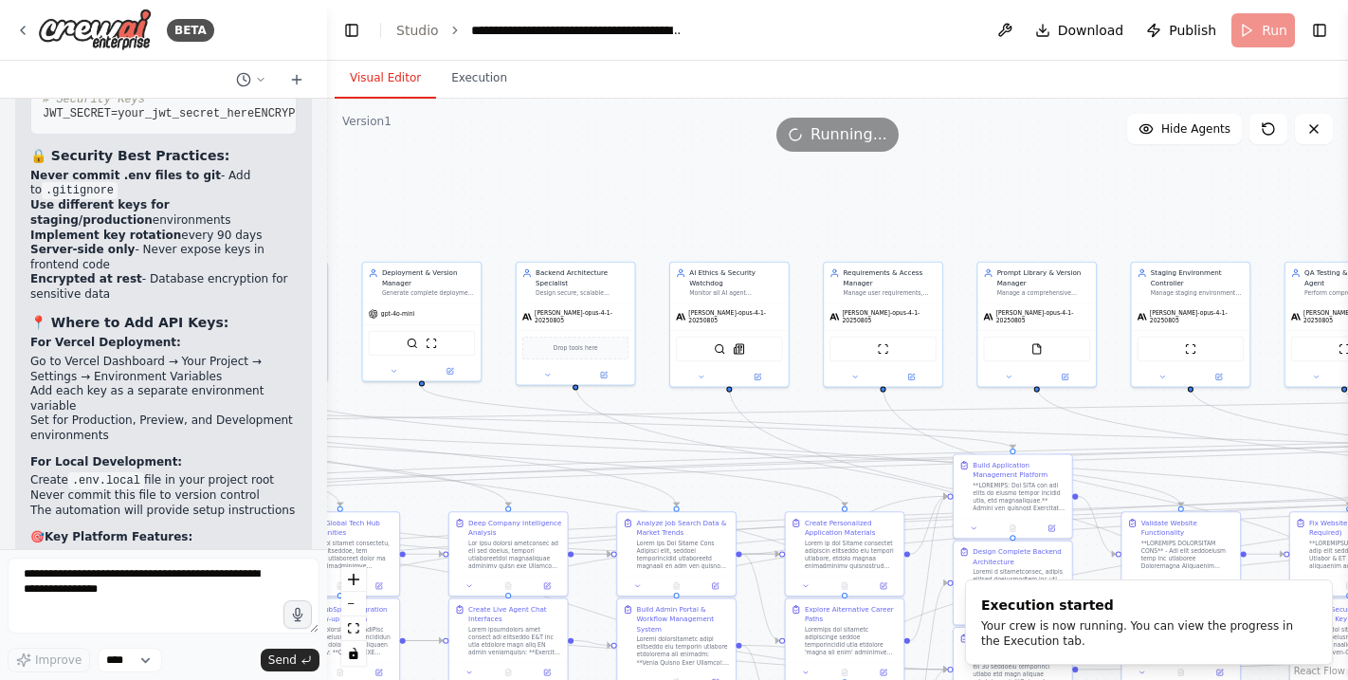
drag, startPoint x: 922, startPoint y: 141, endPoint x: 1096, endPoint y: 130, distance: 173.9
click at [1097, 131] on div "Running..." at bounding box center [837, 135] width 1021 height 34
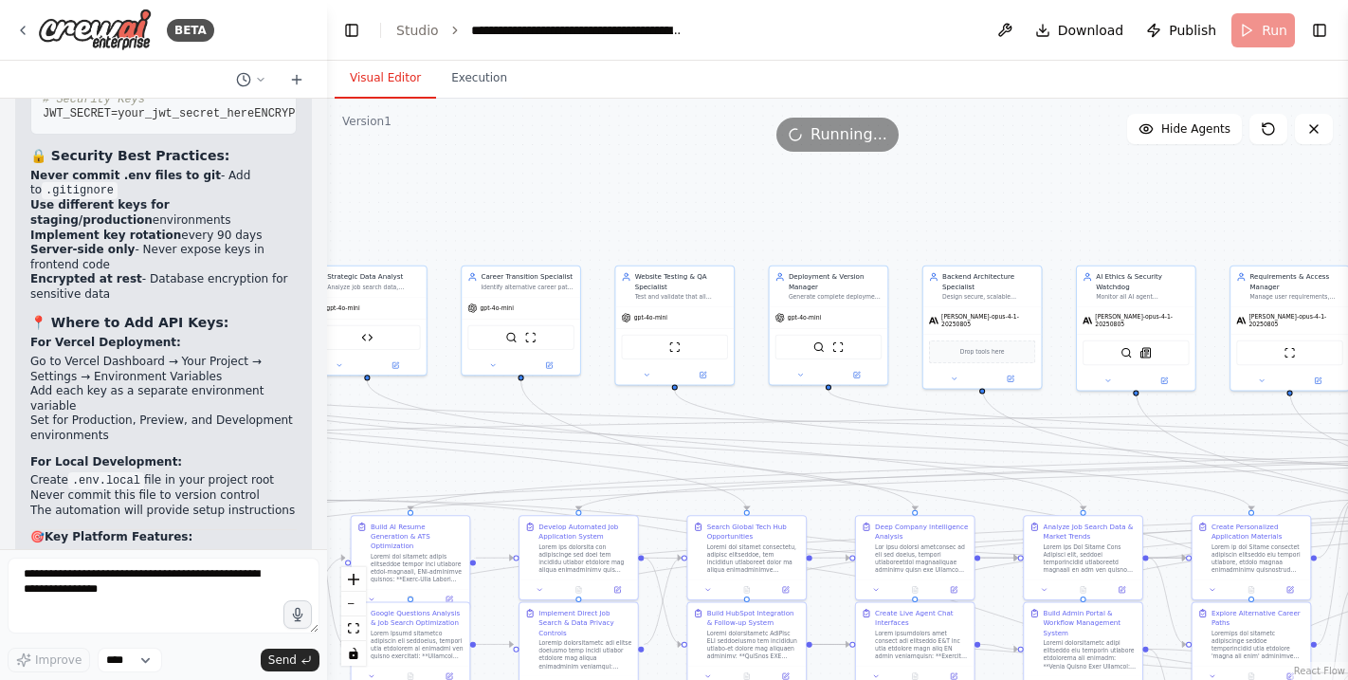
drag, startPoint x: 893, startPoint y: 199, endPoint x: 1300, endPoint y: 203, distance: 406.7
click at [1249, 203] on div ".deletable-edge-delete-btn { width: 20px; height: 20px; border: 0px solid #ffff…" at bounding box center [837, 389] width 1021 height 581
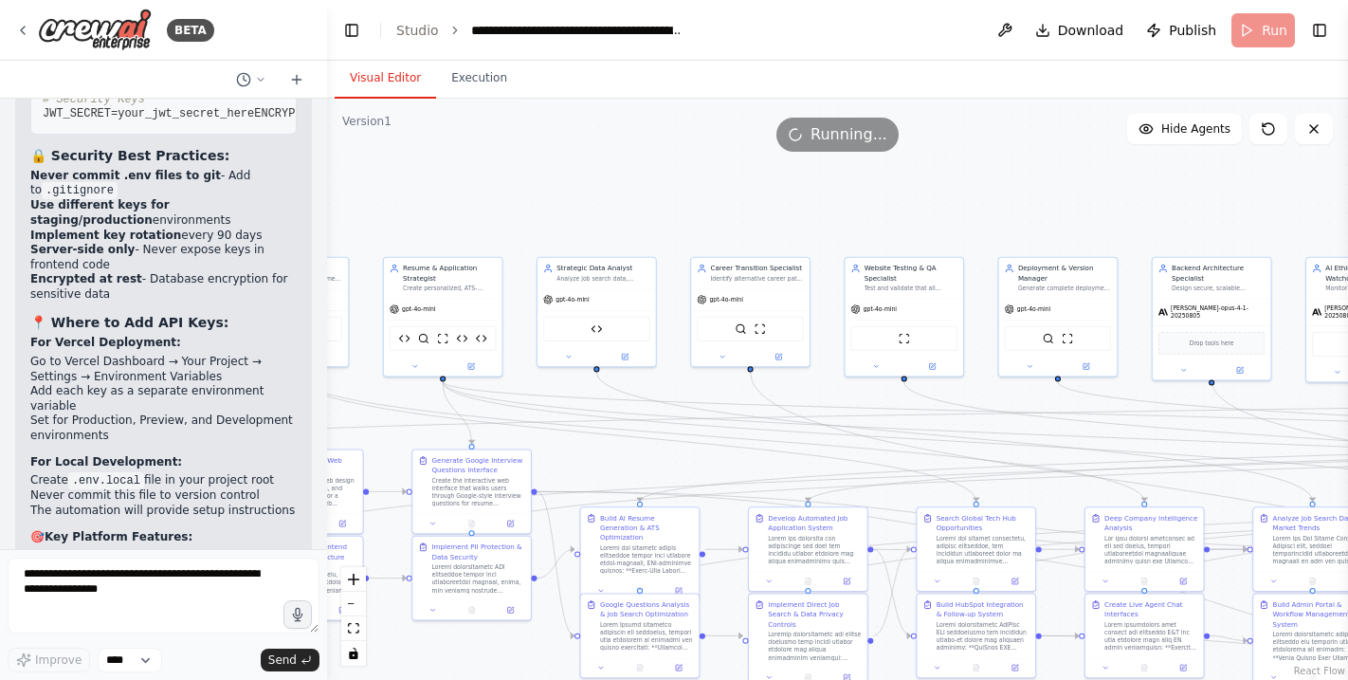
drag, startPoint x: 1023, startPoint y: 182, endPoint x: 1265, endPoint y: 175, distance: 241.8
click at [1249, 175] on div ".deletable-edge-delete-btn { width: 20px; height: 20px; border: 0px solid #ffff…" at bounding box center [837, 389] width 1021 height 581
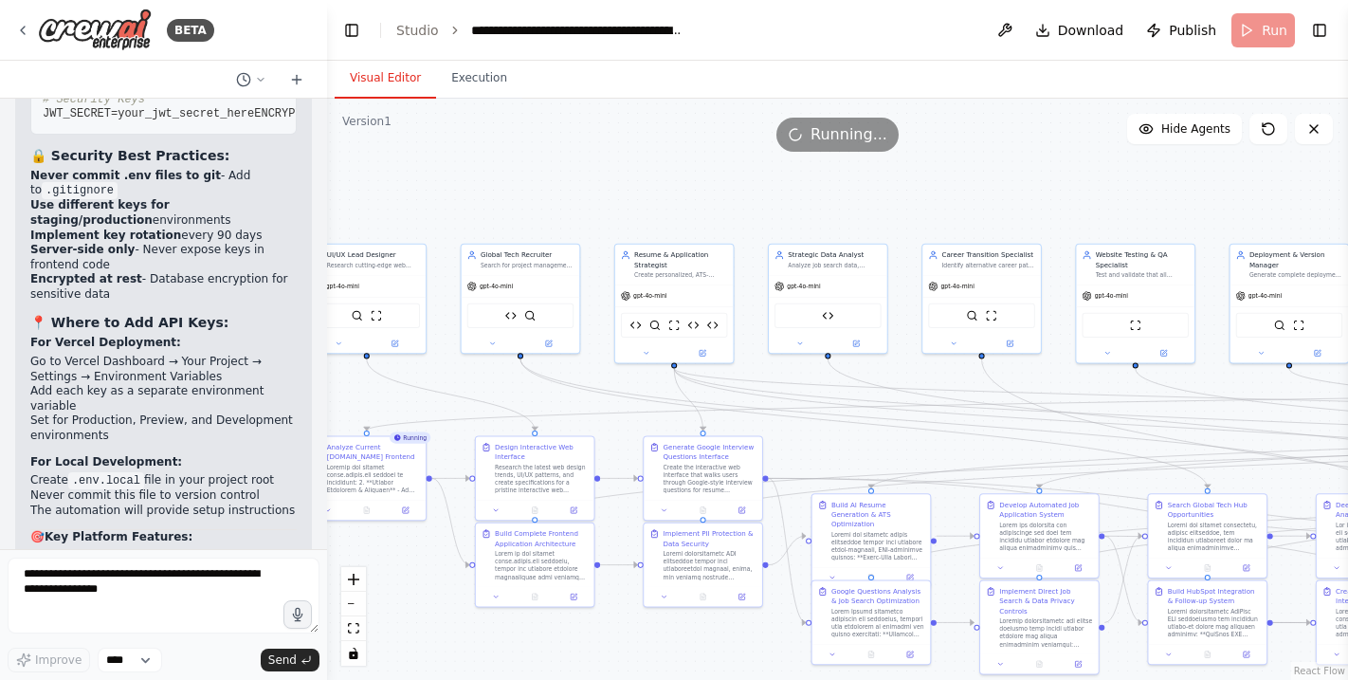
drag, startPoint x: 1134, startPoint y: 192, endPoint x: 1347, endPoint y: 172, distance: 214.2
click at [1249, 172] on div "BETA I want a team to search for jobs that have been posted in the last 4 days …" at bounding box center [674, 340] width 1348 height 680
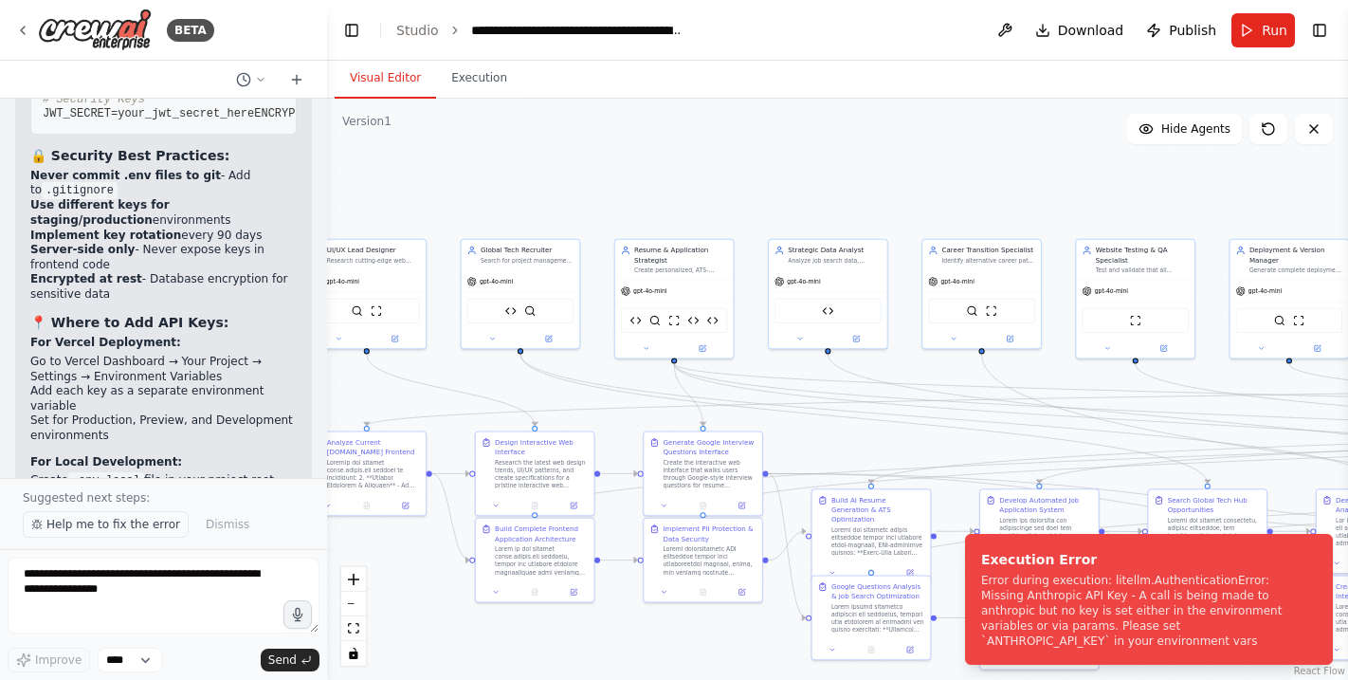
click at [133, 528] on span "Help me to fix the error" at bounding box center [113, 524] width 134 height 15
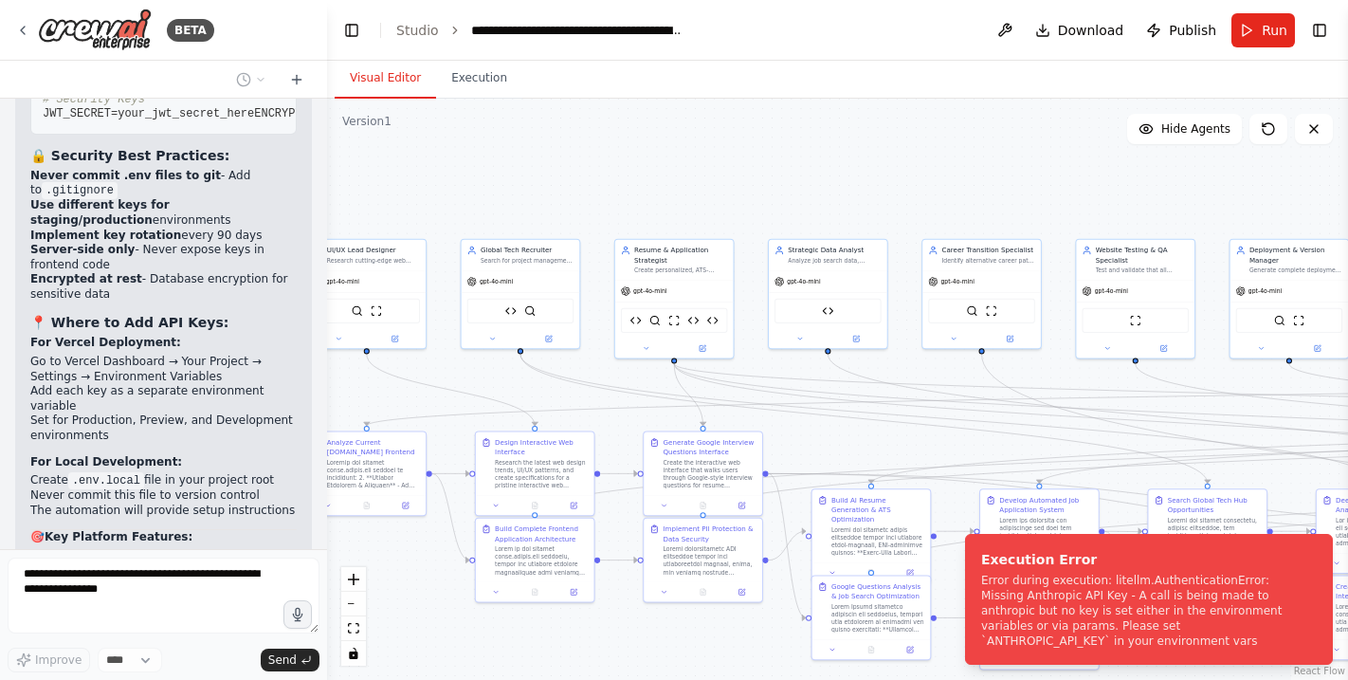
scroll to position [86840, 0]
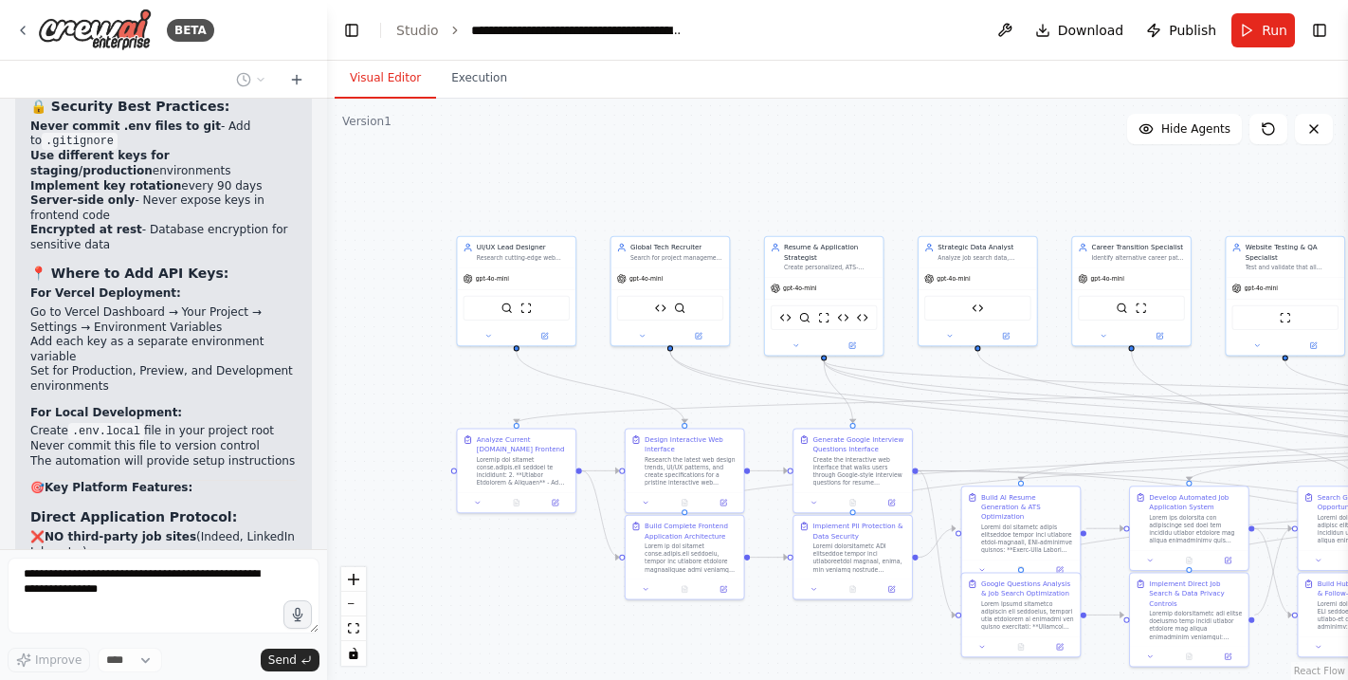
drag, startPoint x: 457, startPoint y: 177, endPoint x: 602, endPoint y: 176, distance: 145.1
click at [602, 176] on div ".deletable-edge-delete-btn { width: 20px; height: 20px; border: 0px solid #ffff…" at bounding box center [837, 389] width 1021 height 581
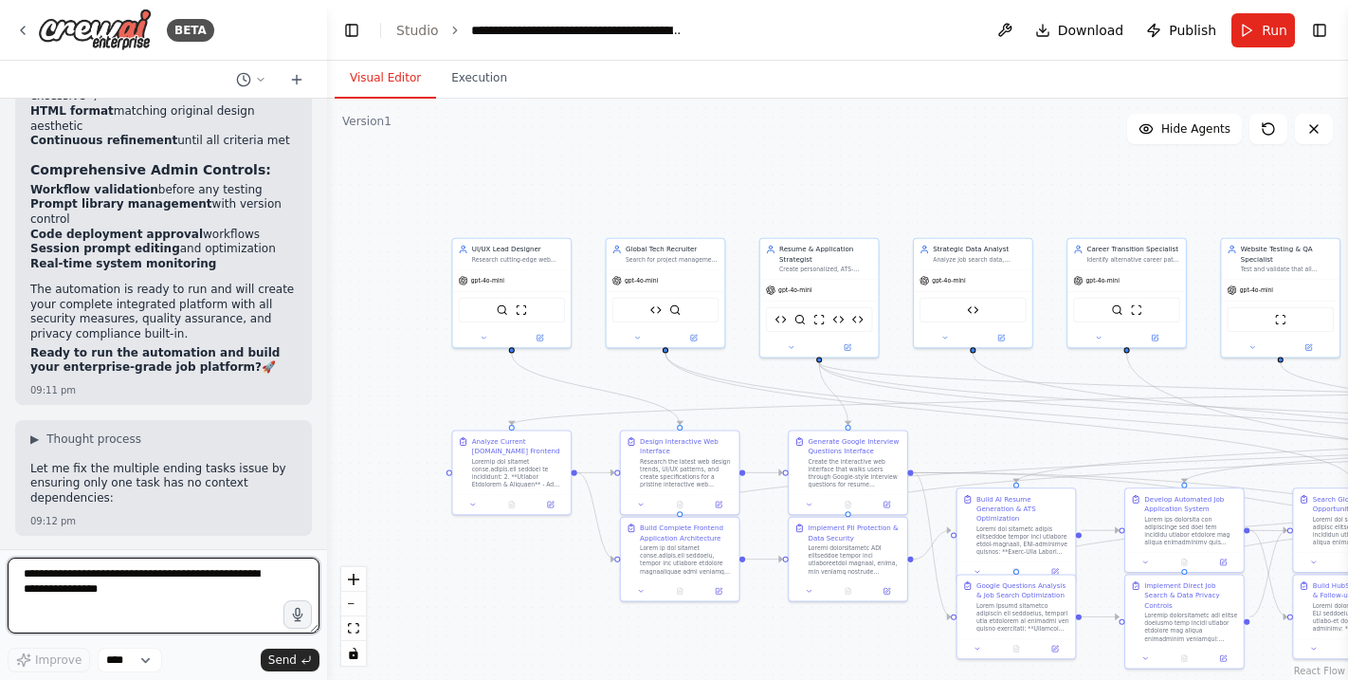
scroll to position [87444, 0]
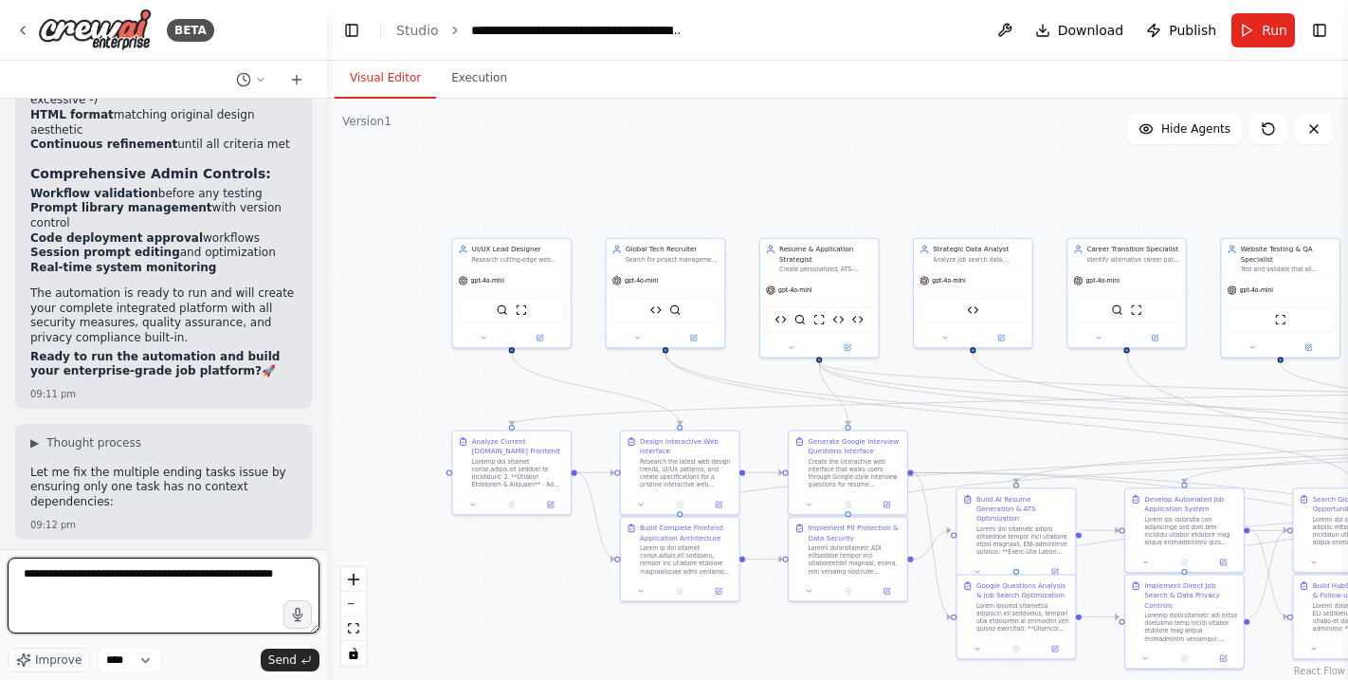
type textarea "**********"
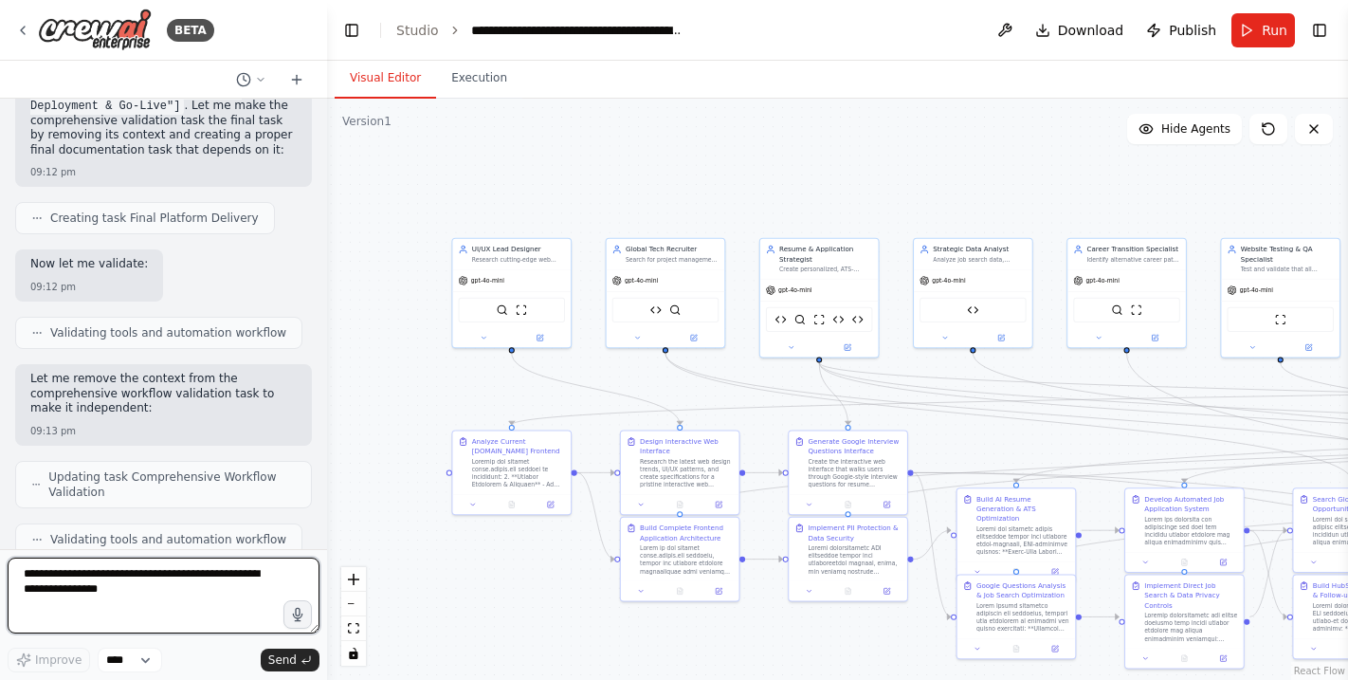
scroll to position [0, 0]
type textarea "*"
type textarea "**********"
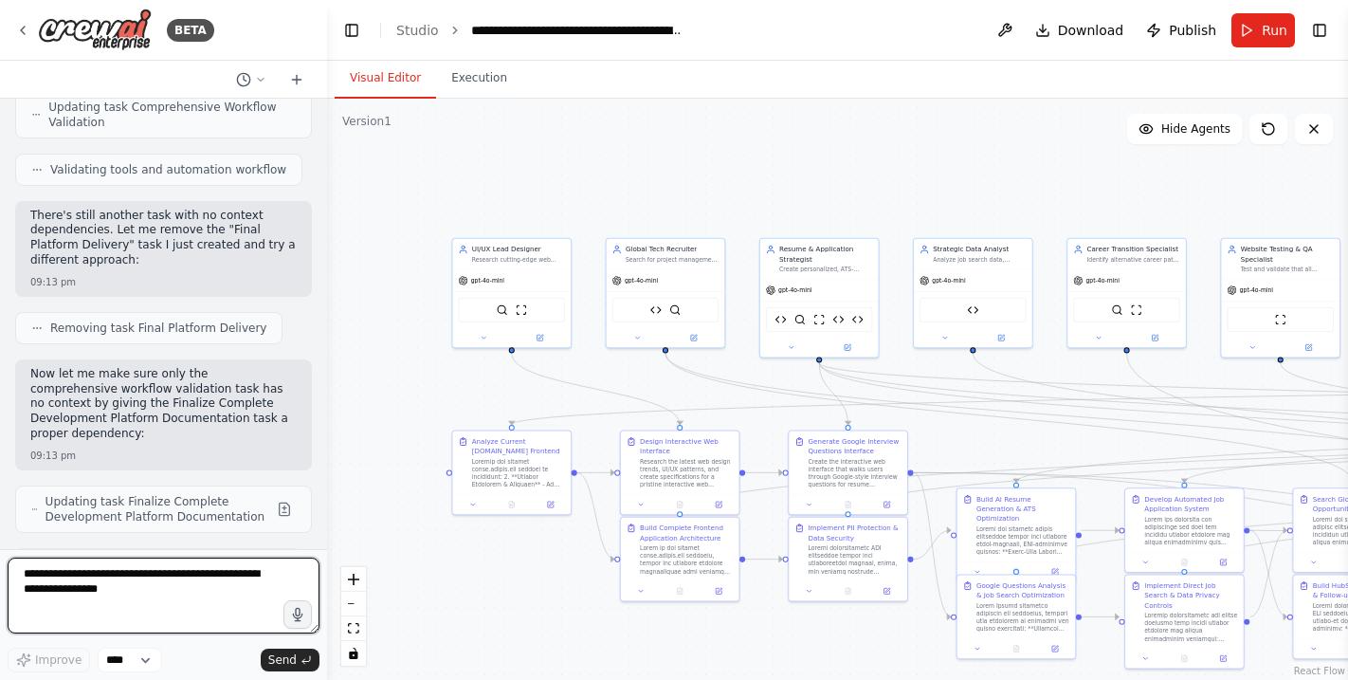
scroll to position [89762, 0]
click at [146, 573] on textarea at bounding box center [164, 595] width 312 height 76
type textarea "*"
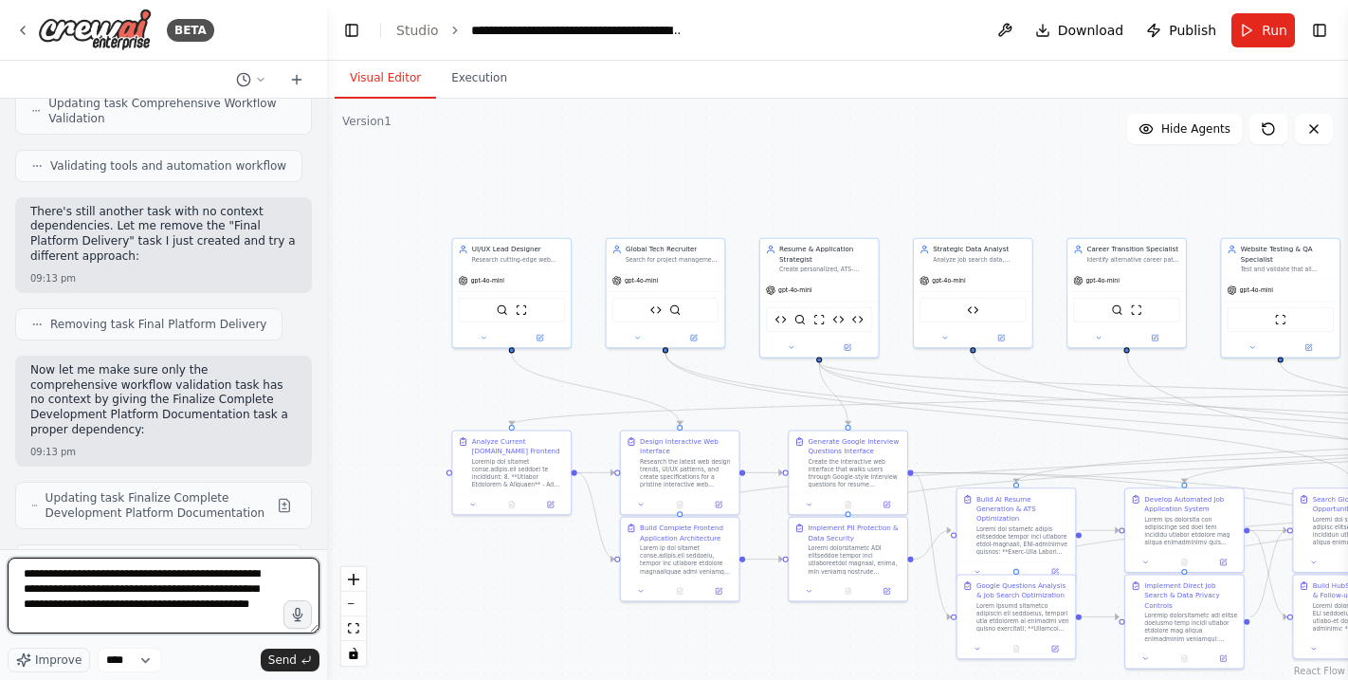
type textarea "**********"
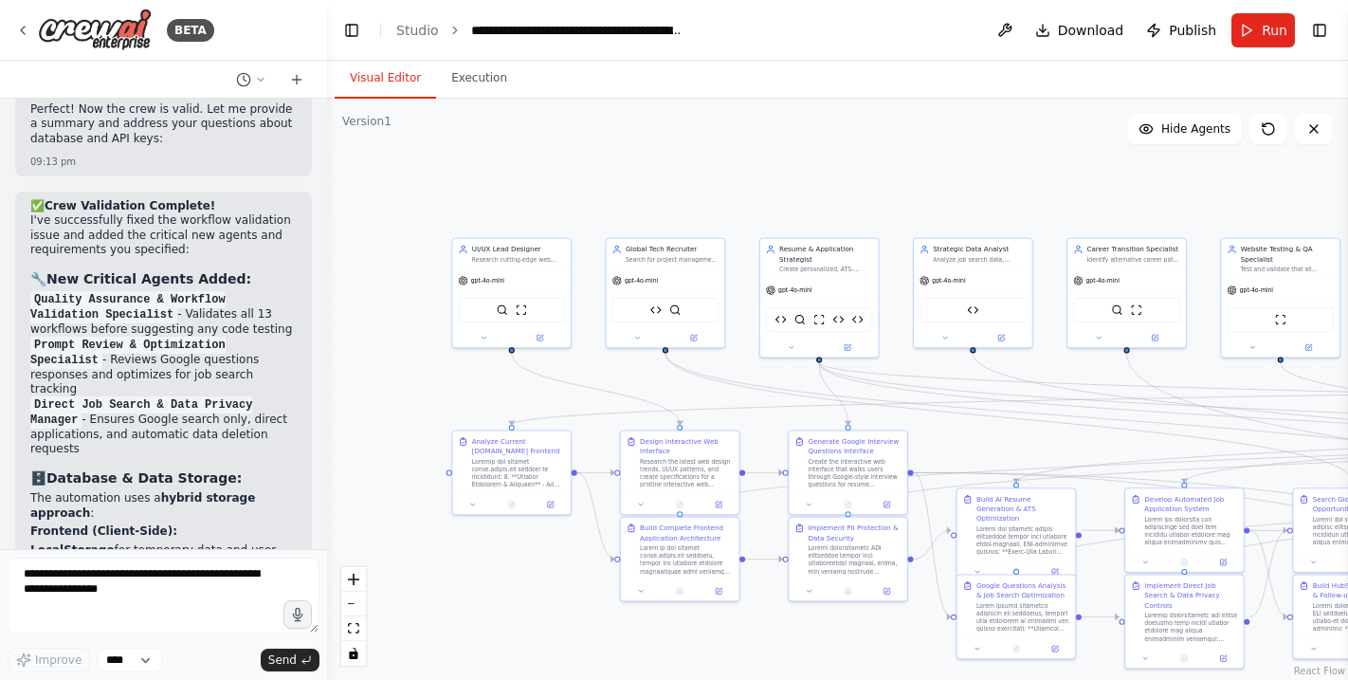
scroll to position [90922, 0]
type textarea "**********"
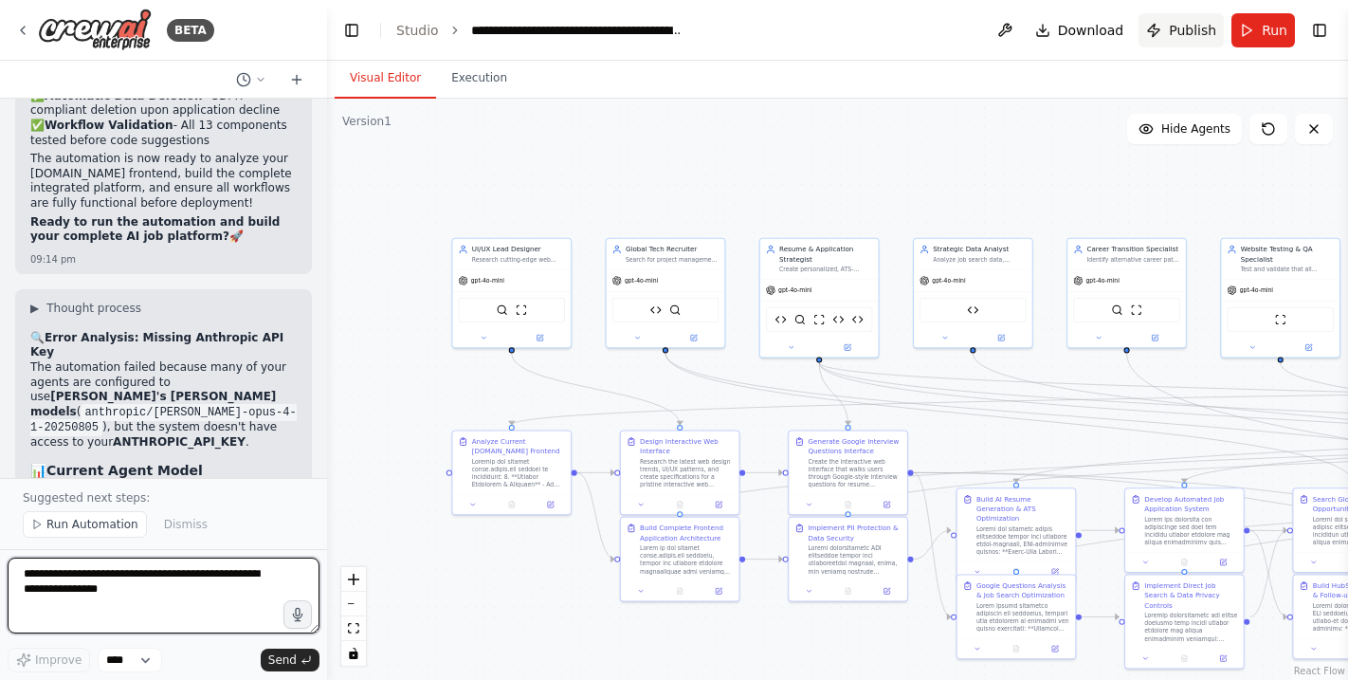
scroll to position [92181, 0]
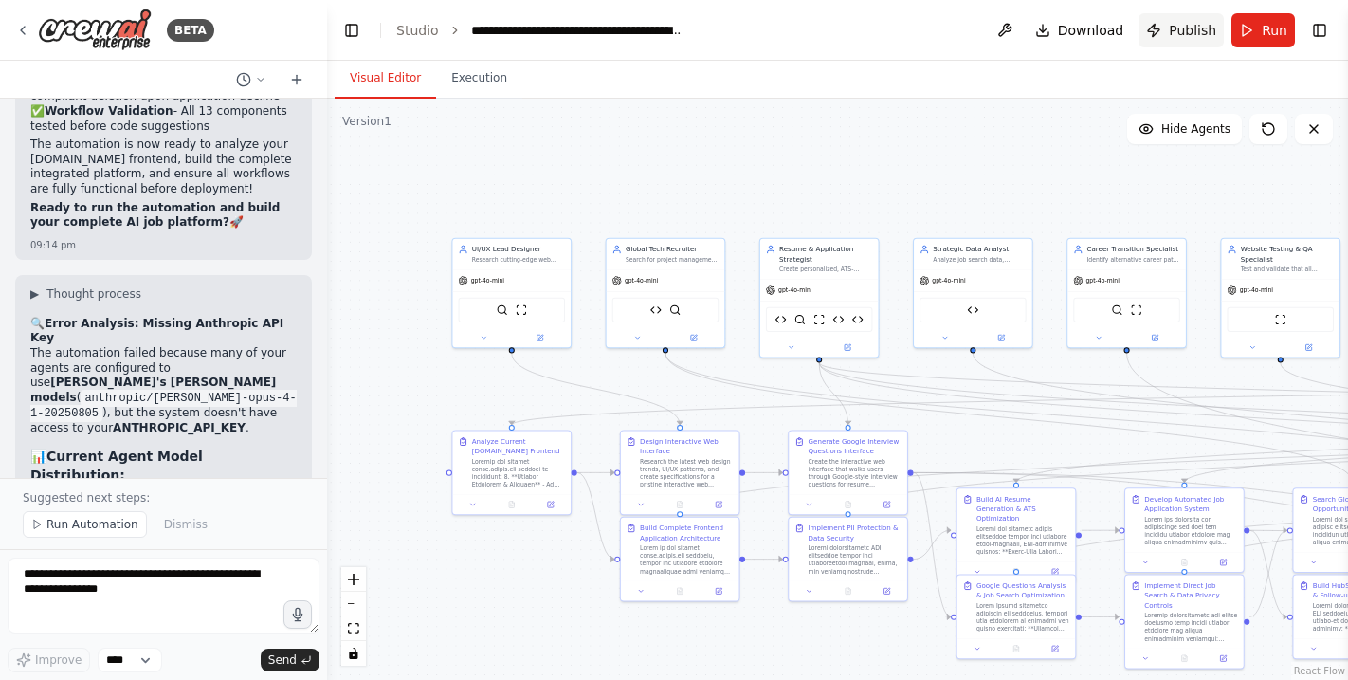
click at [1195, 36] on span "Publish" at bounding box center [1192, 30] width 47 height 19
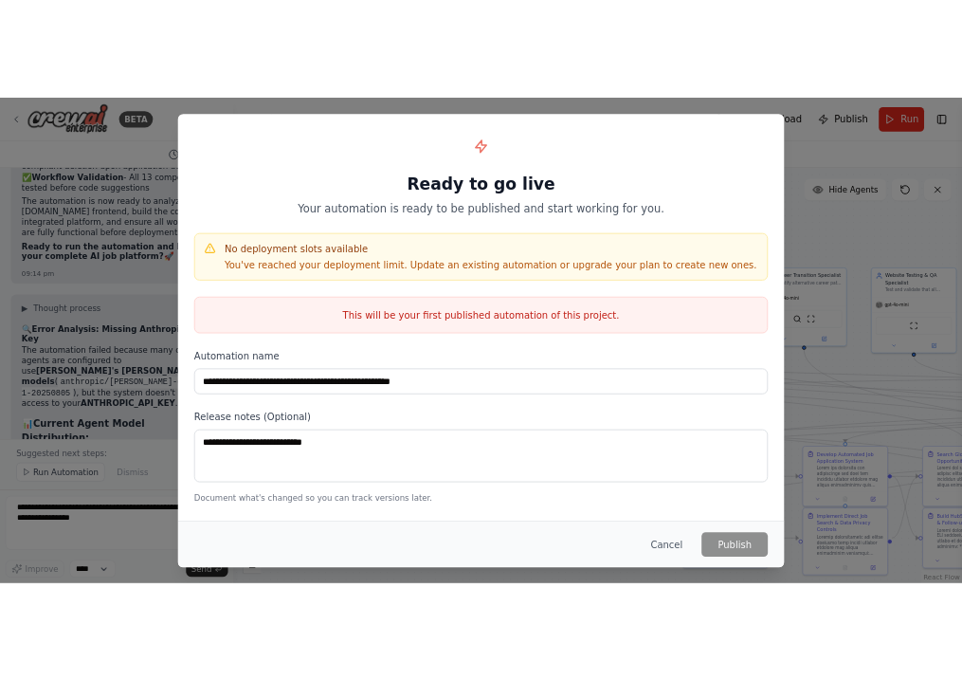
scroll to position [0, 0]
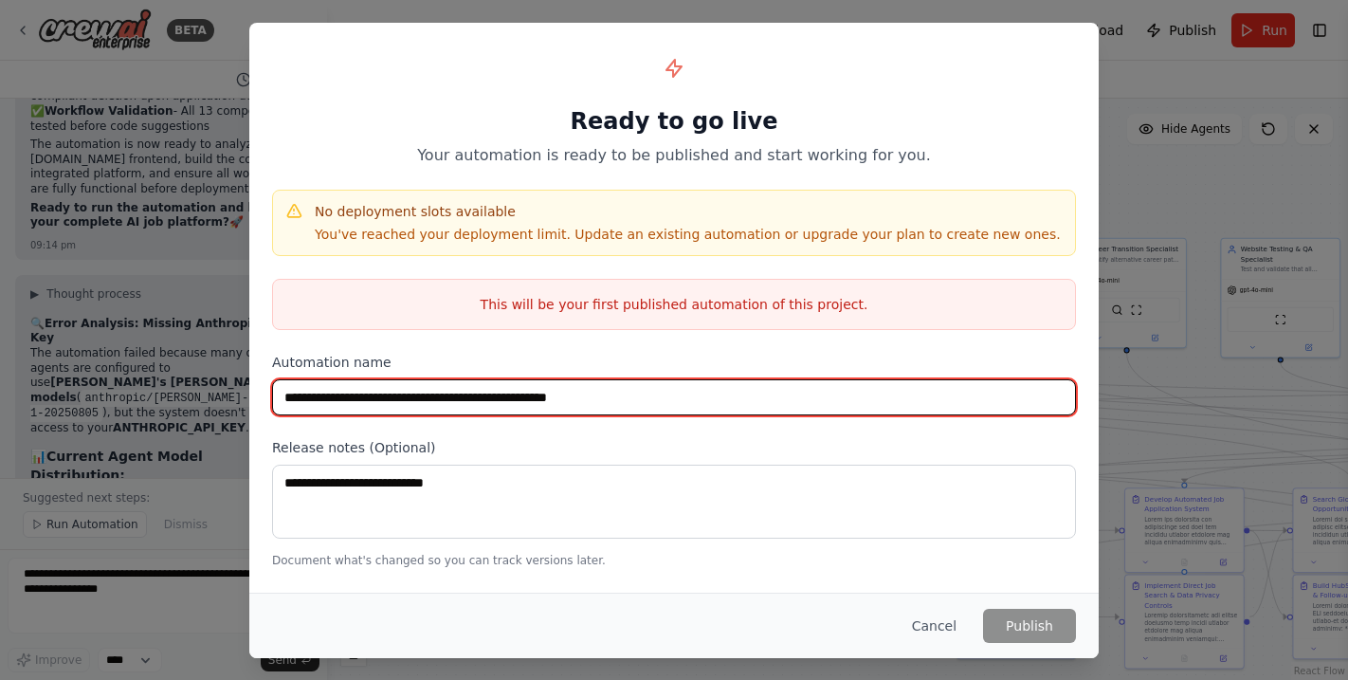
drag, startPoint x: 633, startPoint y: 399, endPoint x: 445, endPoint y: 398, distance: 188.7
click at [445, 398] on input "**********" at bounding box center [674, 397] width 804 height 36
drag, startPoint x: 446, startPoint y: 400, endPoint x: 384, endPoint y: 396, distance: 61.7
click at [384, 396] on input "**********" at bounding box center [674, 397] width 804 height 36
type input "**********"
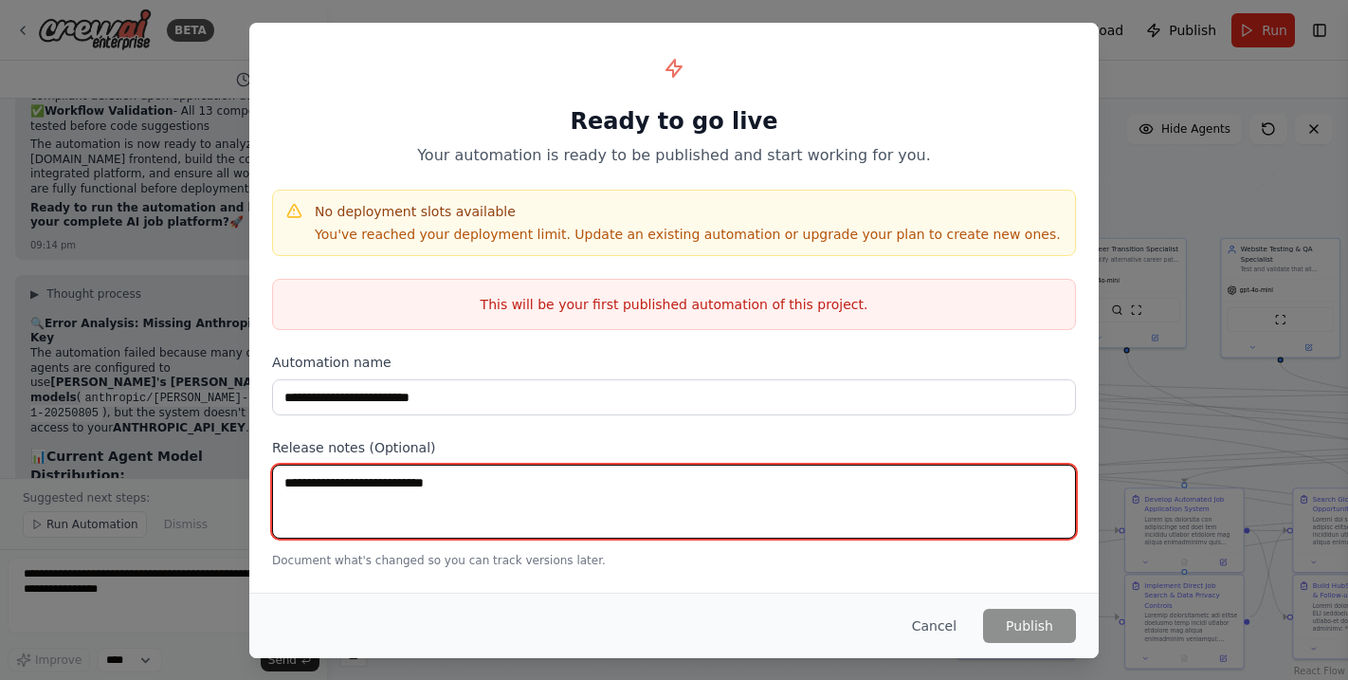
drag, startPoint x: 453, startPoint y: 434, endPoint x: 888, endPoint y: 521, distance: 443.8
click at [888, 521] on textarea at bounding box center [674, 502] width 804 height 74
type textarea "**********"
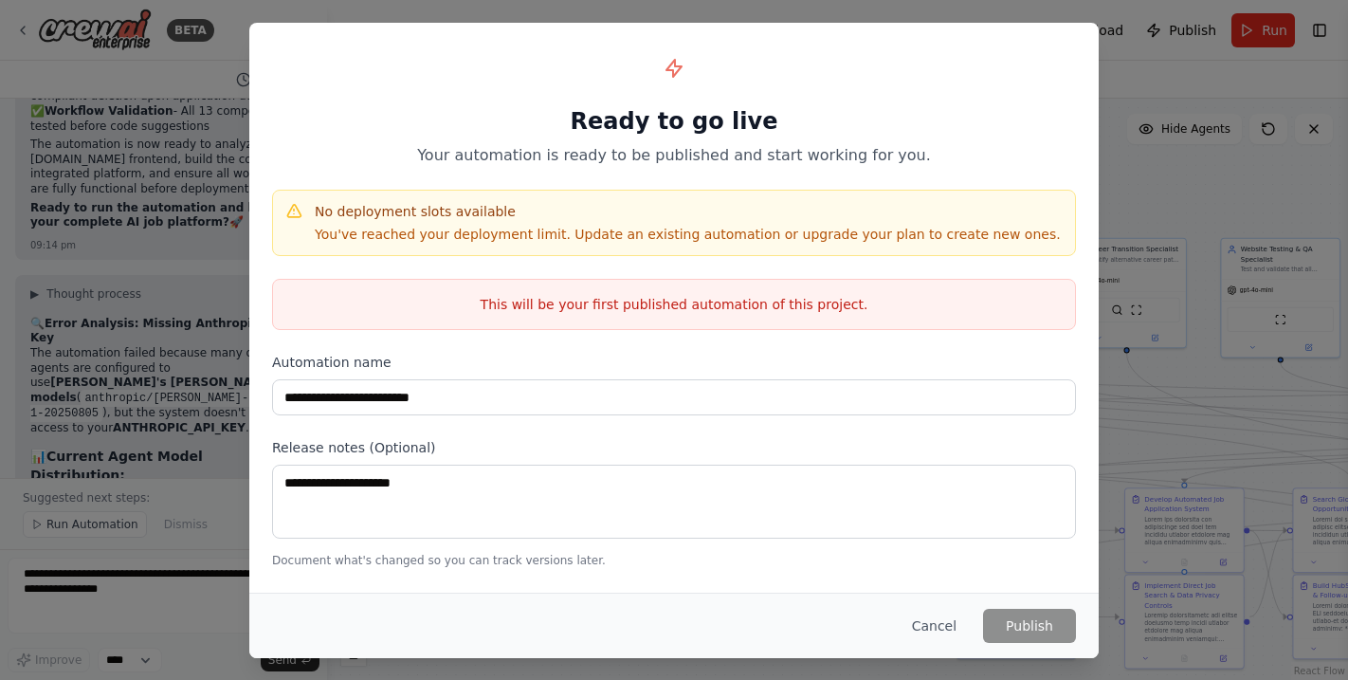
click at [1045, 578] on div "**********" at bounding box center [673, 307] width 849 height 568
click at [874, 315] on div "This will be your first published automation of this project." at bounding box center [674, 304] width 804 height 51
click at [840, 231] on p "You've reached your deployment limit. Update an existing automation or upgrade …" at bounding box center [688, 234] width 746 height 19
click at [942, 635] on button "Cancel" at bounding box center [934, 626] width 75 height 34
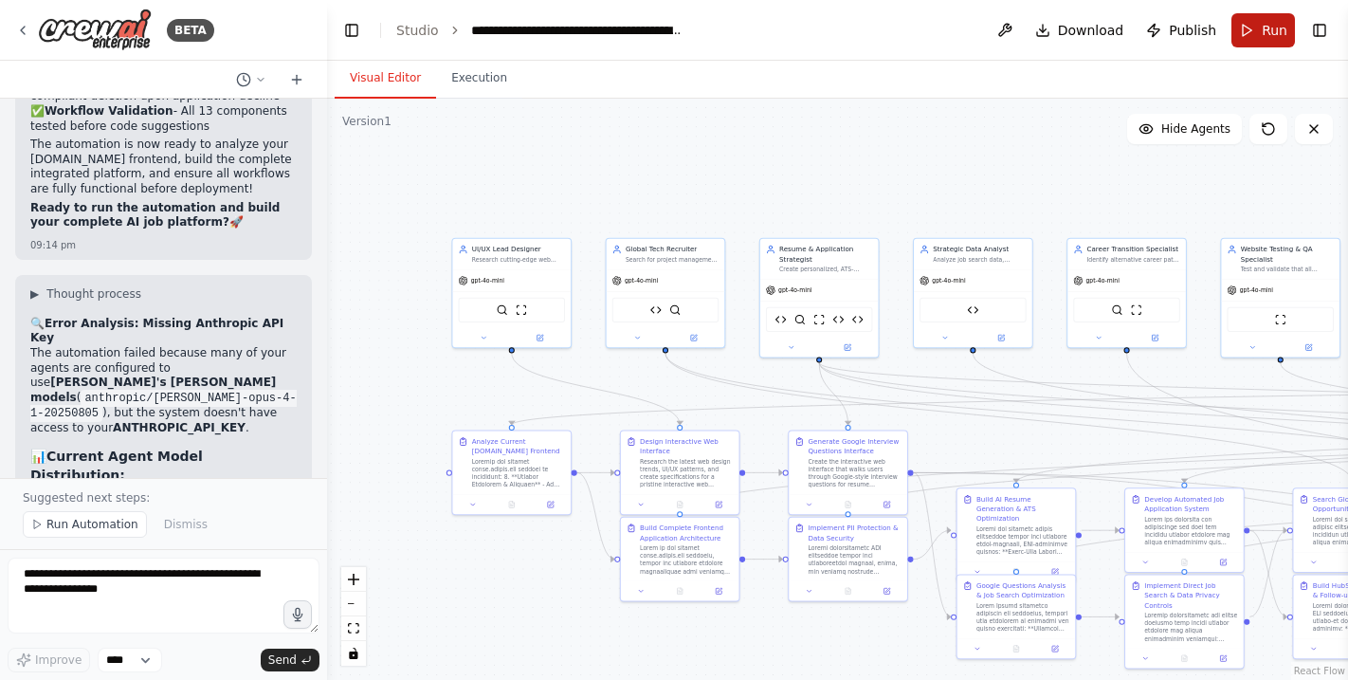
click at [1249, 31] on span "Run" at bounding box center [1275, 30] width 26 height 19
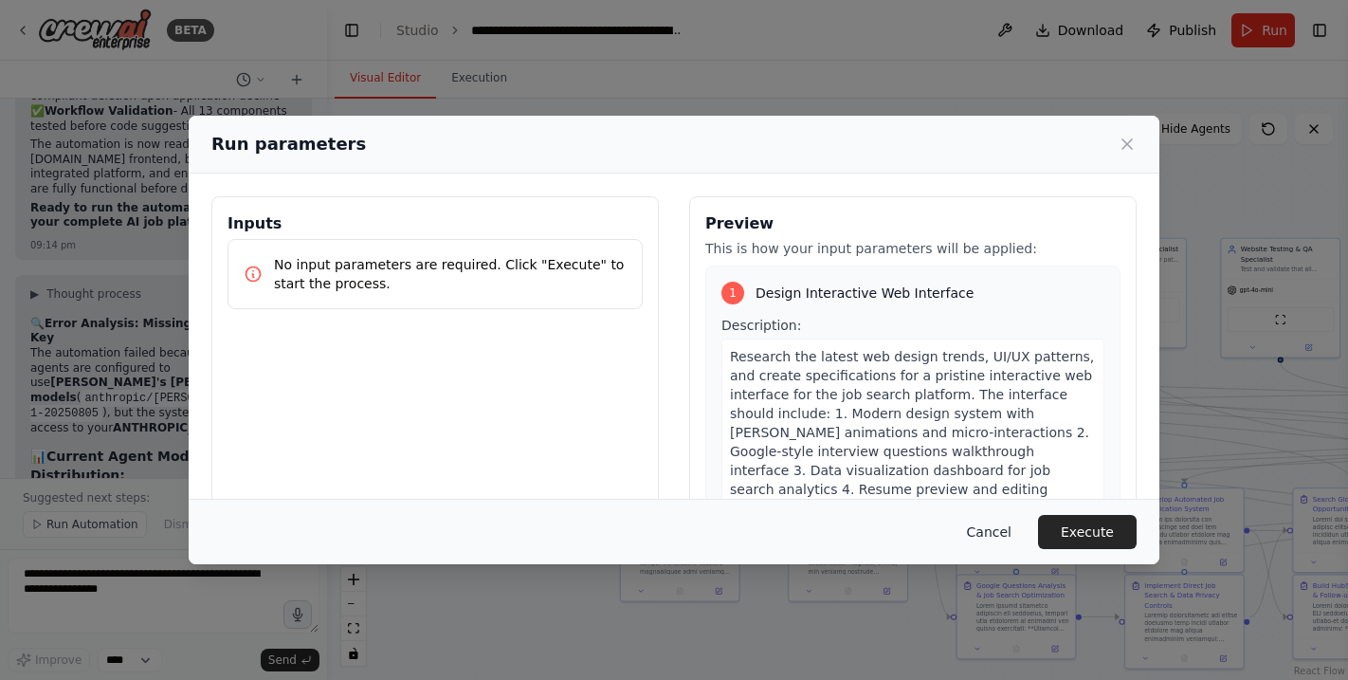
click at [998, 545] on button "Cancel" at bounding box center [989, 532] width 75 height 34
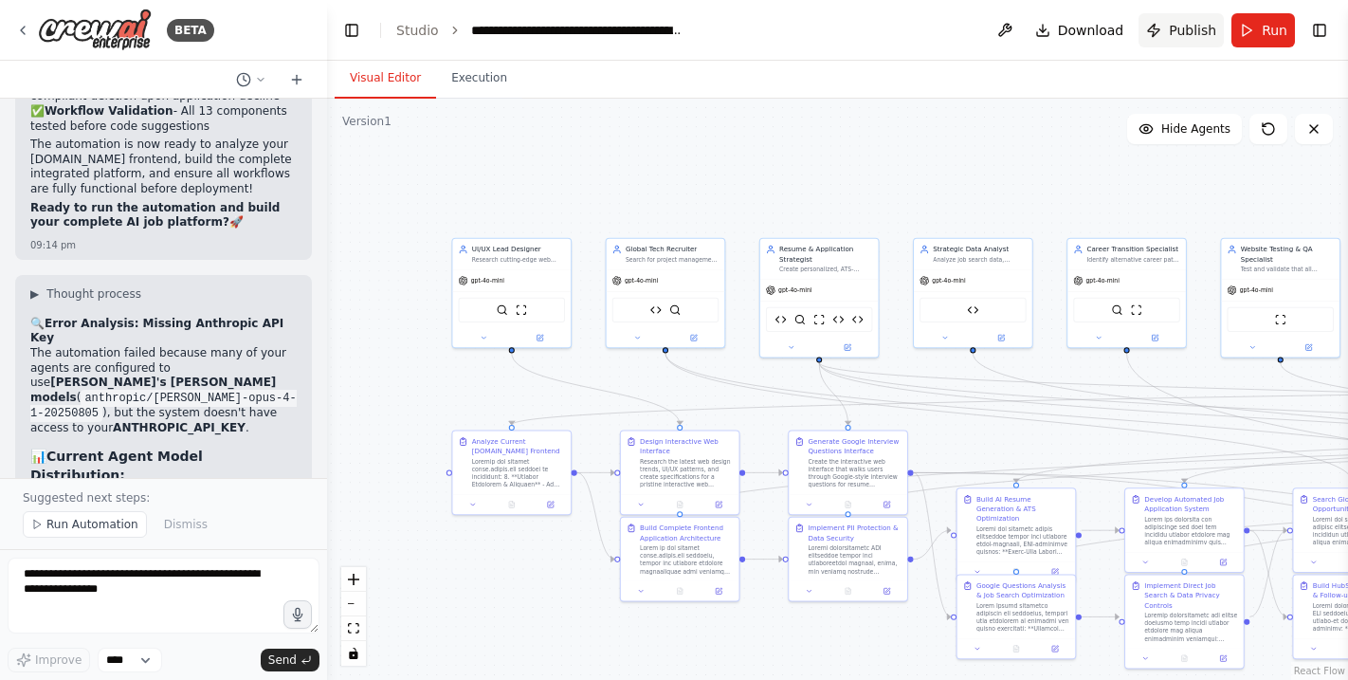
click at [1196, 26] on span "Publish" at bounding box center [1192, 30] width 47 height 19
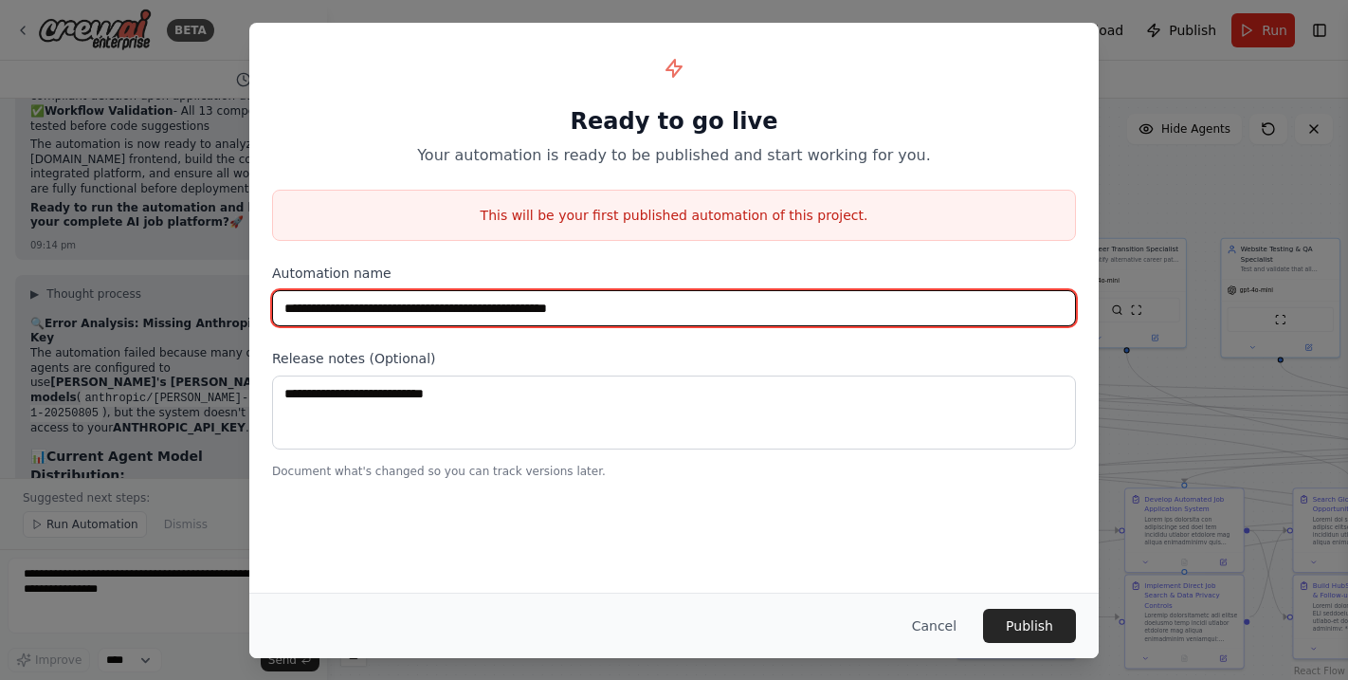
click at [447, 312] on input "**********" at bounding box center [674, 308] width 804 height 36
drag, startPoint x: 556, startPoint y: 310, endPoint x: 384, endPoint y: 308, distance: 171.6
click at [384, 308] on input "**********" at bounding box center [674, 308] width 804 height 36
type input "**********"
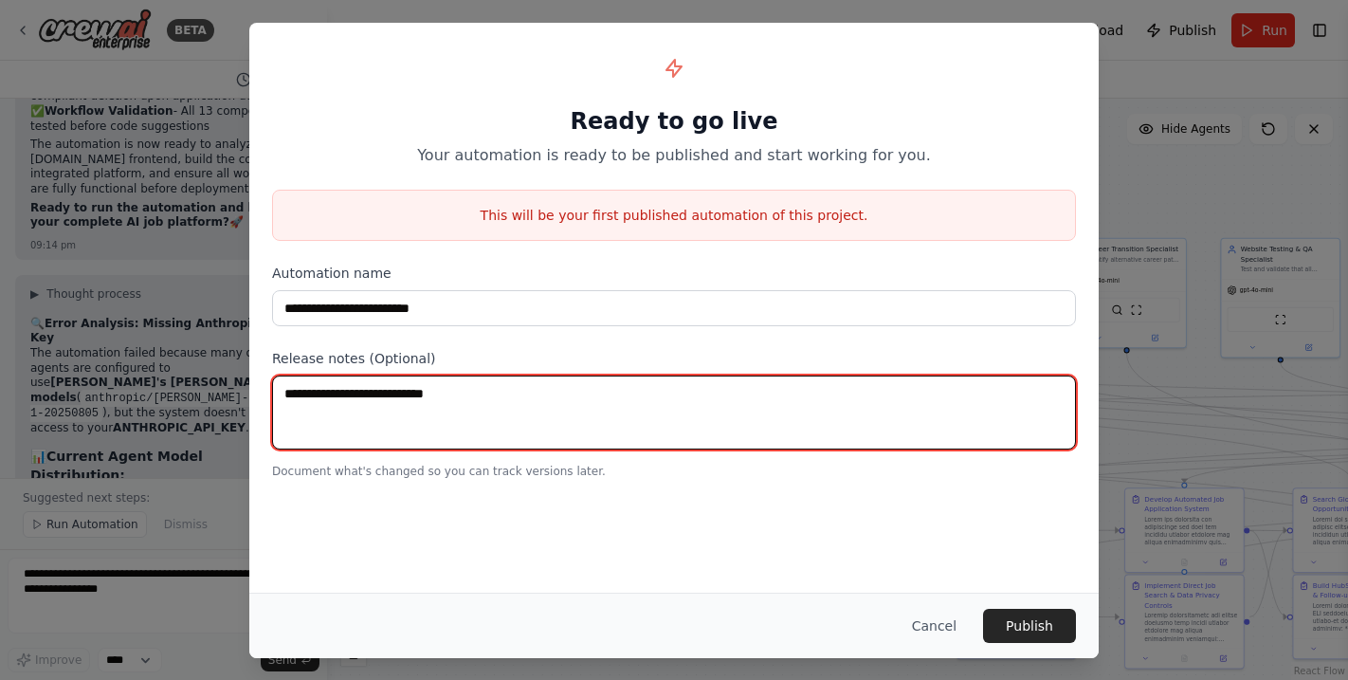
click at [858, 413] on textarea at bounding box center [674, 412] width 804 height 74
type textarea "*"
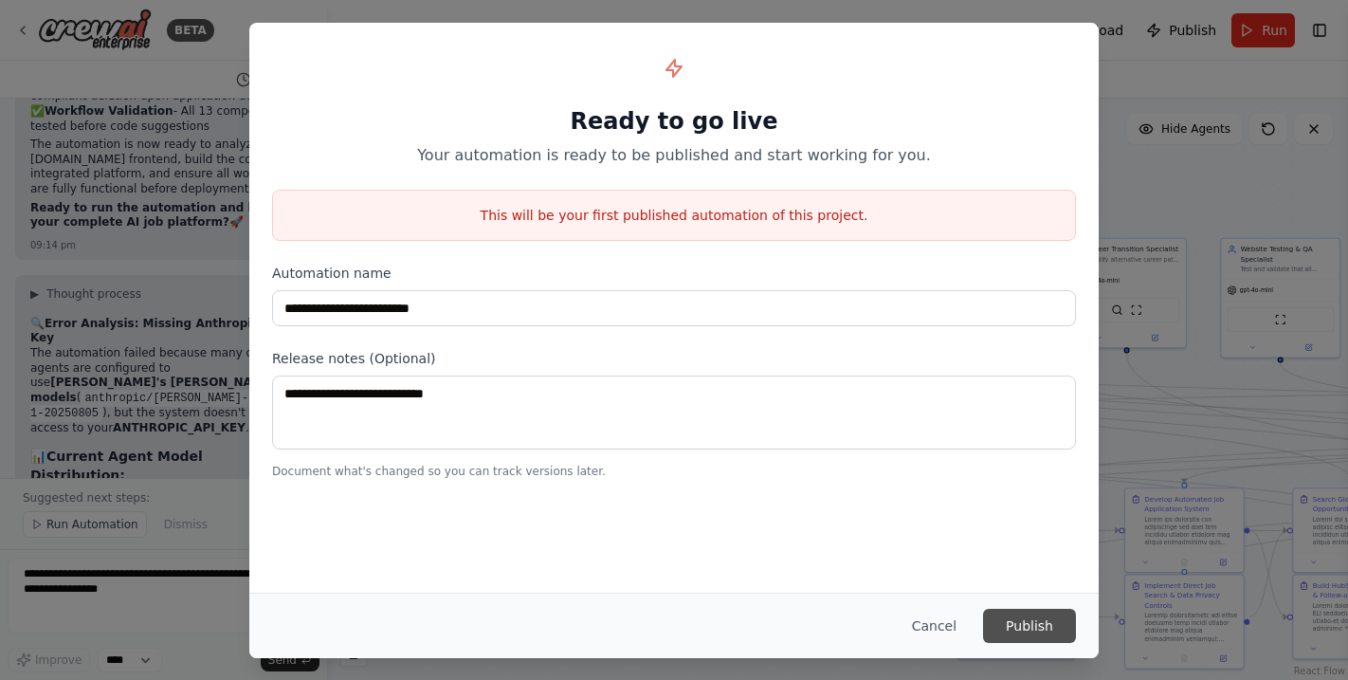
click at [1037, 626] on button "Publish" at bounding box center [1029, 626] width 93 height 34
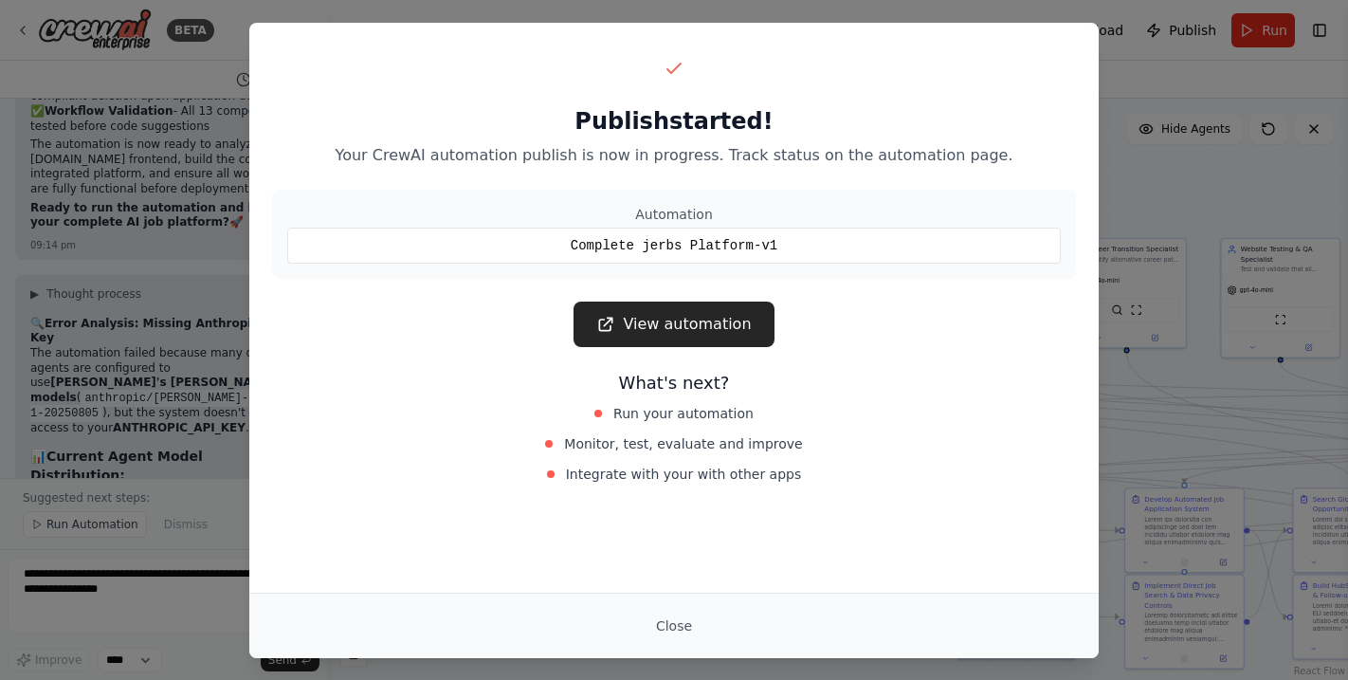
click at [666, 319] on link "View automation" at bounding box center [674, 324] width 200 height 46
click at [674, 339] on link "View automation" at bounding box center [674, 324] width 200 height 46
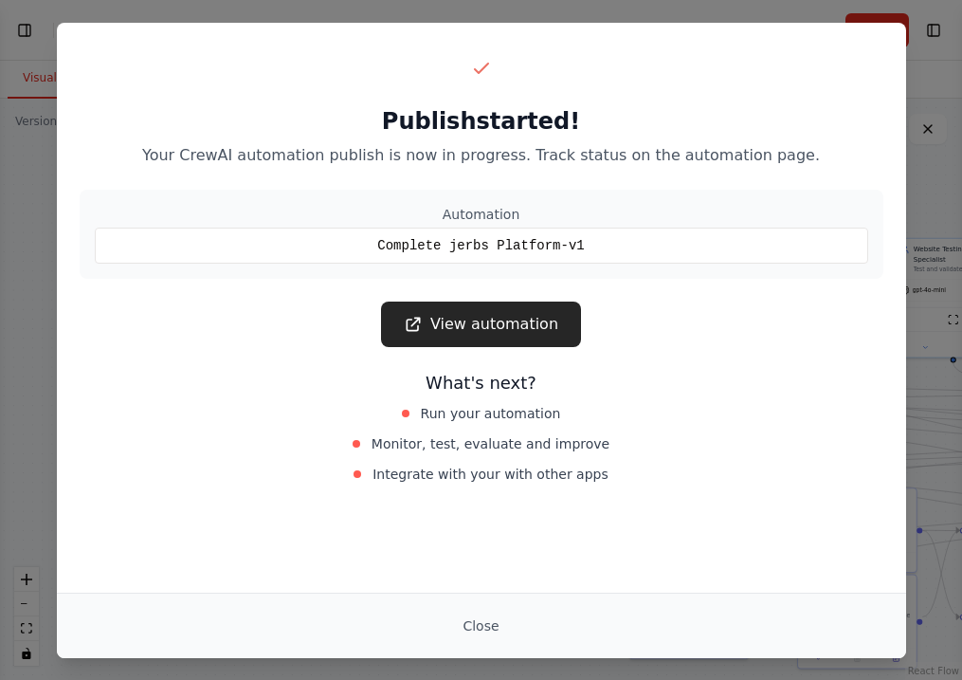
click at [479, 325] on link "View automation" at bounding box center [481, 324] width 200 height 46
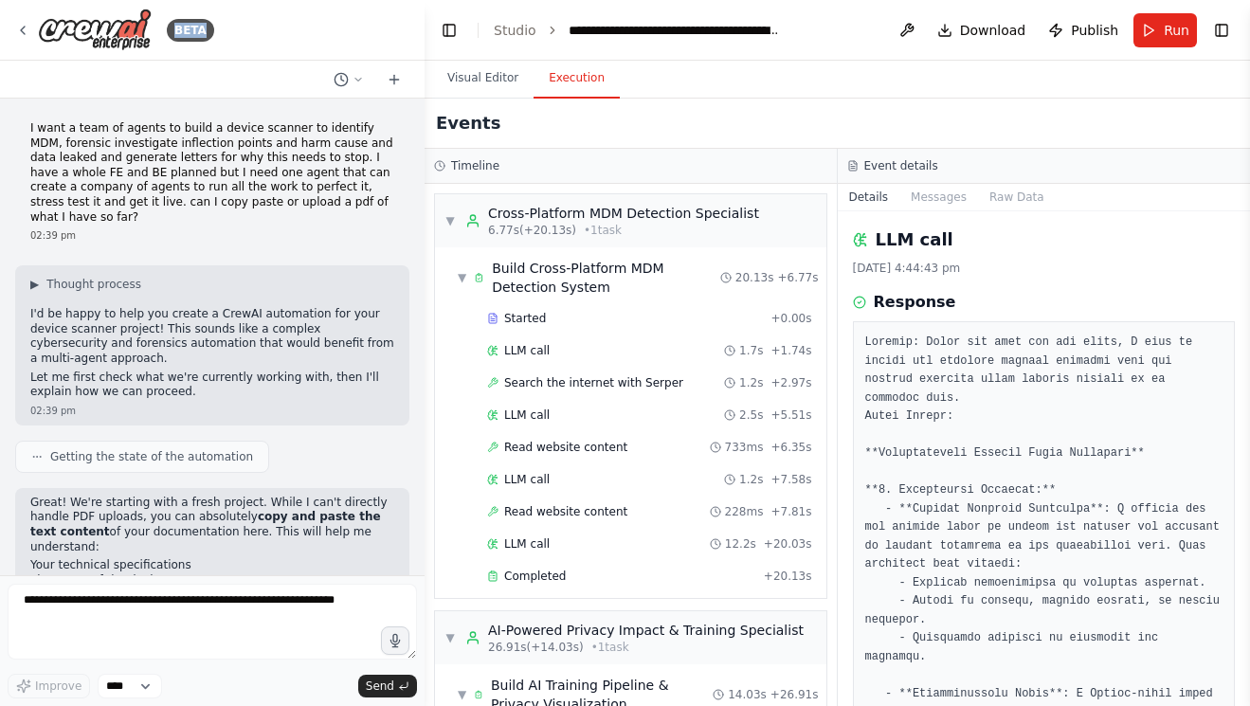
scroll to position [6568, 0]
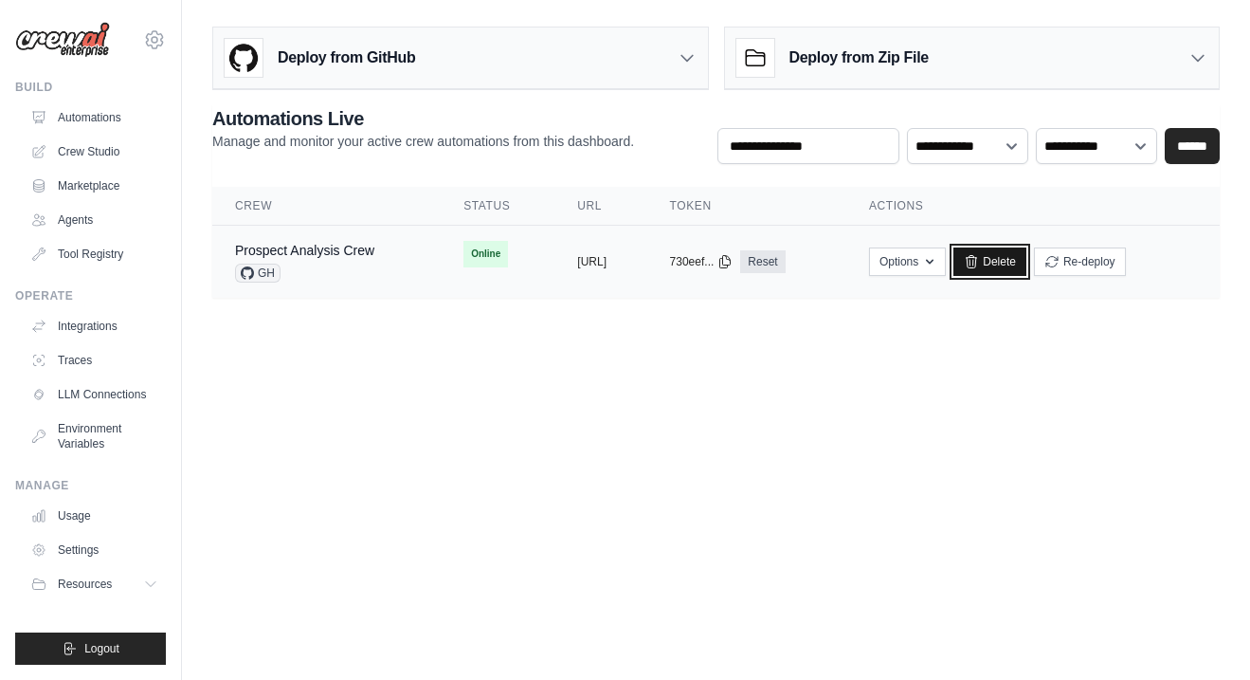
click at [979, 260] on icon at bounding box center [971, 261] width 15 height 15
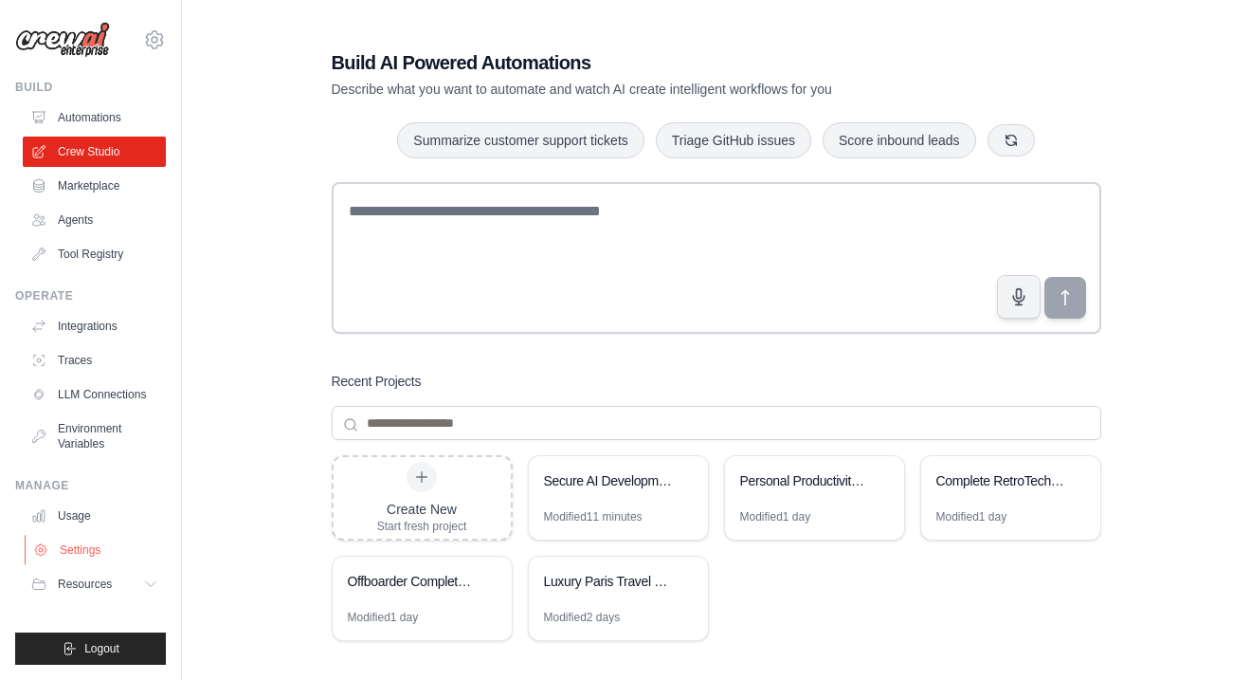
click at [83, 553] on link "Settings" at bounding box center [96, 550] width 143 height 30
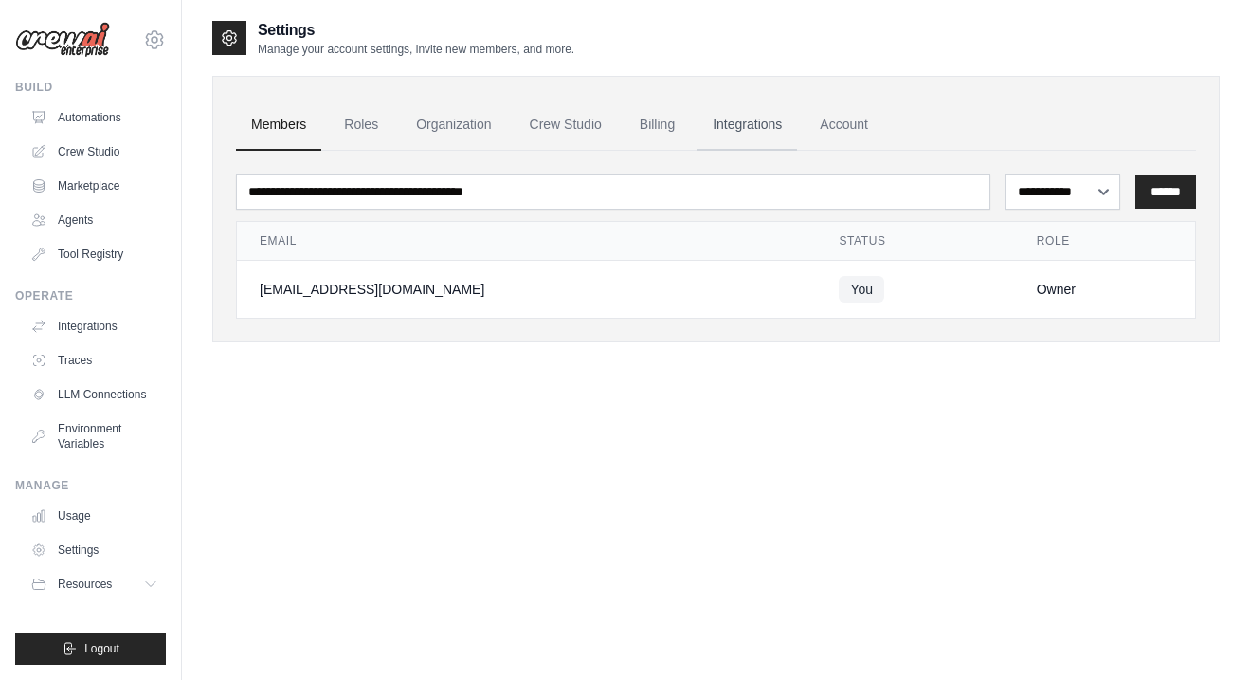
click at [768, 132] on link "Integrations" at bounding box center [748, 125] width 100 height 51
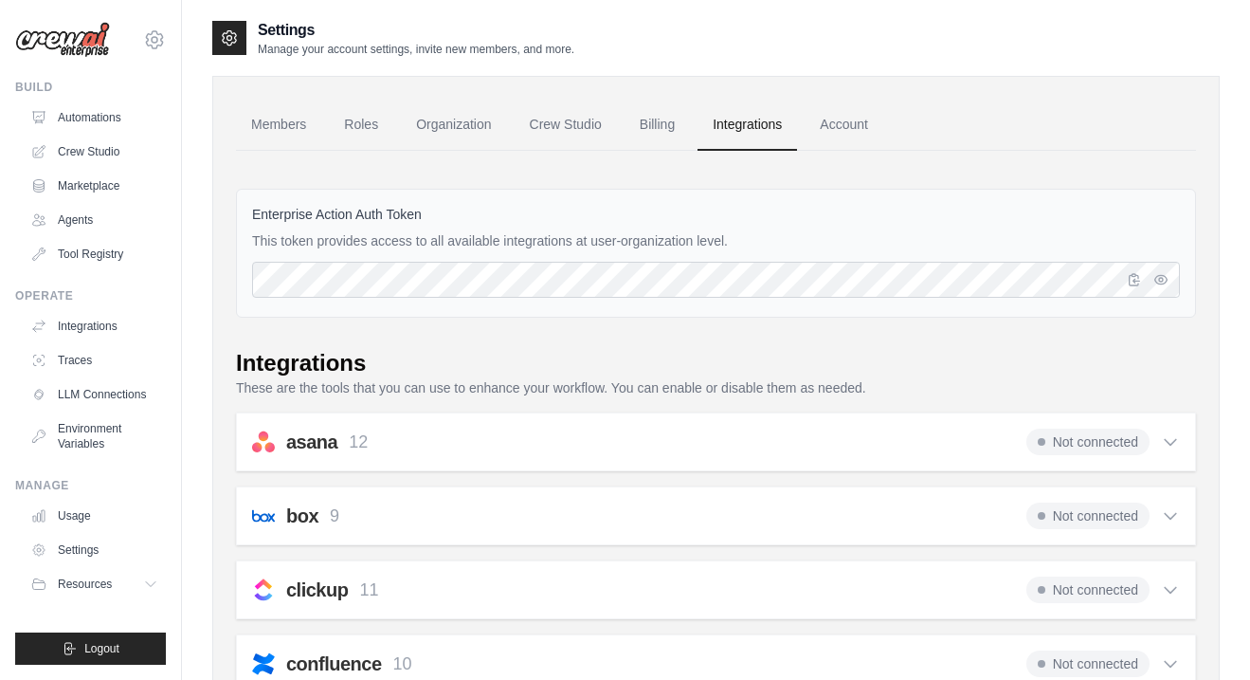
click at [766, 122] on link "Integrations" at bounding box center [748, 125] width 100 height 51
drag, startPoint x: 1137, startPoint y: 278, endPoint x: 1130, endPoint y: 293, distance: 16.6
click at [1134, 279] on icon "button" at bounding box center [1134, 279] width 15 height 15
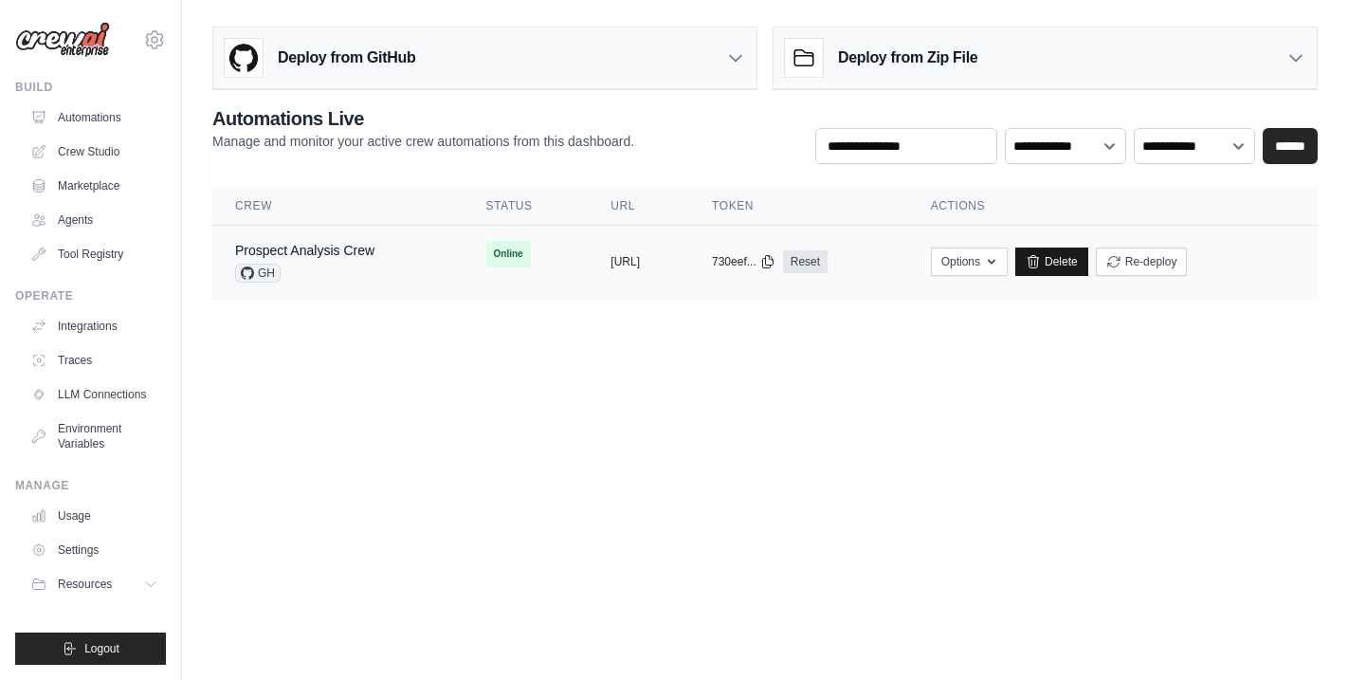
click at [1041, 260] on icon at bounding box center [1033, 261] width 15 height 15
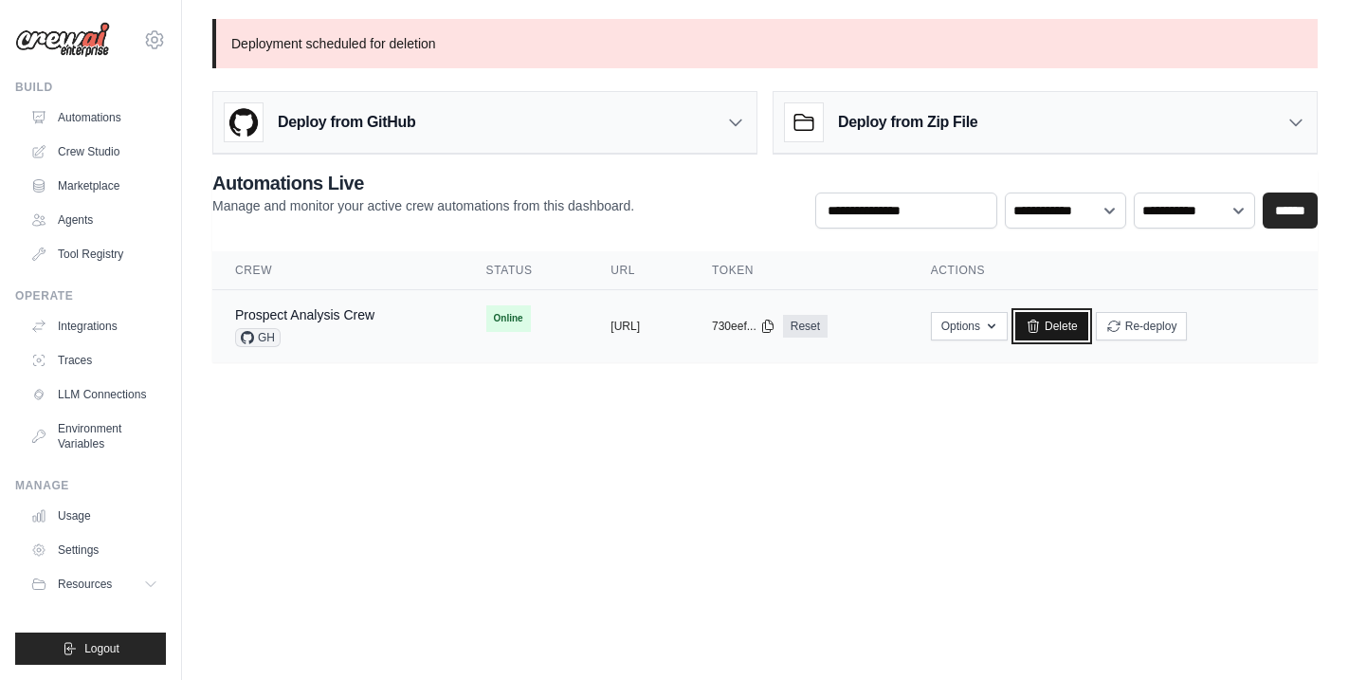
click at [1088, 328] on link "Delete" at bounding box center [1051, 326] width 73 height 28
click at [999, 329] on icon "button" at bounding box center [991, 325] width 15 height 15
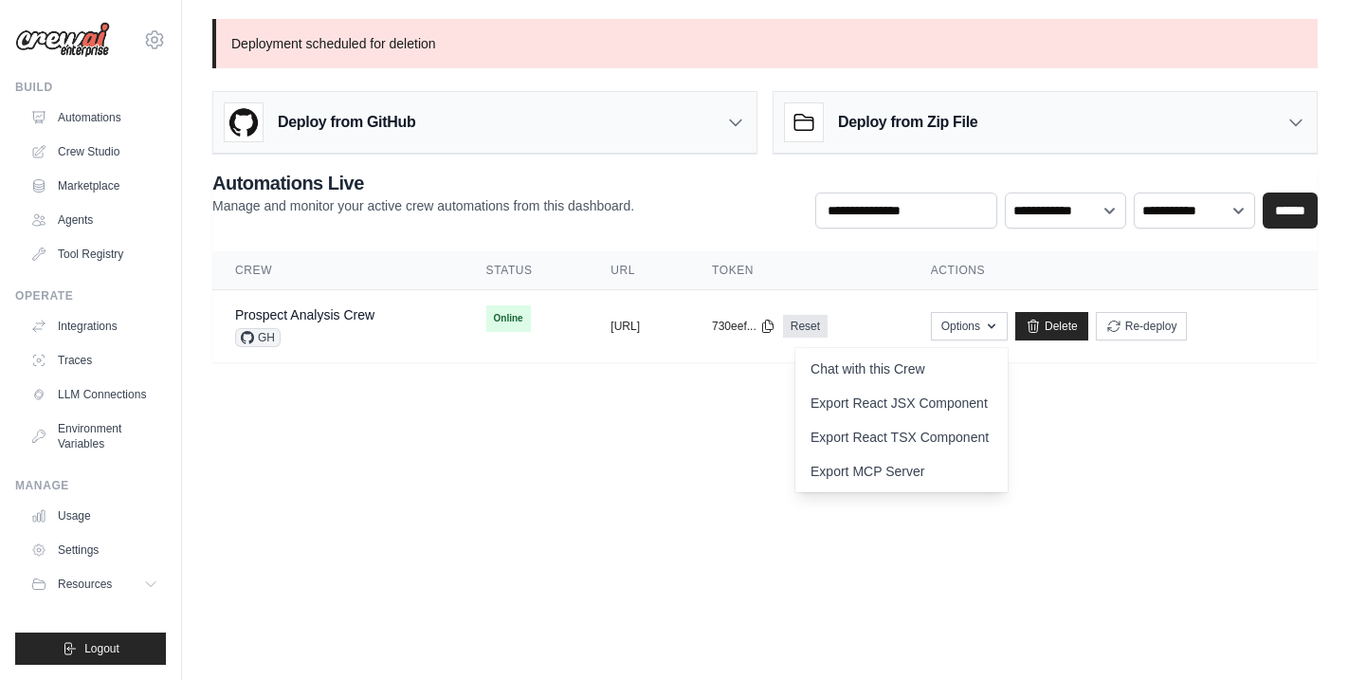
click at [1180, 264] on th "Actions" at bounding box center [1113, 270] width 410 height 39
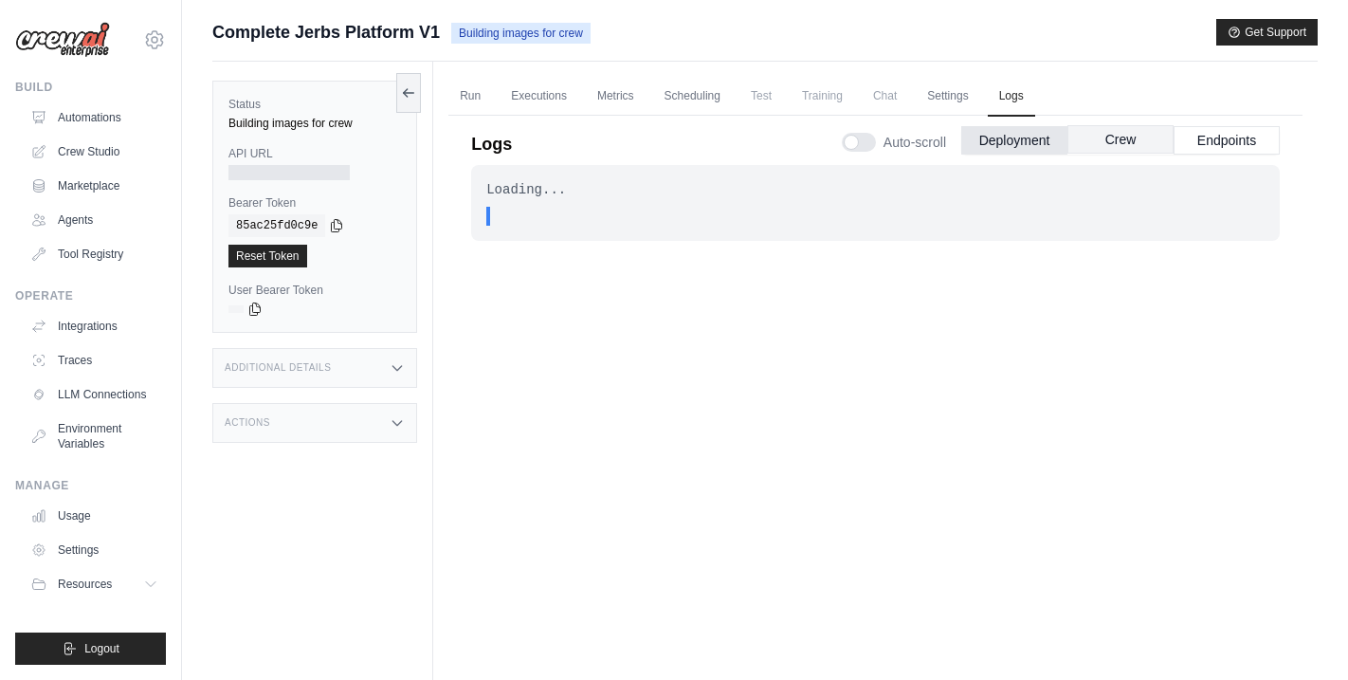
click at [1129, 143] on button "Crew" at bounding box center [1120, 139] width 106 height 28
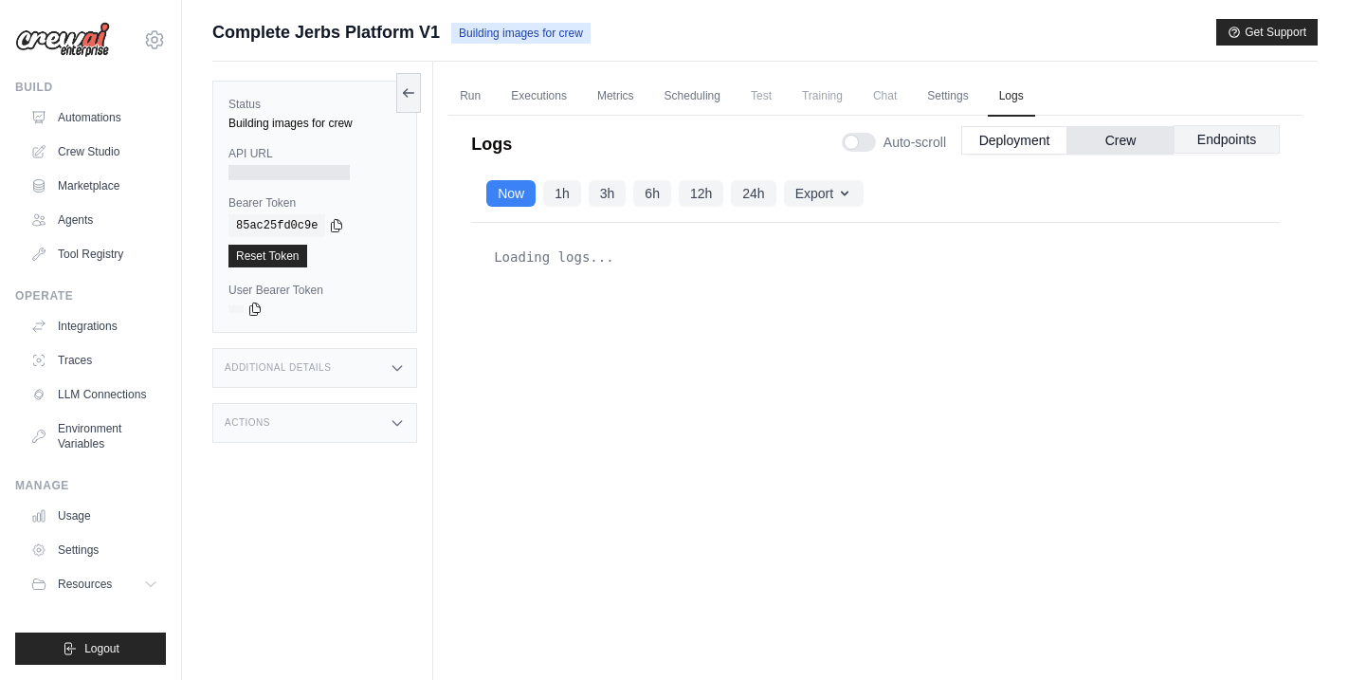
click at [1218, 140] on button "Endpoints" at bounding box center [1227, 139] width 106 height 28
click at [1229, 125] on div "Auto-scroll Deployment Crew Endpoints" at bounding box center [1061, 138] width 438 height 53
click at [1222, 135] on button "Endpoints" at bounding box center [1227, 139] width 106 height 28
click at [1017, 147] on button "Deployment" at bounding box center [1014, 139] width 106 height 28
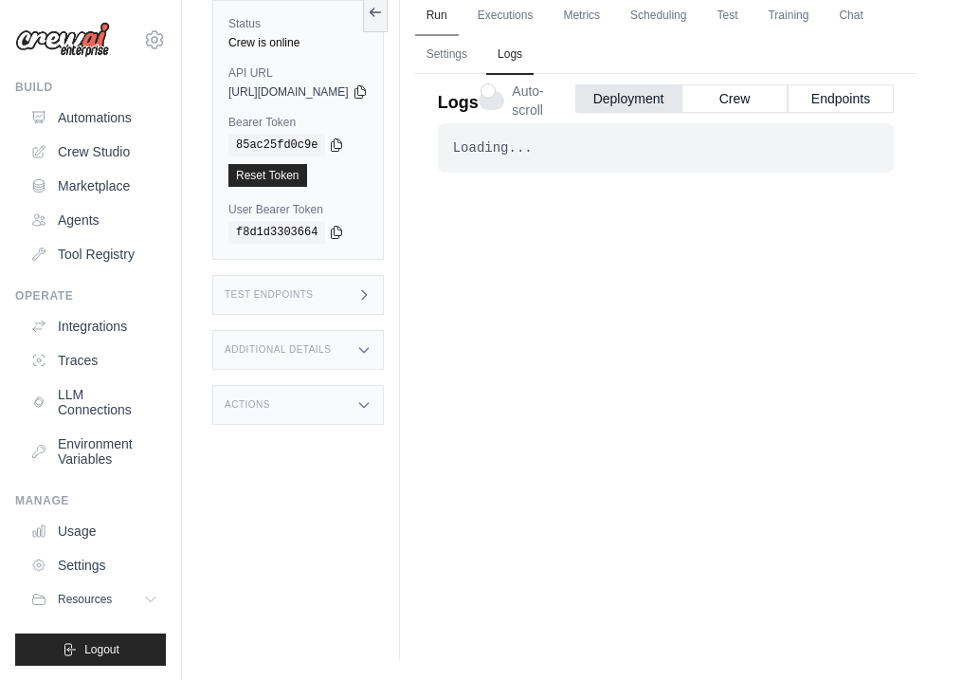
click at [459, 13] on link "Run" at bounding box center [437, 16] width 44 height 40
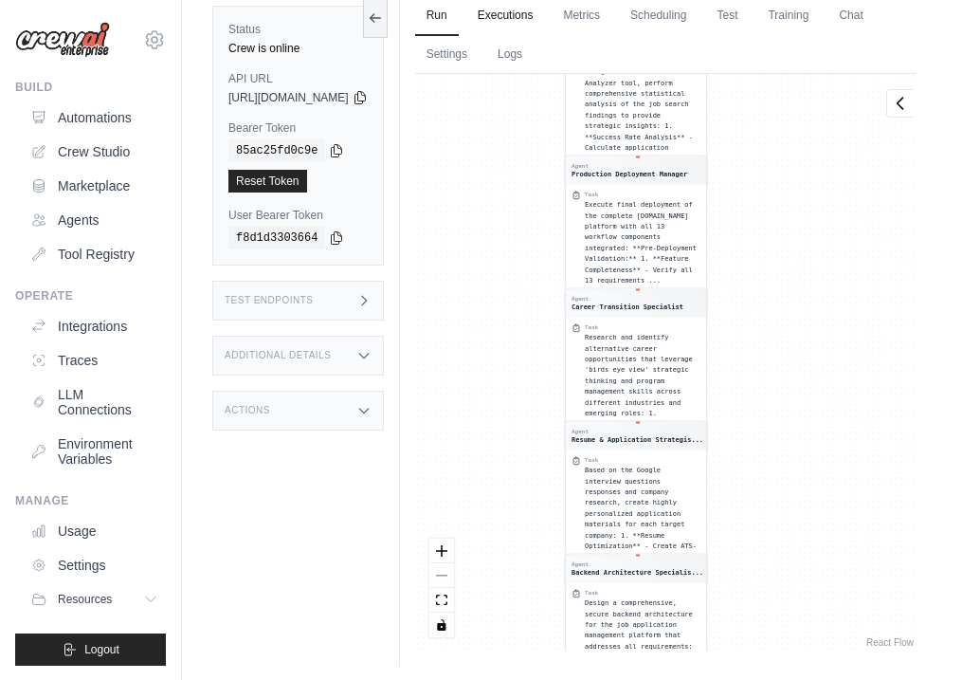
click at [545, 15] on link "Executions" at bounding box center [505, 16] width 79 height 40
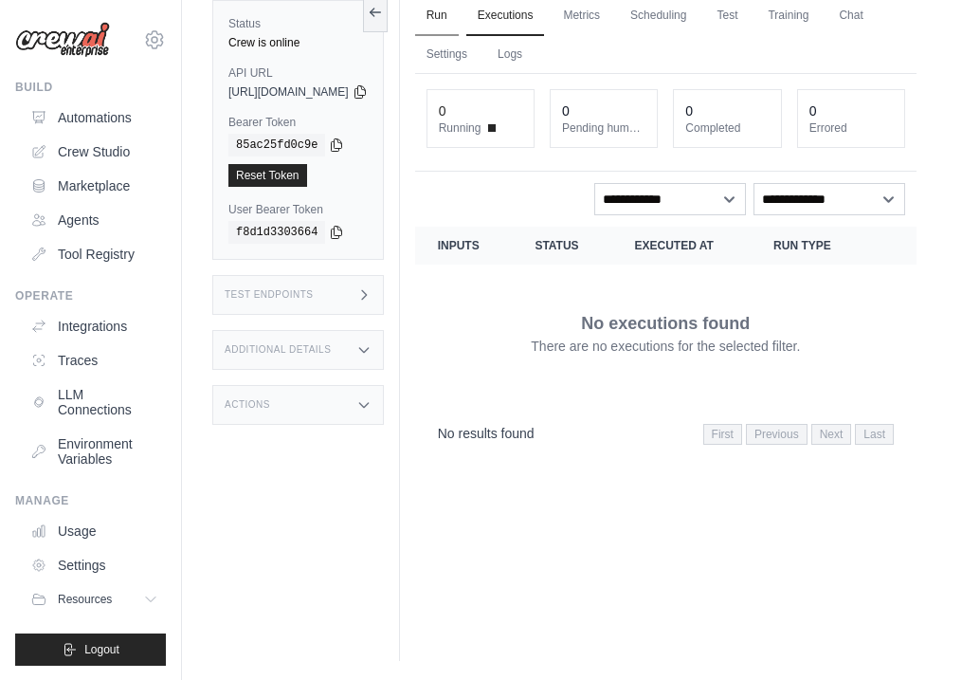
click at [459, 15] on link "Run" at bounding box center [437, 16] width 44 height 40
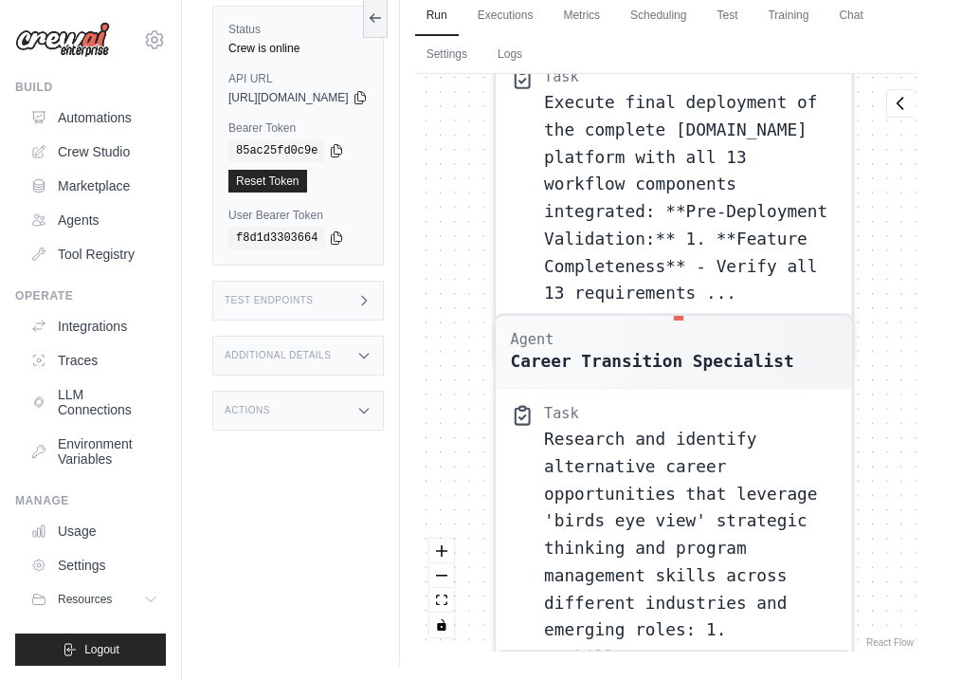
click at [513, 131] on div "Agent Frontend Code Analyst Task Examine the current jerbs.vercel.app website t…" at bounding box center [666, 362] width 502 height 577
click at [545, 21] on link "Executions" at bounding box center [505, 16] width 79 height 40
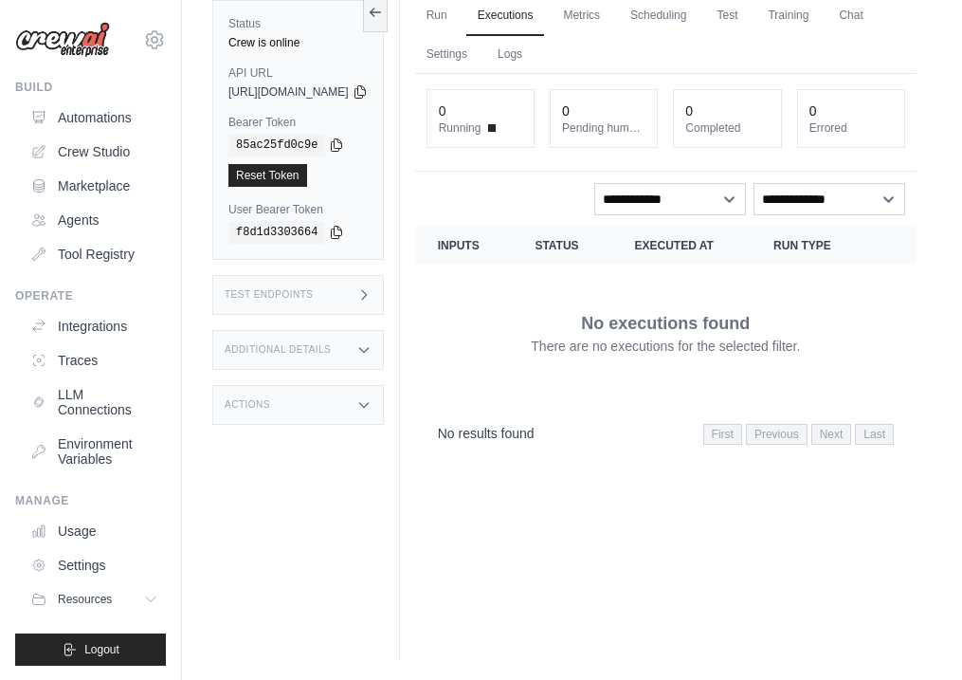
click at [482, 133] on span "Running" at bounding box center [460, 127] width 43 height 15
click at [384, 278] on div "Test Endpoints" at bounding box center [298, 295] width 172 height 40
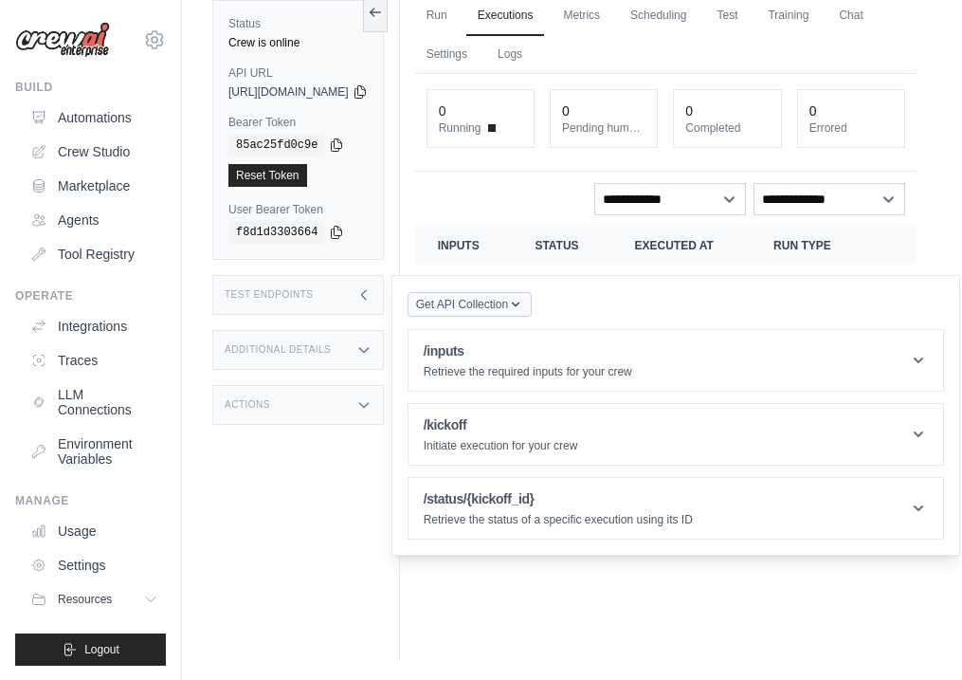
click at [485, 308] on span "Get API Collection" at bounding box center [462, 304] width 92 height 15
click at [502, 357] on div "Postman API Collection" at bounding box center [514, 355] width 182 height 30
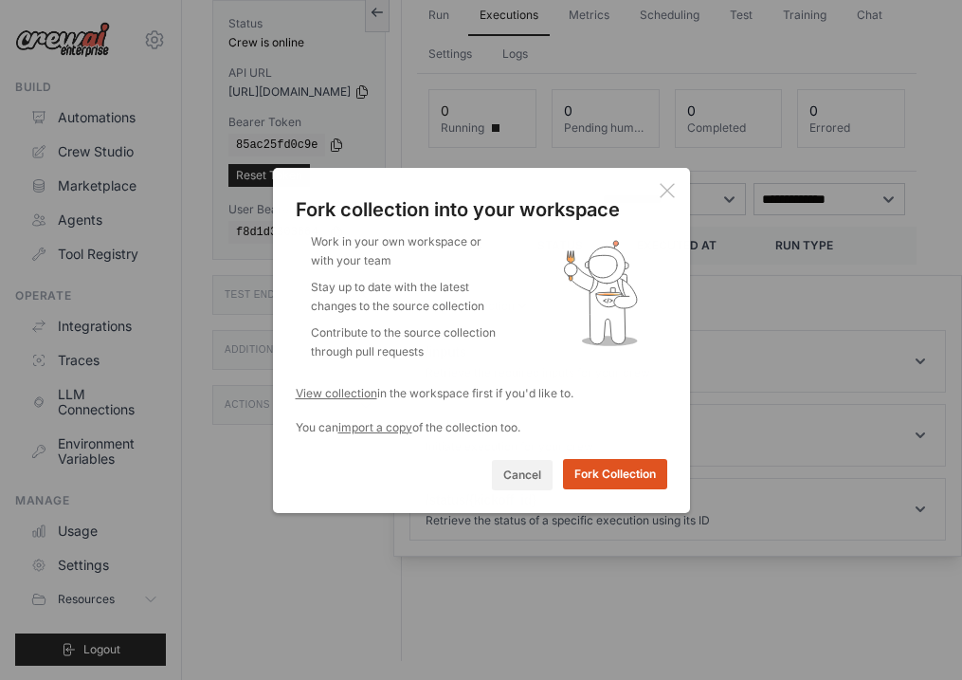
click at [605, 470] on button "Fork Collection" at bounding box center [615, 474] width 104 height 30
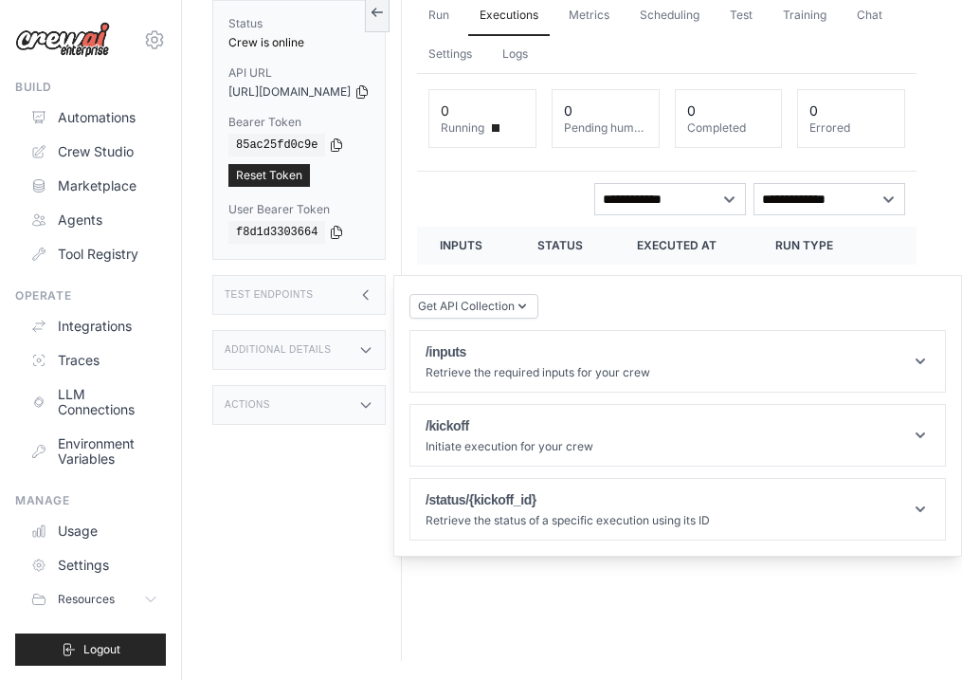
click at [347, 350] on div "Additional Details" at bounding box center [298, 350] width 173 height 40
click at [345, 539] on div "Actions" at bounding box center [298, 559] width 173 height 40
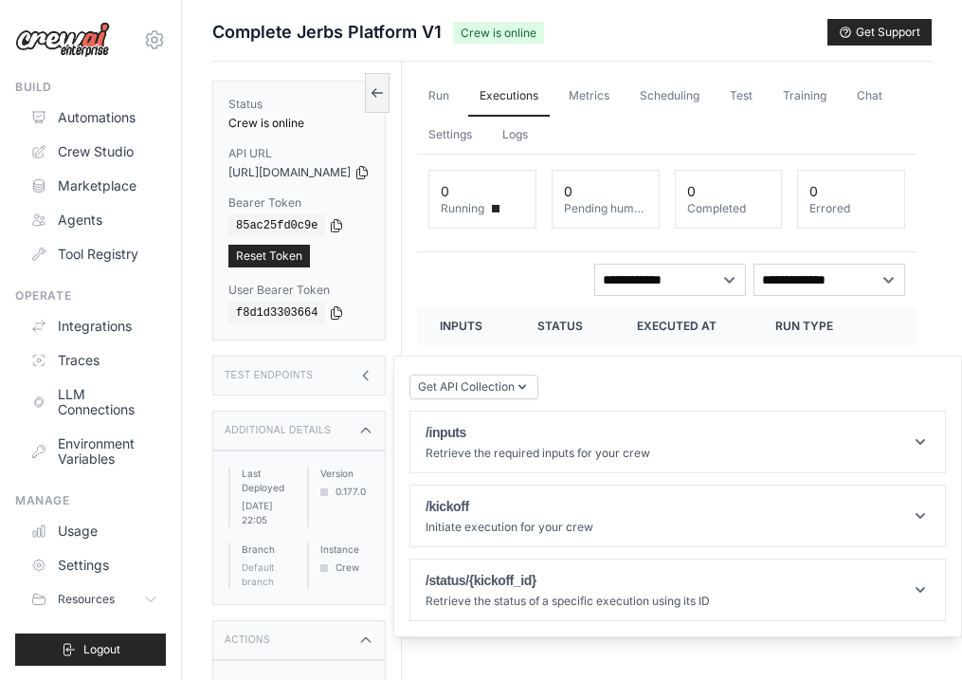
scroll to position [0, 2]
click at [461, 90] on link "Run" at bounding box center [439, 97] width 44 height 40
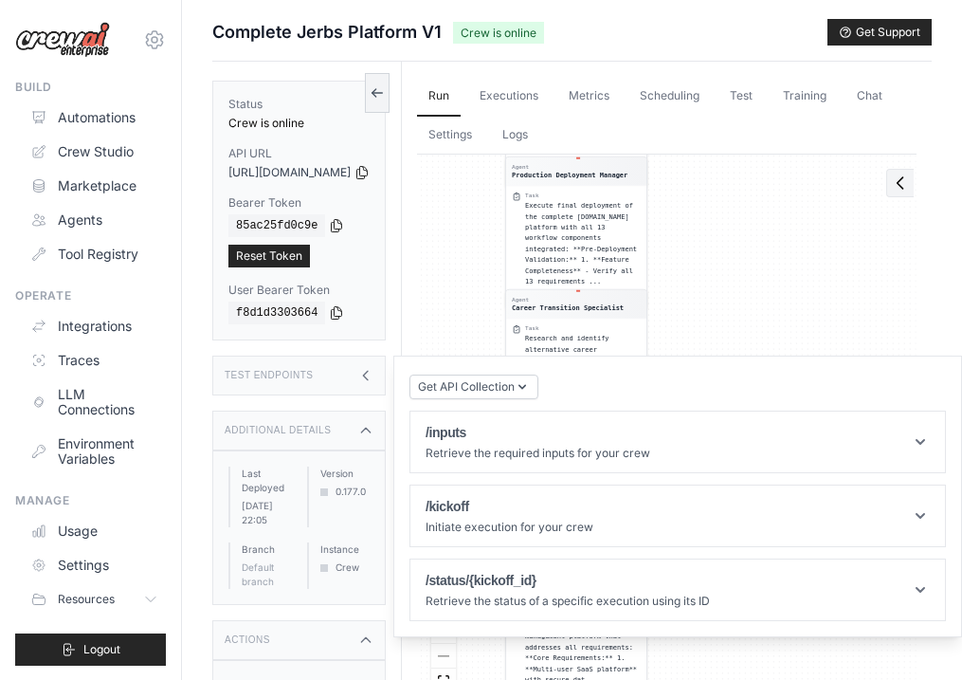
click at [898, 187] on icon at bounding box center [900, 182] width 19 height 19
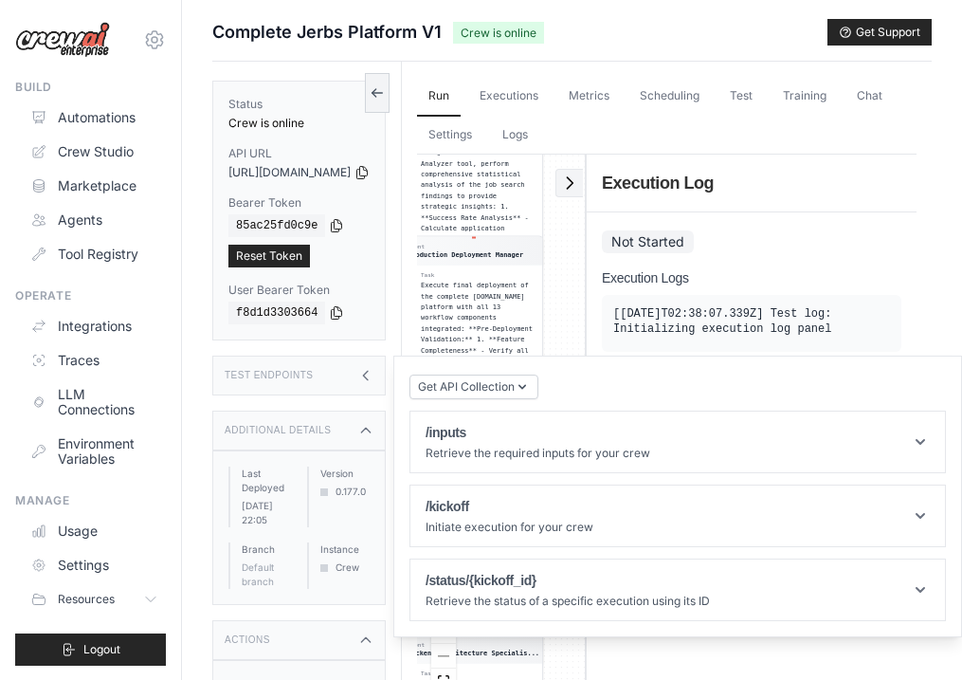
click at [568, 177] on icon at bounding box center [571, 182] width 6 height 11
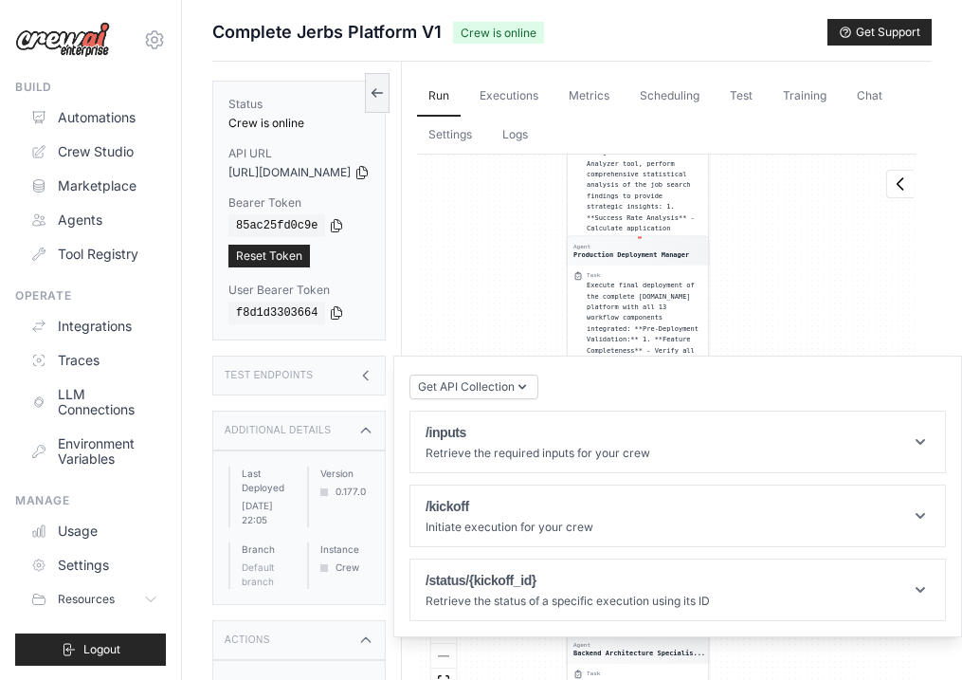
click at [369, 384] on div "Test Endpoints" at bounding box center [298, 376] width 173 height 40
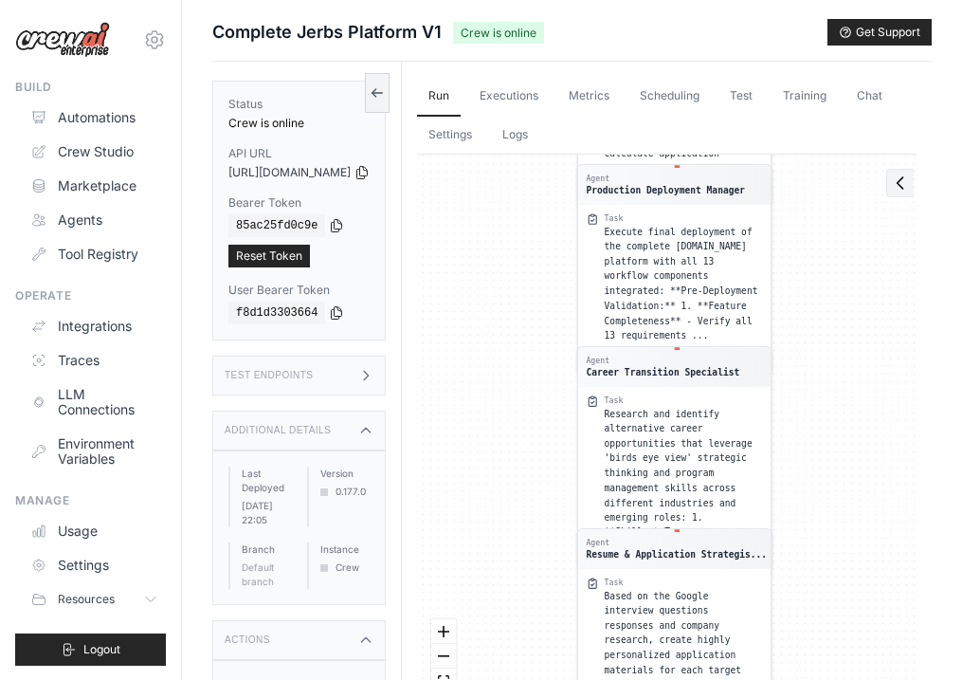
click at [903, 177] on icon at bounding box center [901, 182] width 6 height 11
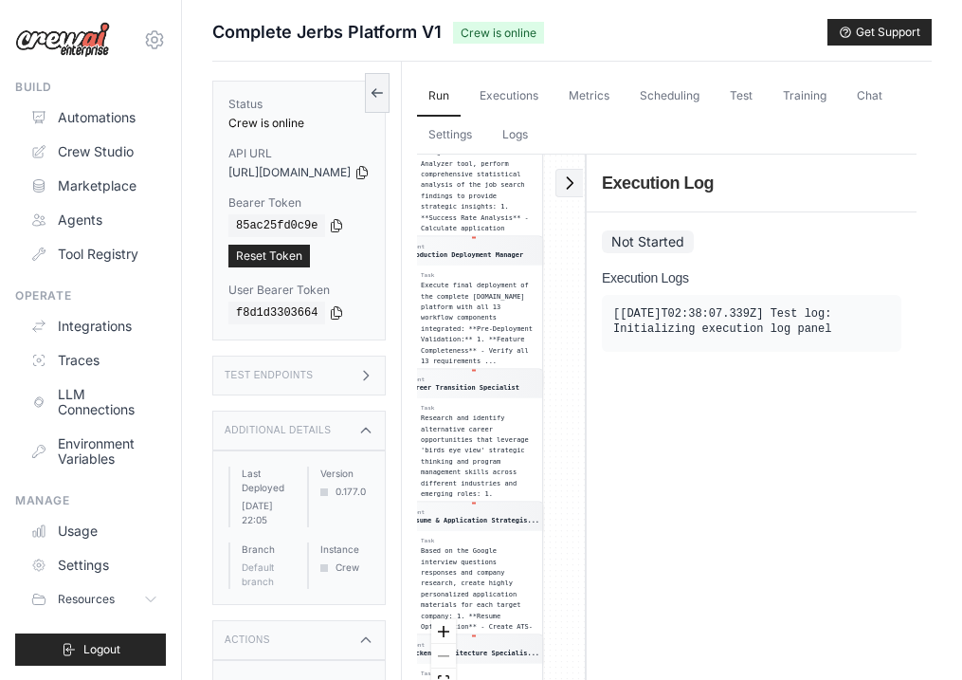
click at [571, 182] on icon at bounding box center [569, 182] width 19 height 19
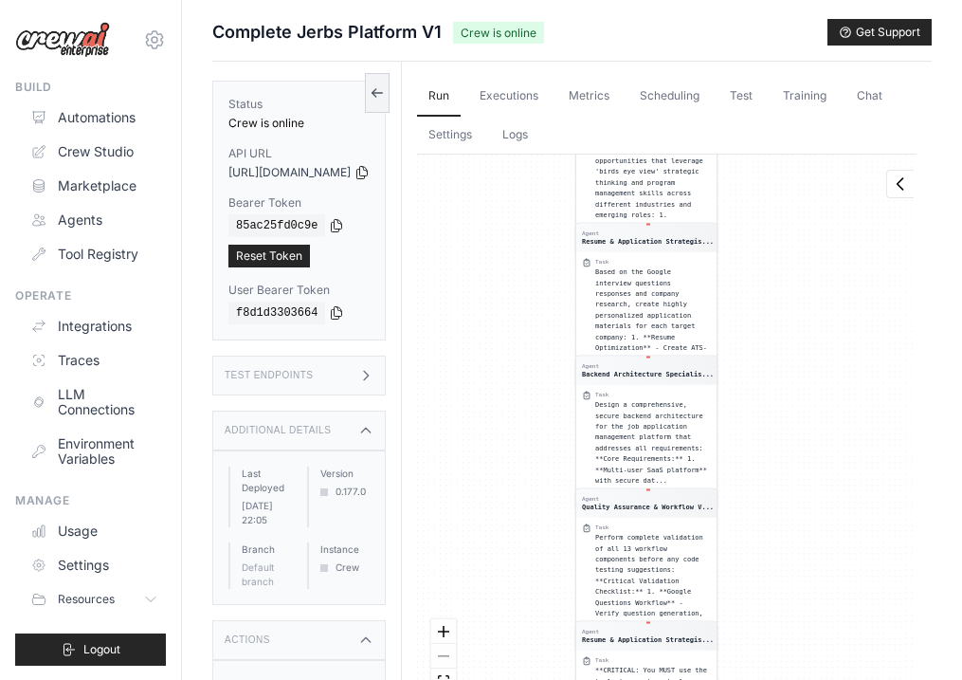
drag, startPoint x: 578, startPoint y: 421, endPoint x: 587, endPoint y: 137, distance: 283.6
click at [587, 137] on div "Run Executions Metrics Scheduling Test Training Chat Settings Logs 0 Running 0 …" at bounding box center [667, 404] width 530 height 685
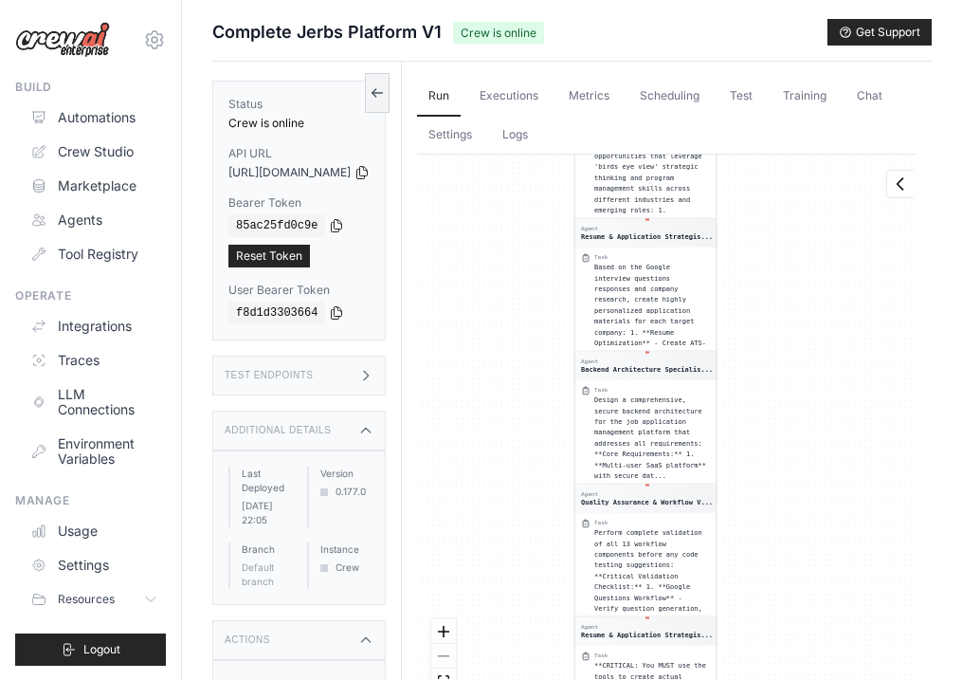
drag, startPoint x: 580, startPoint y: 320, endPoint x: 569, endPoint y: 61, distance: 260.0
click at [566, 86] on div "Run Executions Metrics Scheduling Test Training Chat Settings Logs 0 Running 0 …" at bounding box center [667, 404] width 530 height 685
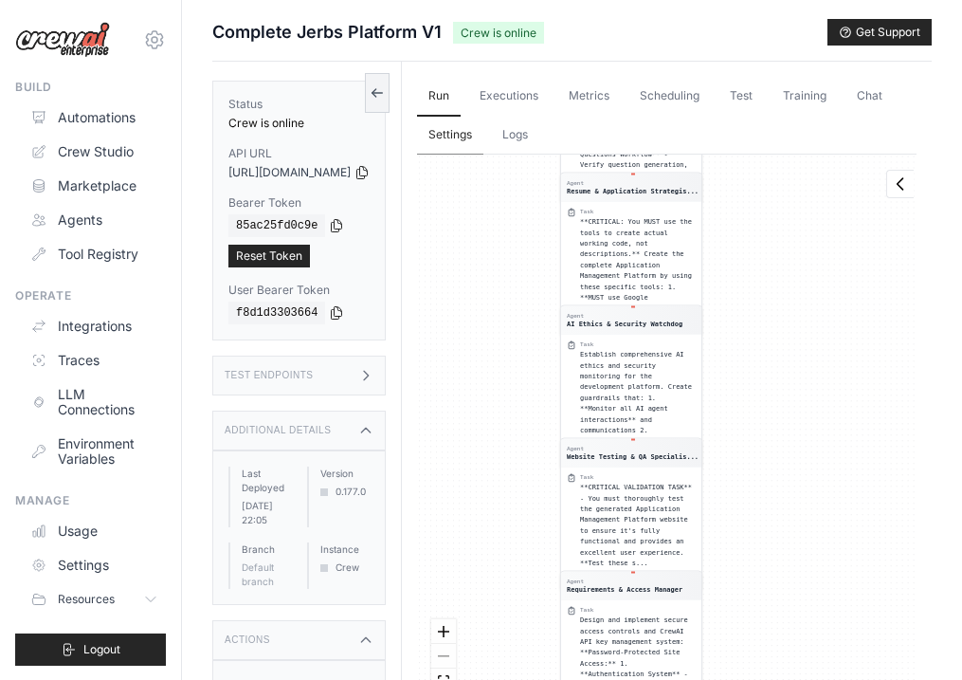
drag, startPoint x: 532, startPoint y: 392, endPoint x: 532, endPoint y: 128, distance: 263.6
click at [532, 131] on div "Run Executions Metrics Scheduling Test Training Chat Settings Logs 0 Running 0 …" at bounding box center [667, 404] width 530 height 685
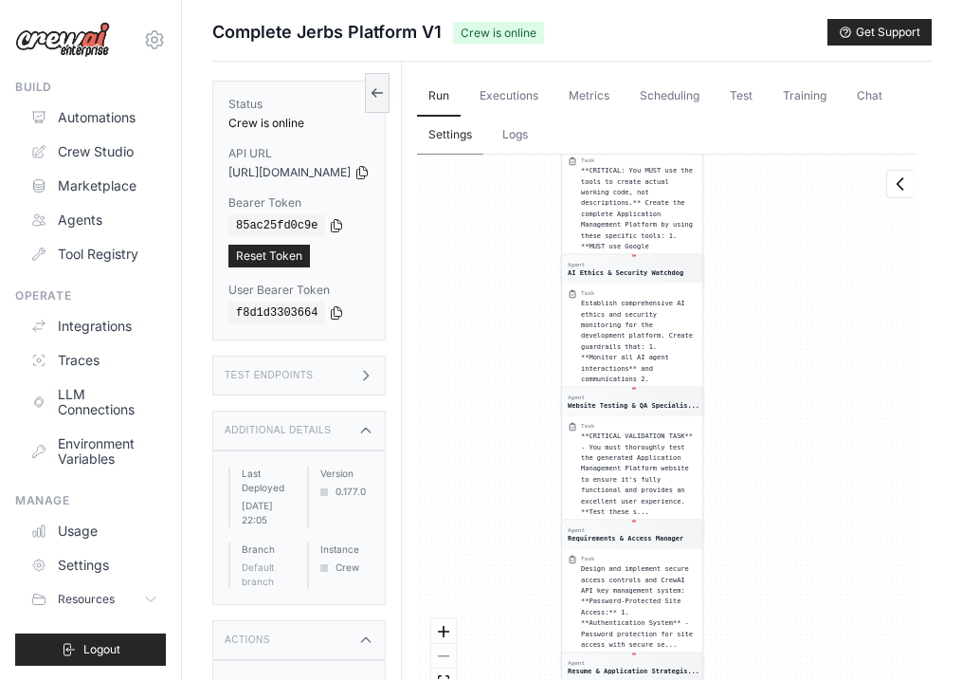
drag, startPoint x: 552, startPoint y: 475, endPoint x: 535, endPoint y: 123, distance: 352.1
click at [535, 123] on div "Run Executions Metrics Scheduling Test Training Chat Settings Logs 0 Running 0 …" at bounding box center [667, 404] width 530 height 685
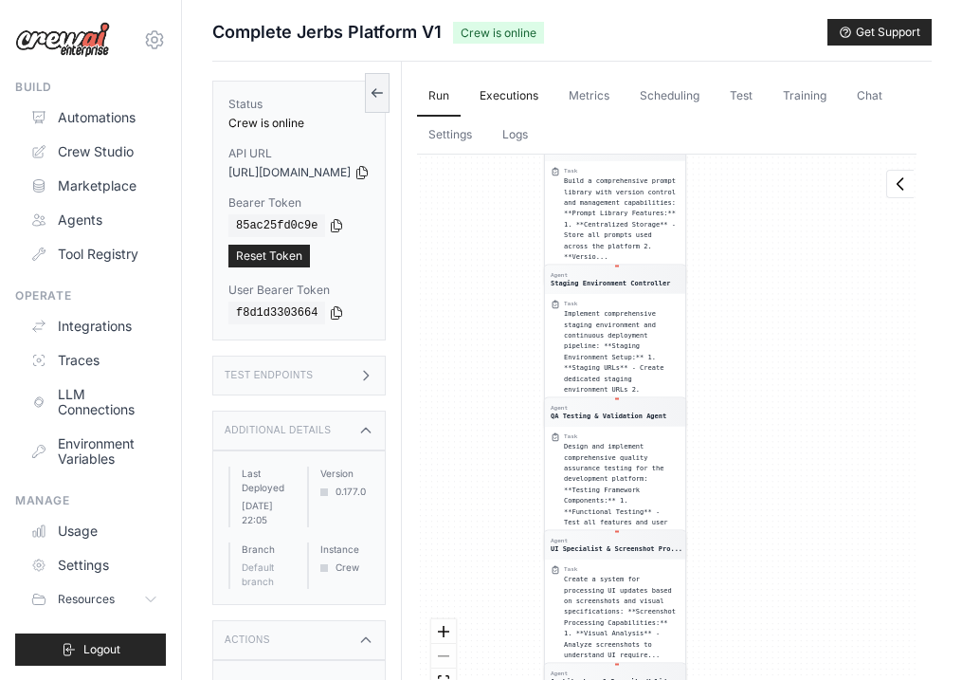
drag, startPoint x: 527, startPoint y: 413, endPoint x: 532, endPoint y: 86, distance: 327.1
click at [531, 88] on div "Run Executions Metrics Scheduling Test Training Chat Settings Logs 0 Running 0 …" at bounding box center [667, 404] width 530 height 685
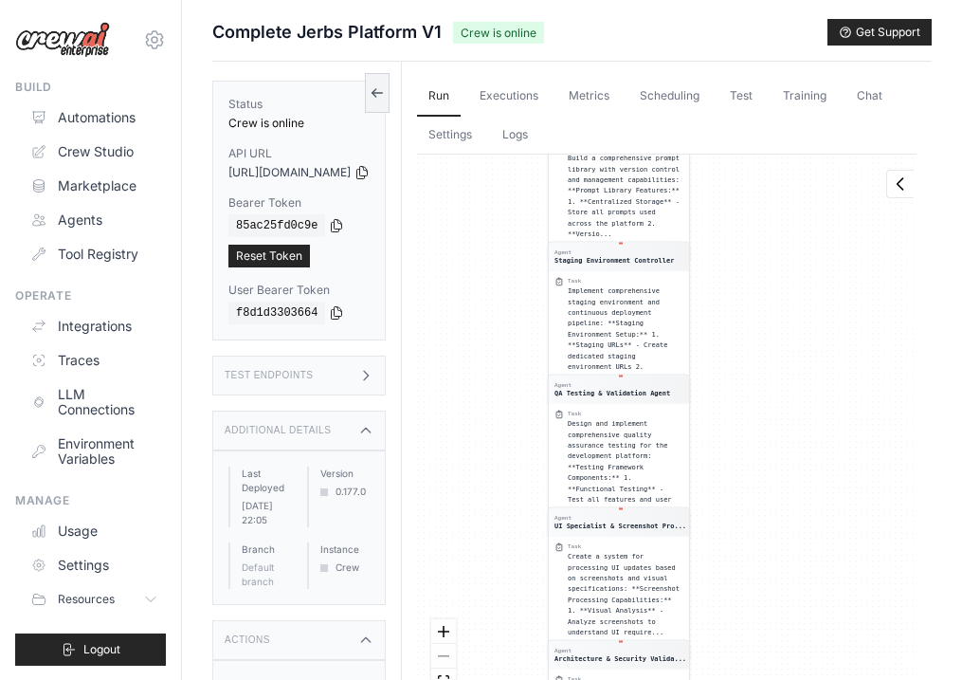
drag, startPoint x: 529, startPoint y: 360, endPoint x: 532, endPoint y: 24, distance: 336.6
click at [532, 24] on div "Submit a support request Describe your issue or question * Please be specific a…" at bounding box center [572, 383] width 720 height 728
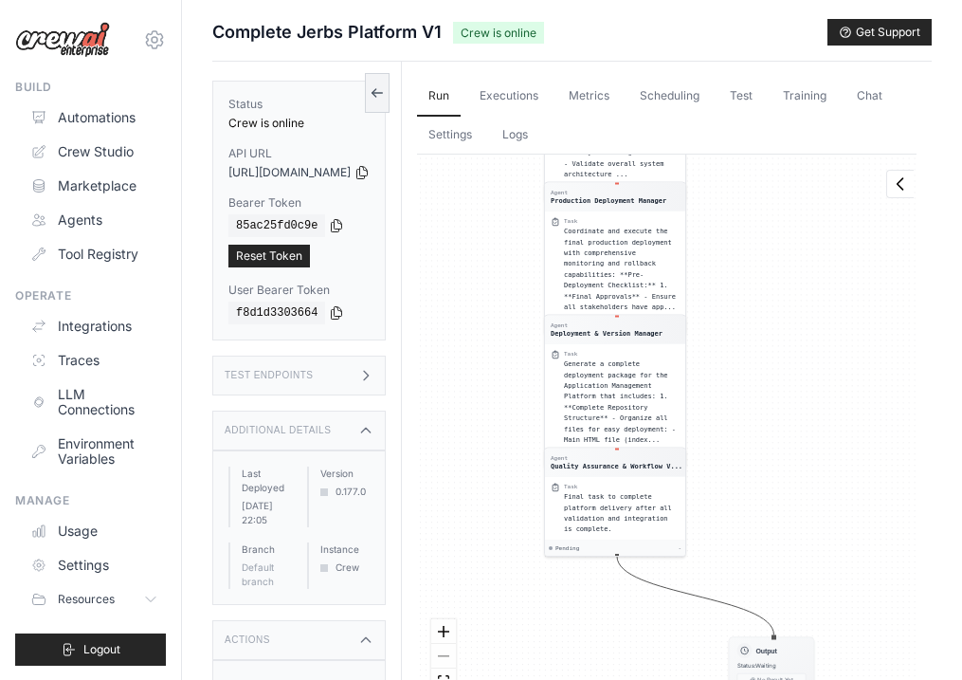
drag, startPoint x: 509, startPoint y: 344, endPoint x: 503, endPoint y: 48, distance: 295.8
click at [503, 50] on div "Submit a support request Describe your issue or question * Please be specific a…" at bounding box center [572, 383] width 720 height 728
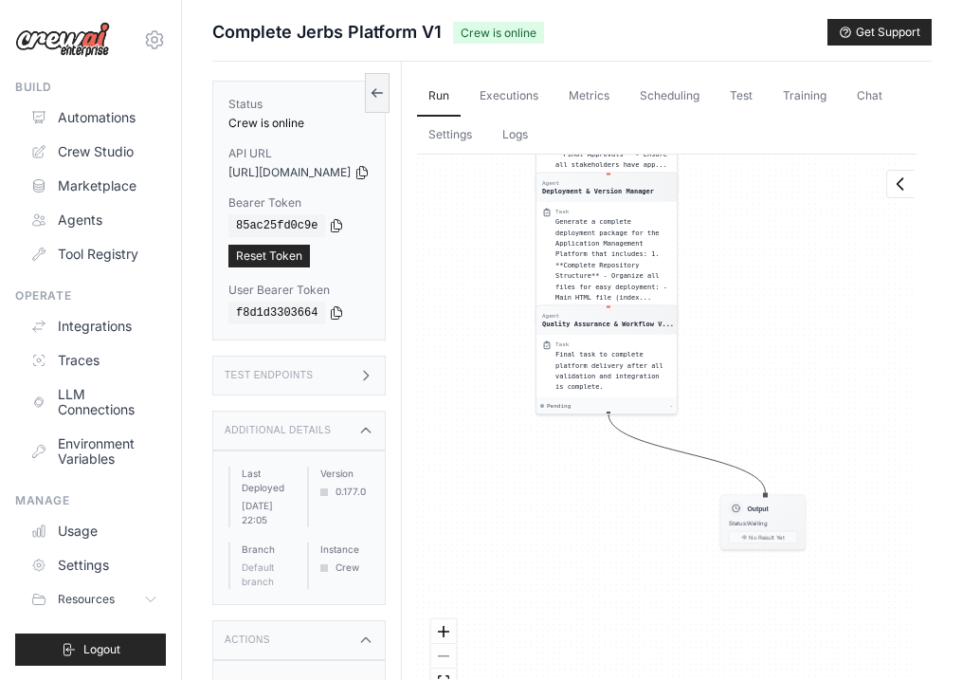
drag, startPoint x: 497, startPoint y: 364, endPoint x: 488, endPoint y: 256, distance: 108.4
click at [488, 256] on div "Agent Frontend Code Analyst Task Examine the current jerbs.vercel.app website t…" at bounding box center [667, 443] width 500 height 577
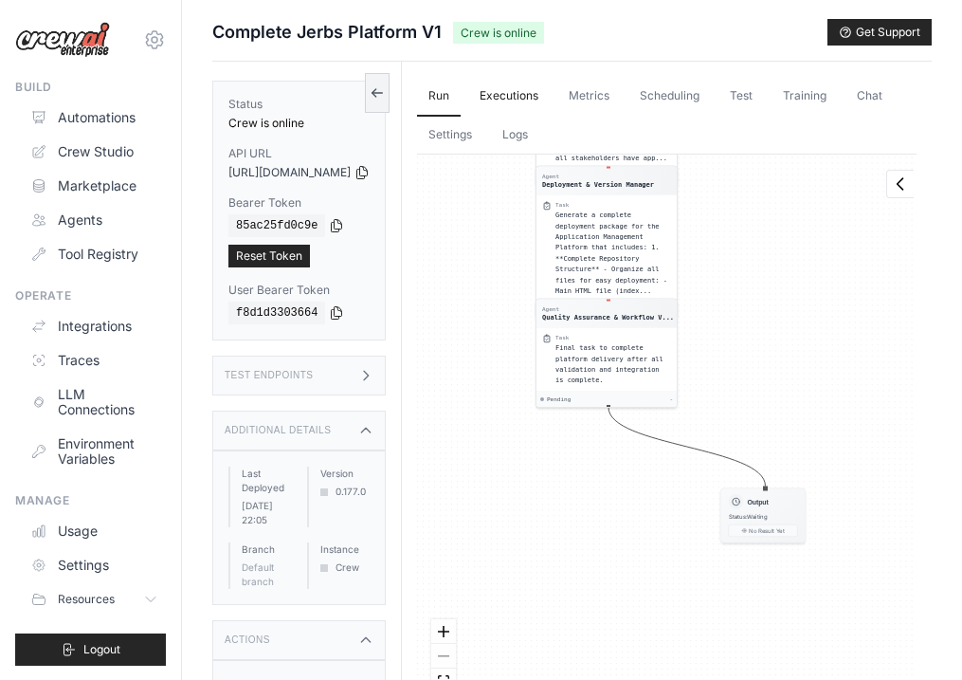
click at [546, 93] on link "Executions" at bounding box center [509, 97] width 82 height 40
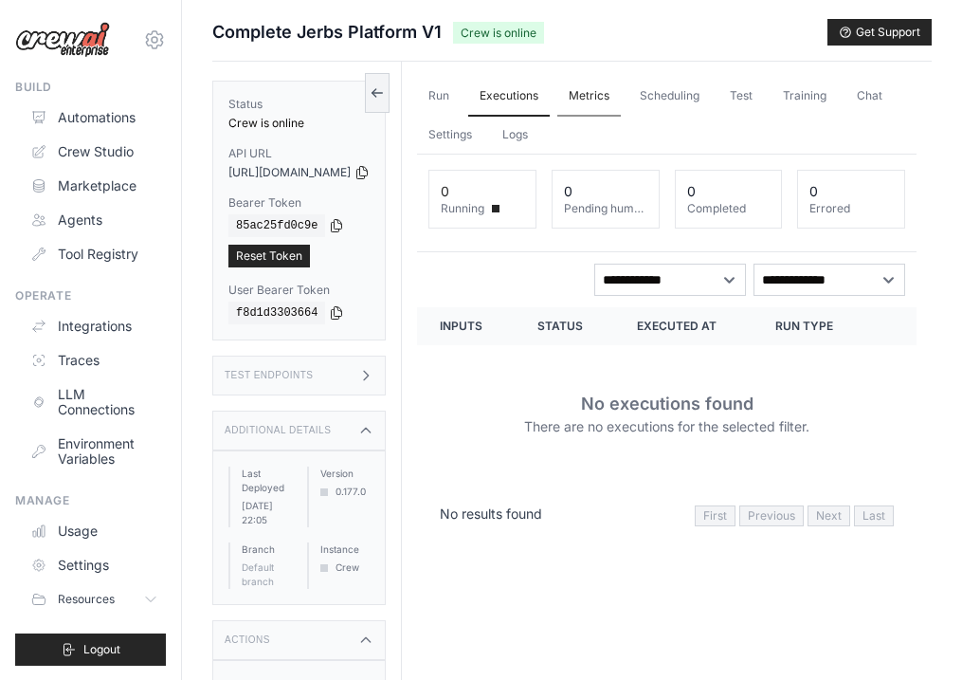
click at [621, 100] on link "Metrics" at bounding box center [589, 97] width 64 height 40
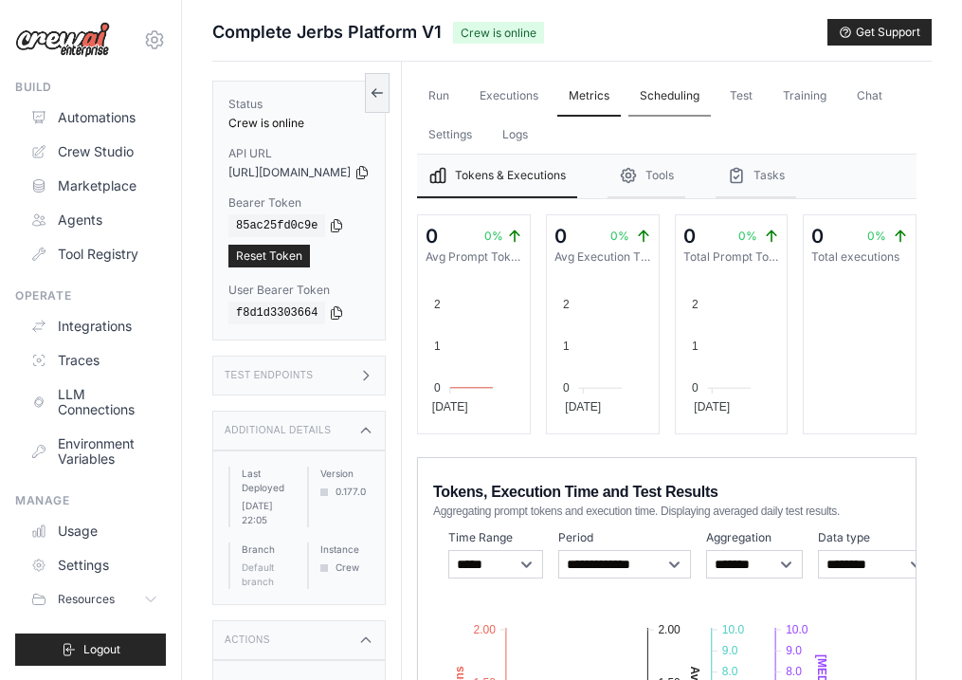
click at [702, 104] on link "Scheduling" at bounding box center [670, 97] width 82 height 40
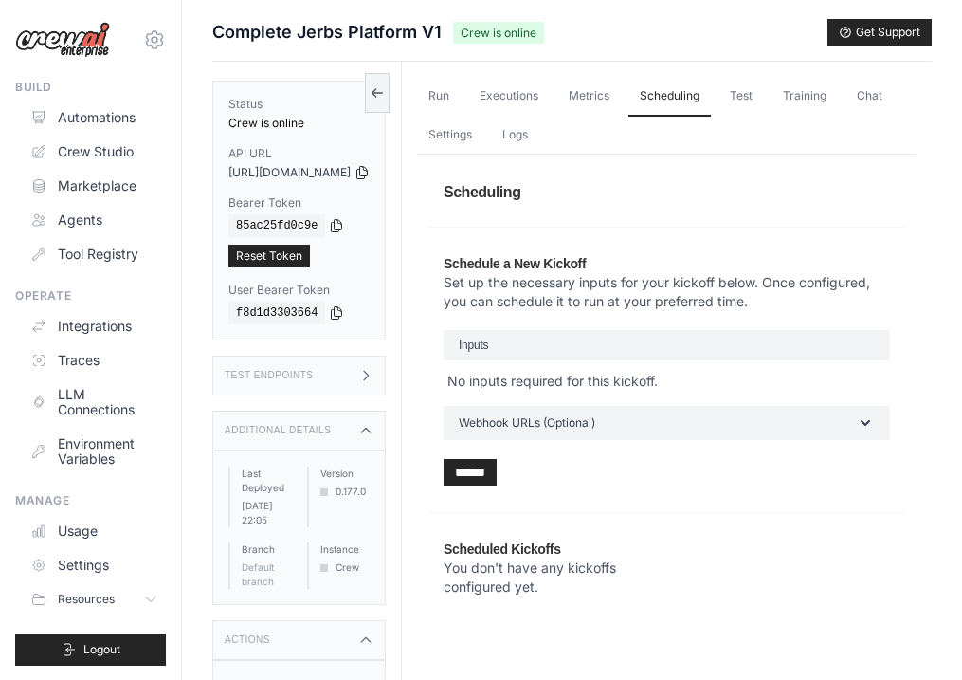
click at [659, 336] on h3 "Inputs" at bounding box center [667, 345] width 447 height 30
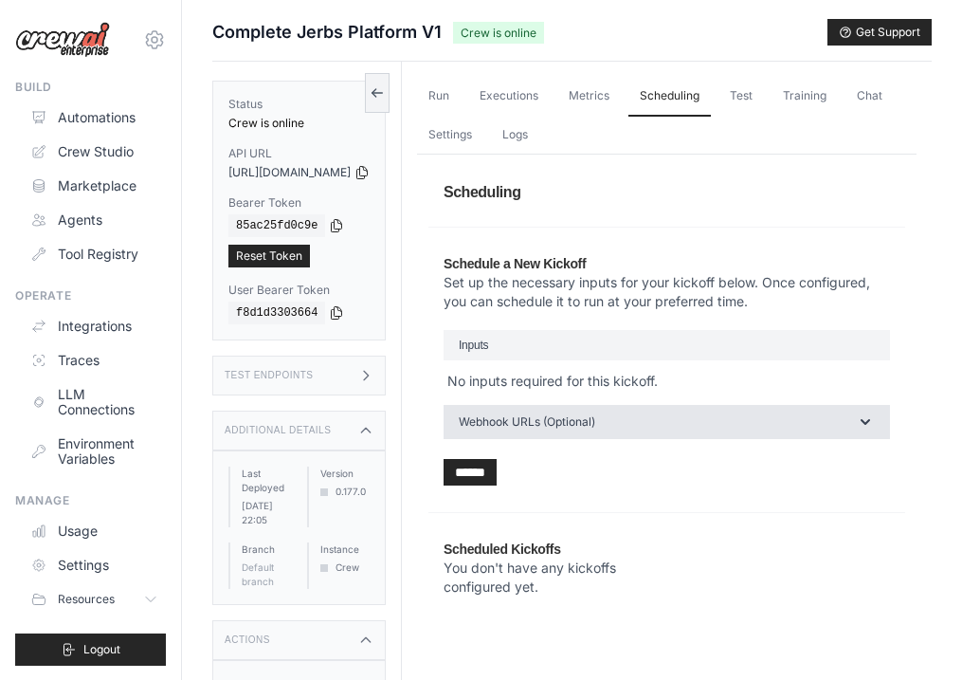
click at [654, 417] on button "Webhook URLs (Optional)" at bounding box center [667, 422] width 447 height 34
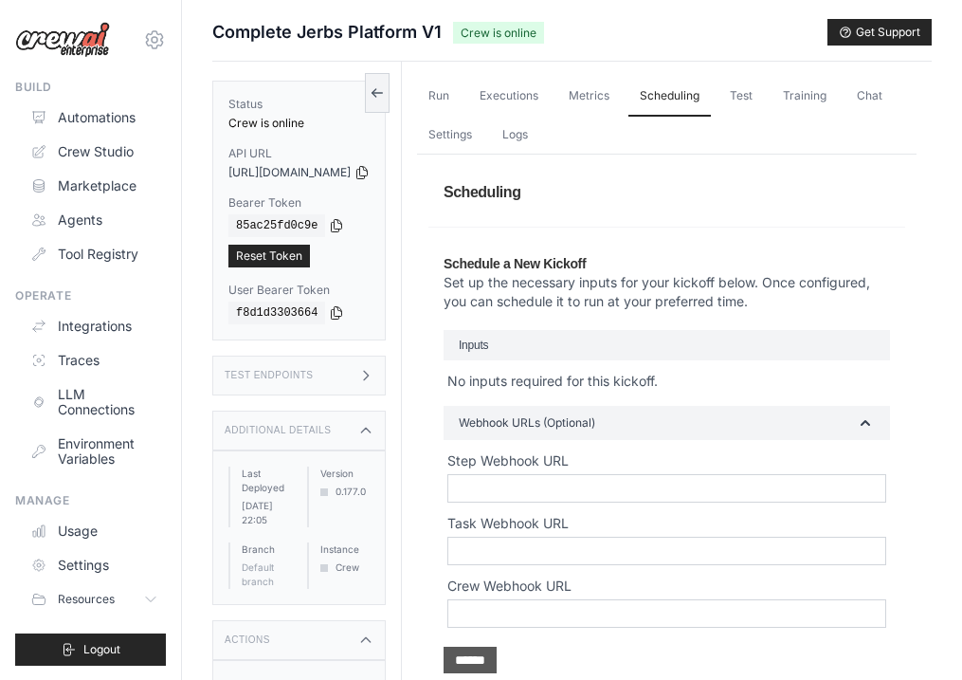
click at [497, 666] on input "******" at bounding box center [470, 660] width 53 height 27
click at [764, 103] on link "Test" at bounding box center [742, 97] width 46 height 40
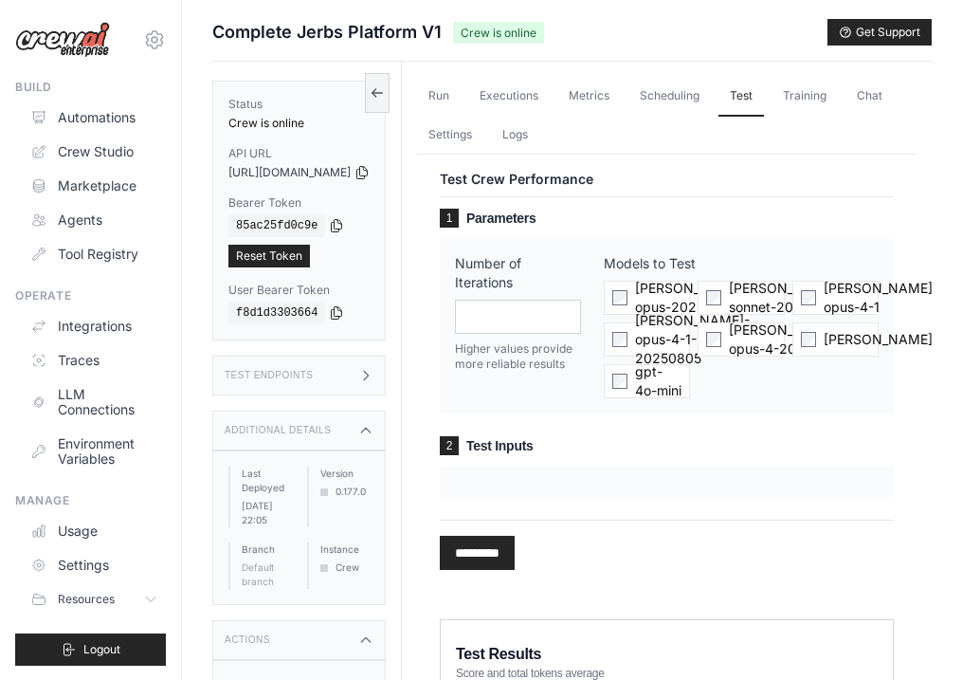
click at [515, 544] on input "*********" at bounding box center [477, 553] width 75 height 34
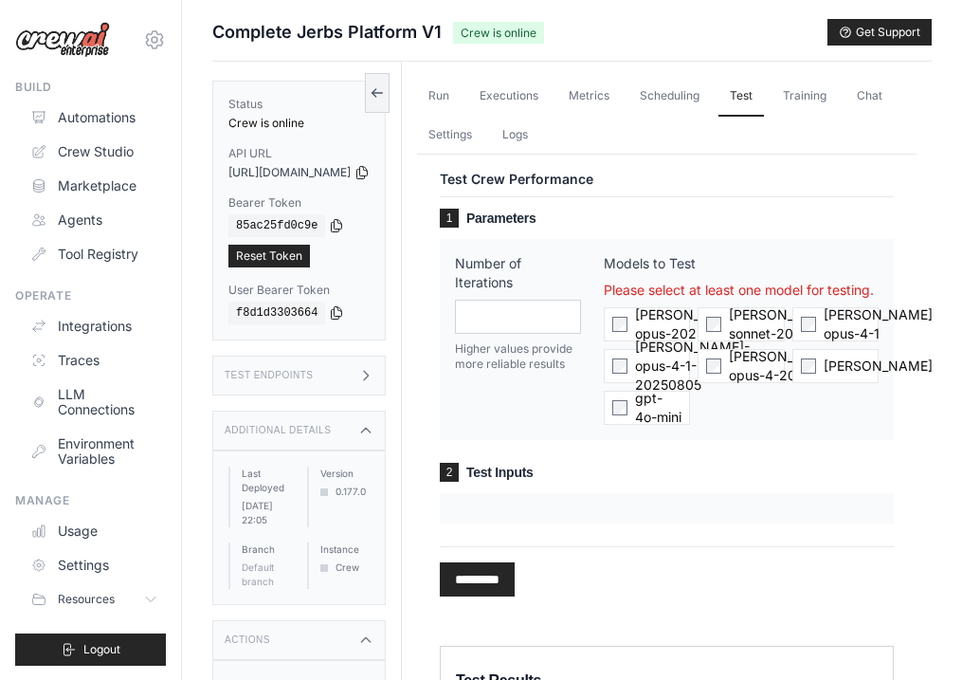
click at [515, 596] on input "*********" at bounding box center [477, 579] width 75 height 34
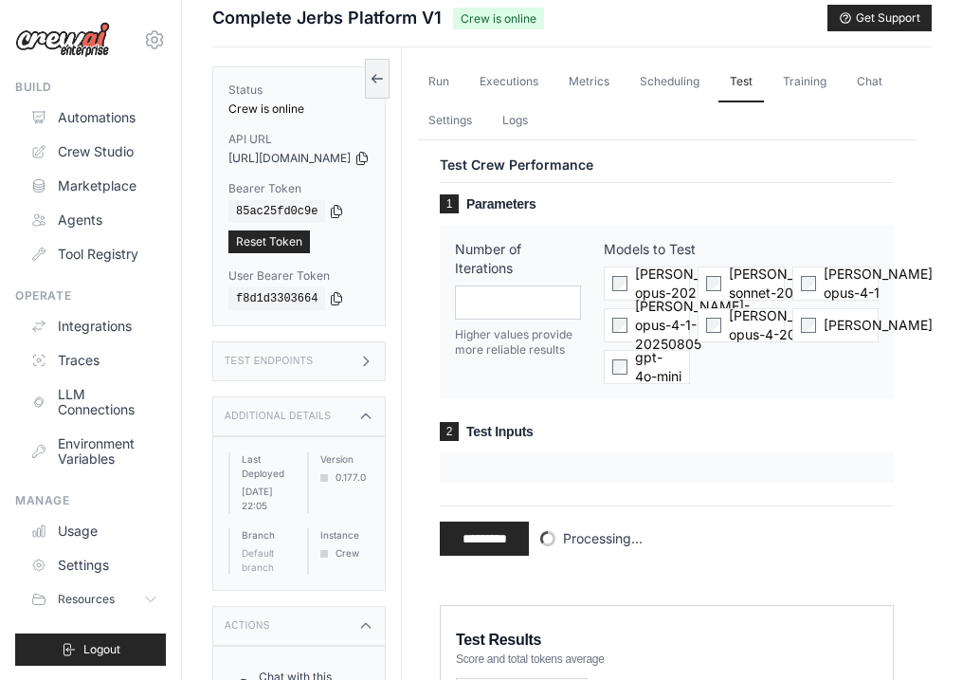
scroll to position [13, 0]
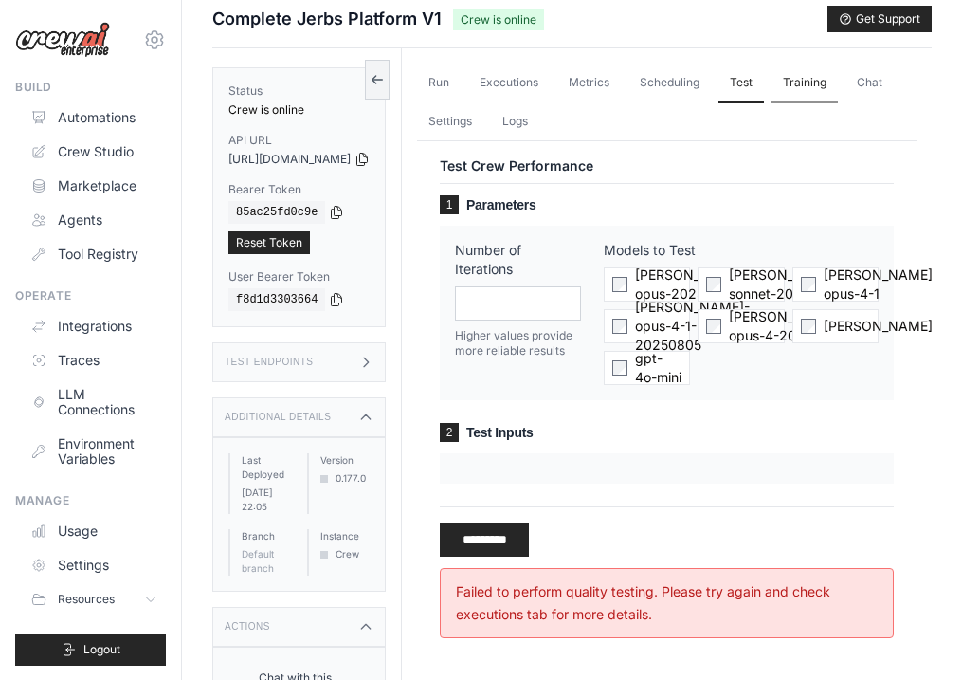
click at [838, 82] on link "Training" at bounding box center [805, 84] width 66 height 40
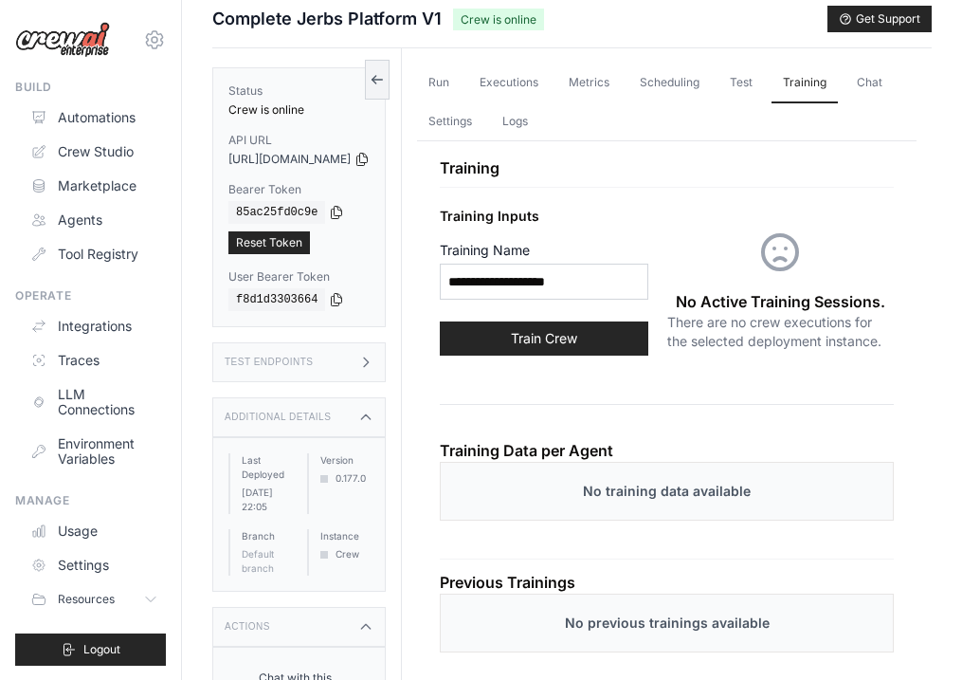
click at [605, 337] on button "Train Crew" at bounding box center [544, 338] width 209 height 34
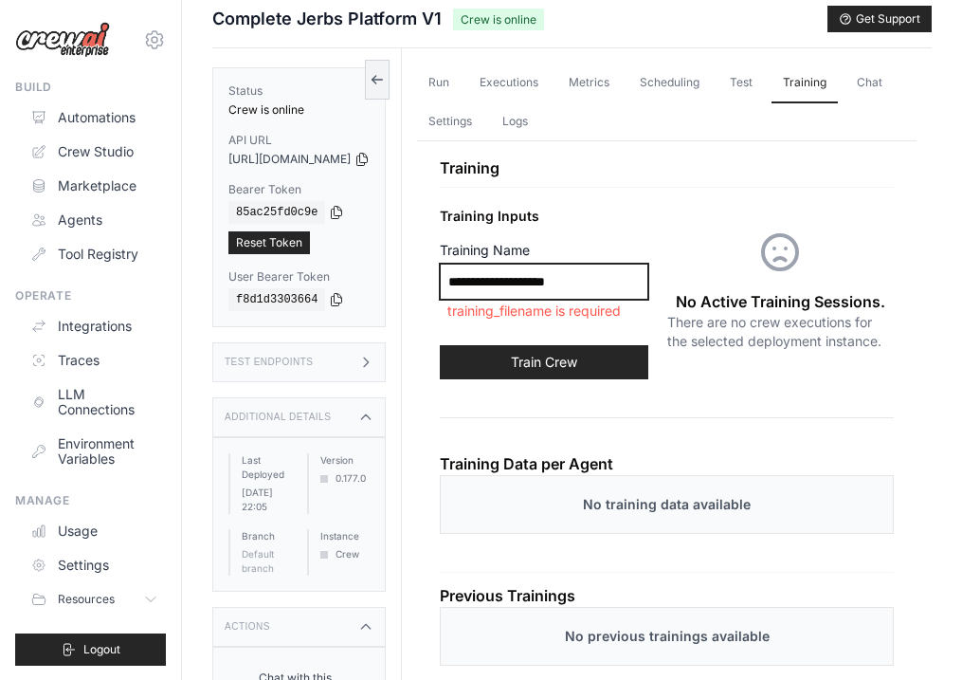
click at [633, 283] on input "Training Name" at bounding box center [544, 282] width 209 height 36
type input "**********"
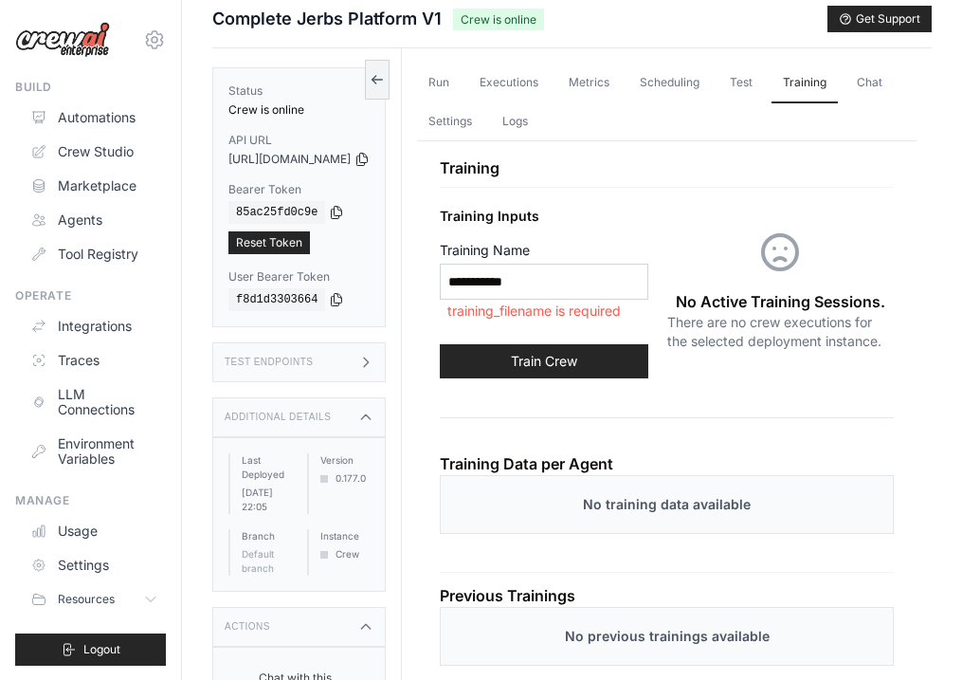
click at [608, 350] on button "Train Crew" at bounding box center [544, 361] width 209 height 34
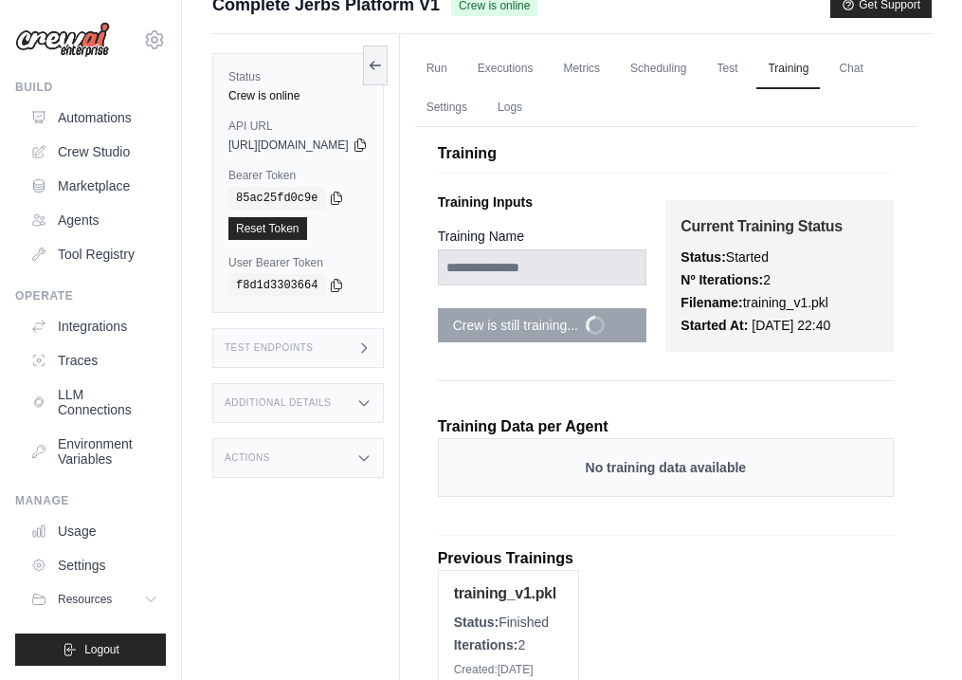
scroll to position [18, 0]
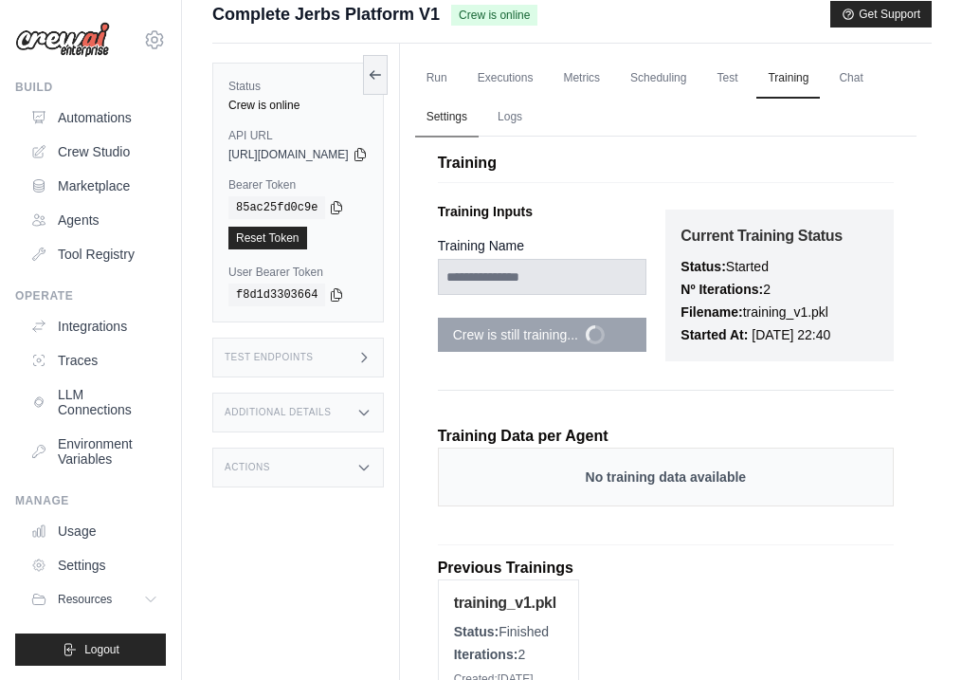
click at [479, 119] on link "Settings" at bounding box center [447, 118] width 64 height 40
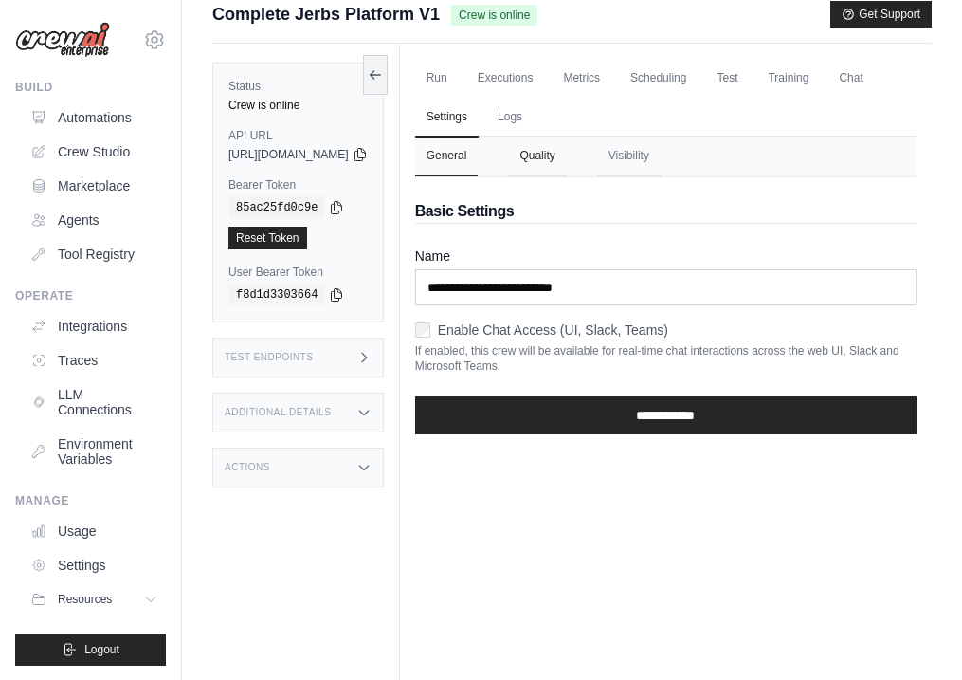
click at [566, 151] on button "Quality" at bounding box center [537, 157] width 58 height 40
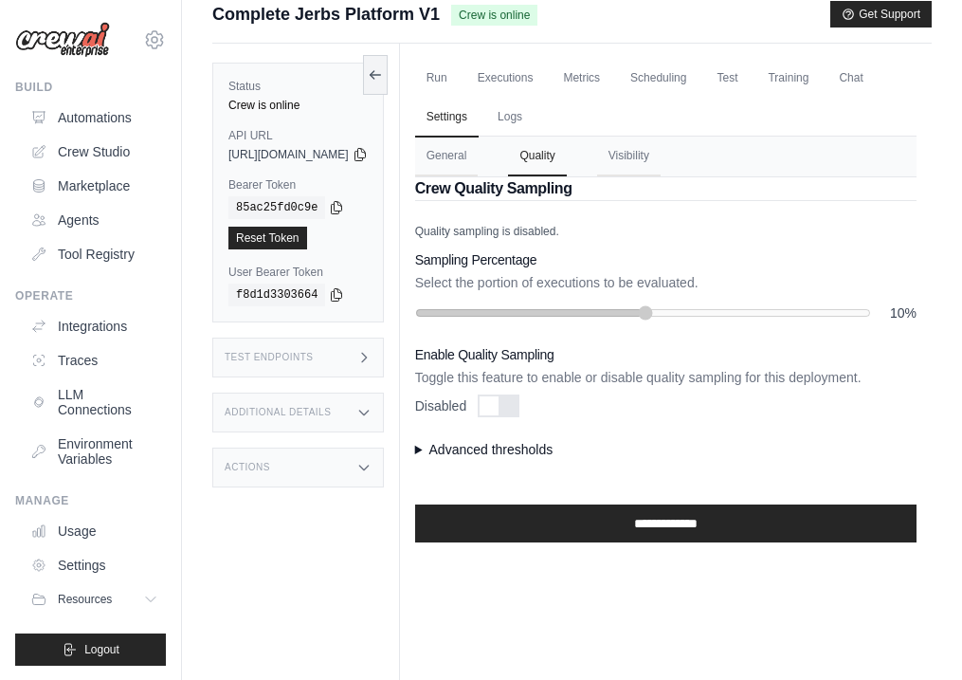
click at [499, 405] on div at bounding box center [489, 405] width 19 height 19
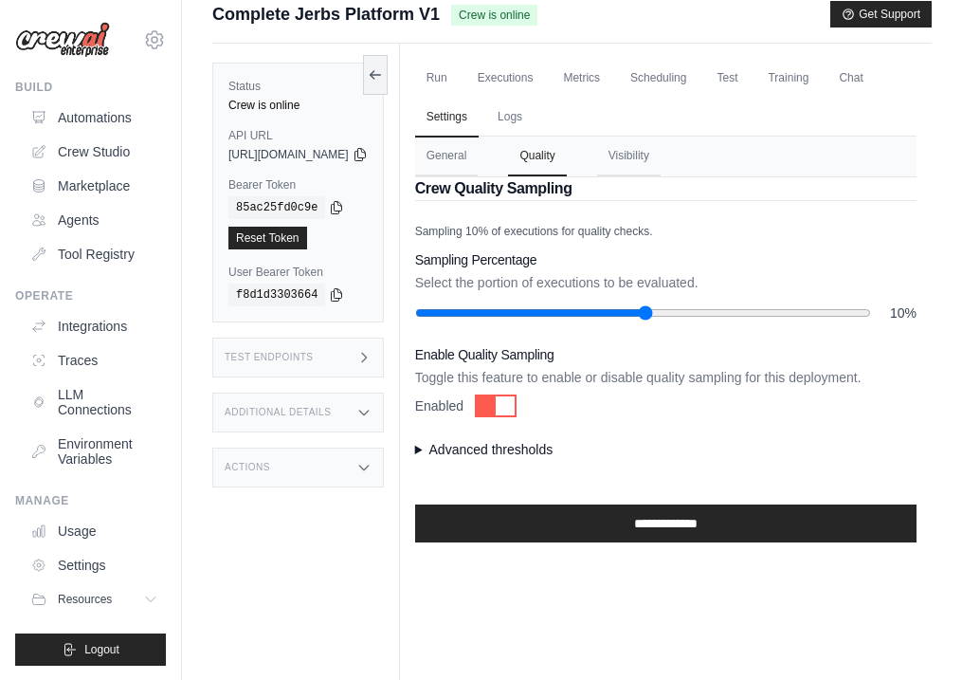
click at [483, 447] on summary "Advanced thresholds" at bounding box center [666, 449] width 502 height 19
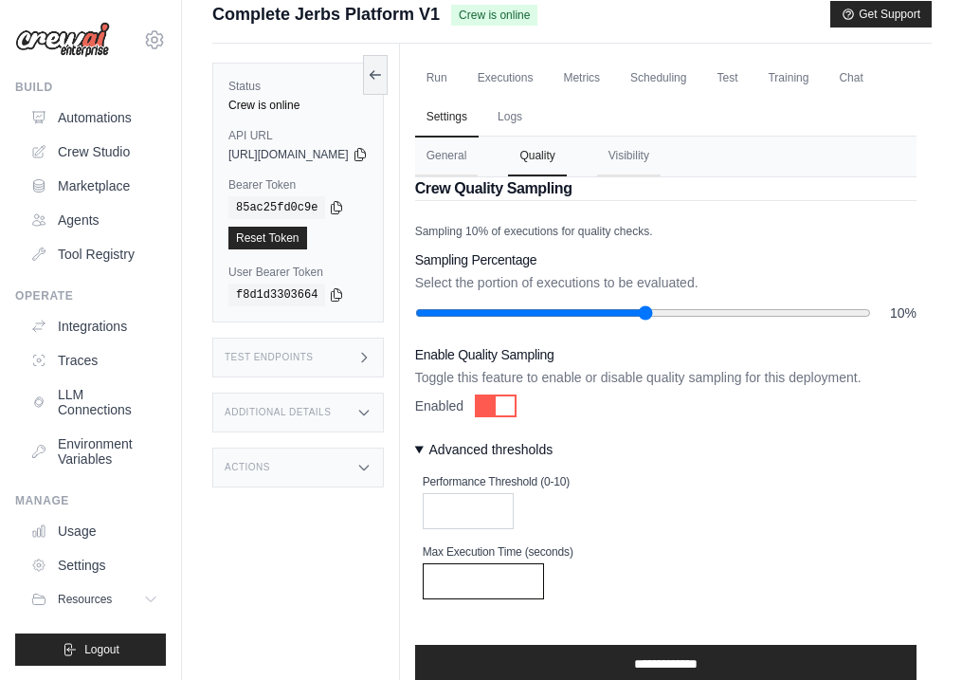
click at [544, 583] on input "****" at bounding box center [483, 581] width 121 height 36
click at [544, 582] on input "****" at bounding box center [483, 581] width 121 height 36
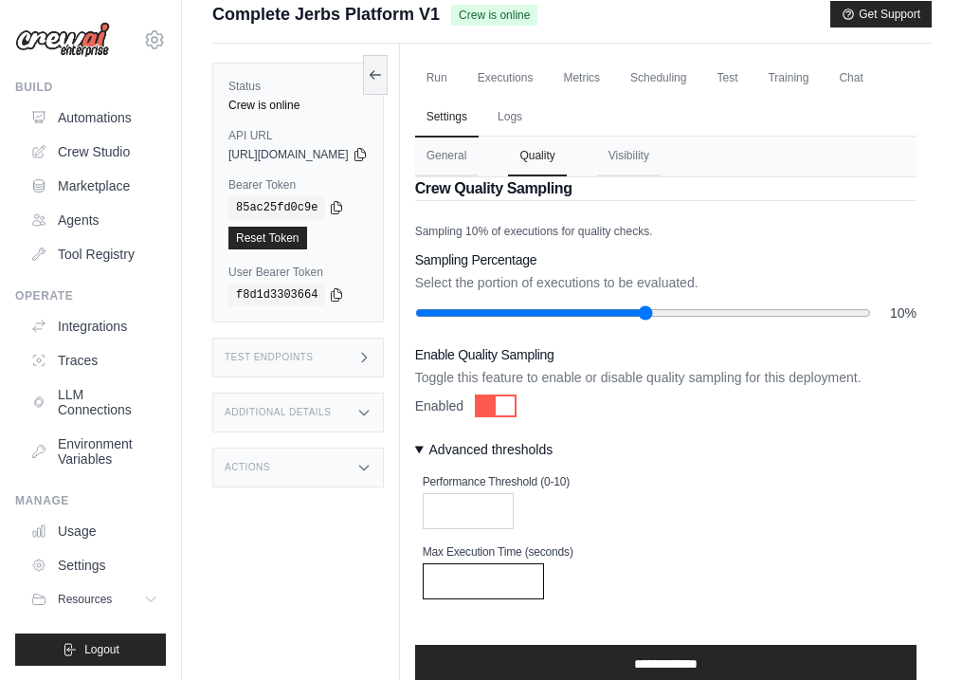
click at [544, 582] on input "****" at bounding box center [483, 581] width 121 height 36
click at [544, 581] on input "****" at bounding box center [483, 581] width 121 height 36
click at [544, 579] on input "****" at bounding box center [483, 581] width 121 height 36
type input "***"
click at [675, 535] on div "Performance Threshold (0-10) * Max Execution Time (seconds) ***" at bounding box center [666, 536] width 502 height 125
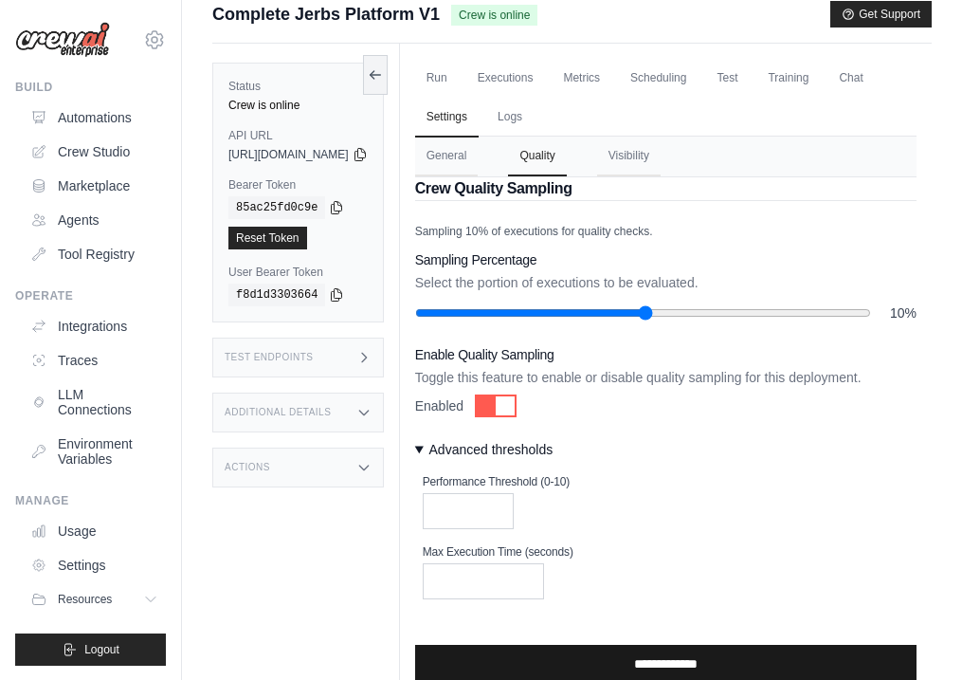
click at [667, 663] on input "**********" at bounding box center [666, 664] width 502 height 38
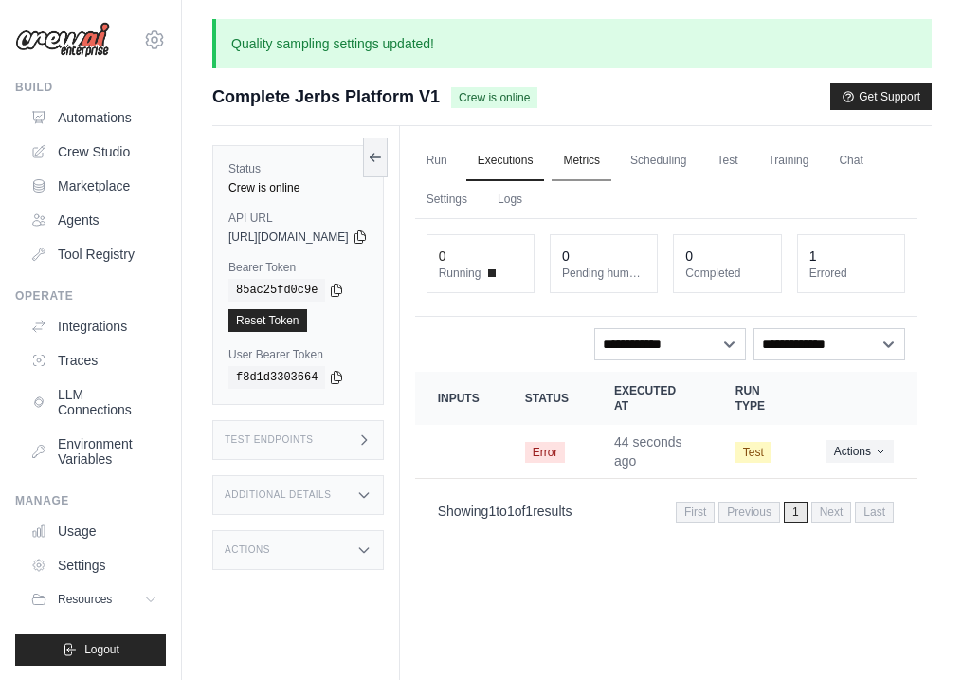
click at [611, 162] on link "Metrics" at bounding box center [582, 161] width 60 height 40
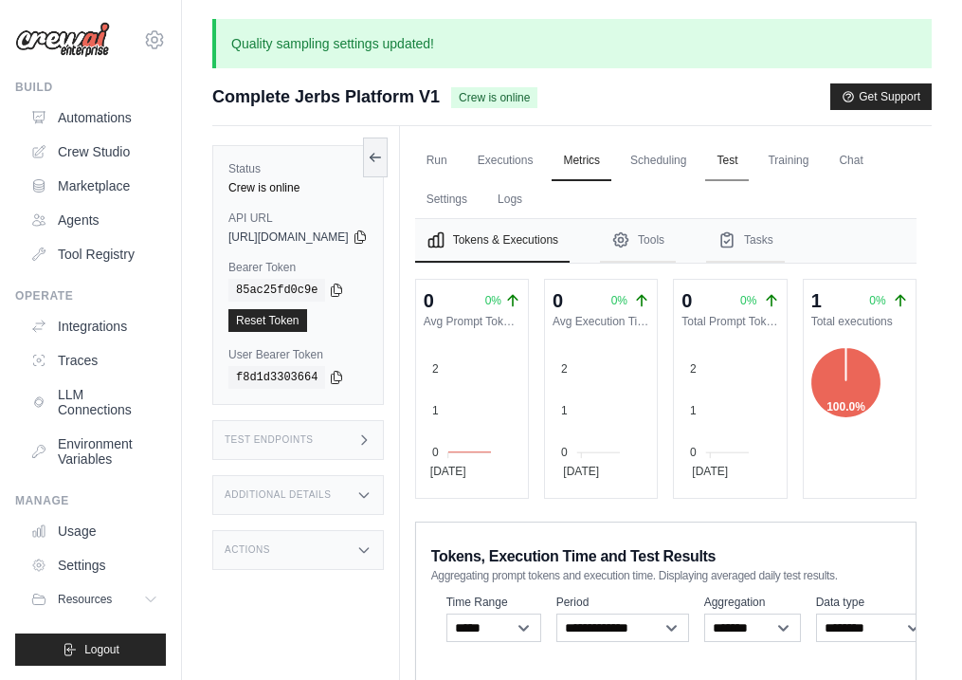
click at [749, 169] on link "Test" at bounding box center [727, 161] width 44 height 40
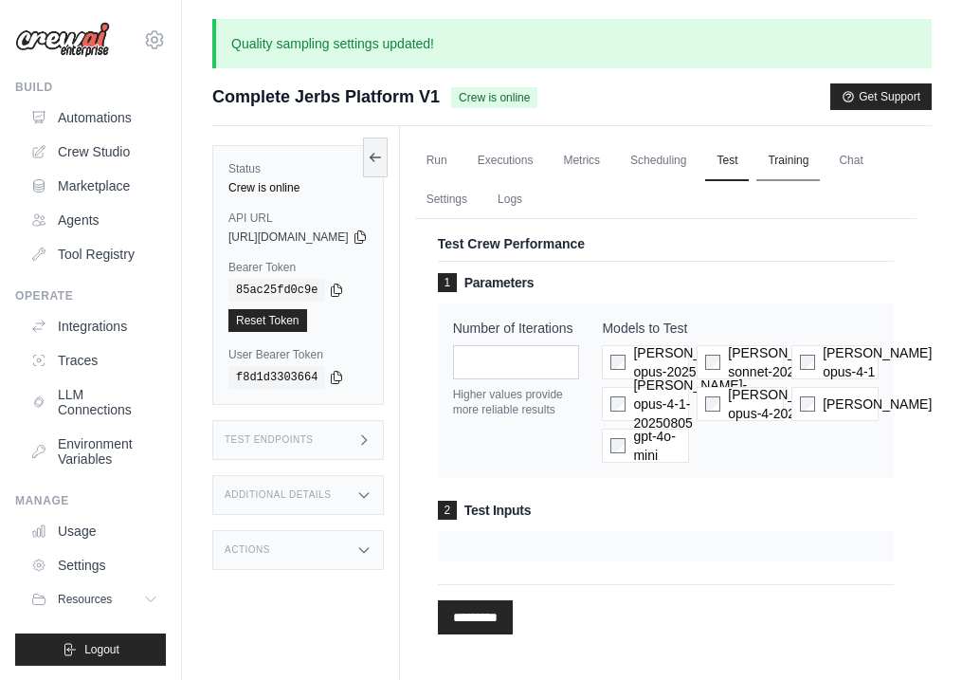
click at [820, 169] on link "Training" at bounding box center [789, 161] width 64 height 40
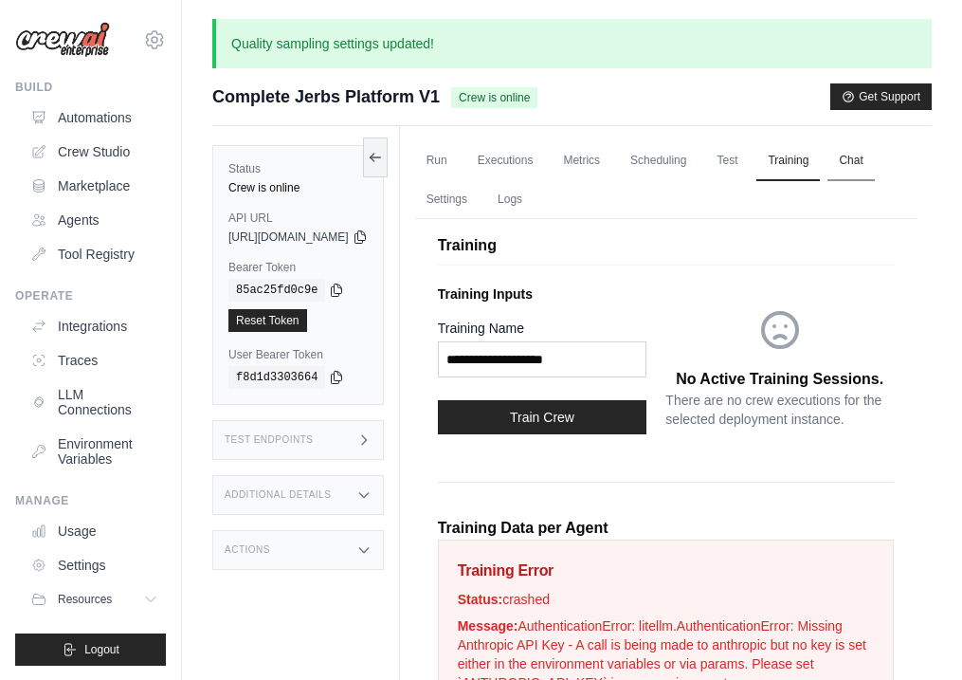
click at [828, 181] on link "Chat" at bounding box center [851, 161] width 46 height 40
click at [479, 200] on link "Settings" at bounding box center [447, 200] width 64 height 40
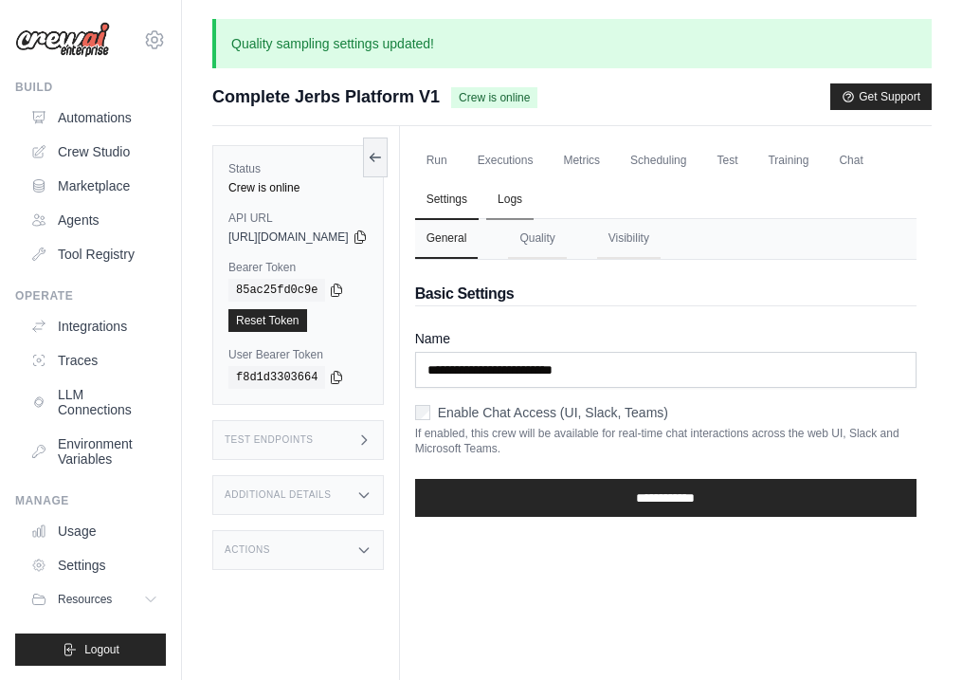
click at [534, 211] on link "Logs" at bounding box center [509, 200] width 47 height 40
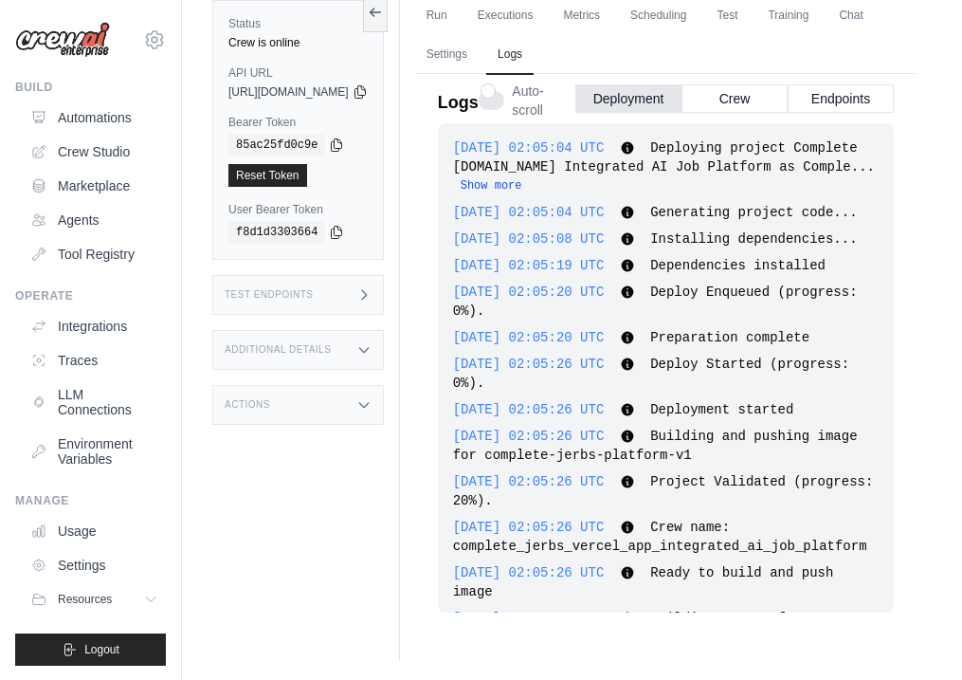
click at [522, 184] on button "Show more" at bounding box center [492, 185] width 62 height 15
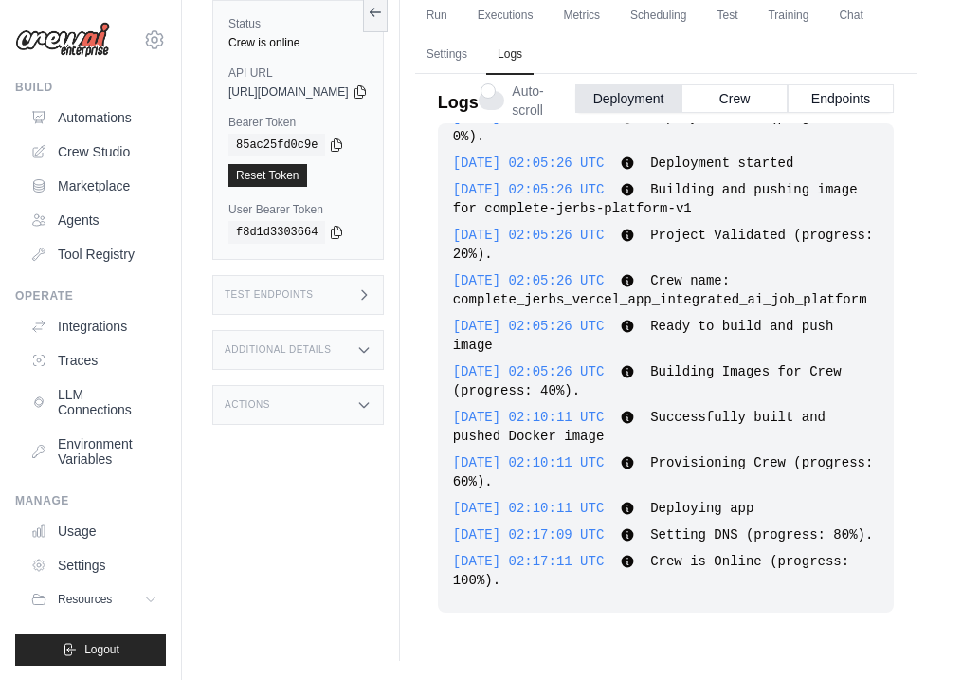
scroll to position [379, 1]
click at [779, 97] on button "Crew" at bounding box center [735, 97] width 106 height 28
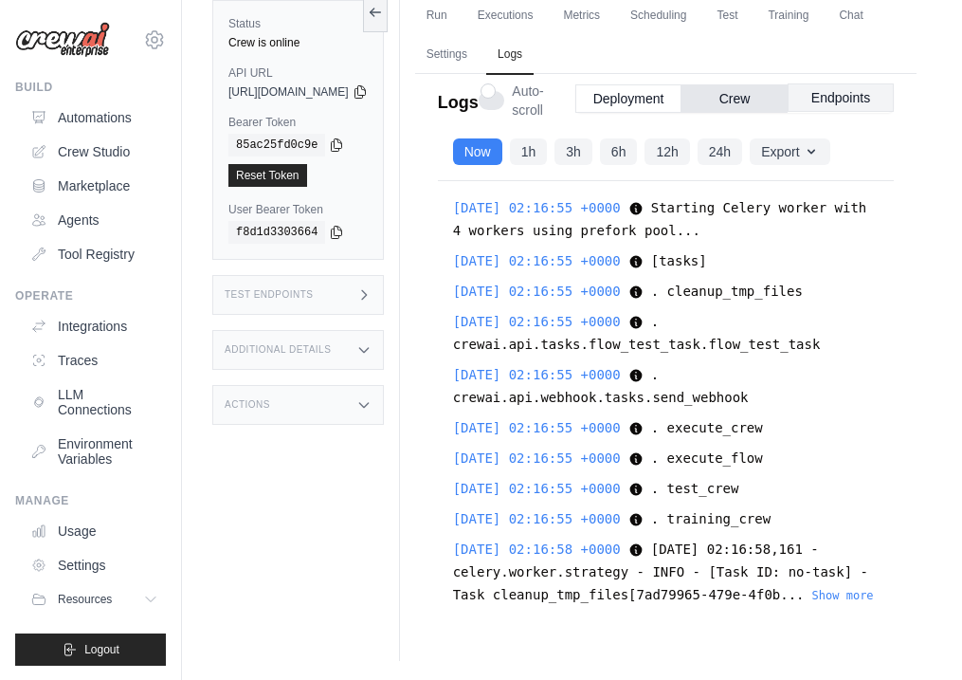
click at [894, 110] on button "Endpoints" at bounding box center [841, 97] width 106 height 28
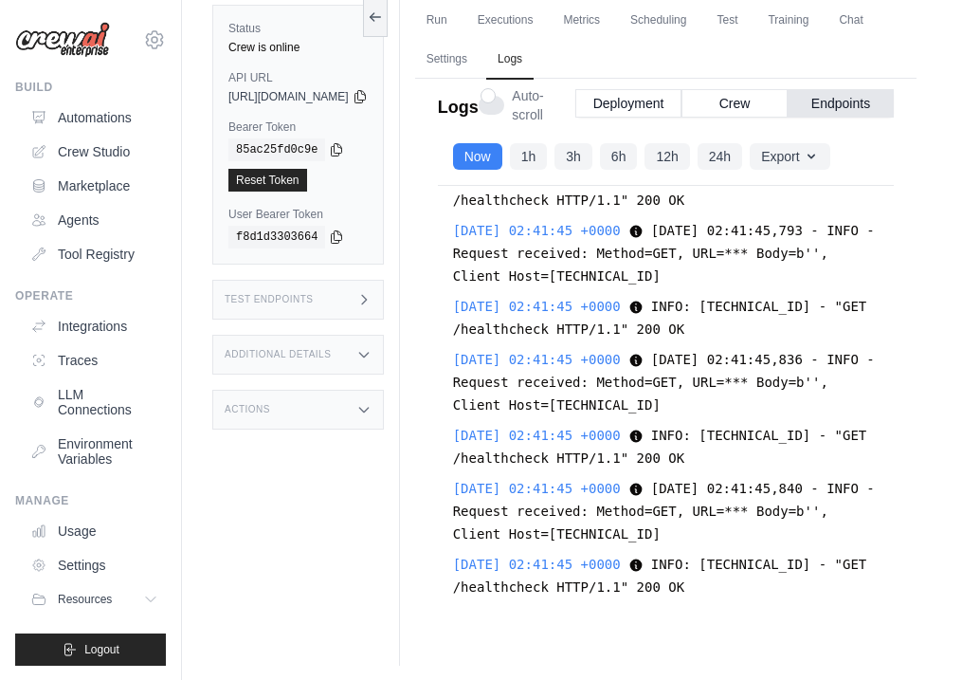
scroll to position [29965, 0]
click at [788, 112] on button "Crew" at bounding box center [735, 102] width 106 height 28
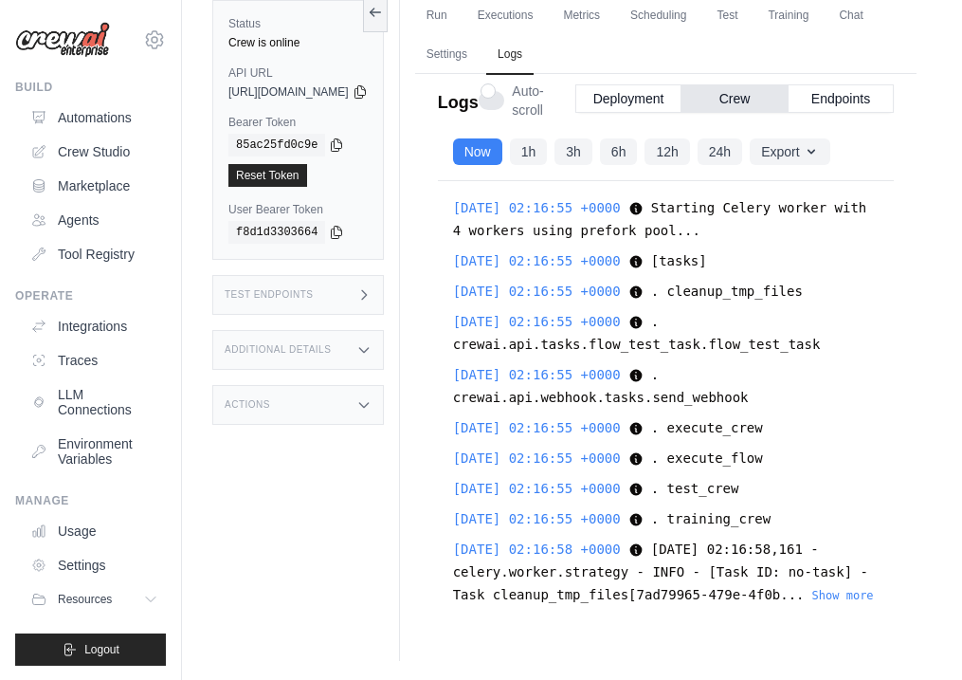
scroll to position [145, 0]
click at [384, 343] on div "Additional Details" at bounding box center [298, 350] width 172 height 40
click at [384, 539] on div "Actions" at bounding box center [298, 559] width 172 height 40
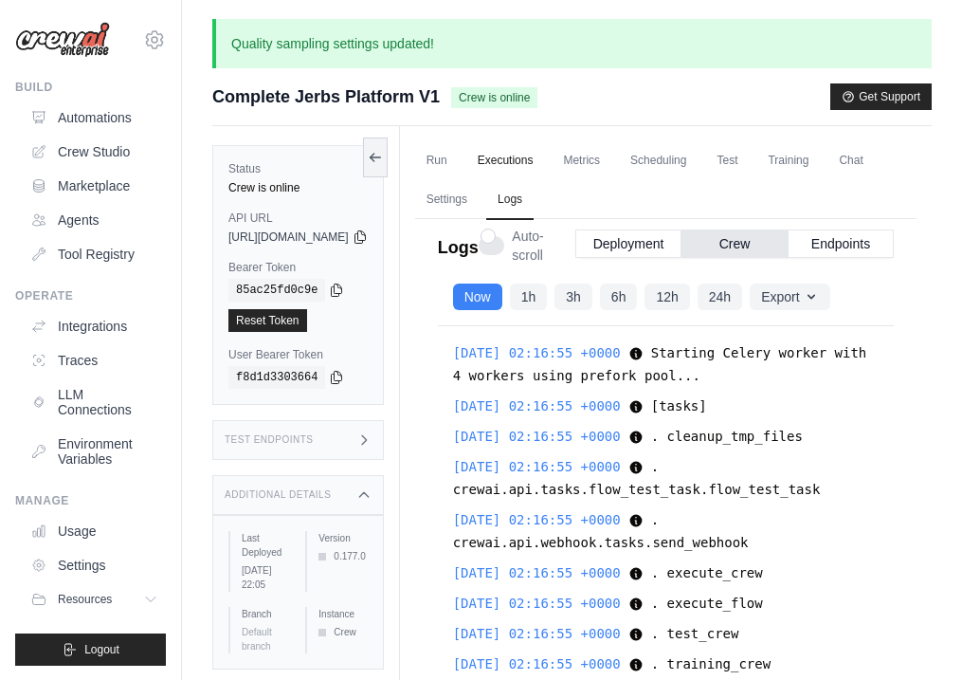
scroll to position [0, 0]
click at [459, 161] on link "Run" at bounding box center [437, 161] width 44 height 40
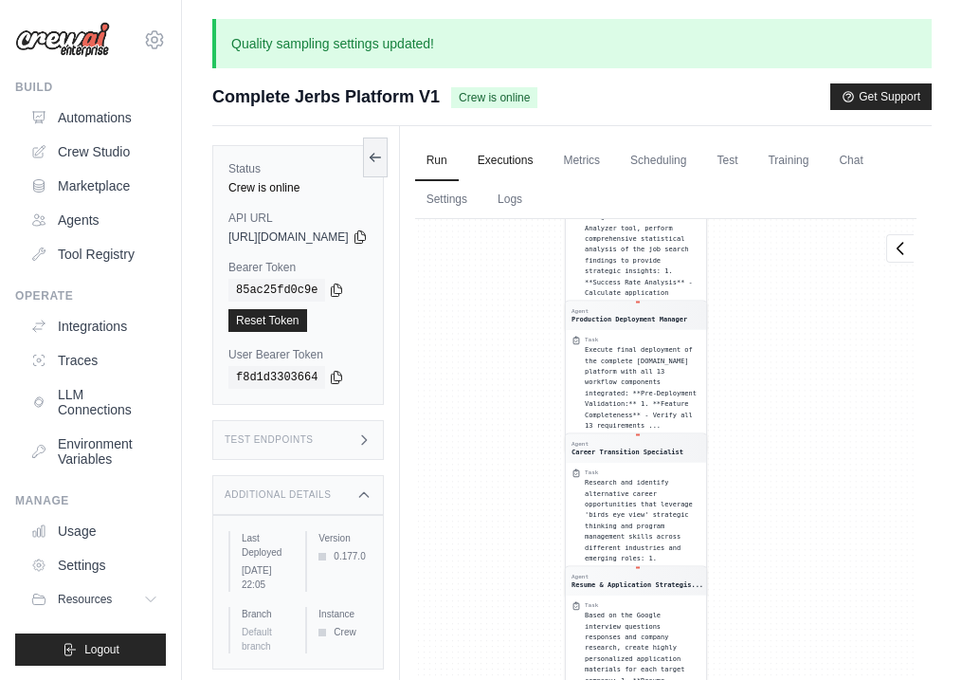
click at [545, 155] on link "Executions" at bounding box center [505, 161] width 79 height 40
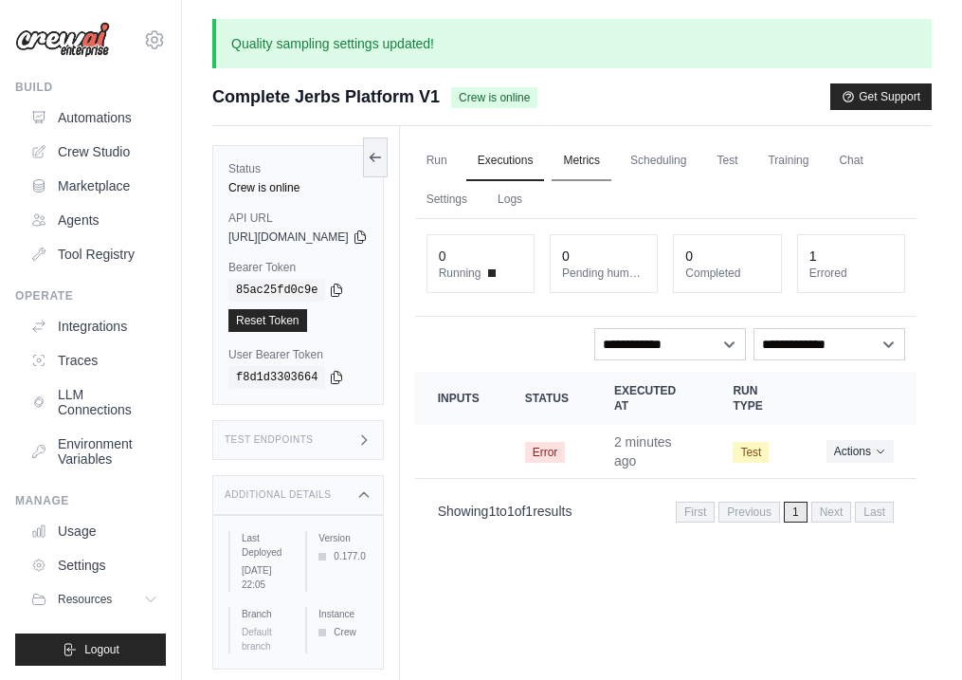
click at [611, 160] on link "Metrics" at bounding box center [582, 161] width 60 height 40
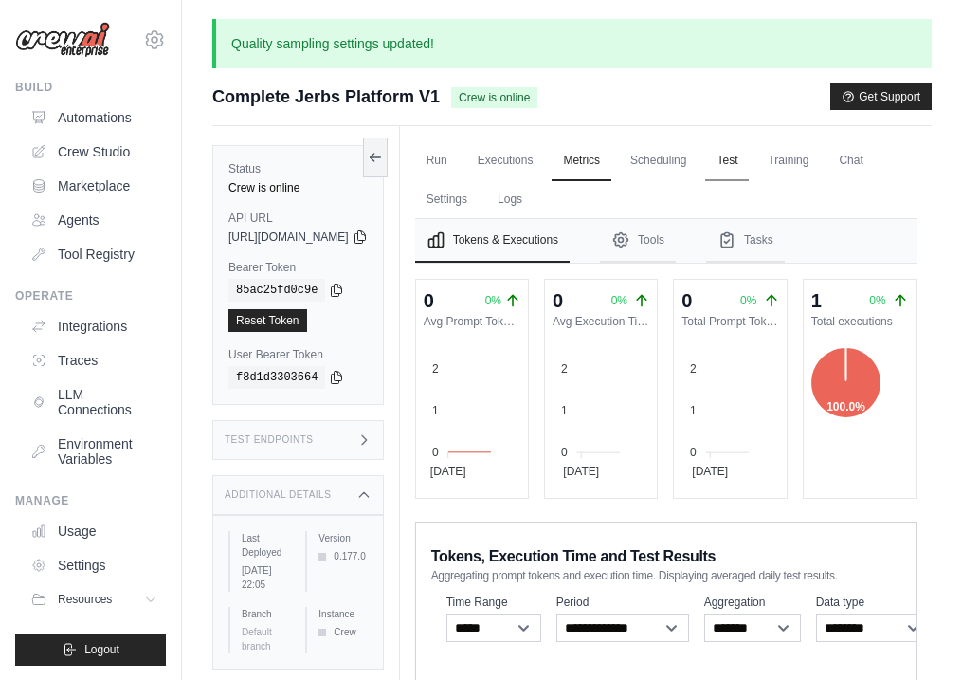
click at [749, 162] on link "Test" at bounding box center [727, 161] width 44 height 40
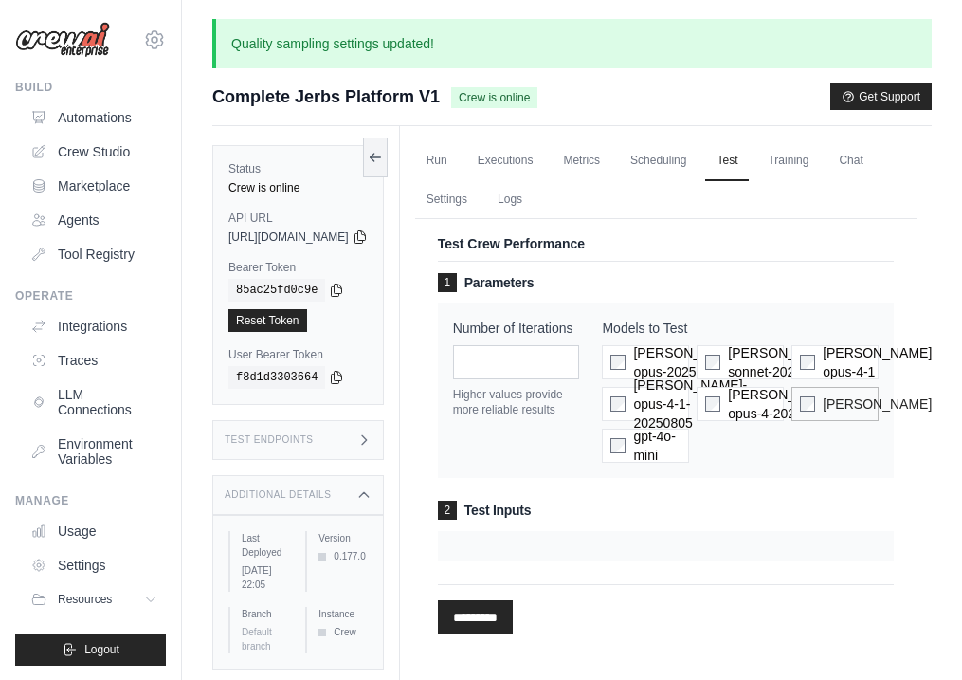
click at [835, 405] on span "[PERSON_NAME]" at bounding box center [877, 403] width 109 height 19
click at [513, 611] on input "*********" at bounding box center [475, 617] width 75 height 34
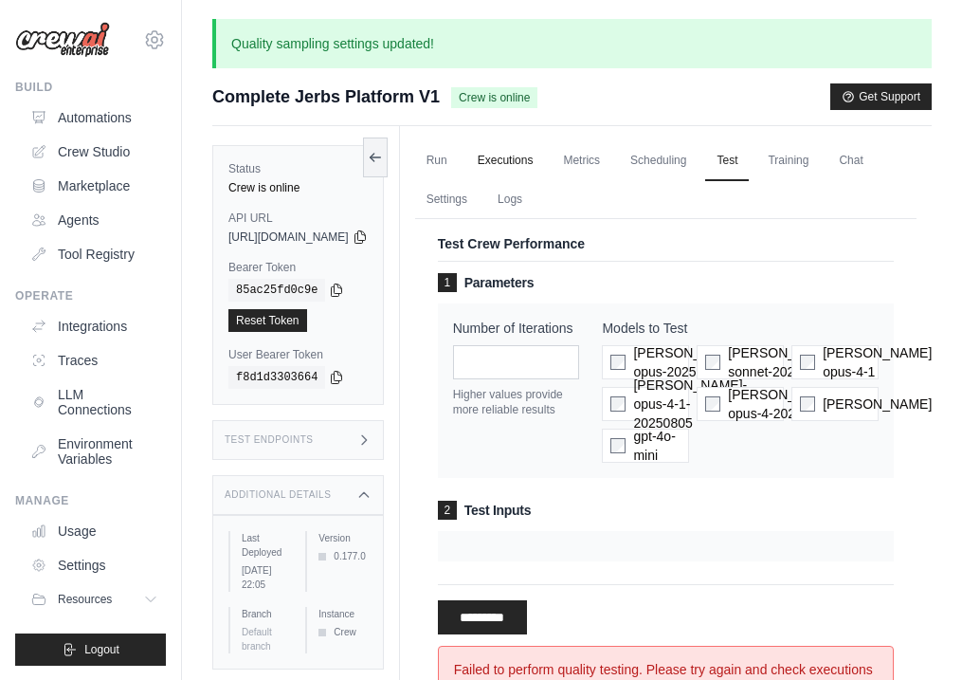
click at [545, 160] on link "Executions" at bounding box center [505, 161] width 79 height 40
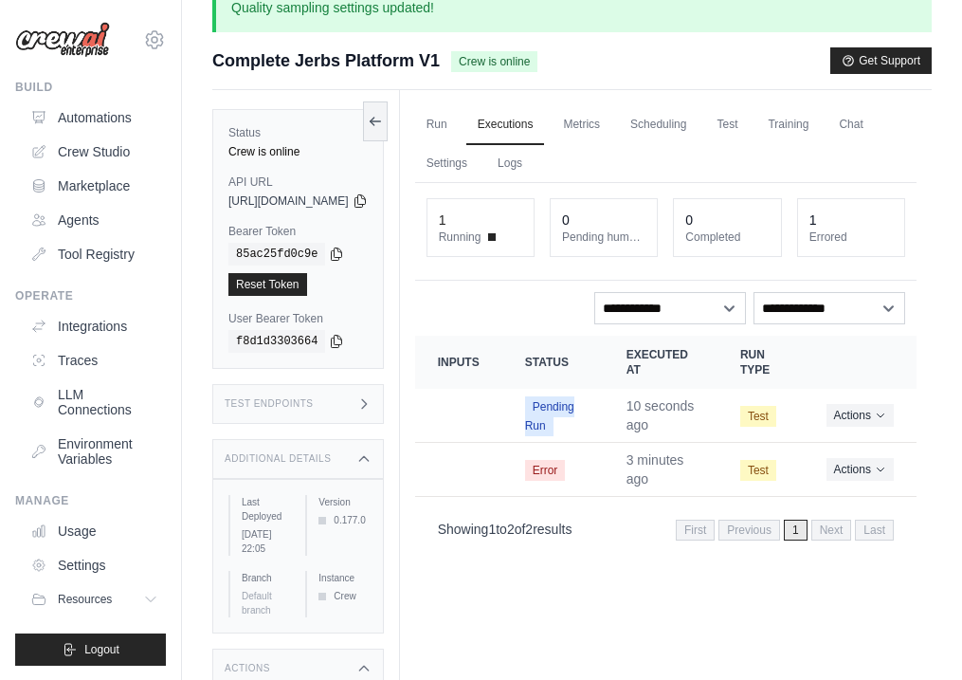
scroll to position [42, 0]
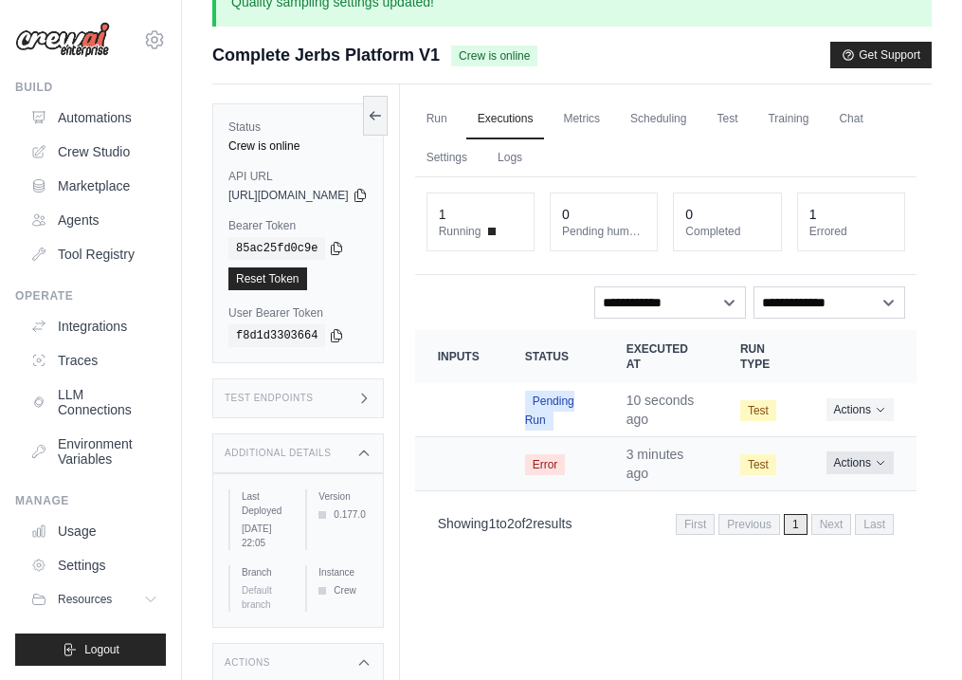
click at [880, 474] on button "Actions" at bounding box center [860, 462] width 67 height 23
click at [878, 474] on button "Actions" at bounding box center [860, 462] width 67 height 23
click at [919, 477] on div "Run Executions Metrics Scheduling Test Training Chat Settings Logs 1 Running 0 …" at bounding box center [666, 424] width 532 height 680
click at [886, 468] on icon "Actions for execution" at bounding box center [880, 462] width 11 height 11
click at [874, 513] on link "View Details" at bounding box center [833, 498] width 121 height 30
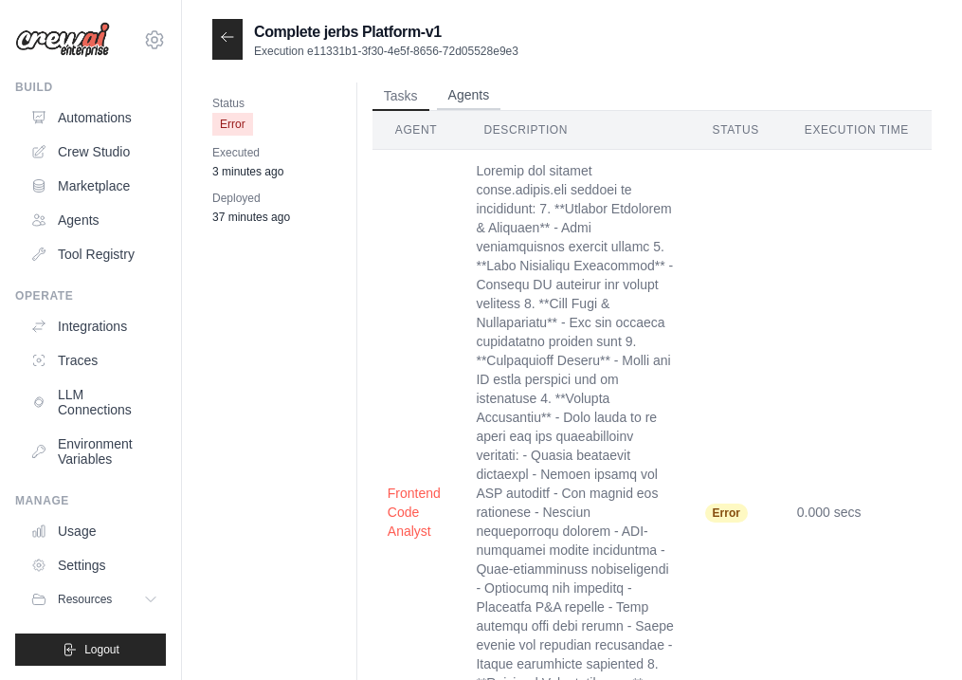
click at [472, 95] on button "Agents" at bounding box center [469, 96] width 64 height 28
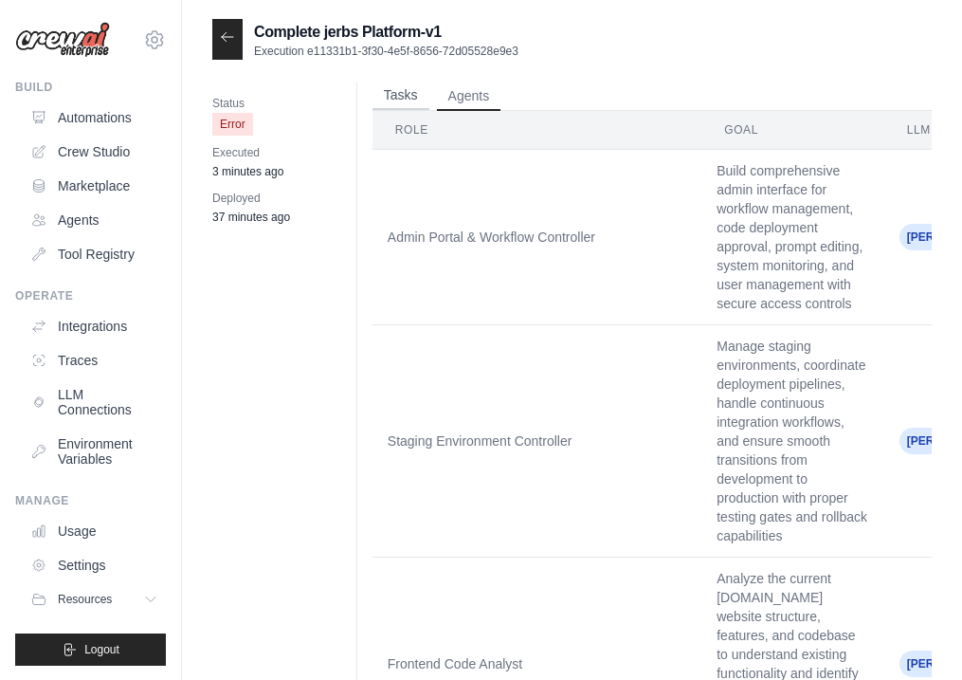
click at [419, 102] on button "Tasks" at bounding box center [401, 96] width 57 height 28
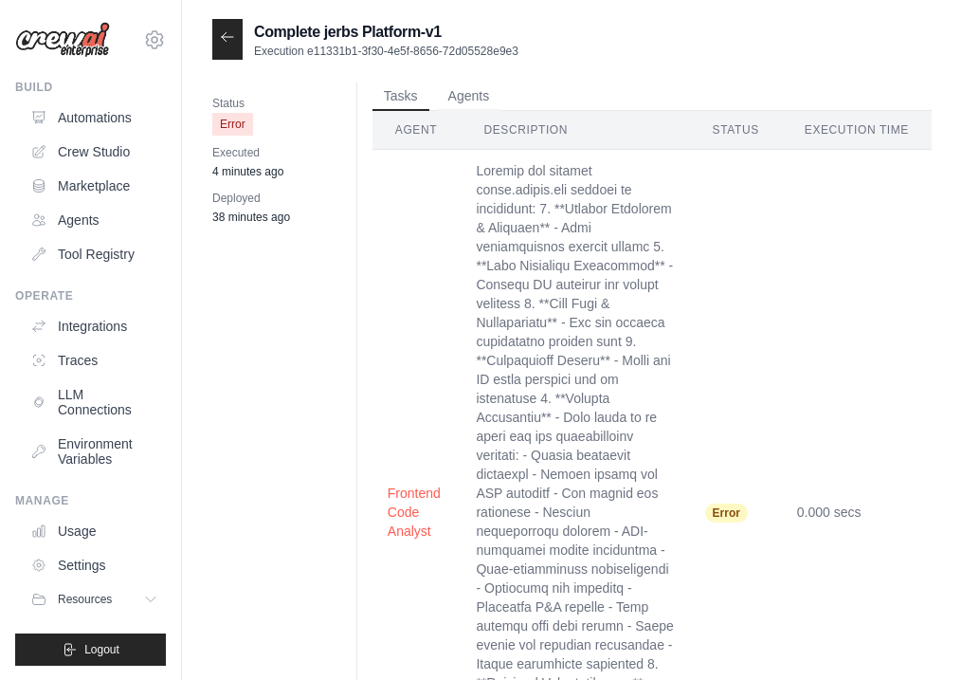
click at [233, 46] on div at bounding box center [227, 39] width 30 height 41
click at [230, 30] on icon at bounding box center [227, 36] width 15 height 15
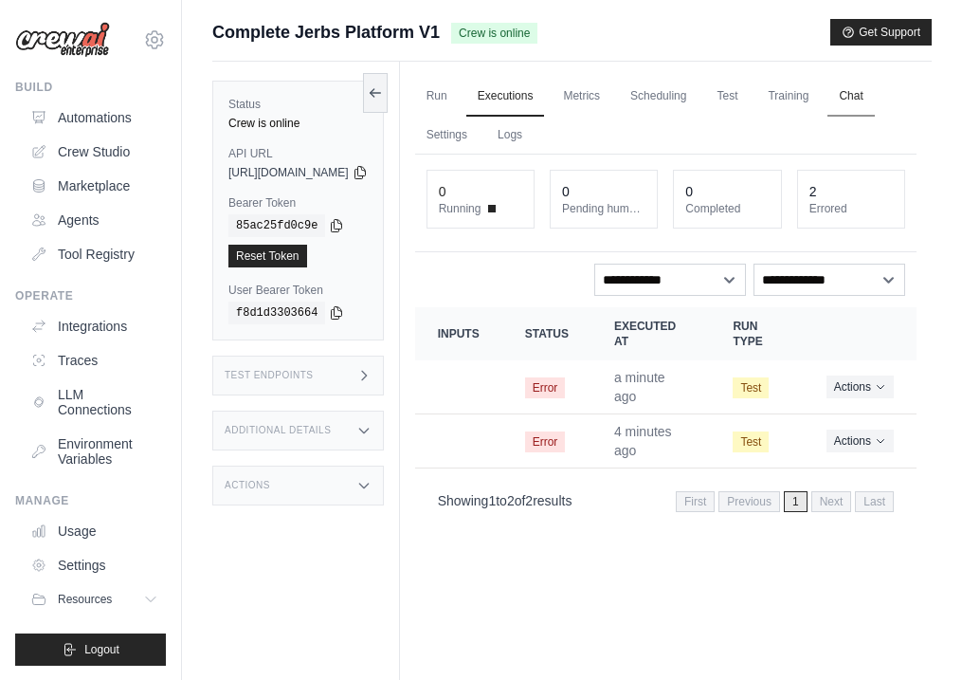
click at [828, 117] on link "Chat" at bounding box center [851, 97] width 46 height 40
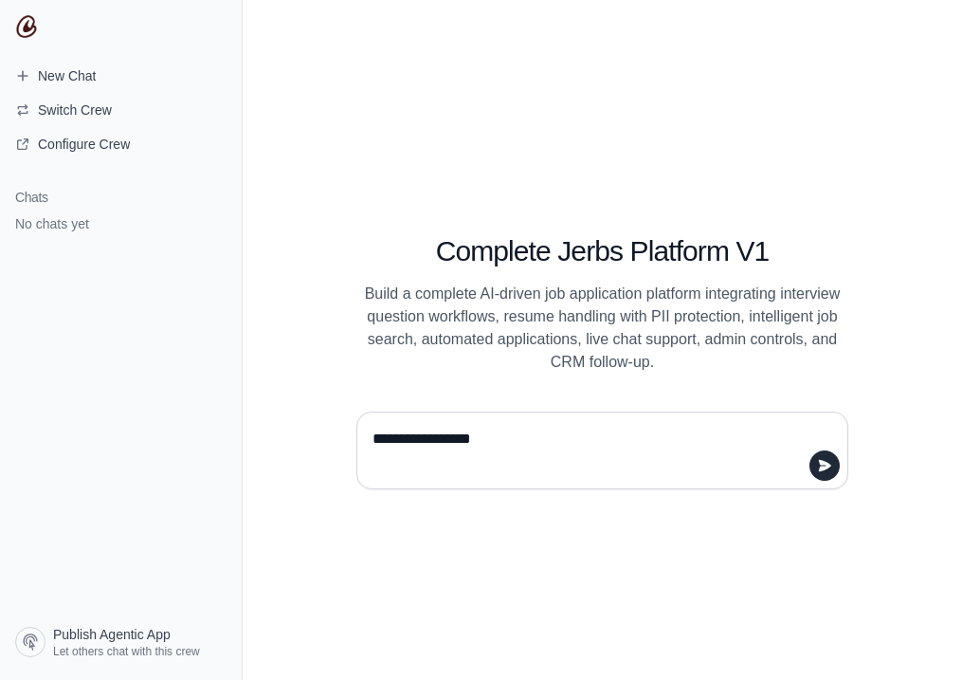
type textarea "**********"
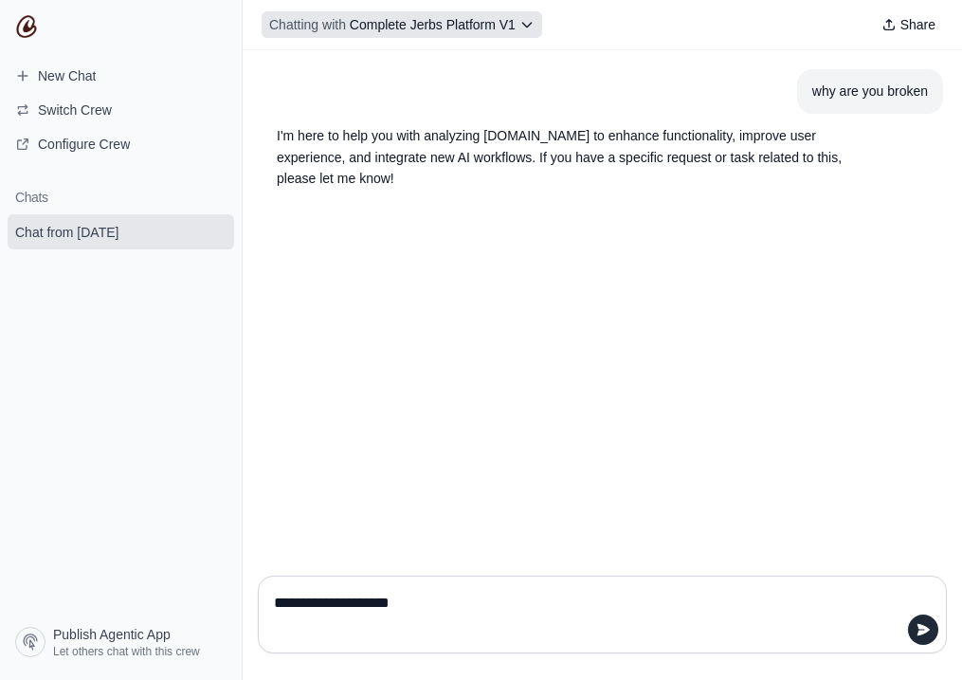
type textarea "**********"
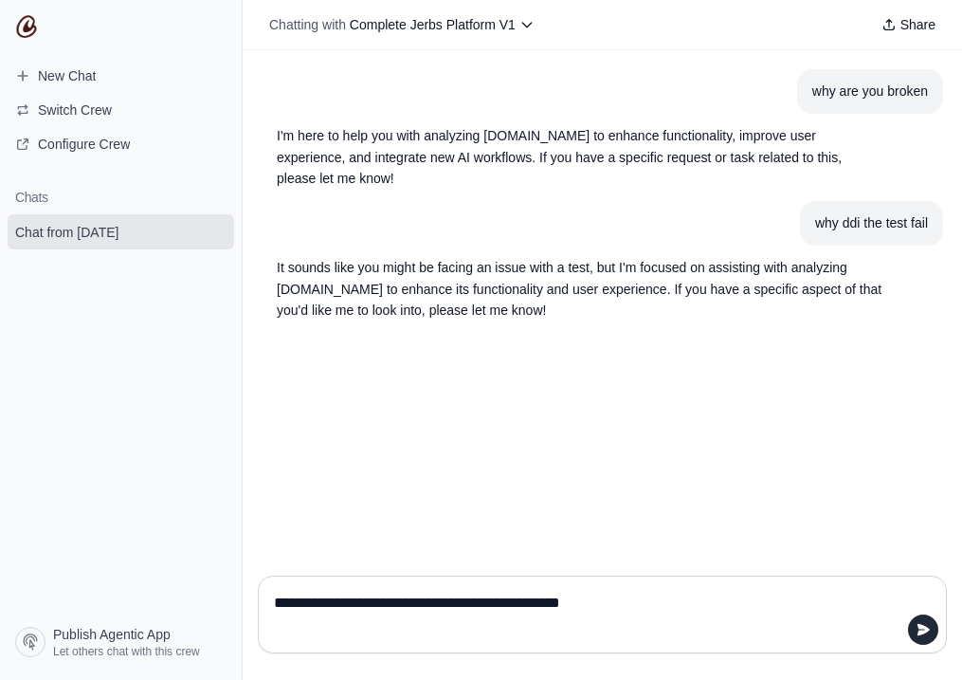
type textarea "**********"
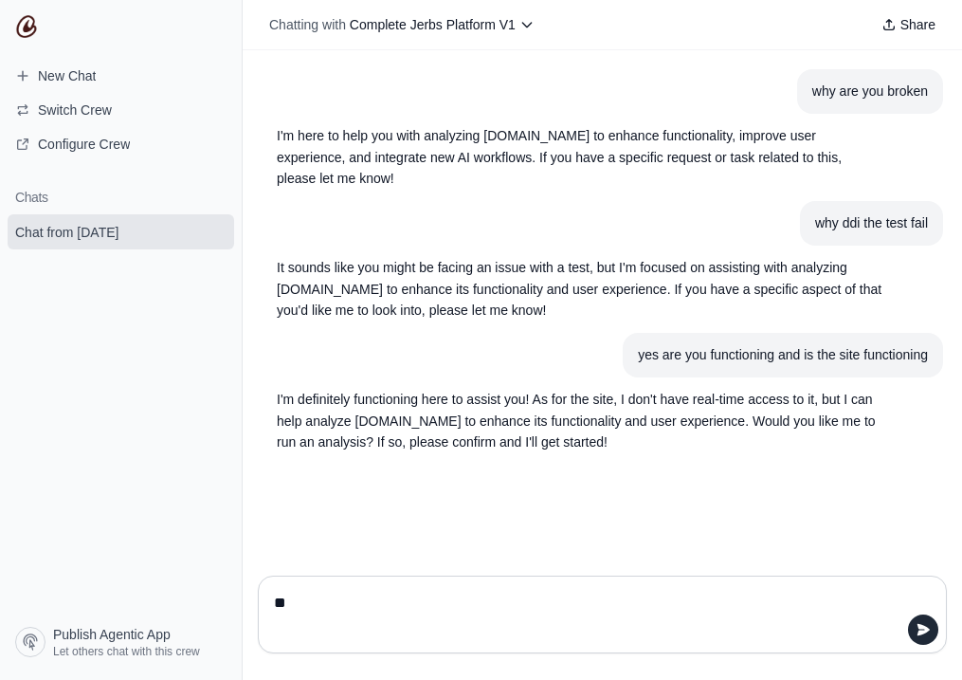
type textarea "***"
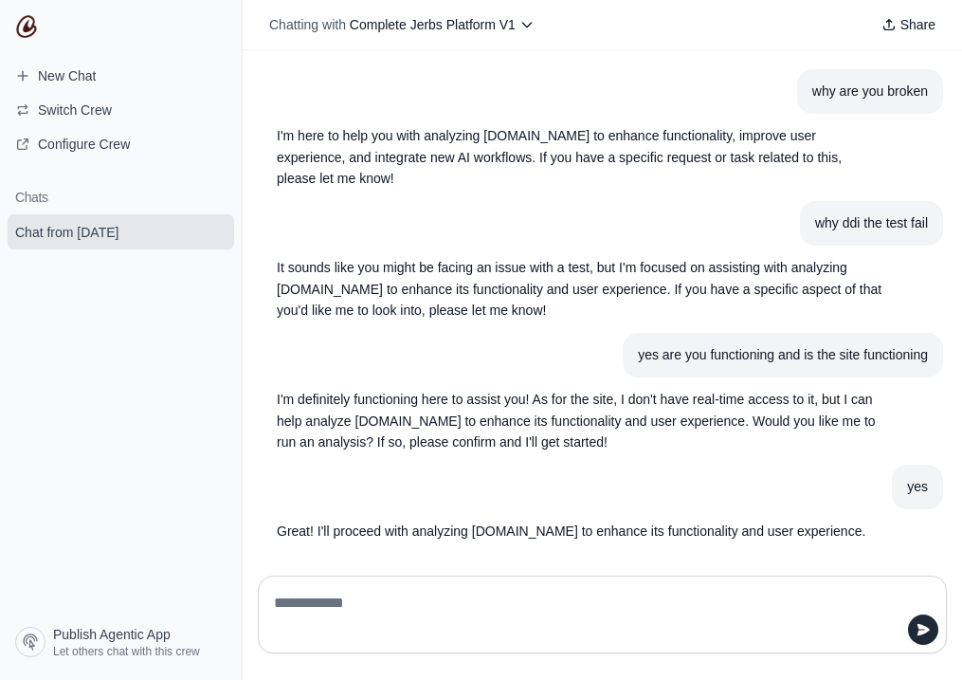
scroll to position [74, 0]
